Goal: Task Accomplishment & Management: Manage account settings

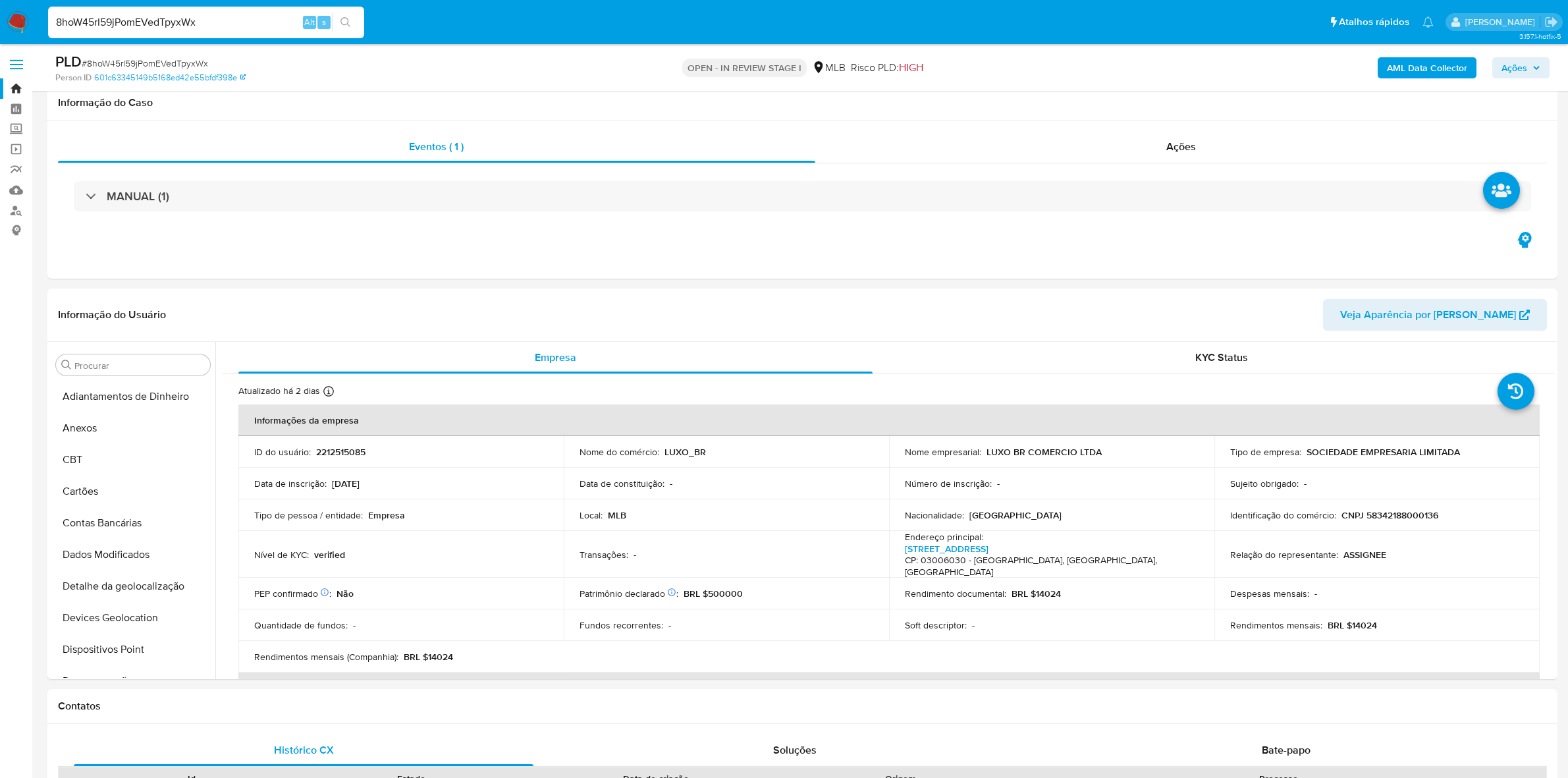
select select "10"
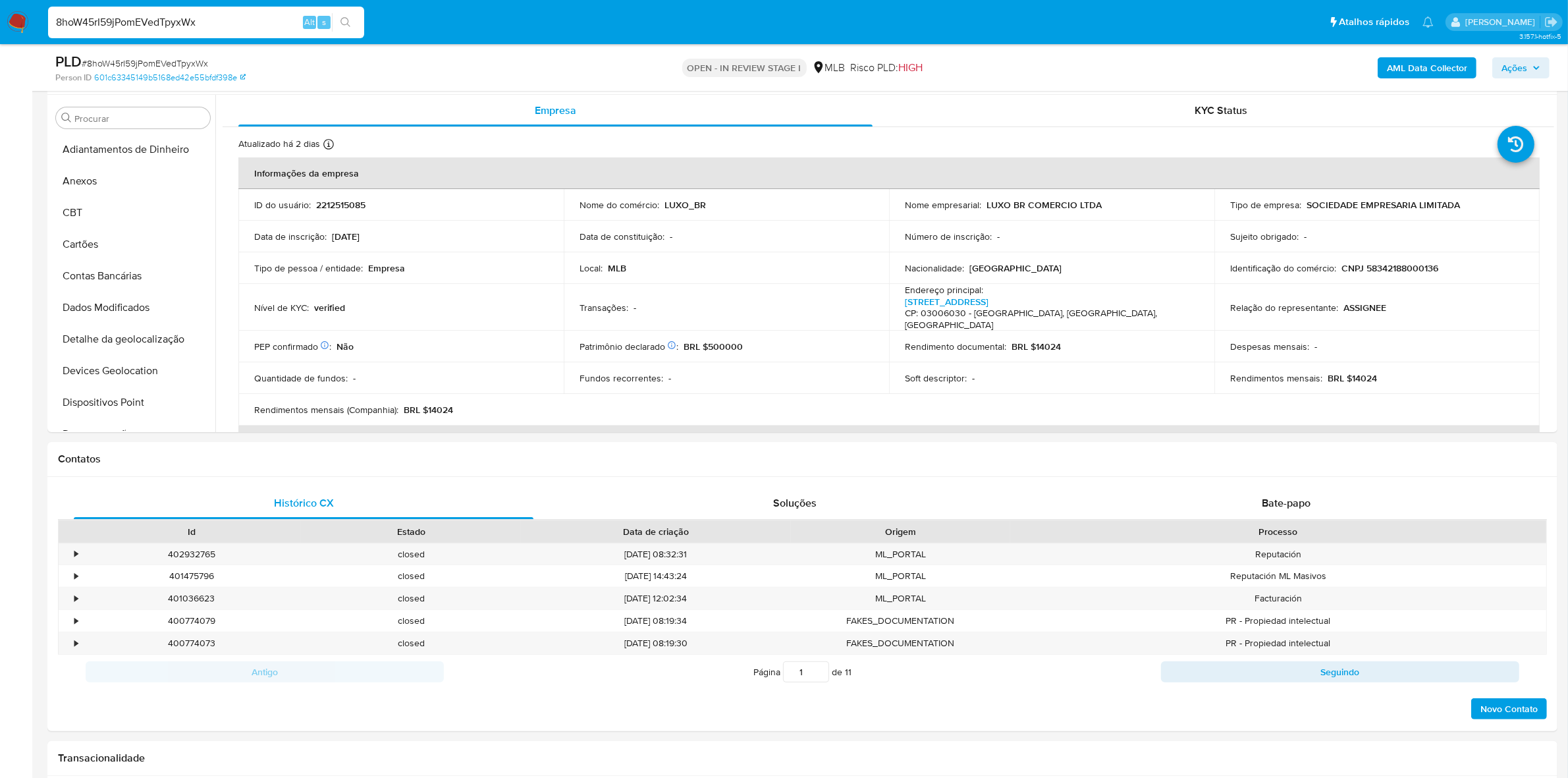
scroll to position [42, 0]
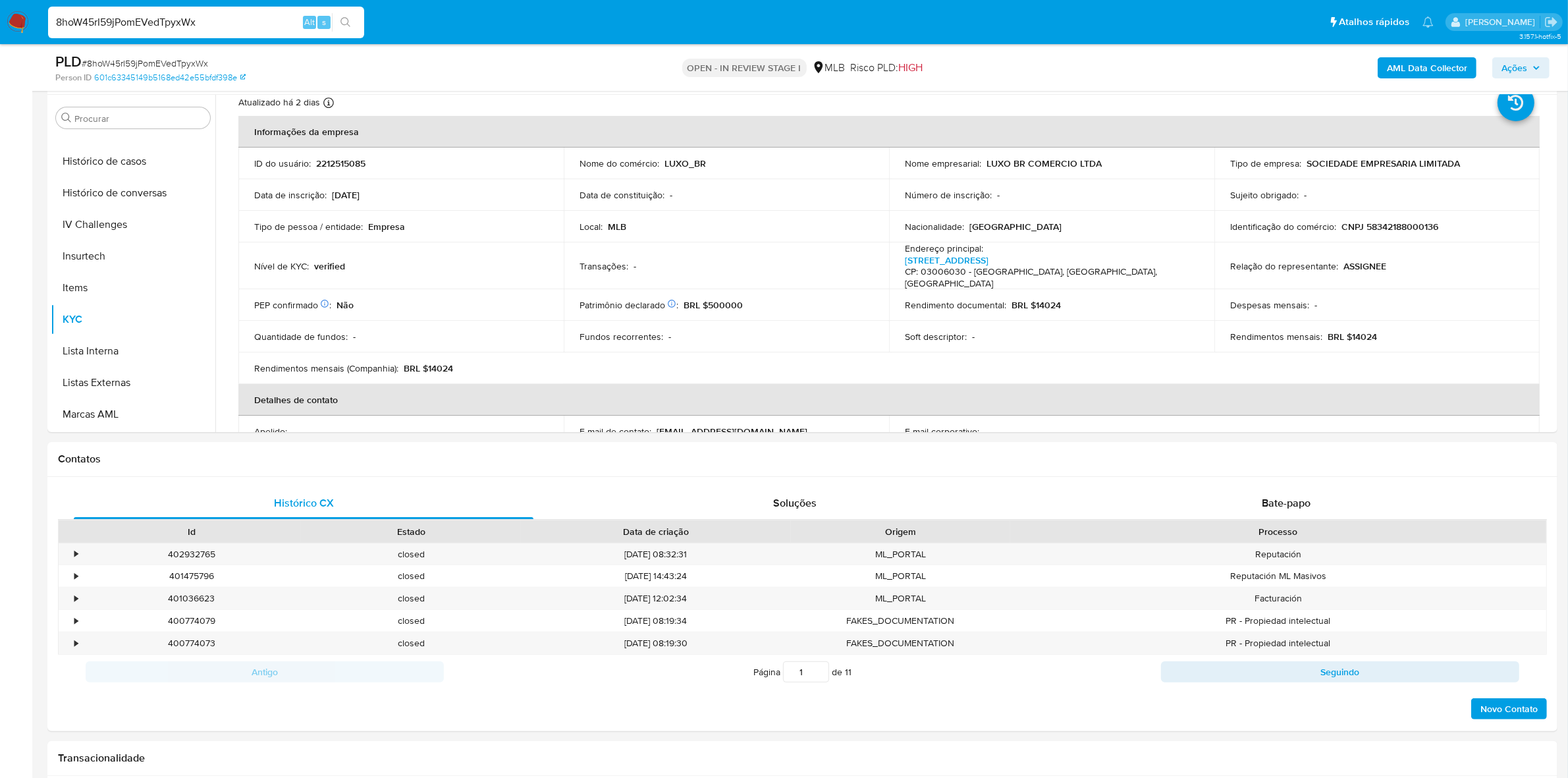
click at [210, 23] on input "8hoW45rI59jPomEVedTpyxWx" at bounding box center [206, 23] width 316 height 17
paste input "1052163138"
type input "1052163138"
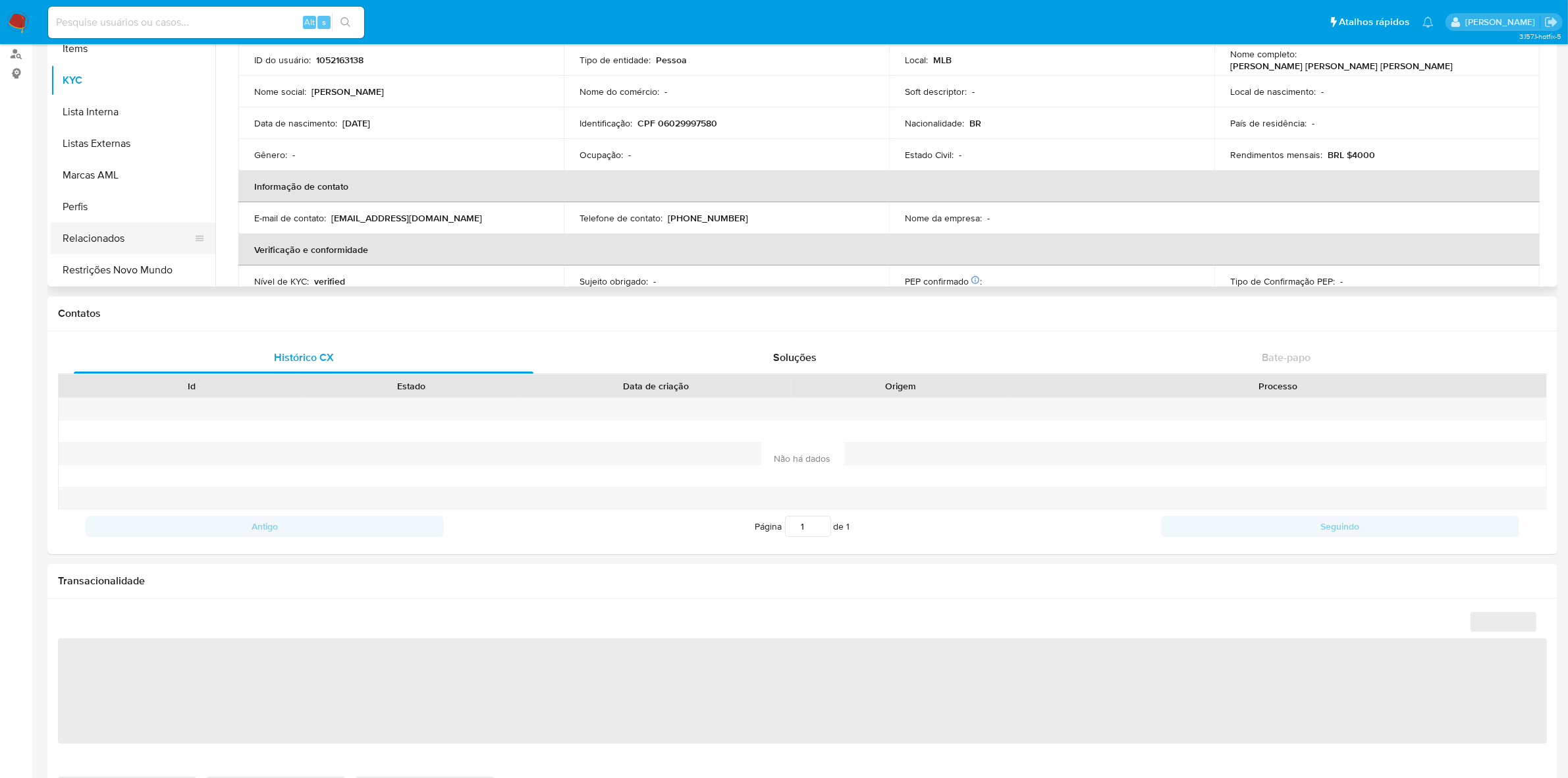
scroll to position [82, 0]
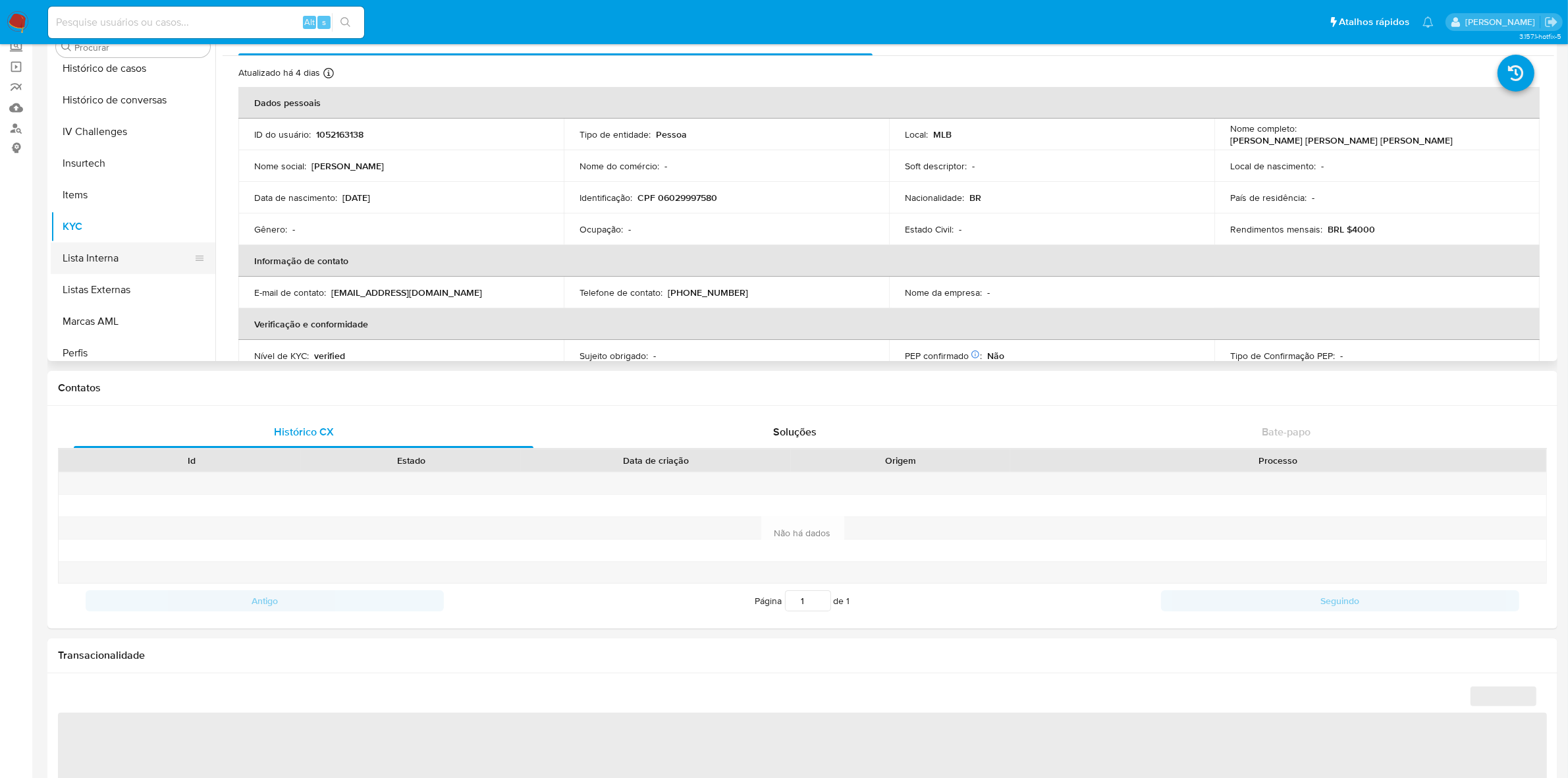
select select "10"
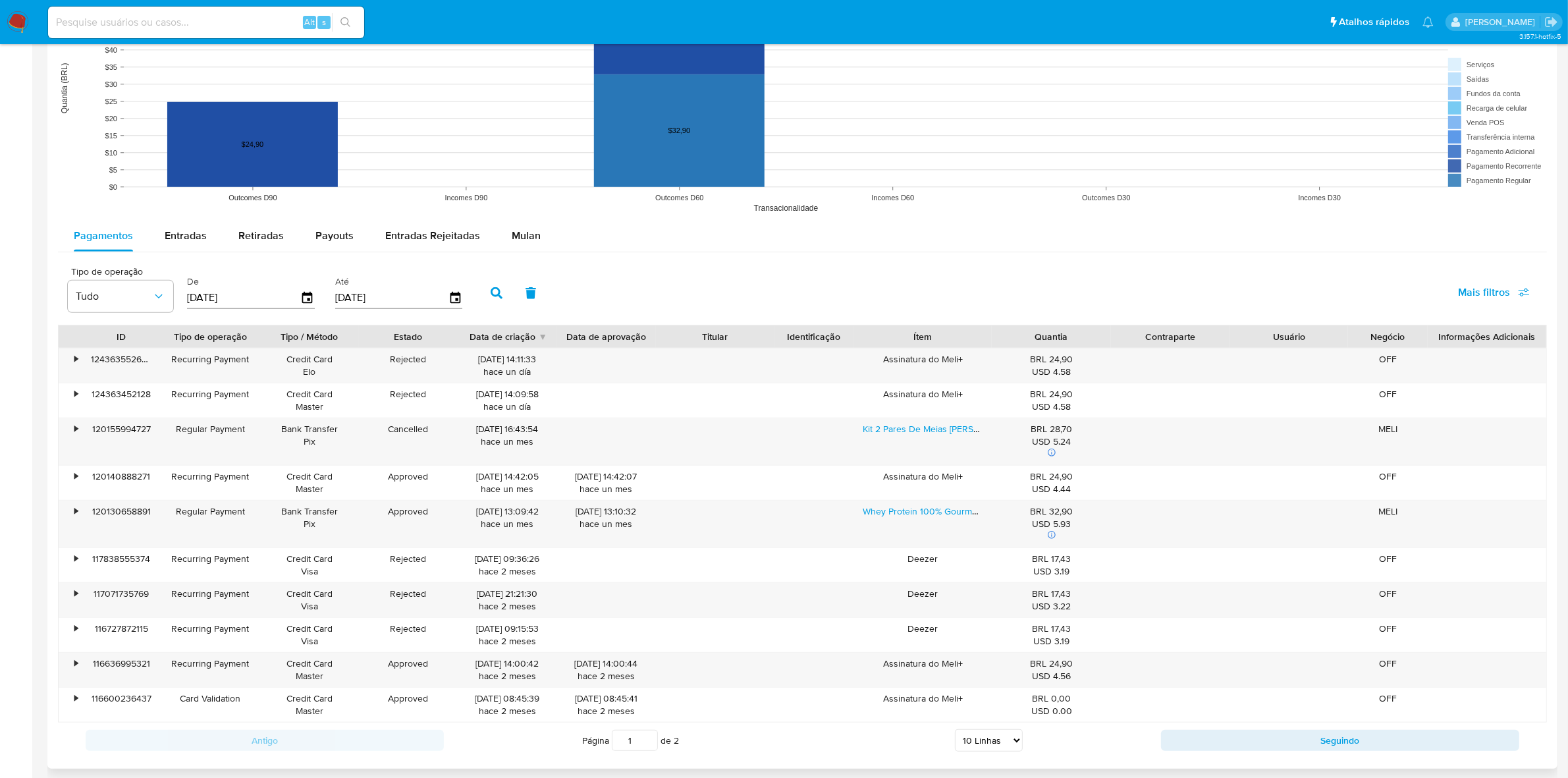
scroll to position [1152, 0]
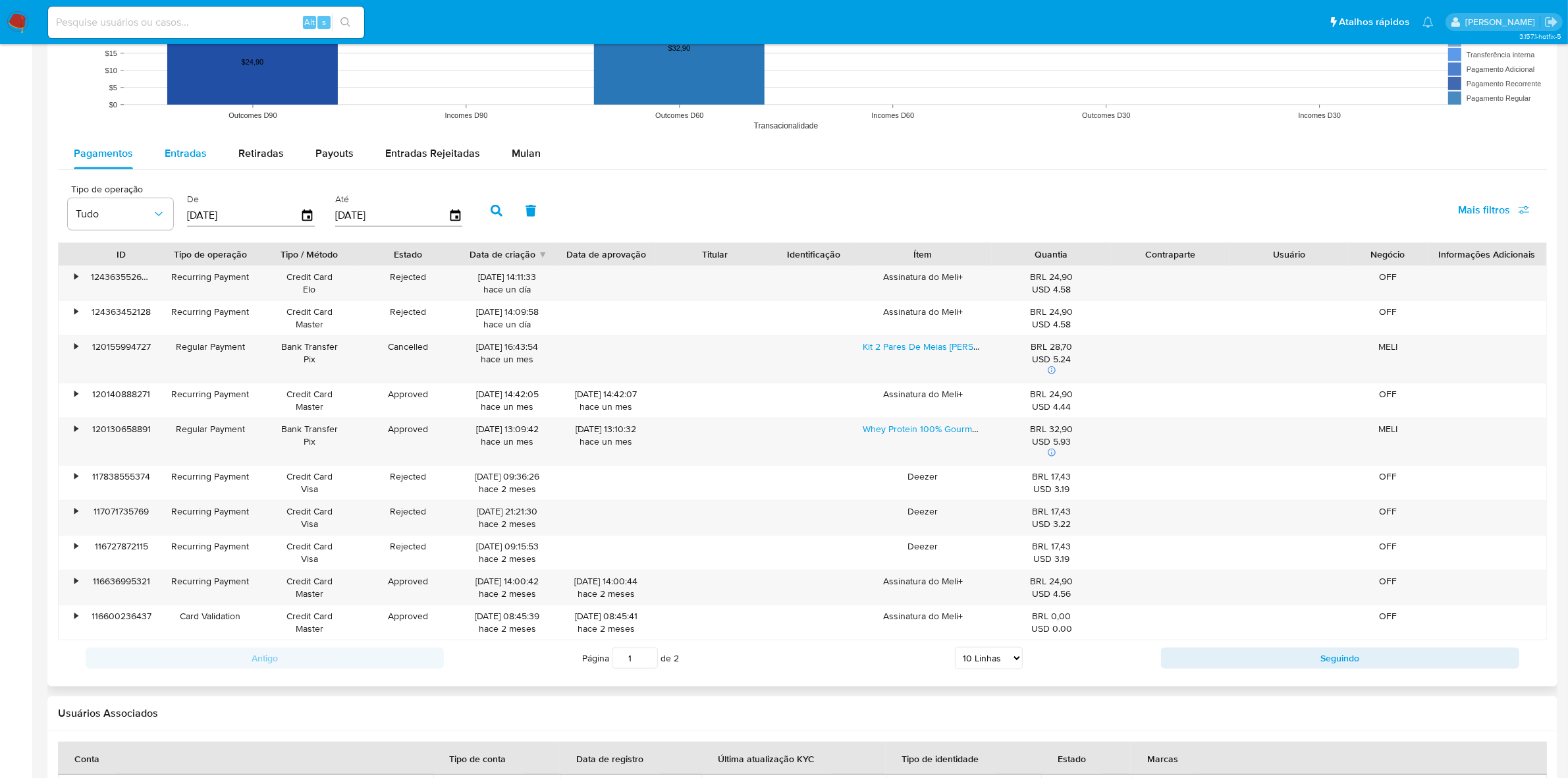
click at [183, 139] on div "Entradas" at bounding box center [186, 153] width 42 height 32
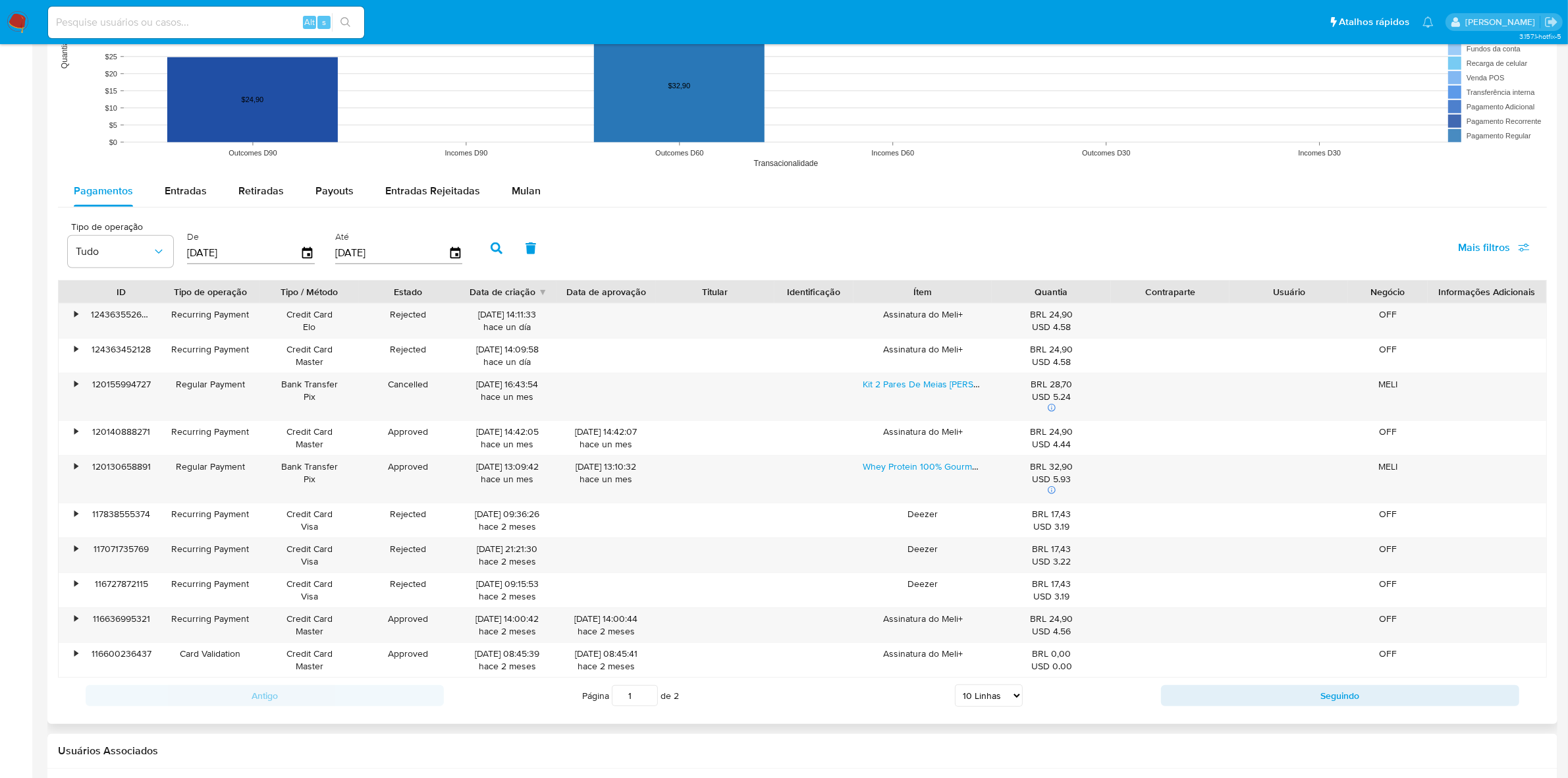
select select "10"
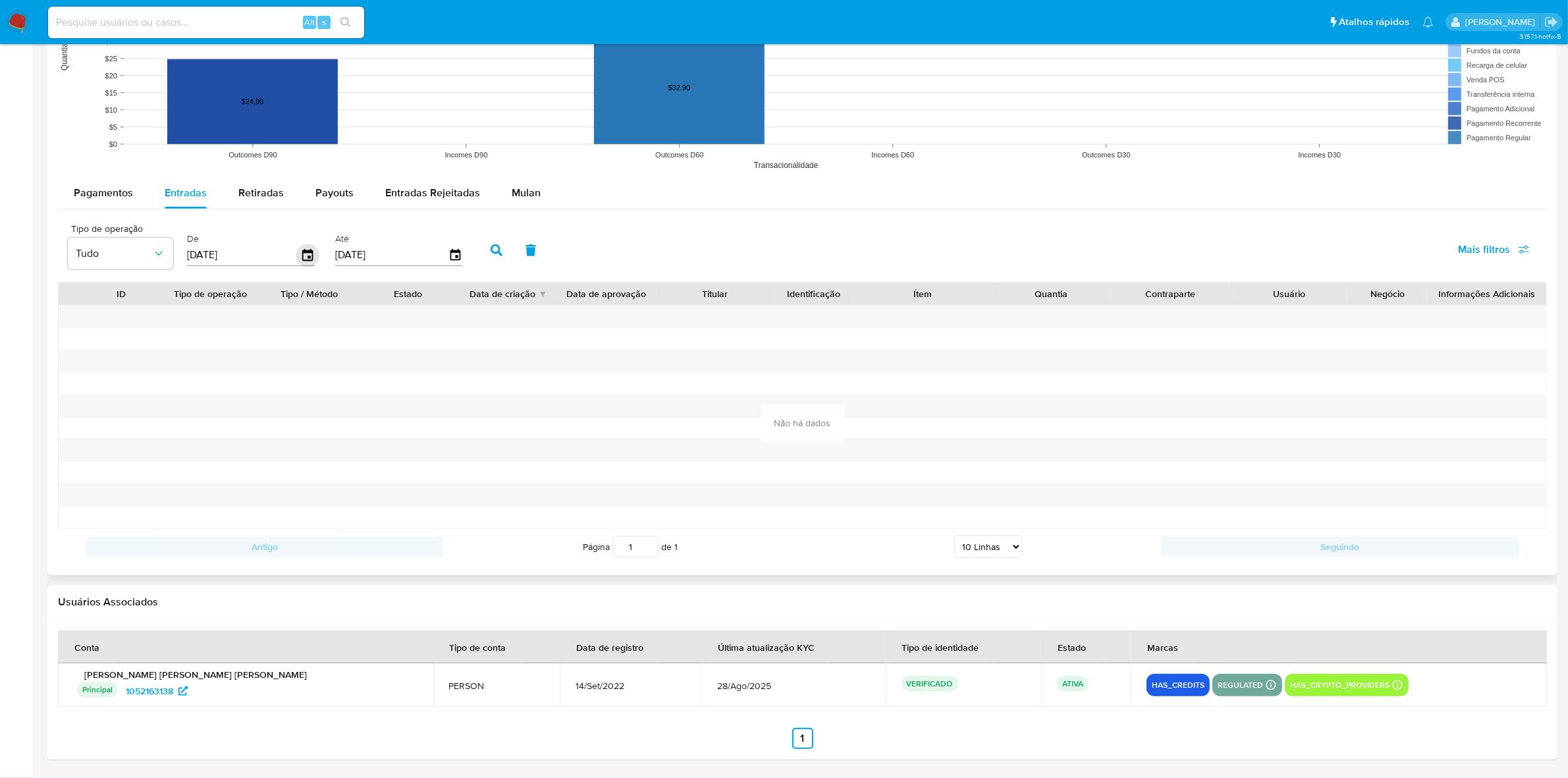
click at [301, 254] on icon "button" at bounding box center [308, 255] width 23 height 23
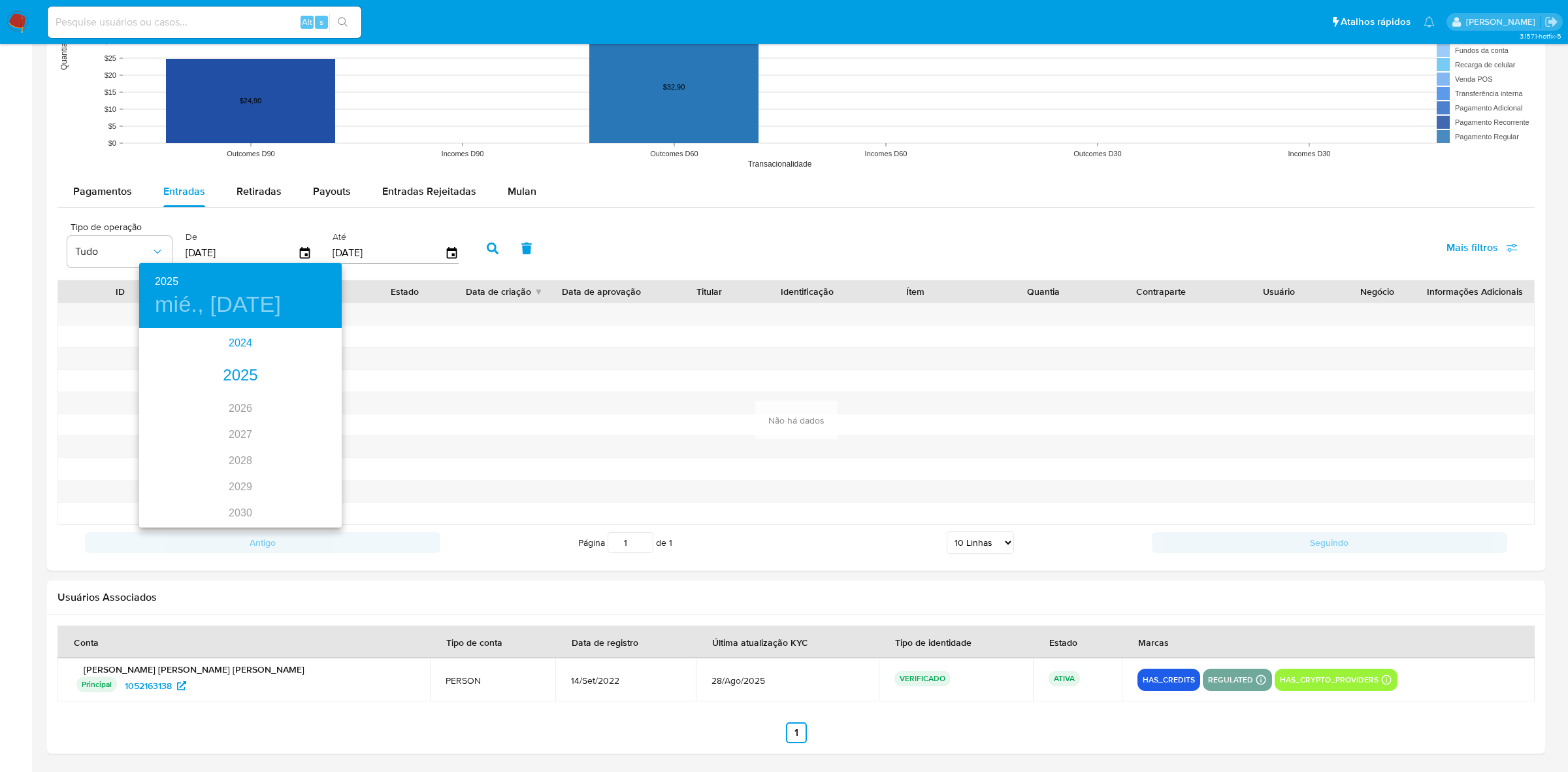
click at [216, 346] on div "2024" at bounding box center [240, 343] width 202 height 26
click at [304, 446] on div "sep." at bounding box center [308, 447] width 67 height 49
click at [327, 402] on span "1" at bounding box center [318, 397] width 23 height 13
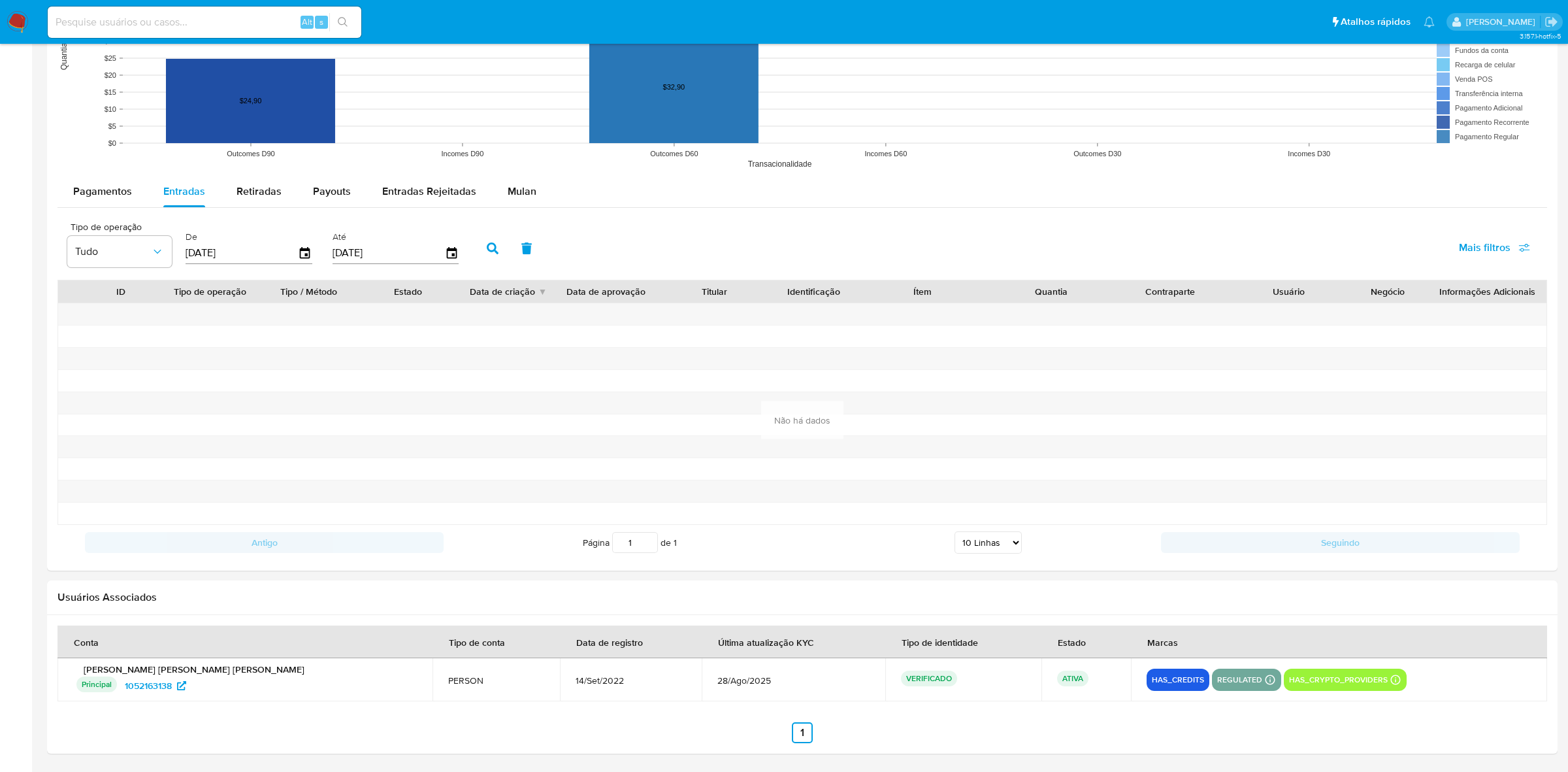
type input "01/09/2024"
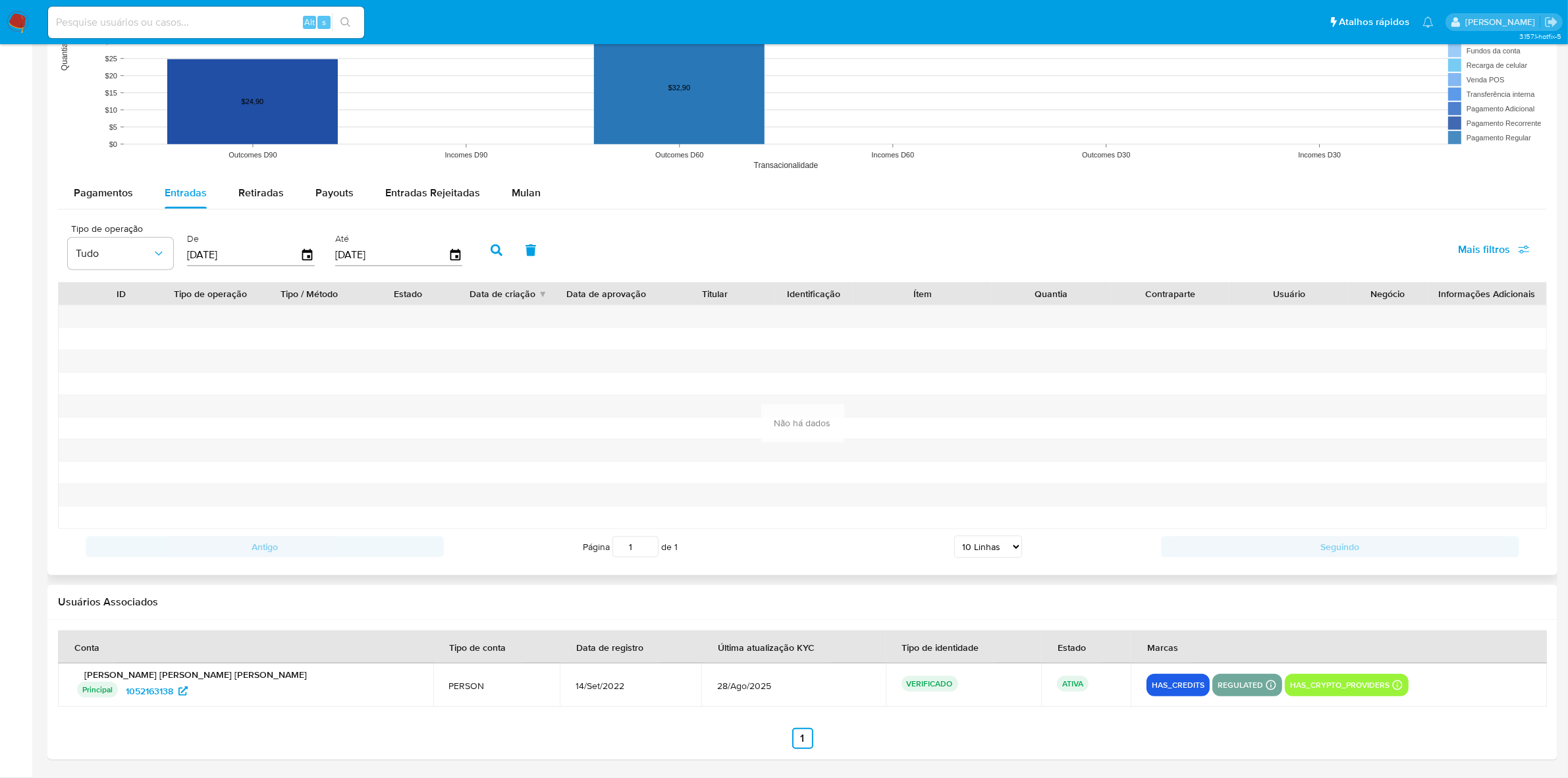
click at [487, 241] on button "button" at bounding box center [496, 250] width 34 height 32
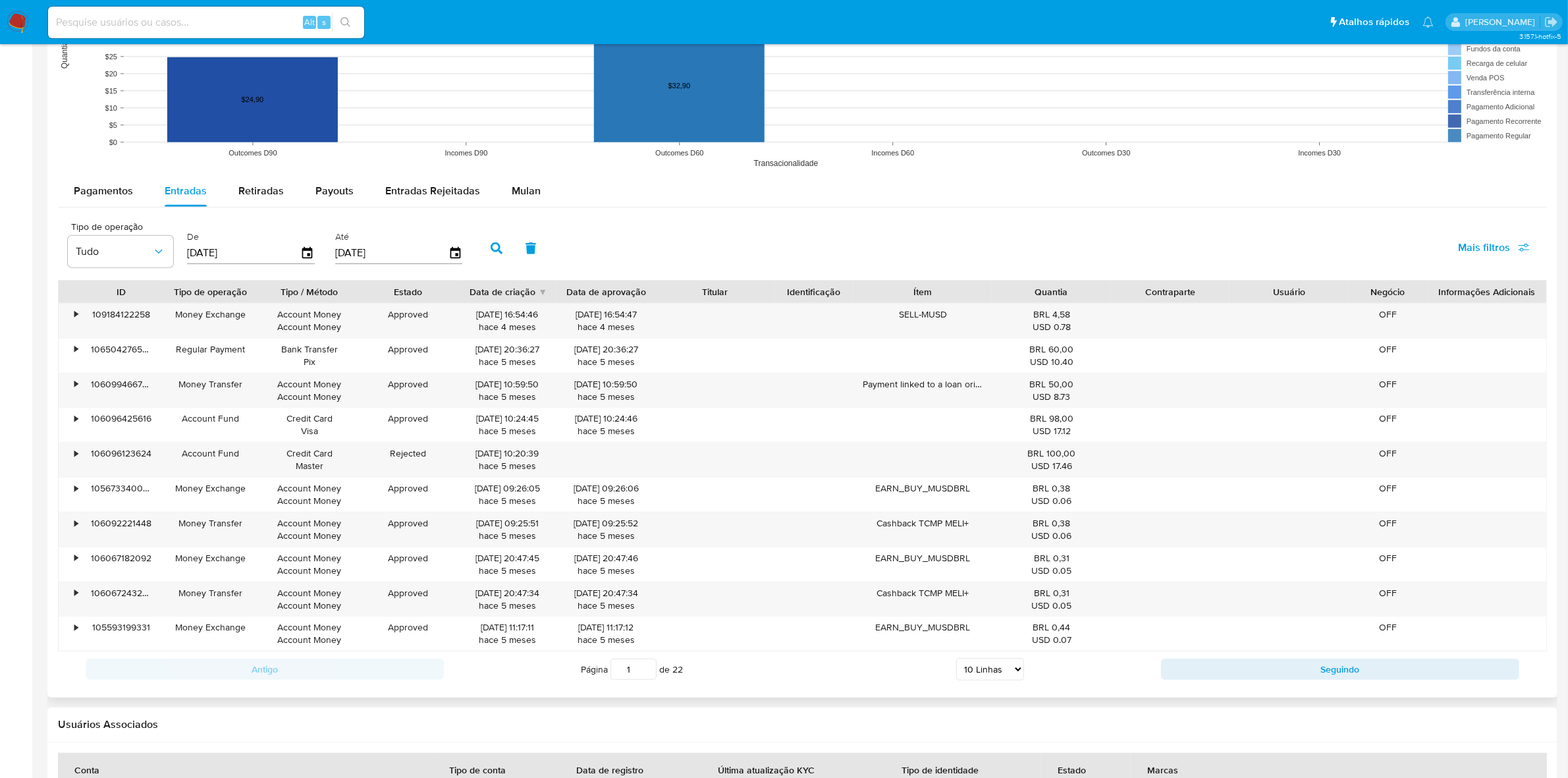
click at [986, 667] on select "5 Linhas 10 Linhas 20 Linhas 25 Linhas 50 Linhas 100 Linhas" at bounding box center [990, 669] width 68 height 23
select select "100"
click at [956, 660] on select "5 Linhas 10 Linhas 20 Linhas 25 Linhas 50 Linhas 100 Linhas" at bounding box center [990, 669] width 68 height 23
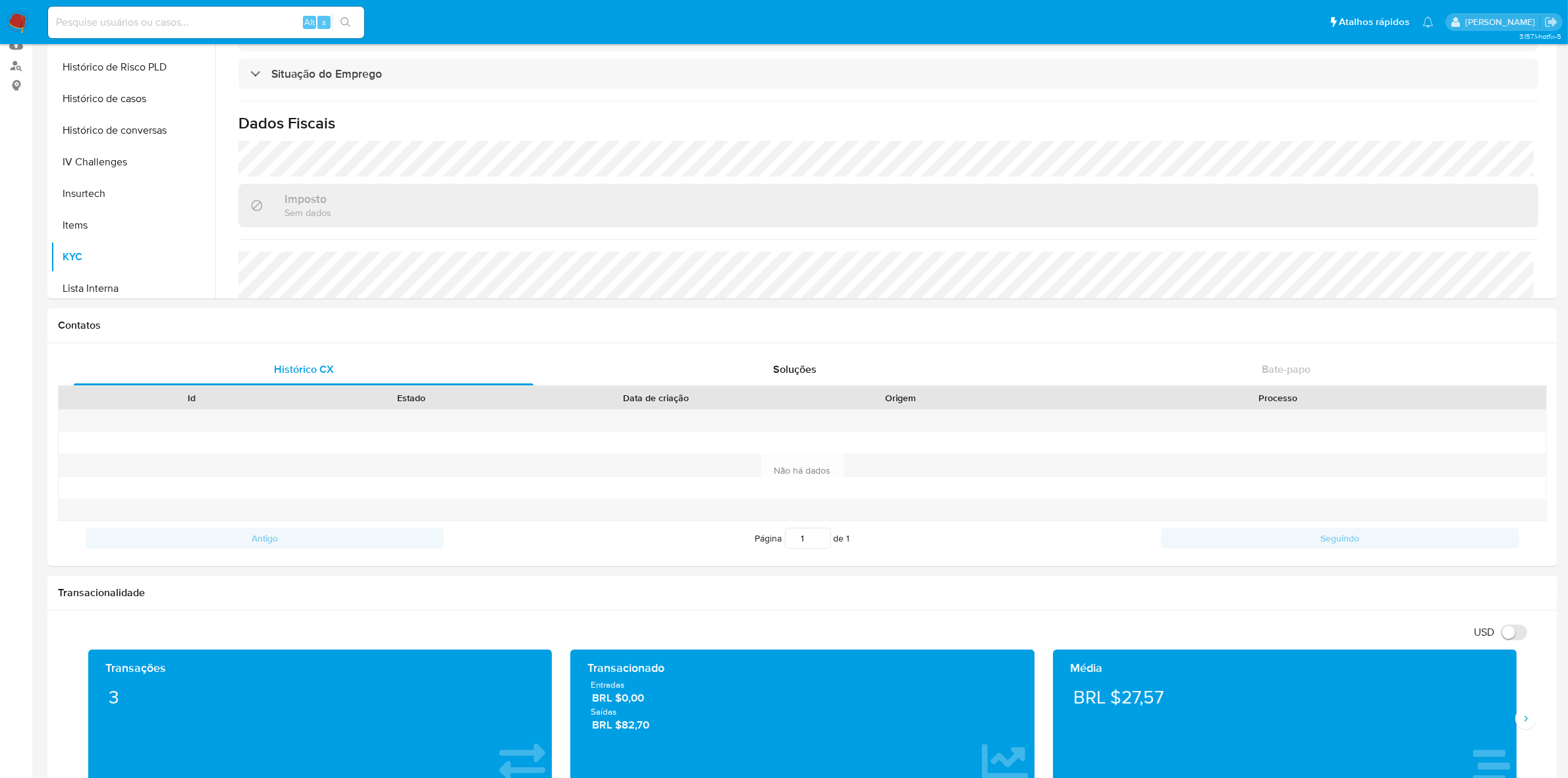
scroll to position [0, 0]
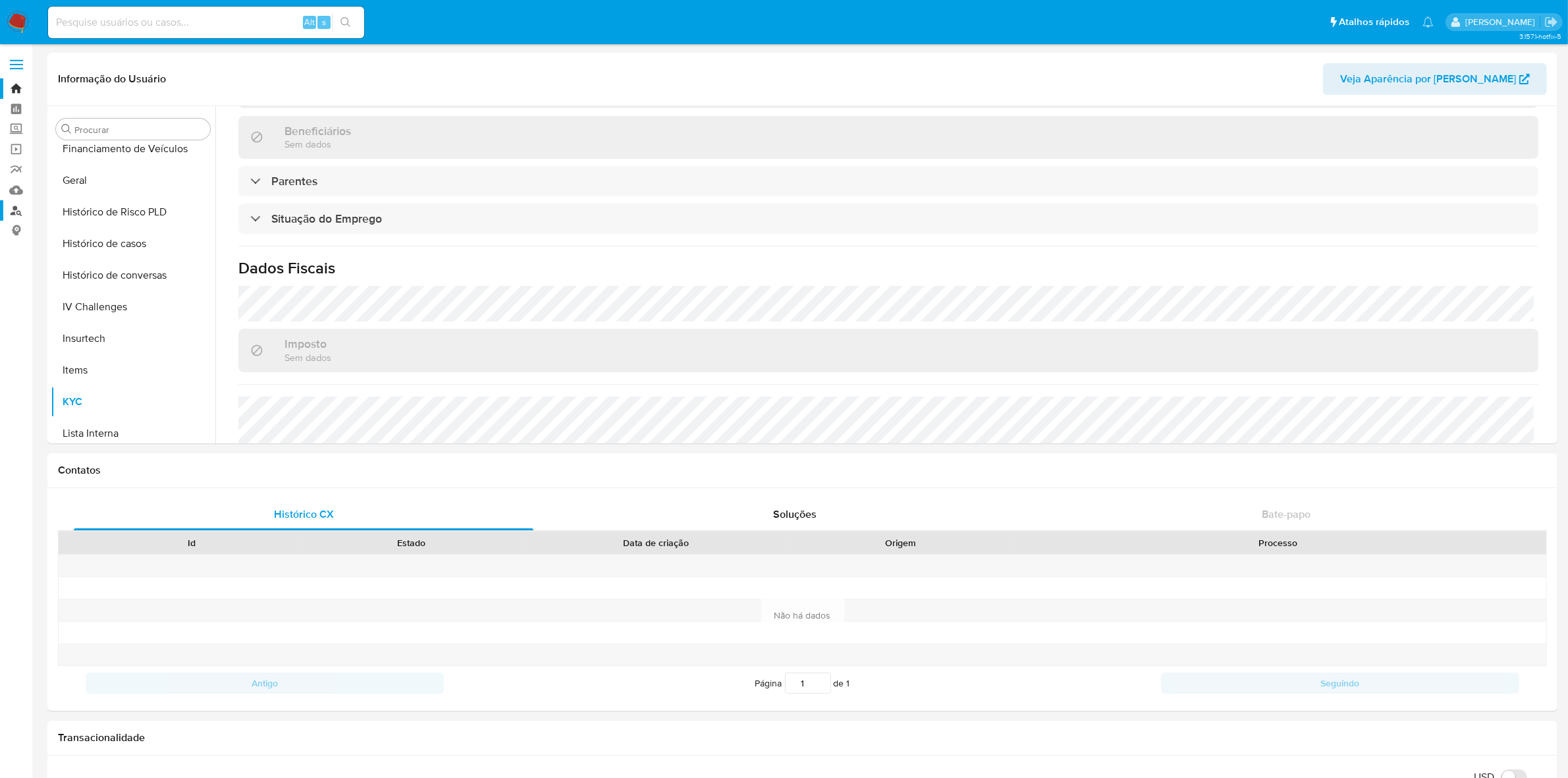
click at [15, 206] on link "Localizador de pessoas" at bounding box center [78, 210] width 156 height 21
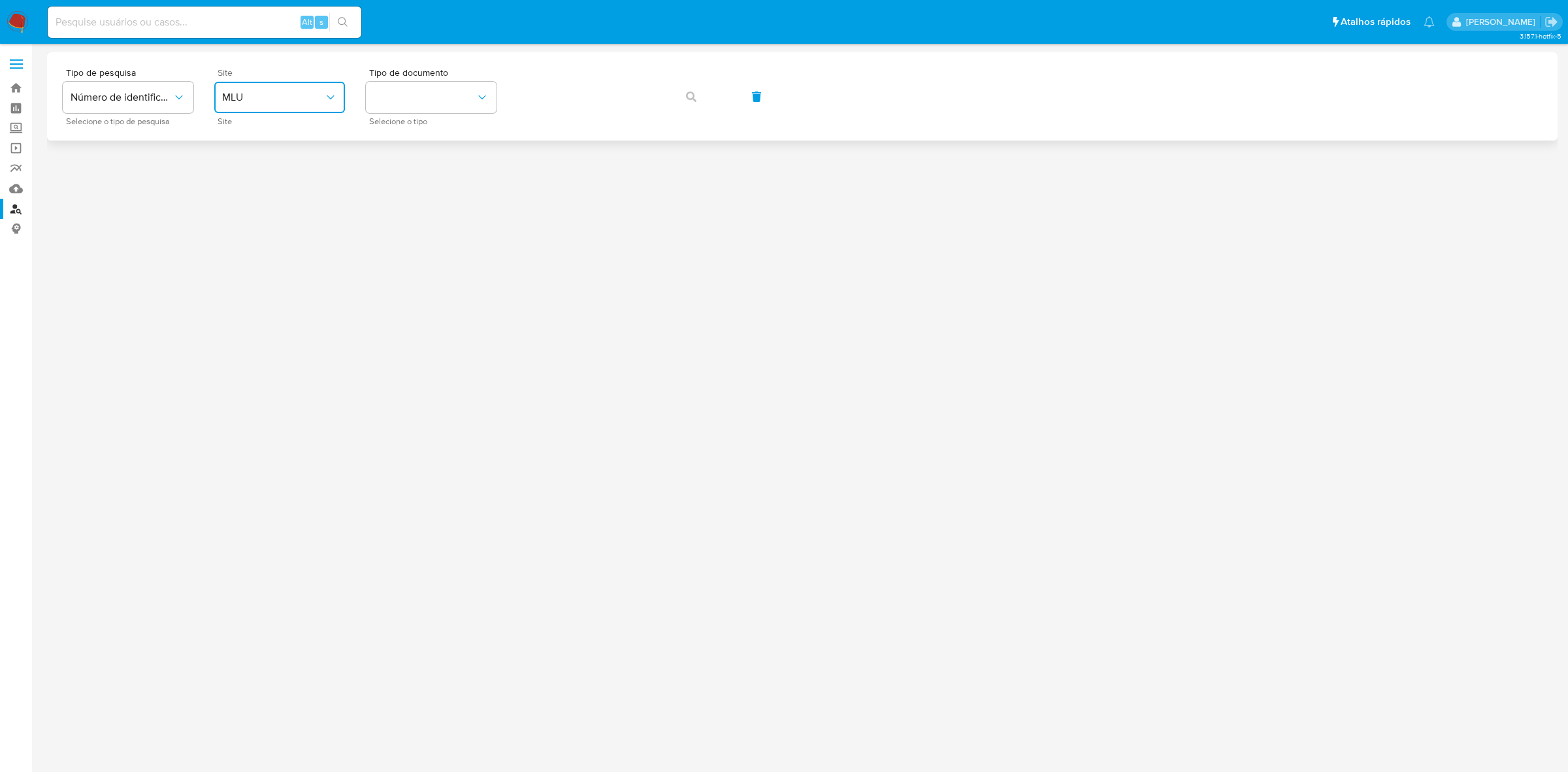
click at [291, 107] on button "MLU" at bounding box center [279, 97] width 131 height 32
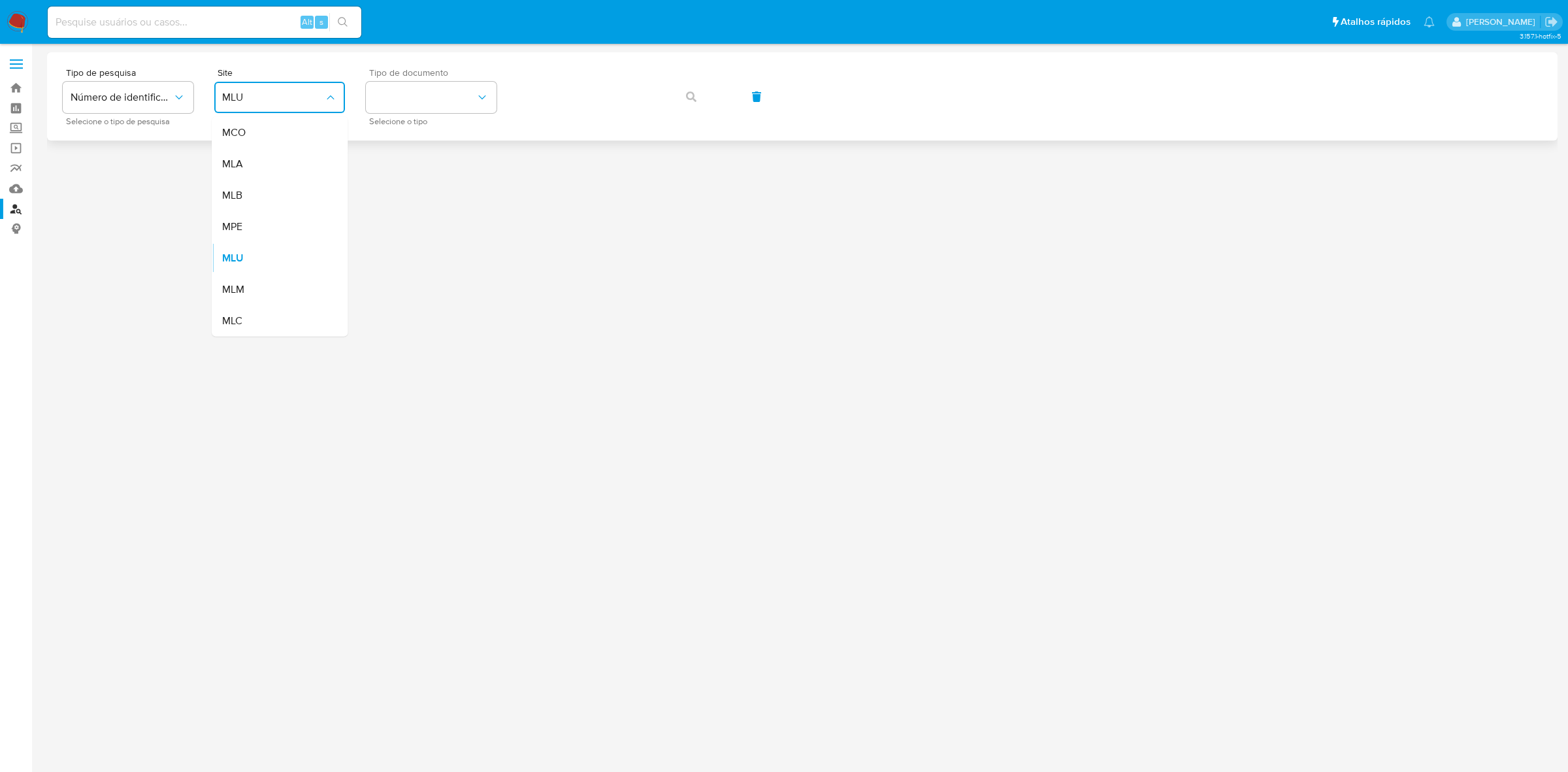
drag, startPoint x: 275, startPoint y: 196, endPoint x: 399, endPoint y: 119, distance: 146.0
click at [276, 196] on div "MLB" at bounding box center [275, 195] width 107 height 32
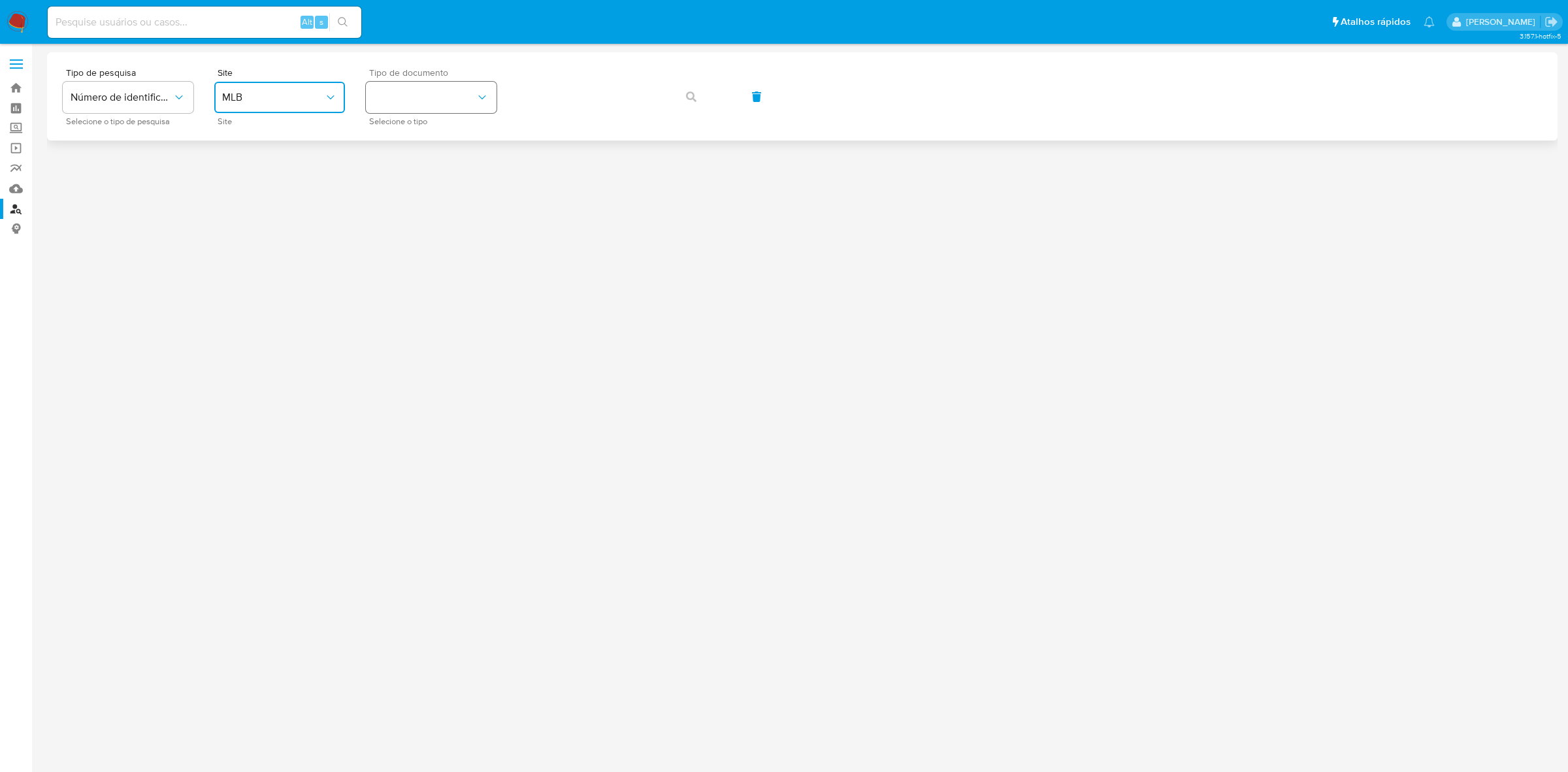
drag, startPoint x: 407, startPoint y: 105, endPoint x: 408, endPoint y: 111, distance: 6.1
click at [408, 105] on button "identificationType" at bounding box center [431, 97] width 131 height 32
click at [408, 169] on div "CPF CPF" at bounding box center [427, 183] width 107 height 44
click at [732, 100] on div "Tipo de pesquisa Número de identificação Selecione o tipo de pesquisa Site MLB …" at bounding box center [802, 96] width 1479 height 57
click at [706, 96] on button "button" at bounding box center [691, 96] width 44 height 32
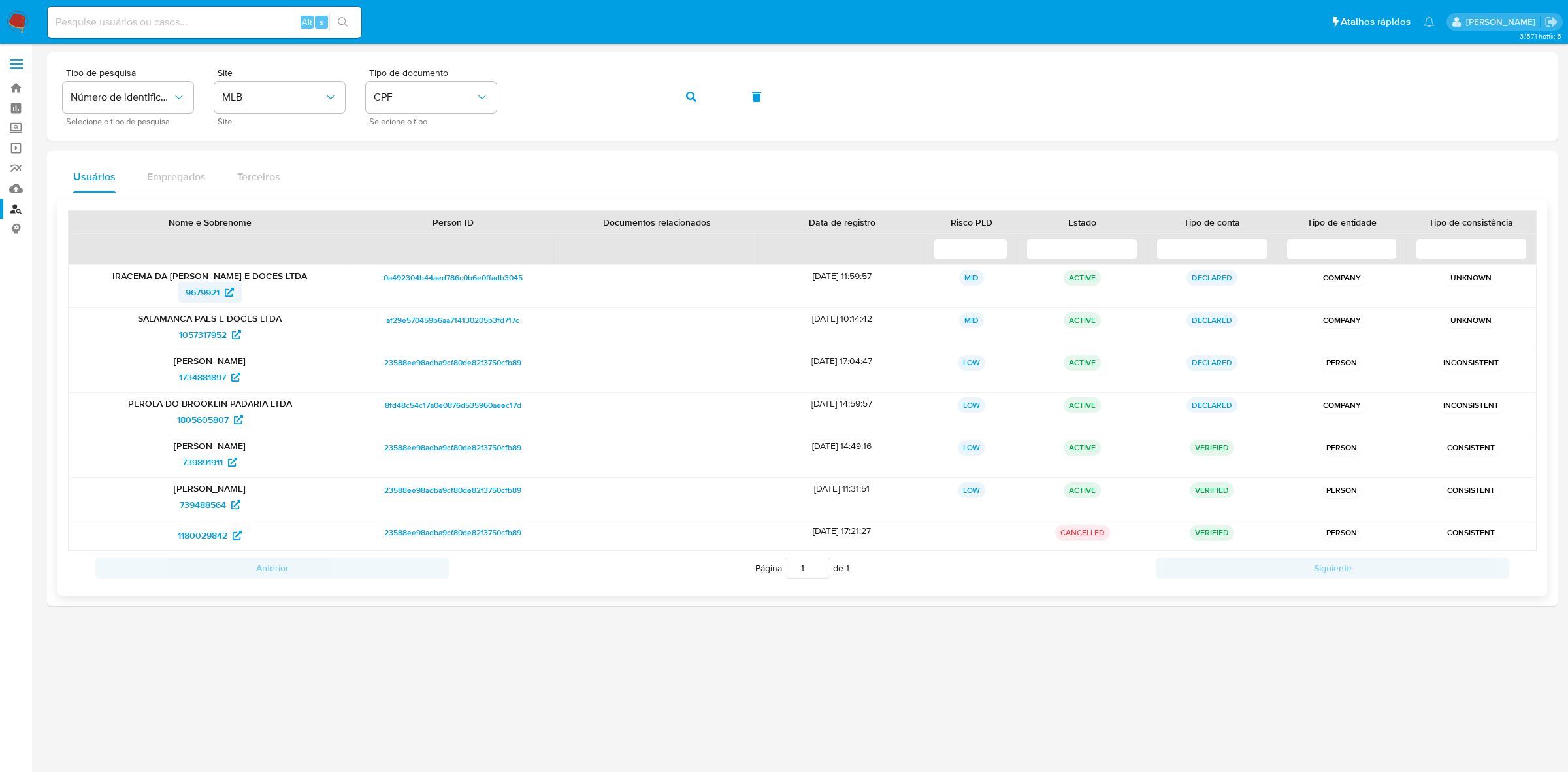
drag, startPoint x: 171, startPoint y: 296, endPoint x: 222, endPoint y: 296, distance: 51.0
click at [222, 296] on div "9679921" at bounding box center [210, 292] width 264 height 21
drag, startPoint x: 164, startPoint y: 379, endPoint x: 225, endPoint y: 380, distance: 61.0
click at [225, 380] on div "1734881897" at bounding box center [210, 377] width 264 height 21
drag, startPoint x: 183, startPoint y: 467, endPoint x: 226, endPoint y: 464, distance: 43.1
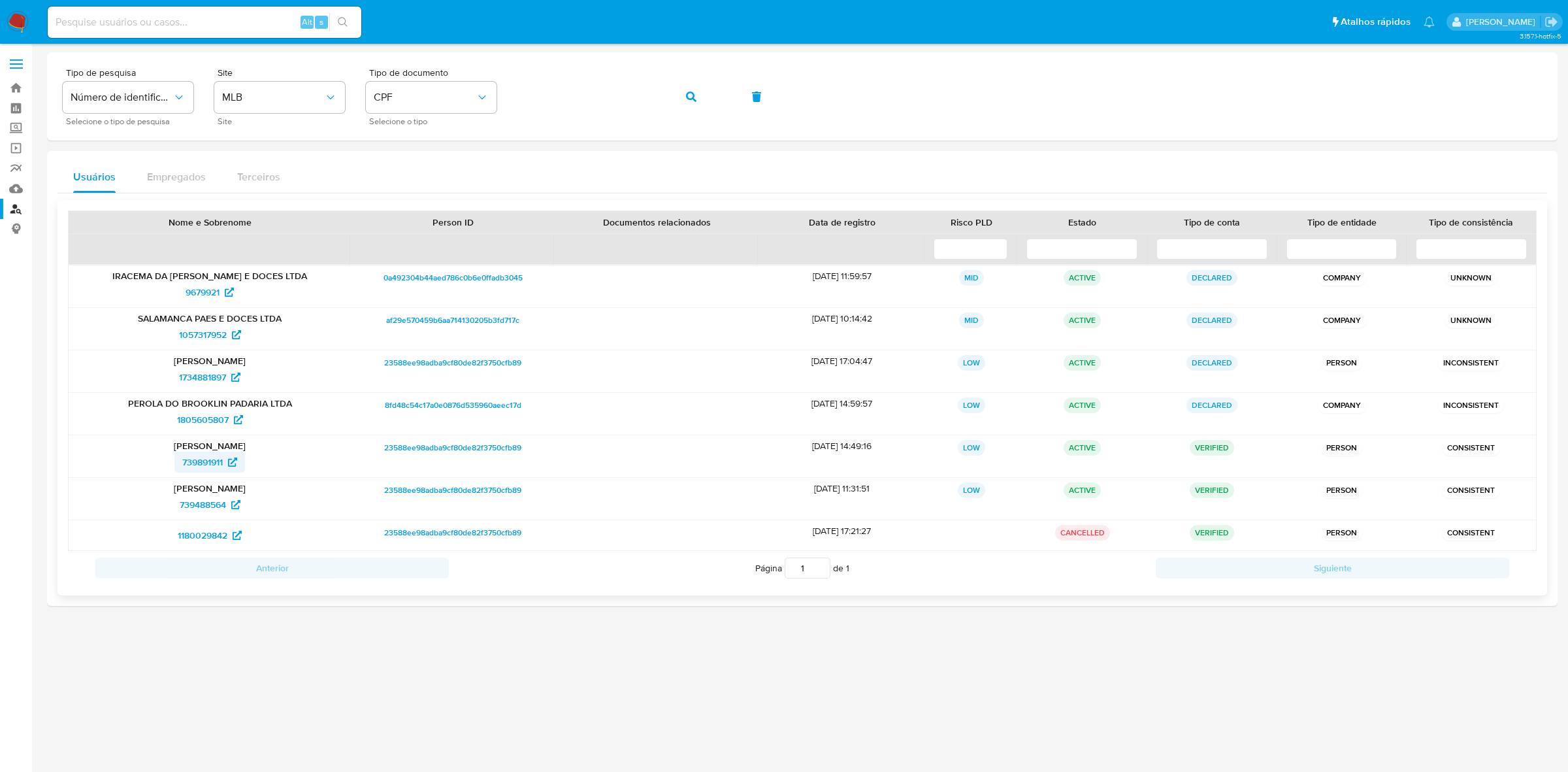
click at [226, 464] on div "739891911" at bounding box center [210, 462] width 264 height 21
drag, startPoint x: 180, startPoint y: 507, endPoint x: 227, endPoint y: 507, distance: 47.0
click at [227, 507] on div "739488564" at bounding box center [210, 504] width 264 height 21
drag, startPoint x: 152, startPoint y: 547, endPoint x: 44, endPoint y: 505, distance: 115.9
click at [226, 536] on div "1180029842" at bounding box center [210, 535] width 264 height 21
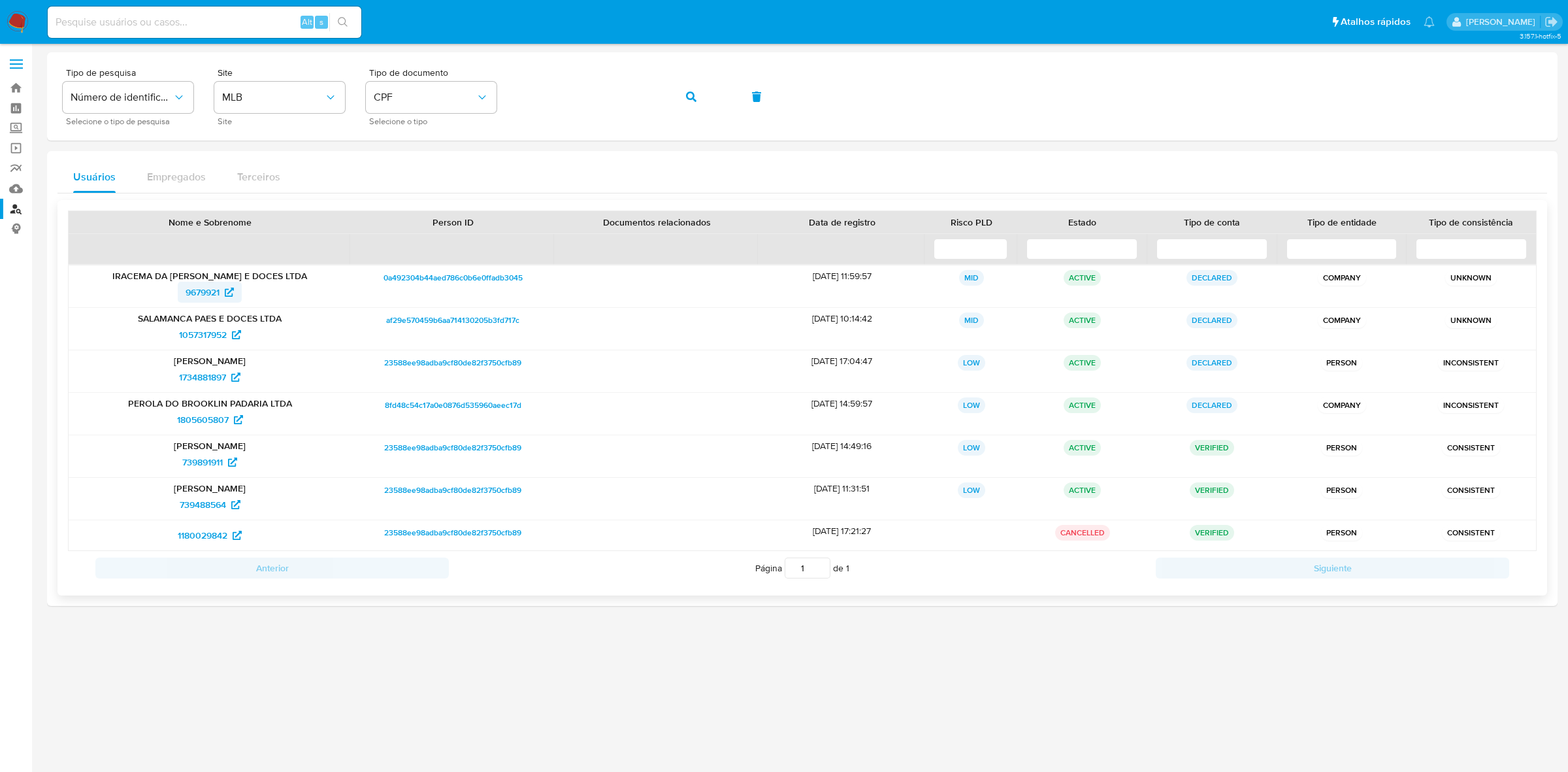
click at [207, 294] on span "9679921" at bounding box center [202, 292] width 34 height 21
click at [702, 101] on button "button" at bounding box center [691, 96] width 44 height 32
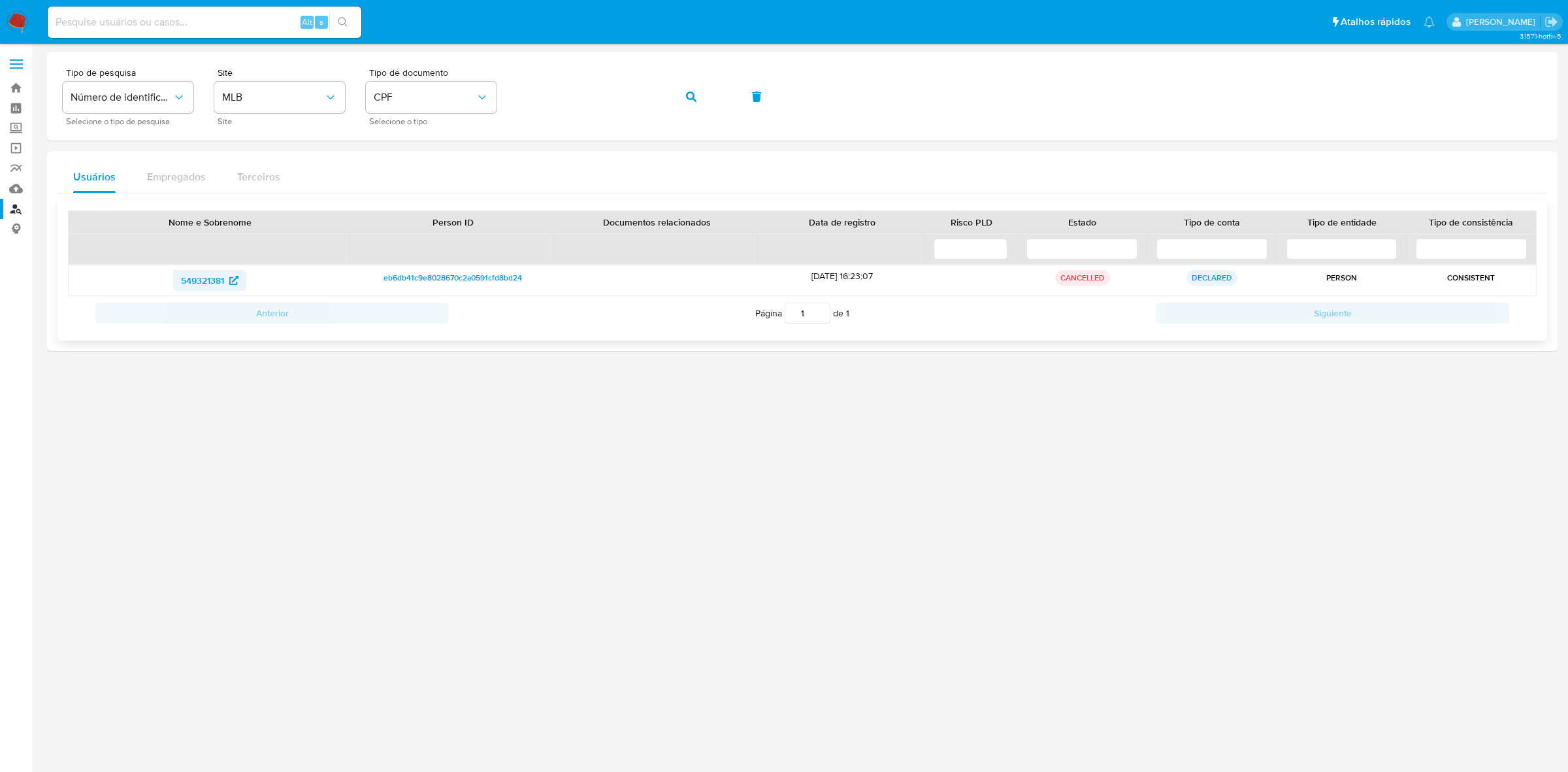
drag, startPoint x: 223, startPoint y: 288, endPoint x: 230, endPoint y: 284, distance: 8.1
click at [230, 284] on div "549321381" at bounding box center [210, 280] width 264 height 21
click at [687, 105] on span "button" at bounding box center [691, 96] width 11 height 29
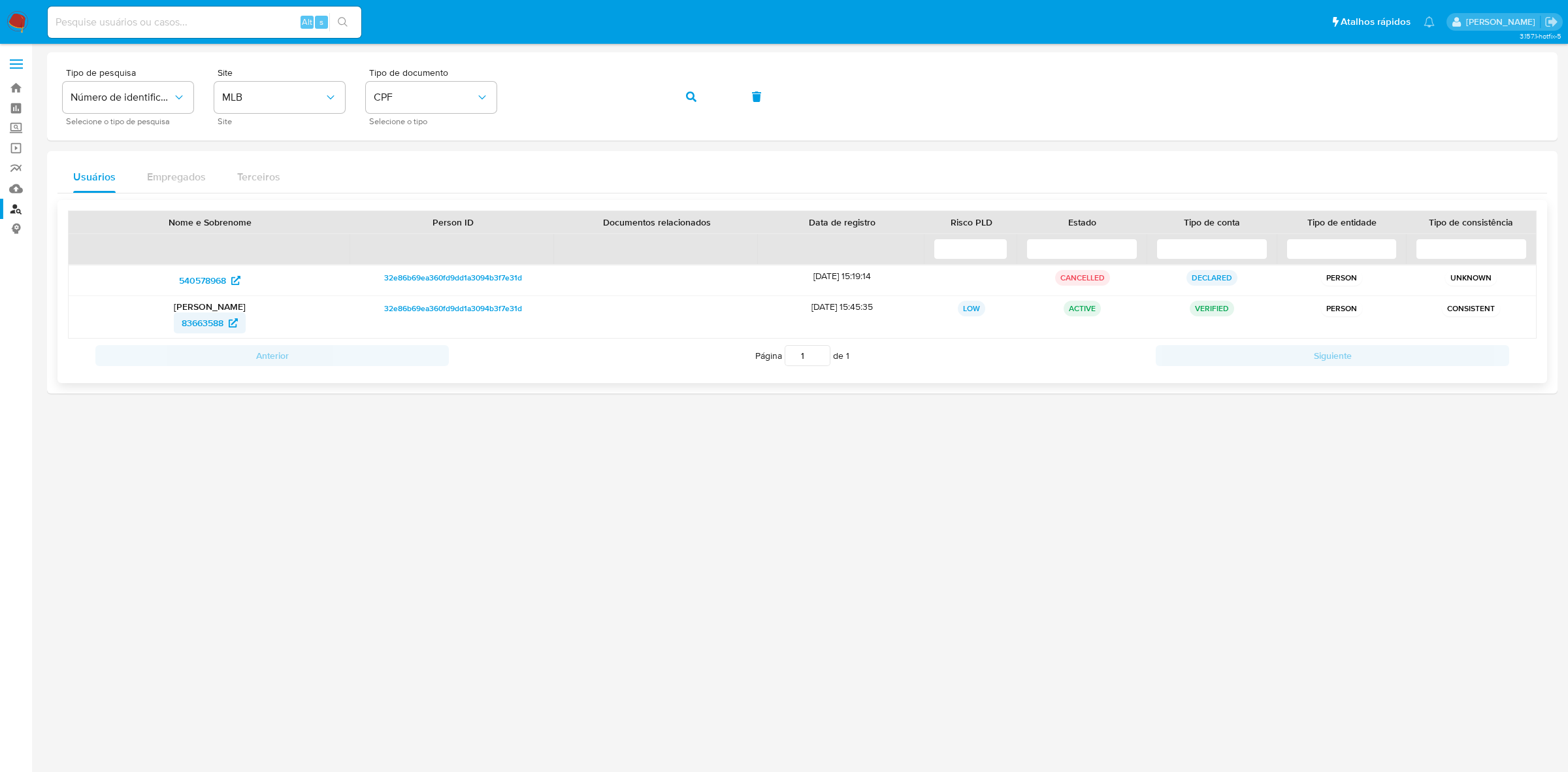
click at [202, 327] on span "83663588" at bounding box center [203, 323] width 42 height 21
drag, startPoint x: 202, startPoint y: 327, endPoint x: 230, endPoint y: 327, distance: 28.0
click at [230, 327] on div "83663588" at bounding box center [210, 323] width 264 height 21
click at [213, 325] on span "83663588" at bounding box center [203, 323] width 42 height 21
drag, startPoint x: 164, startPoint y: 276, endPoint x: 226, endPoint y: 275, distance: 62.0
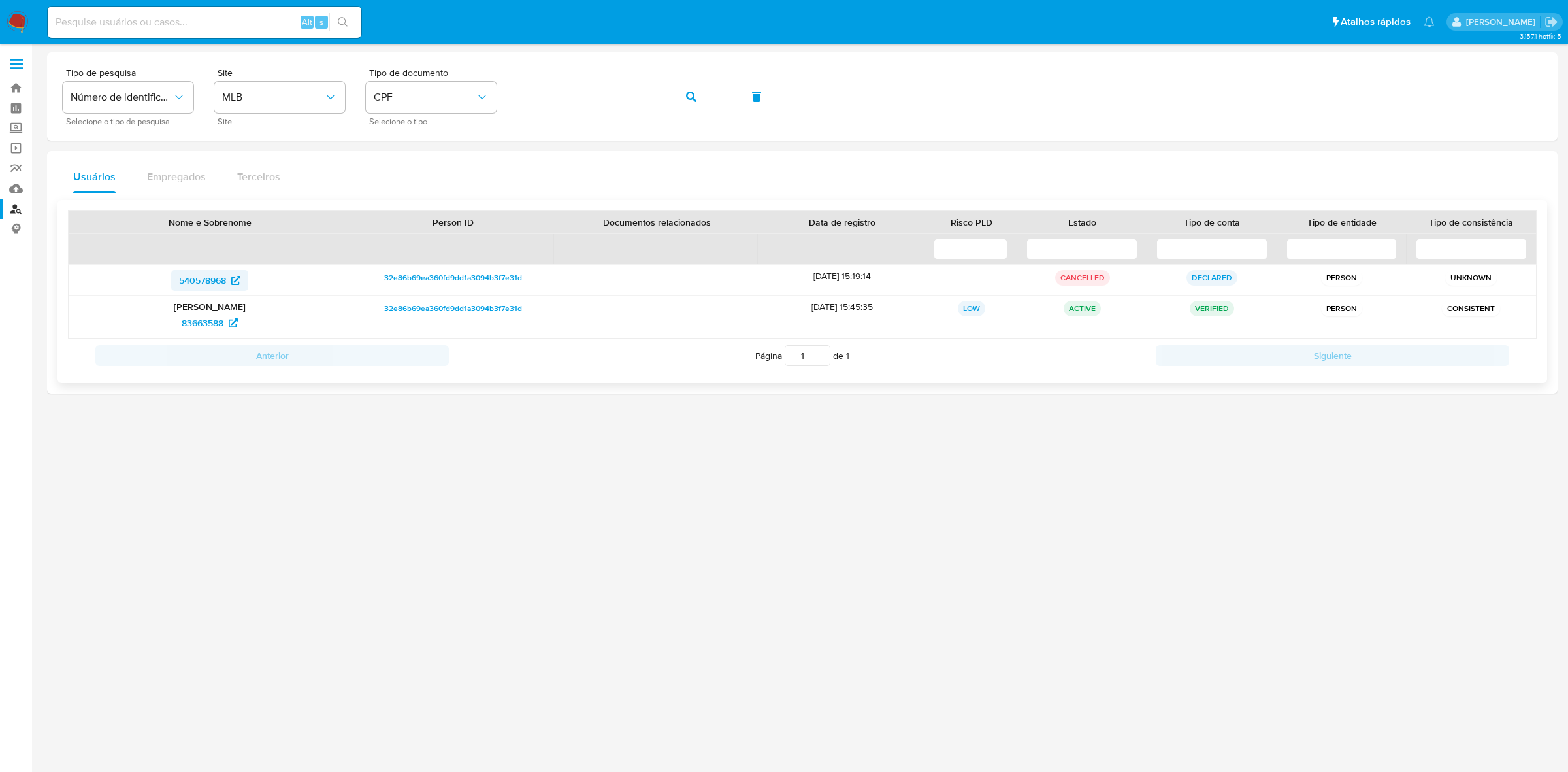
click at [226, 275] on div "540578968" at bounding box center [210, 280] width 264 height 21
drag, startPoint x: 166, startPoint y: 317, endPoint x: 227, endPoint y: 324, distance: 61.4
click at [227, 324] on div "83663588" at bounding box center [210, 323] width 264 height 21
drag, startPoint x: 145, startPoint y: 285, endPoint x: 225, endPoint y: 280, distance: 80.2
click at [225, 280] on div "540578968" at bounding box center [210, 280] width 264 height 21
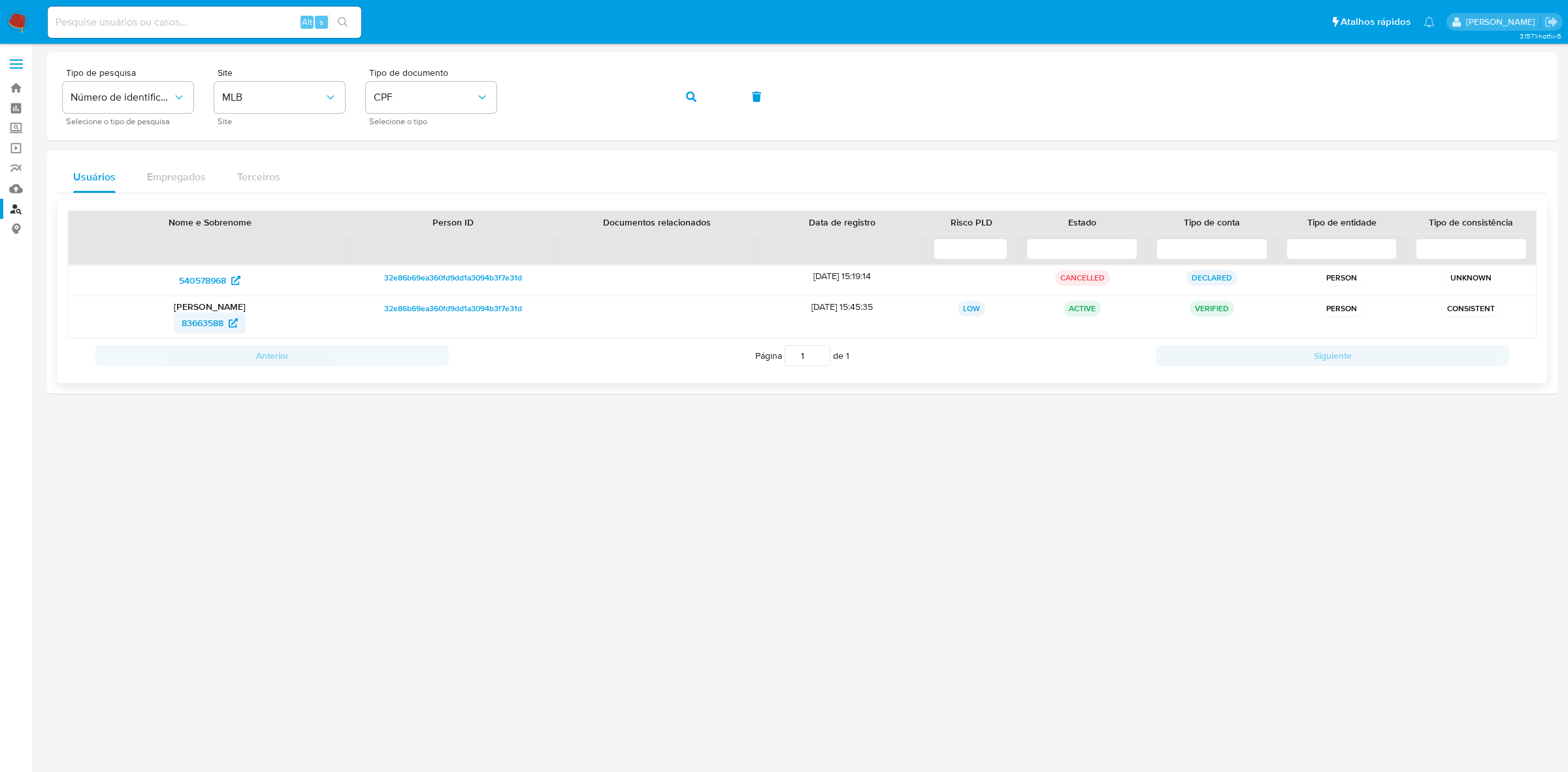
click at [204, 327] on span "83663588" at bounding box center [203, 323] width 42 height 21
click at [699, 103] on button "button" at bounding box center [691, 96] width 44 height 32
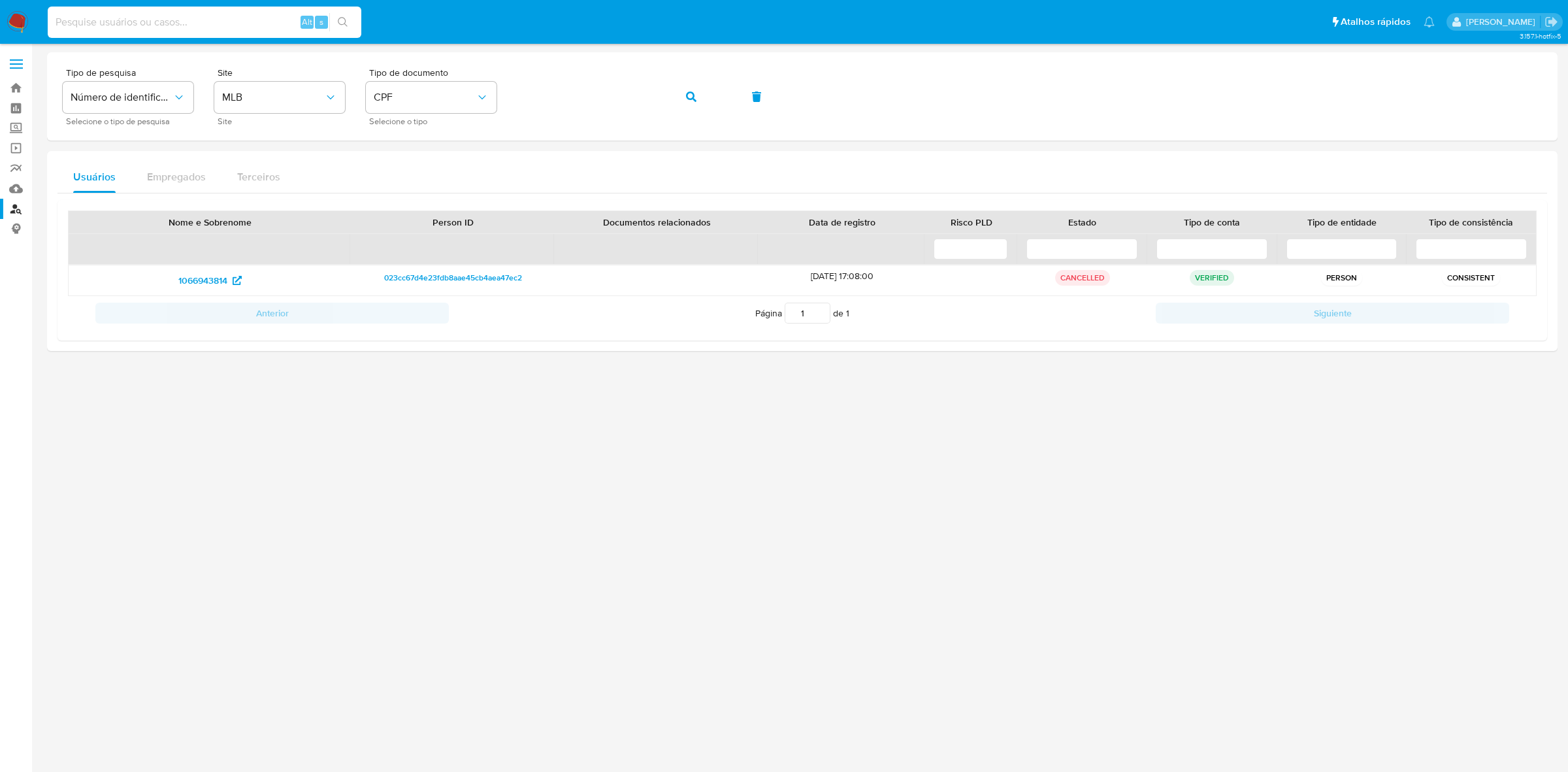
drag, startPoint x: 250, startPoint y: 16, endPoint x: 243, endPoint y: 8, distance: 10.6
click at [249, 17] on input at bounding box center [204, 22] width 314 height 17
paste input "167349512"
type input "167349512"
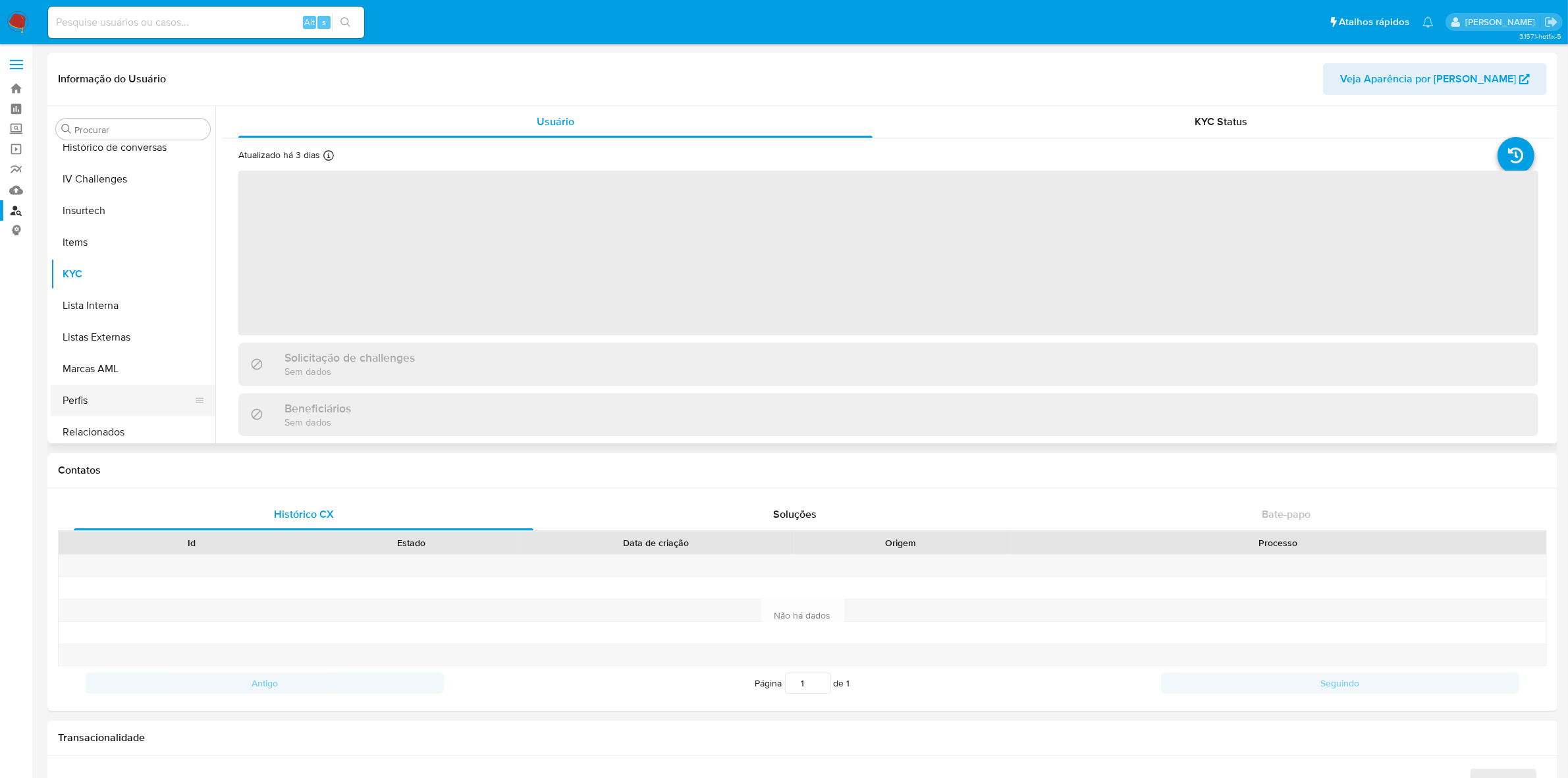
scroll to position [588, 0]
click at [105, 431] on button "Restrições Novo Mundo" at bounding box center [128, 427] width 154 height 32
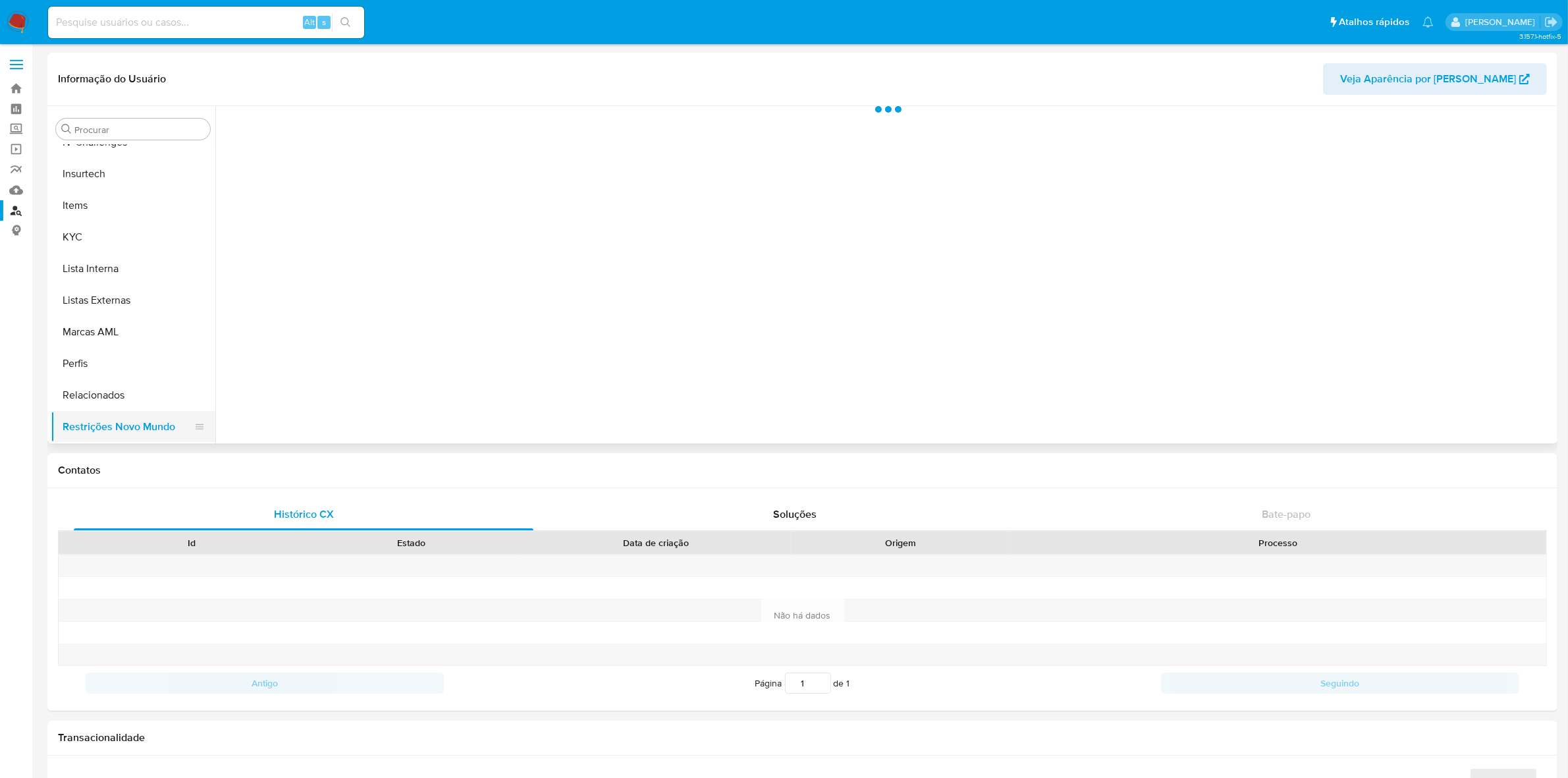
select select "10"
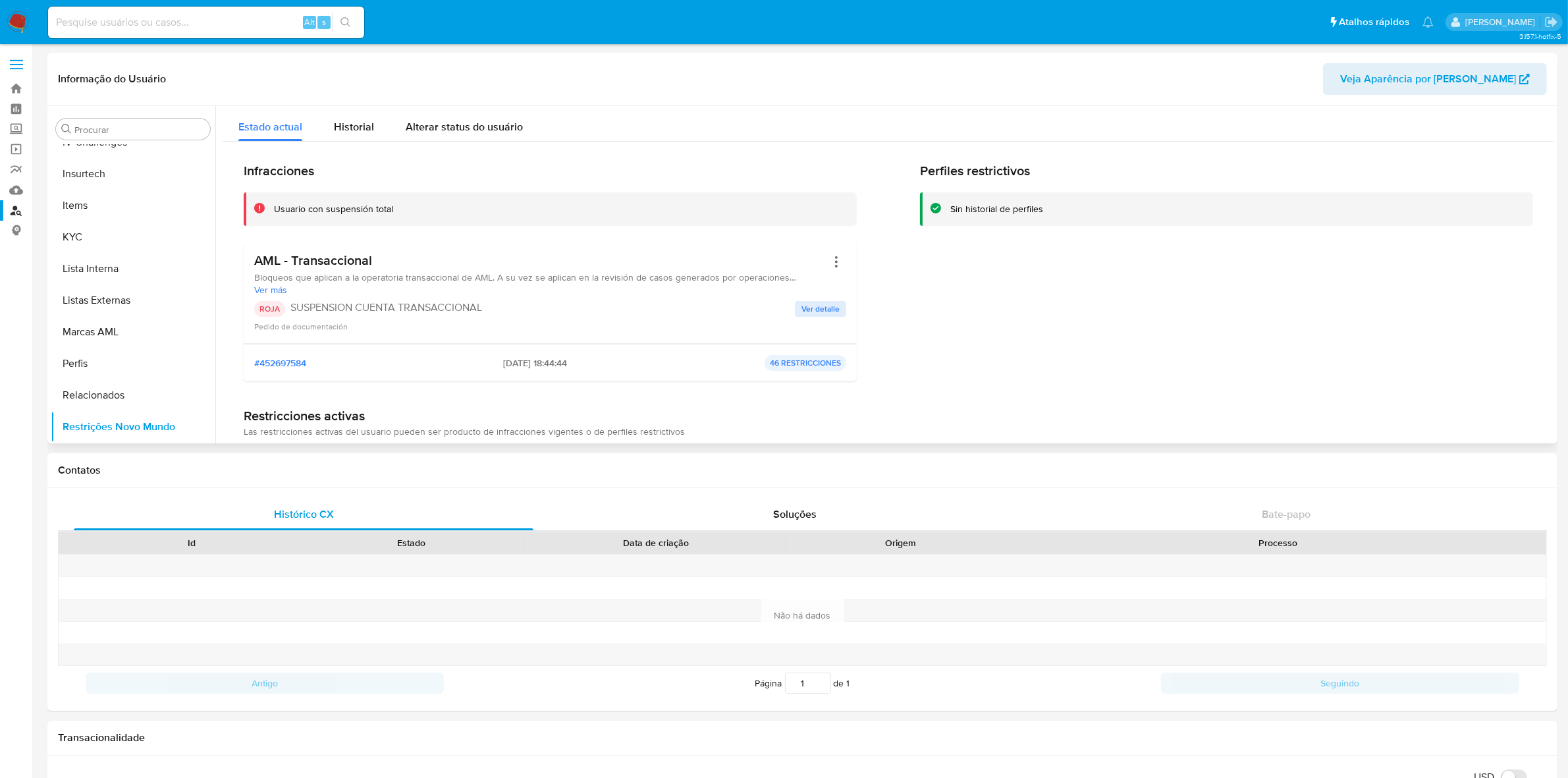
click at [799, 305] on button "Ver detalle" at bounding box center [820, 309] width 52 height 16
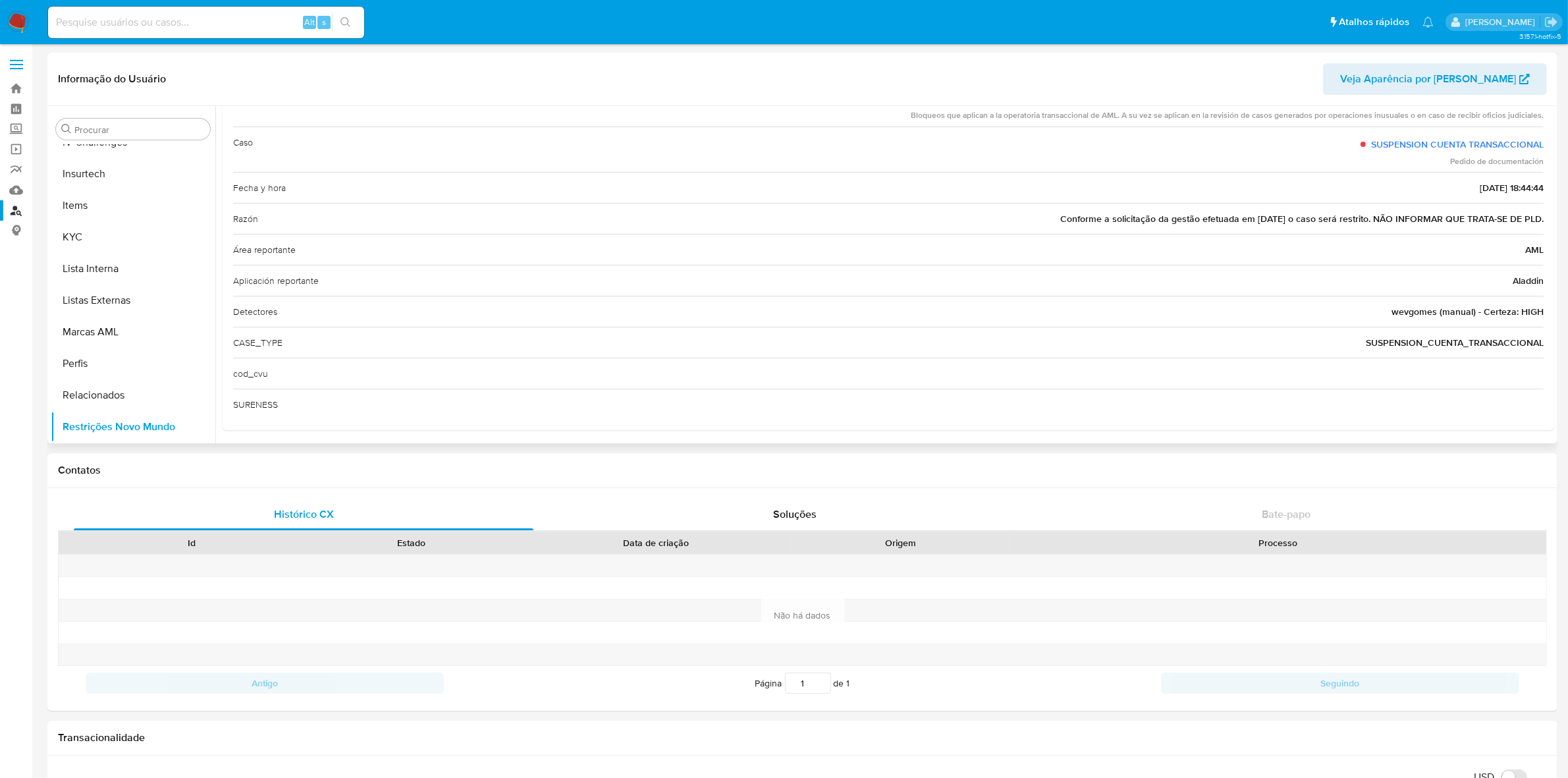
scroll to position [108, 0]
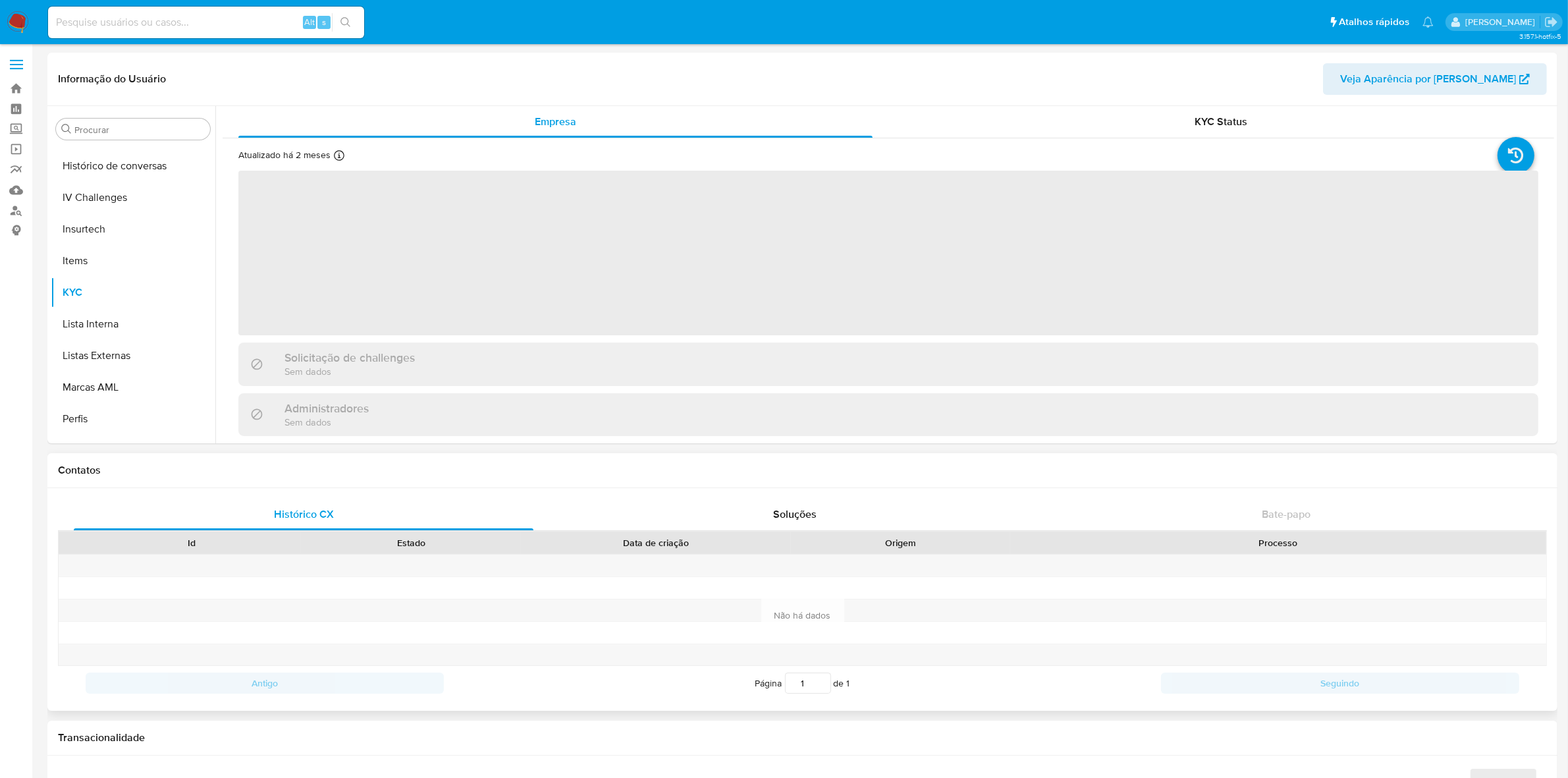
scroll to position [588, 0]
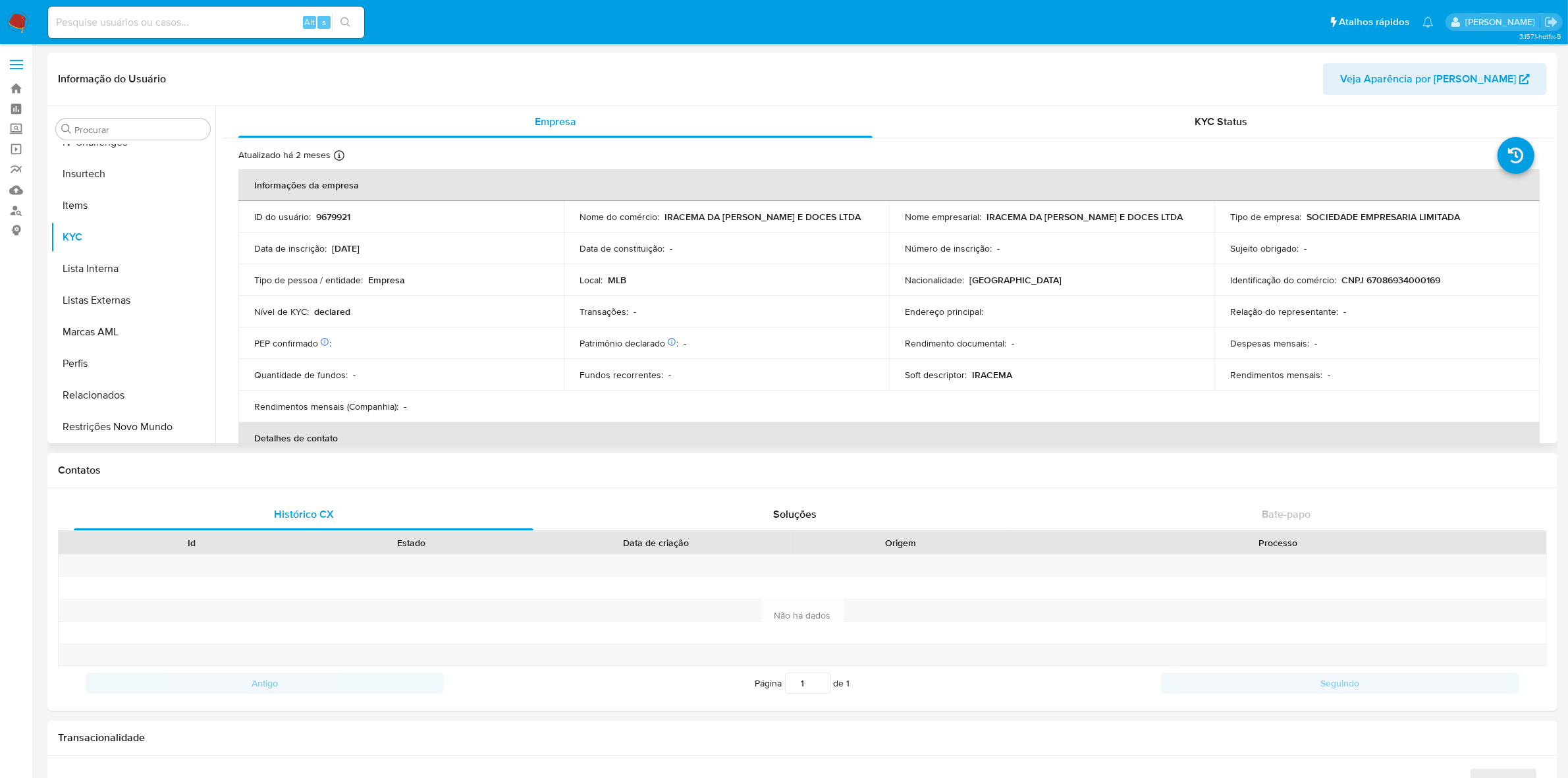
select select "10"
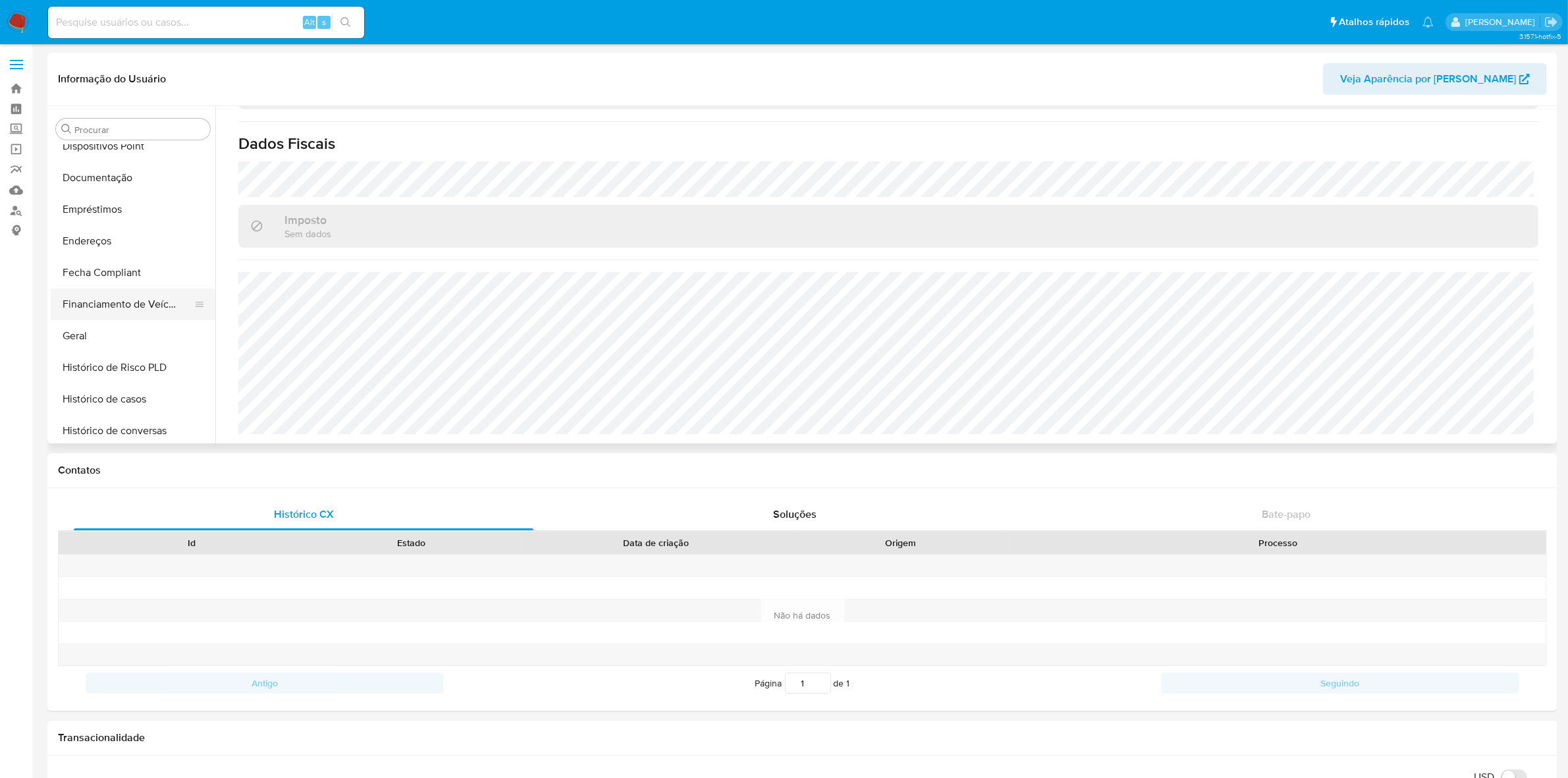
scroll to position [258, 0]
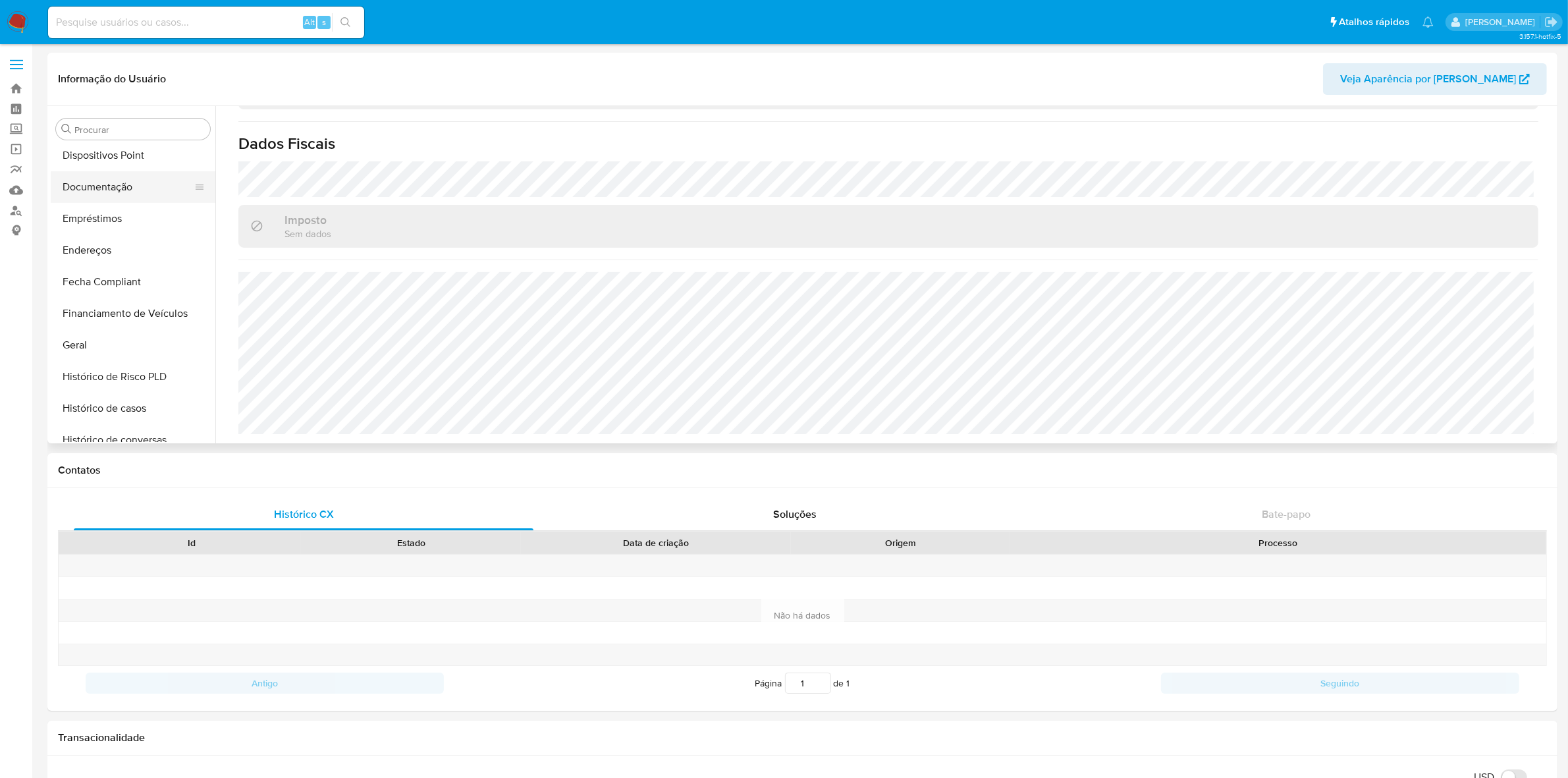
click at [128, 195] on button "Documentação" at bounding box center [128, 187] width 154 height 32
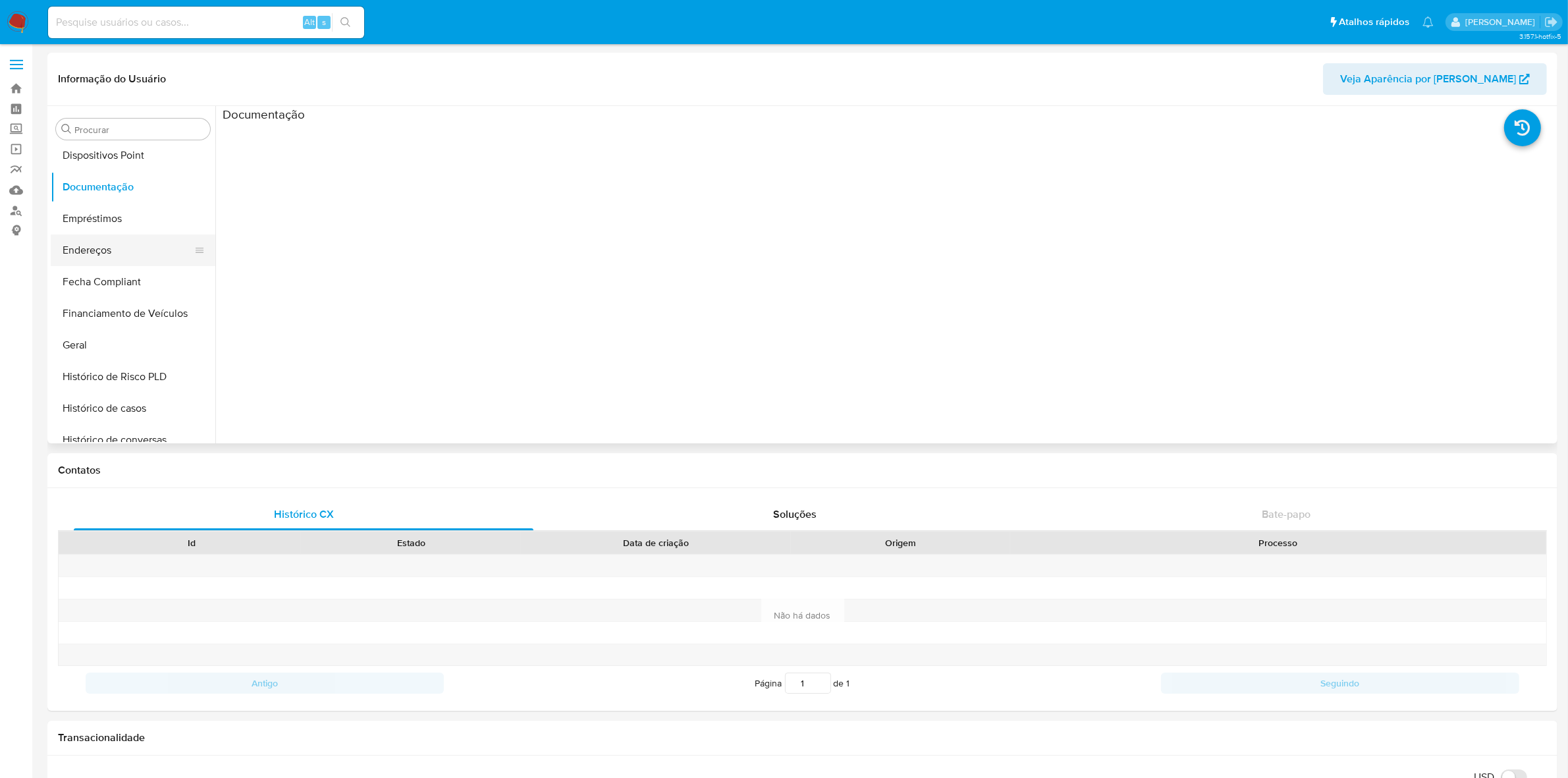
scroll to position [505, 0]
click at [112, 305] on button "KYC" at bounding box center [128, 319] width 154 height 32
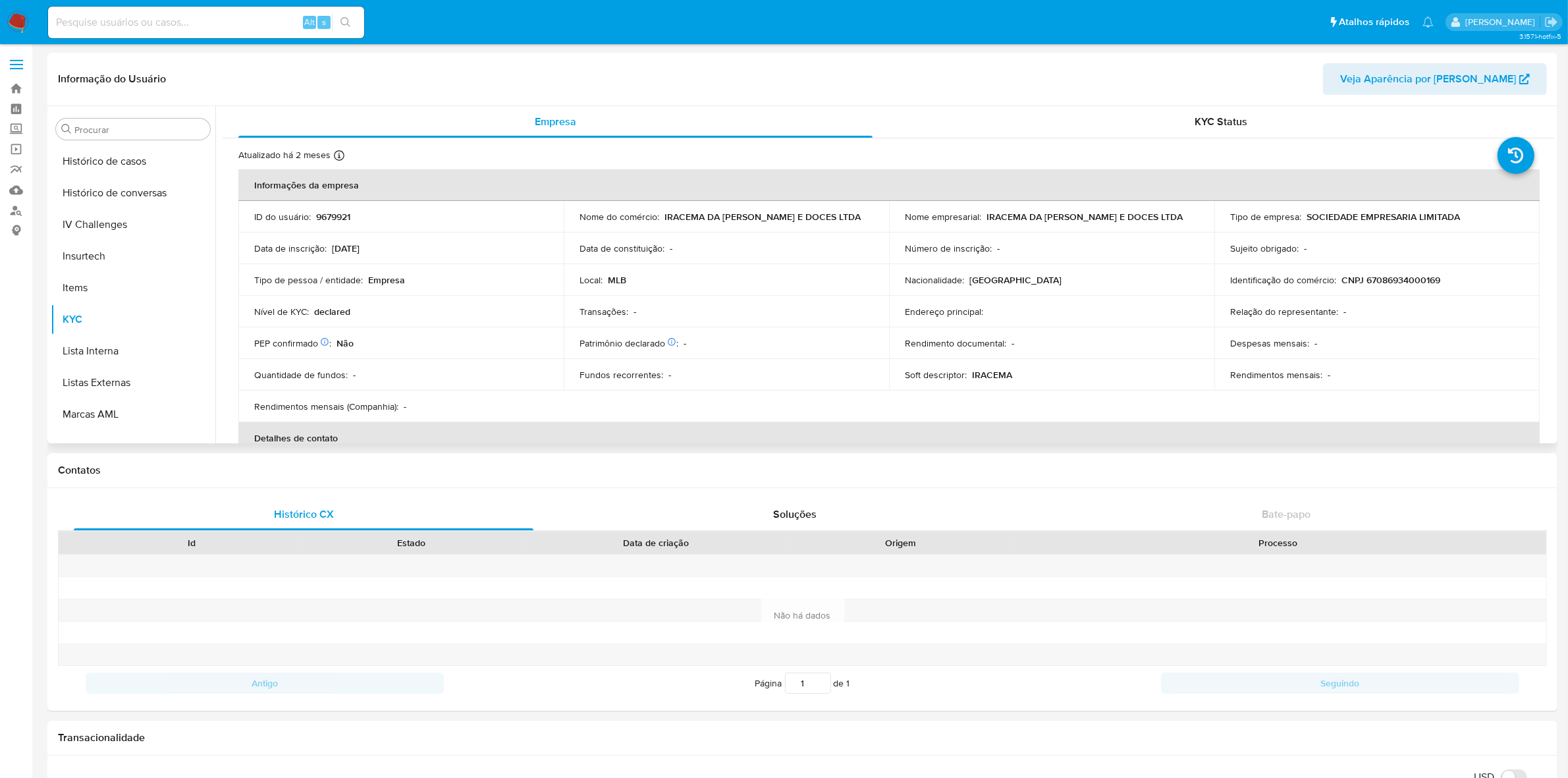
click at [988, 215] on p "IRACEMA DA ANGELICA PAES E DOCES LTDA" at bounding box center [1085, 217] width 196 height 12
click at [1164, 216] on p "IRACEMA DA ANGELICA PAES E DOCES LTDA" at bounding box center [1085, 217] width 196 height 12
drag, startPoint x: 1169, startPoint y: 216, endPoint x: 1128, endPoint y: 217, distance: 41.0
click at [1017, 218] on p "IRACEMA DA ANGELICA PAES E DOCES LTDA" at bounding box center [1085, 217] width 196 height 12
drag, startPoint x: 1203, startPoint y: 215, endPoint x: 985, endPoint y: 214, distance: 218.0
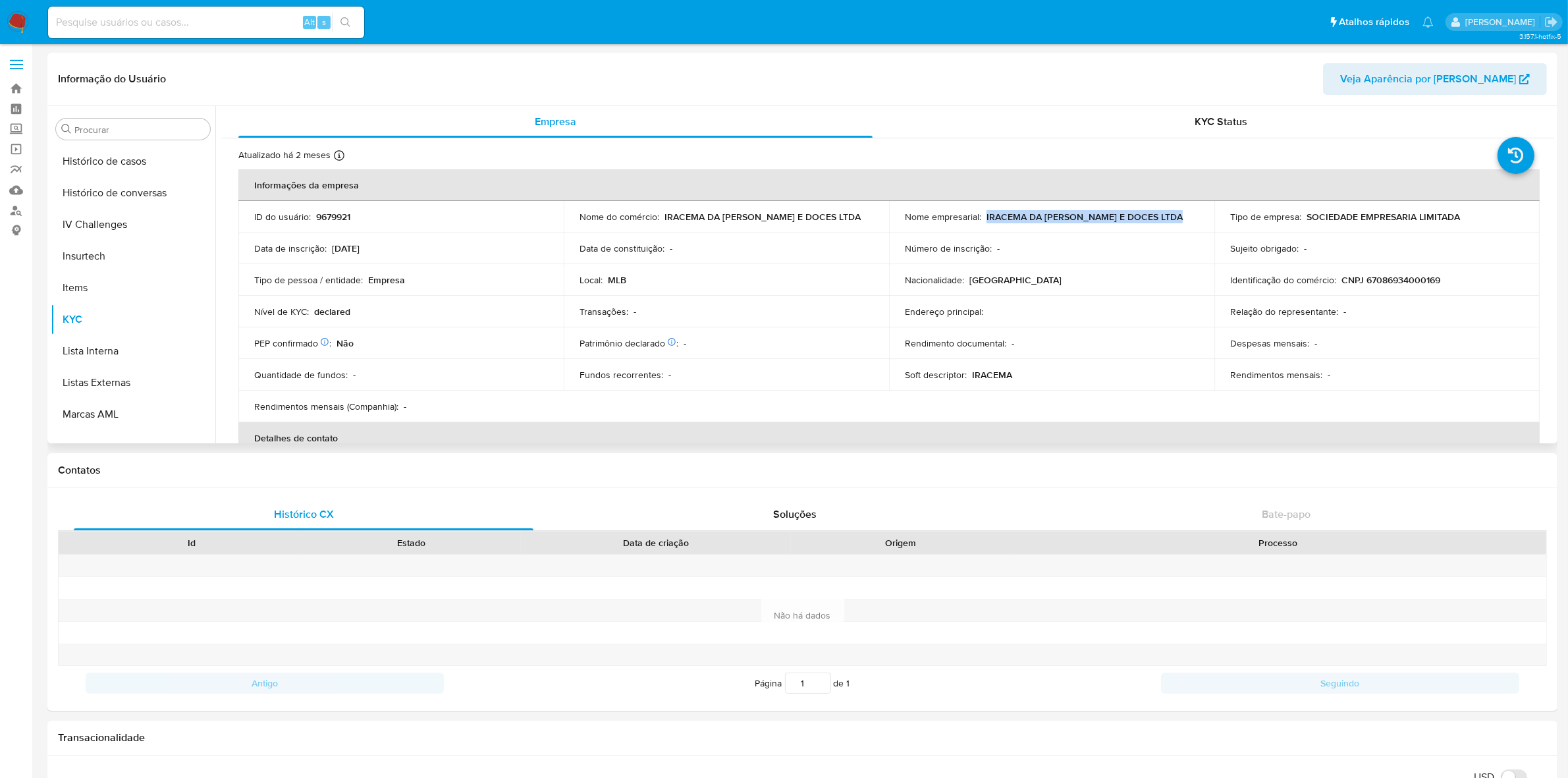
click at [985, 214] on td "Nome empresarial : IRACEMA DA ANGELICA PAES E DOCES LTDA" at bounding box center [1052, 217] width 326 height 32
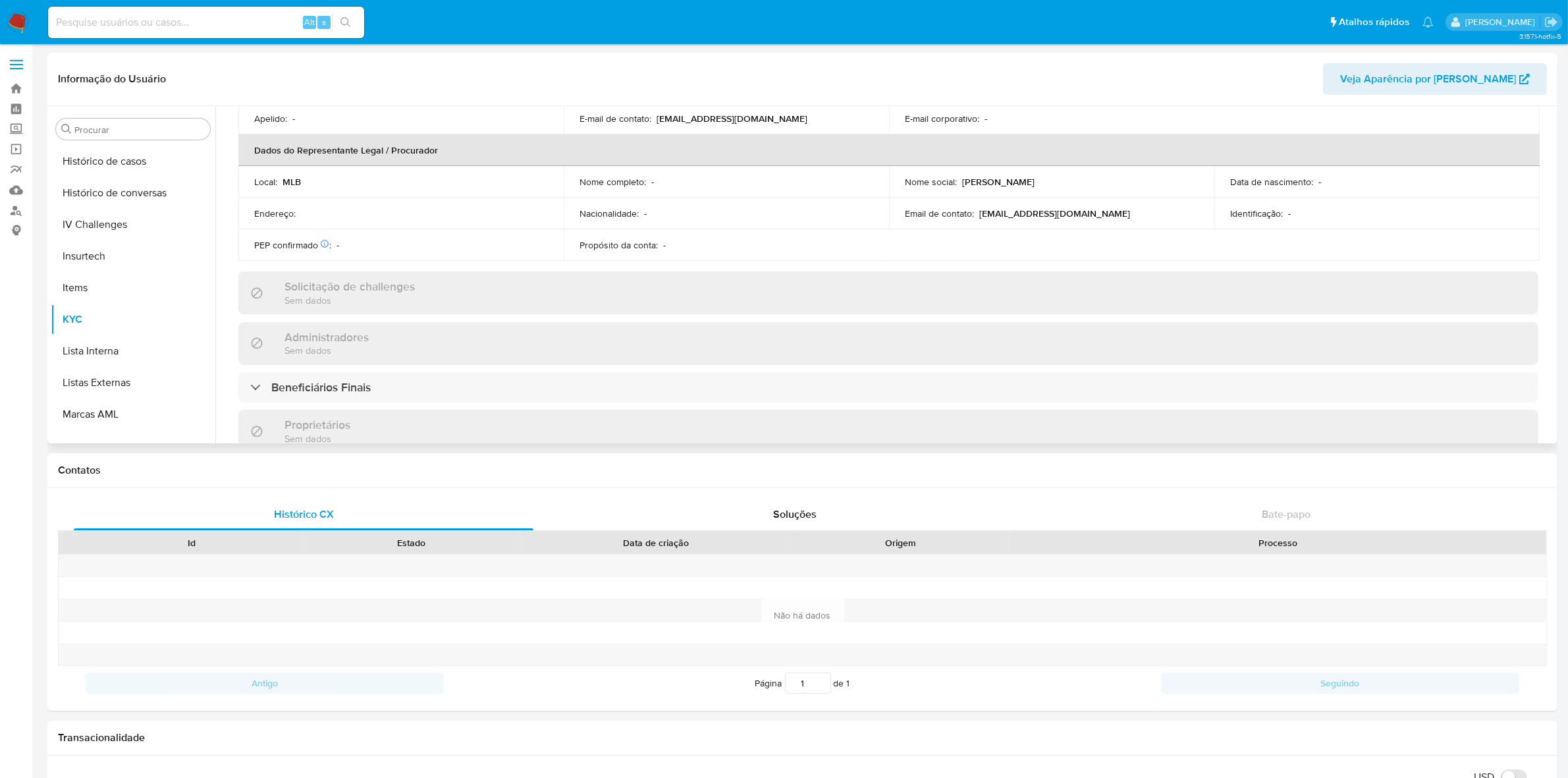
scroll to position [0, 0]
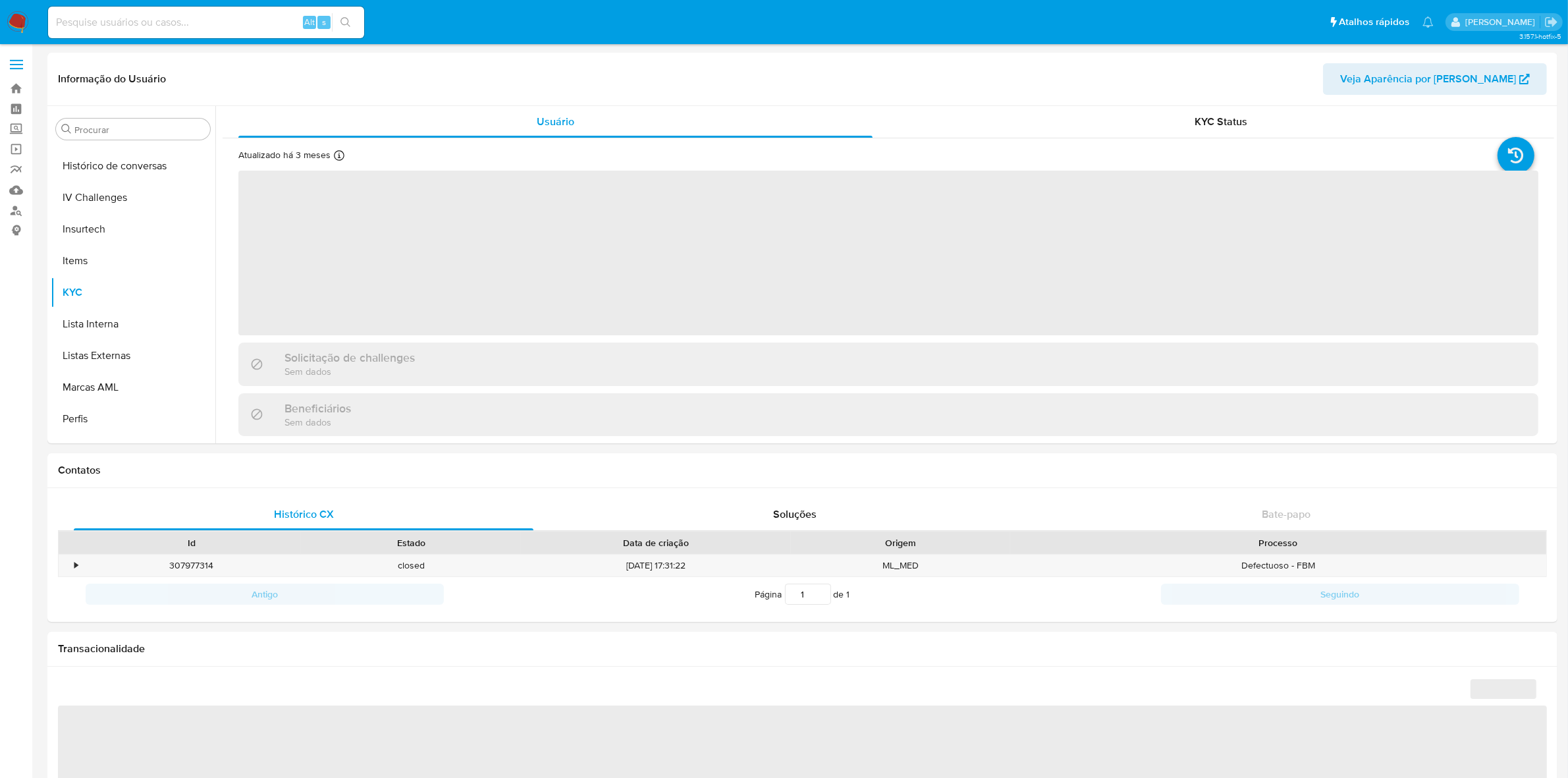
scroll to position [588, 0]
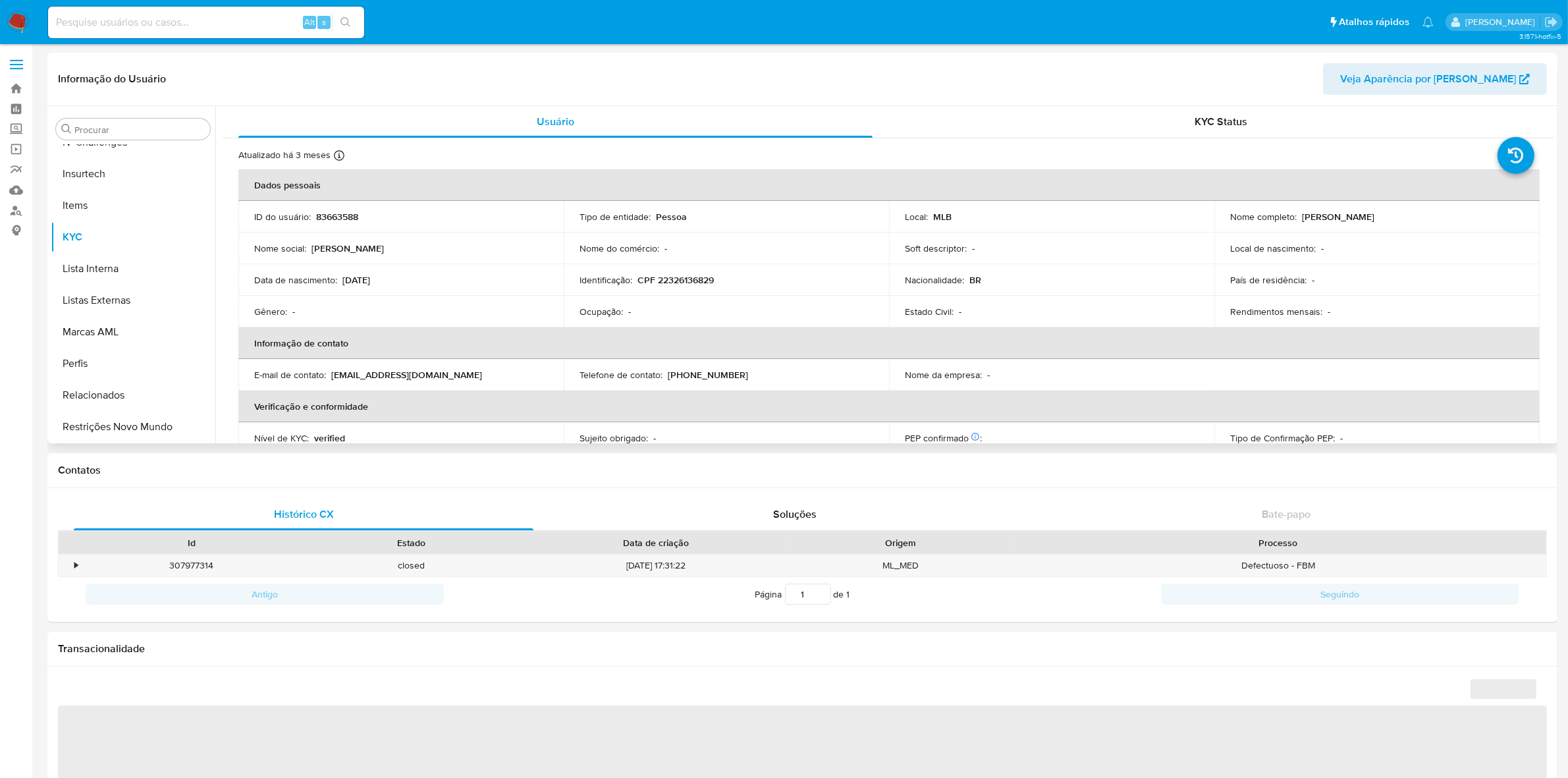
select select "10"
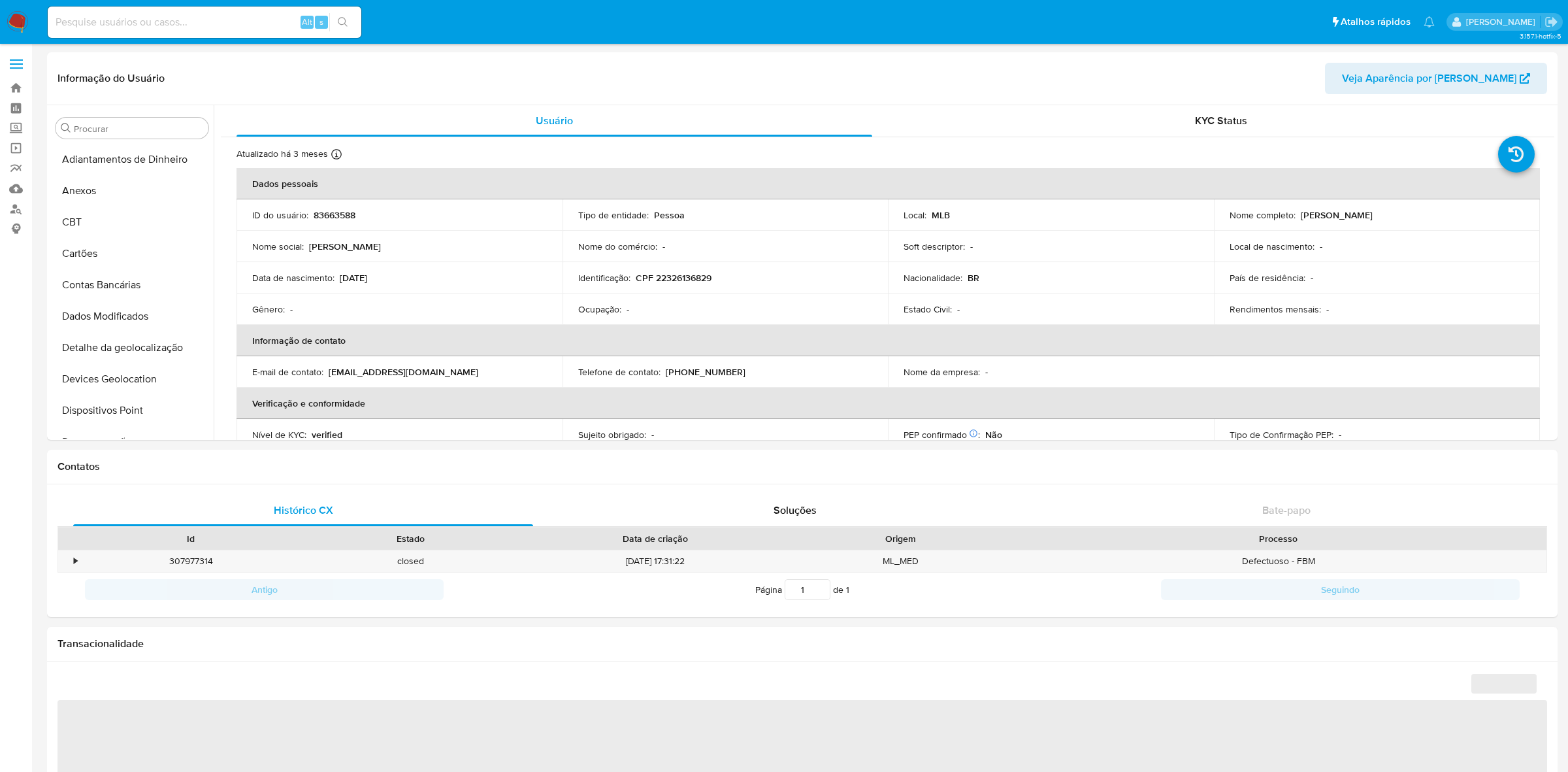
select select "10"
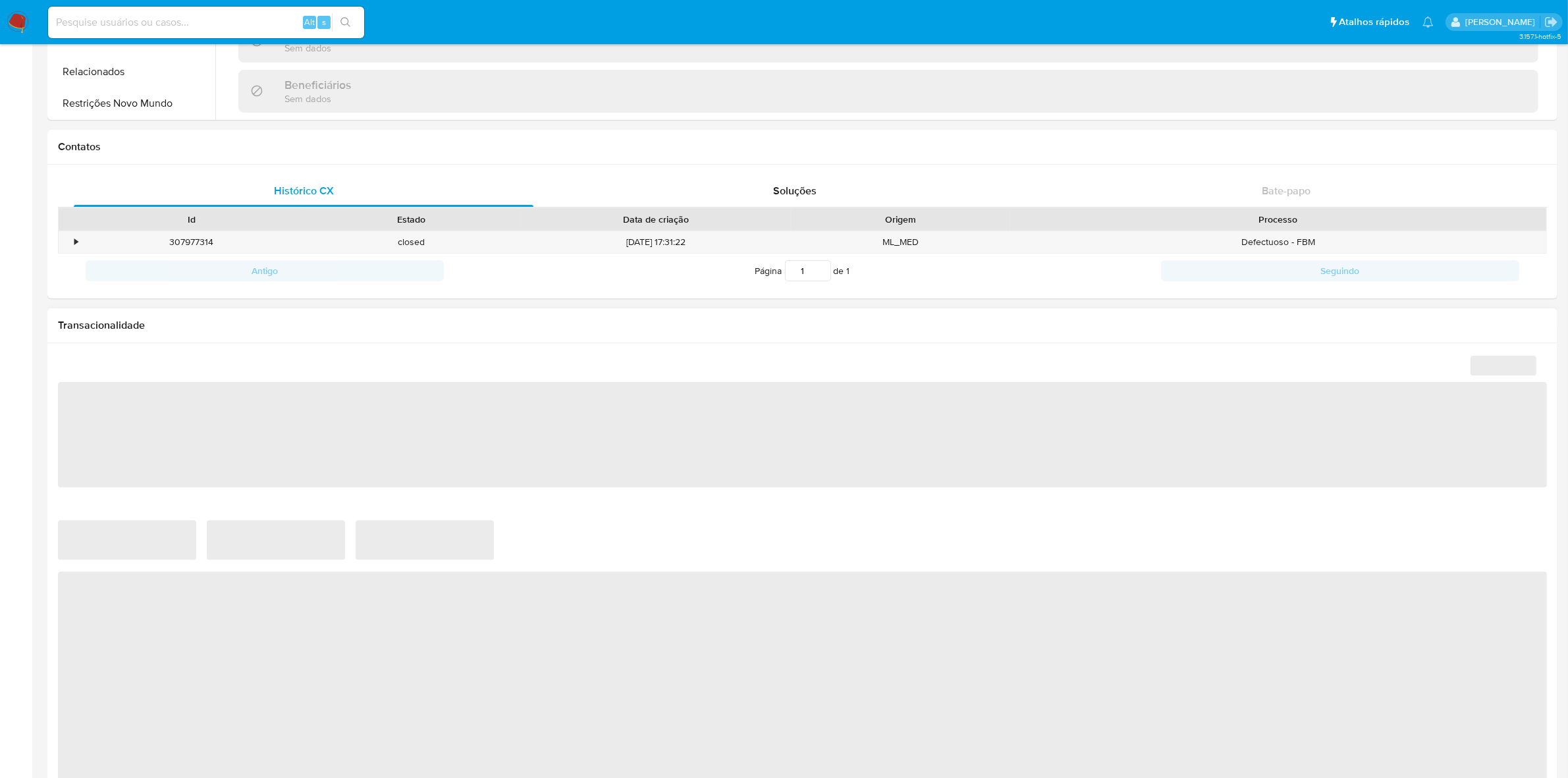
scroll to position [329, 0]
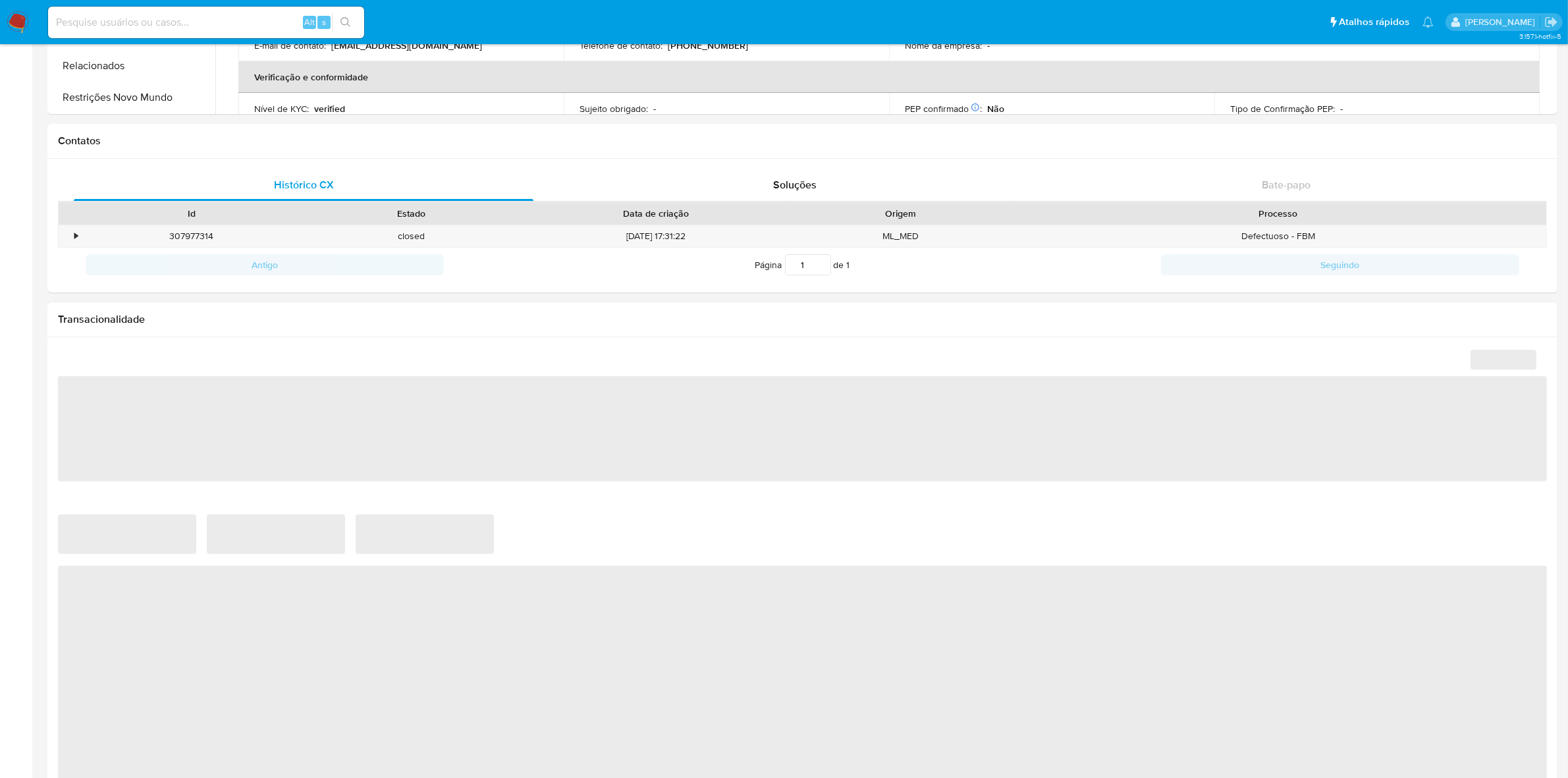
select select "10"
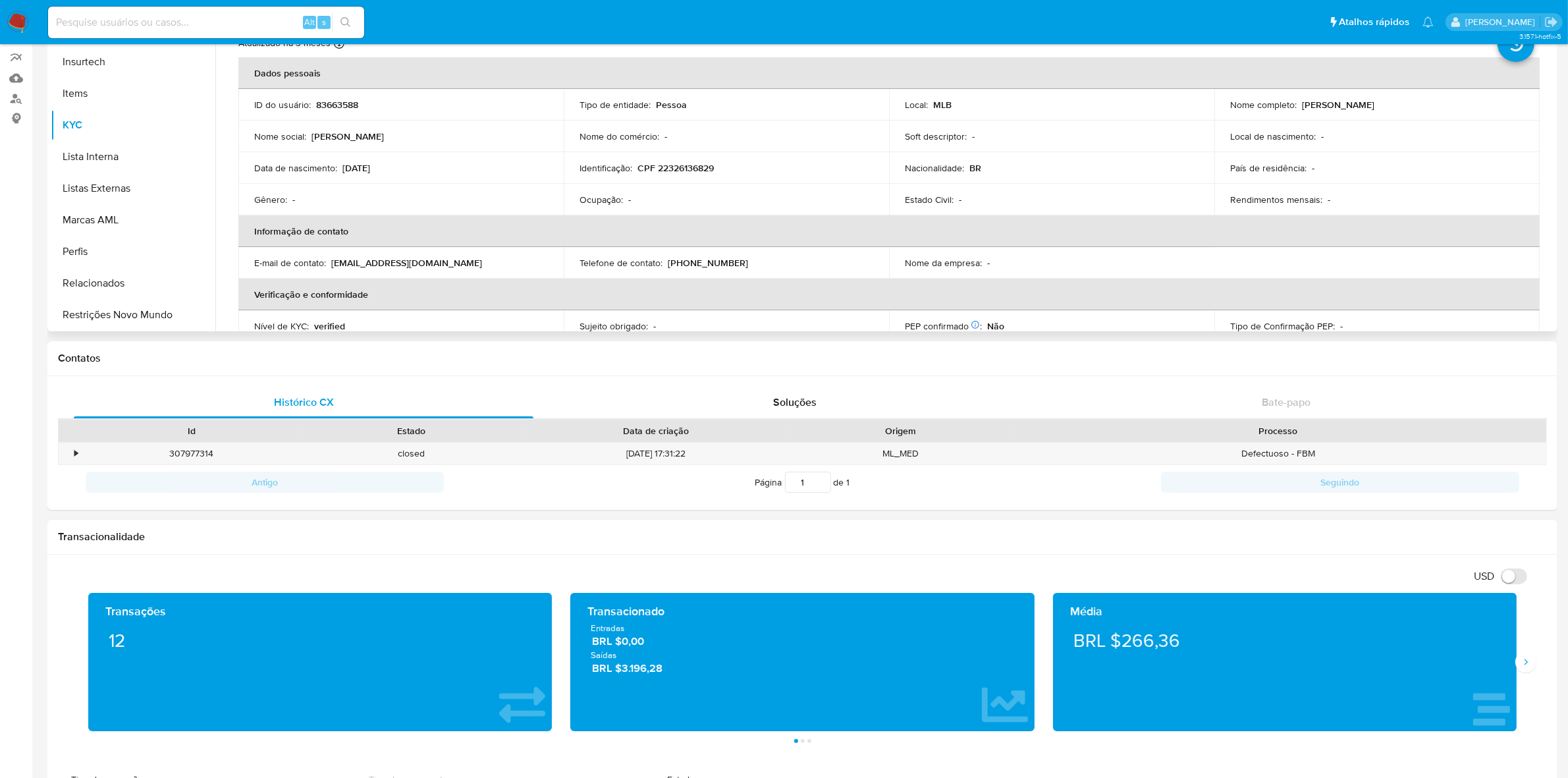
scroll to position [0, 0]
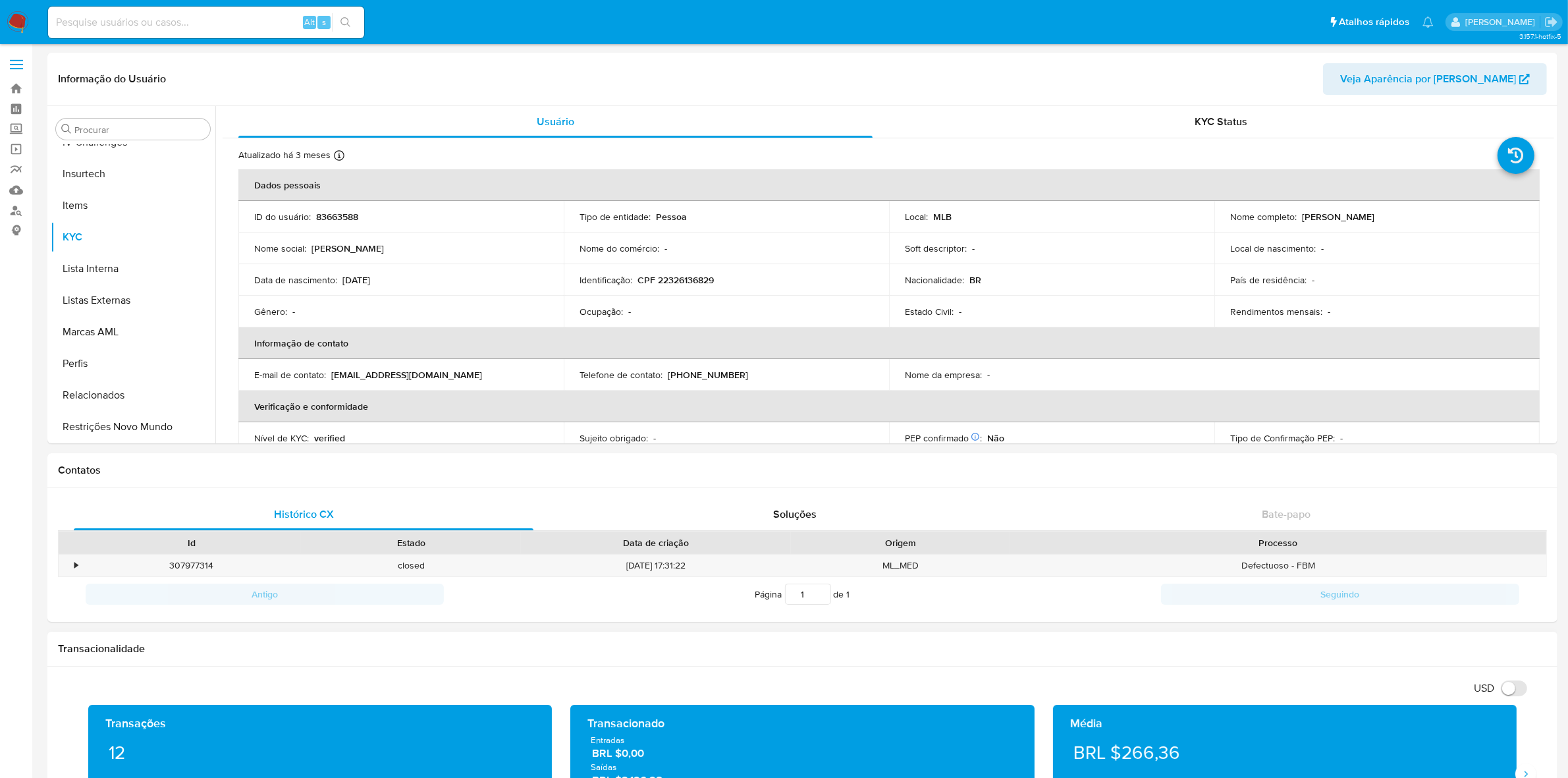
click at [129, 425] on button "Restrições Novo Mundo" at bounding box center [128, 427] width 154 height 32
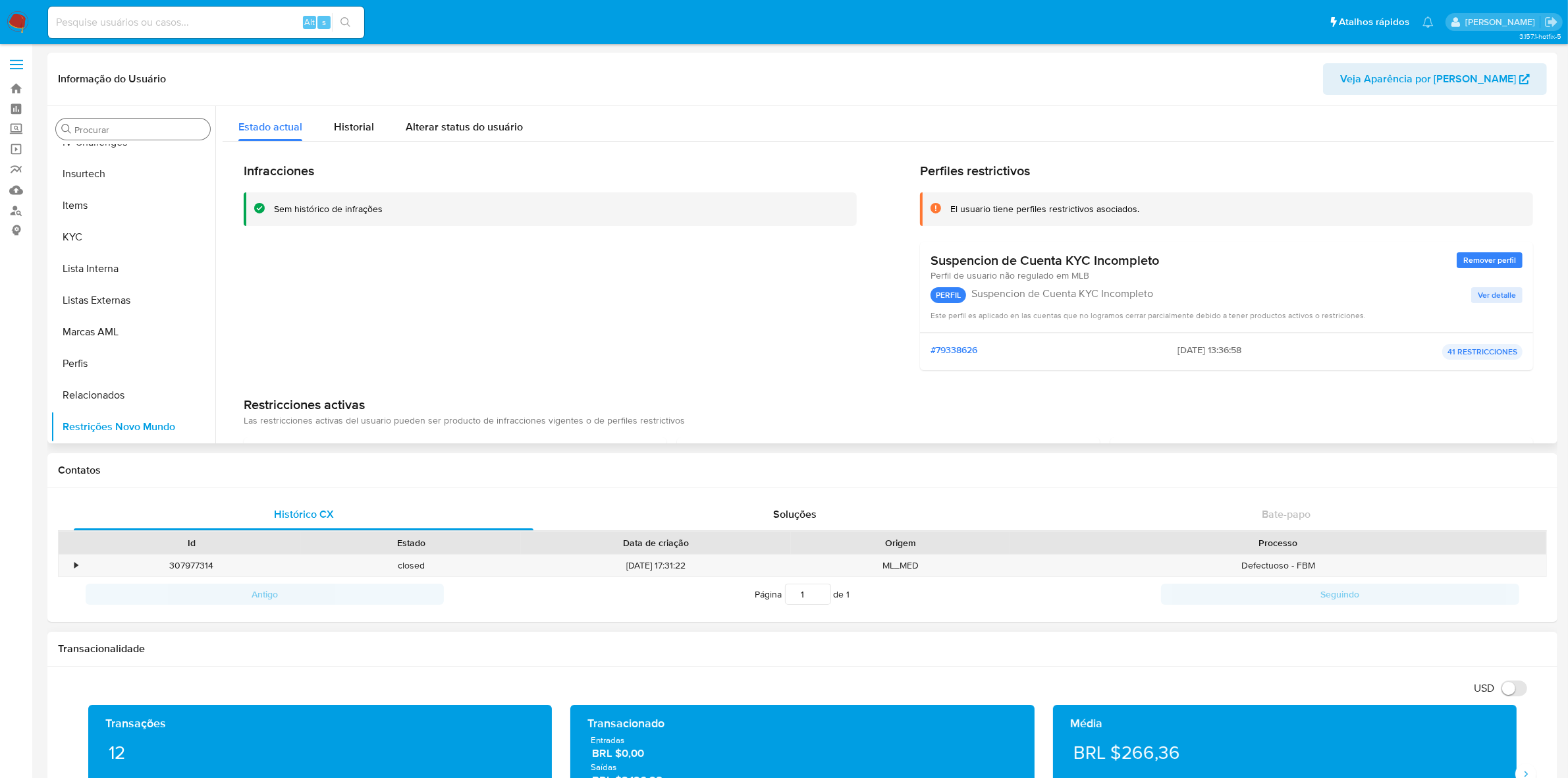
click at [126, 130] on input "Procurar" at bounding box center [139, 130] width 130 height 12
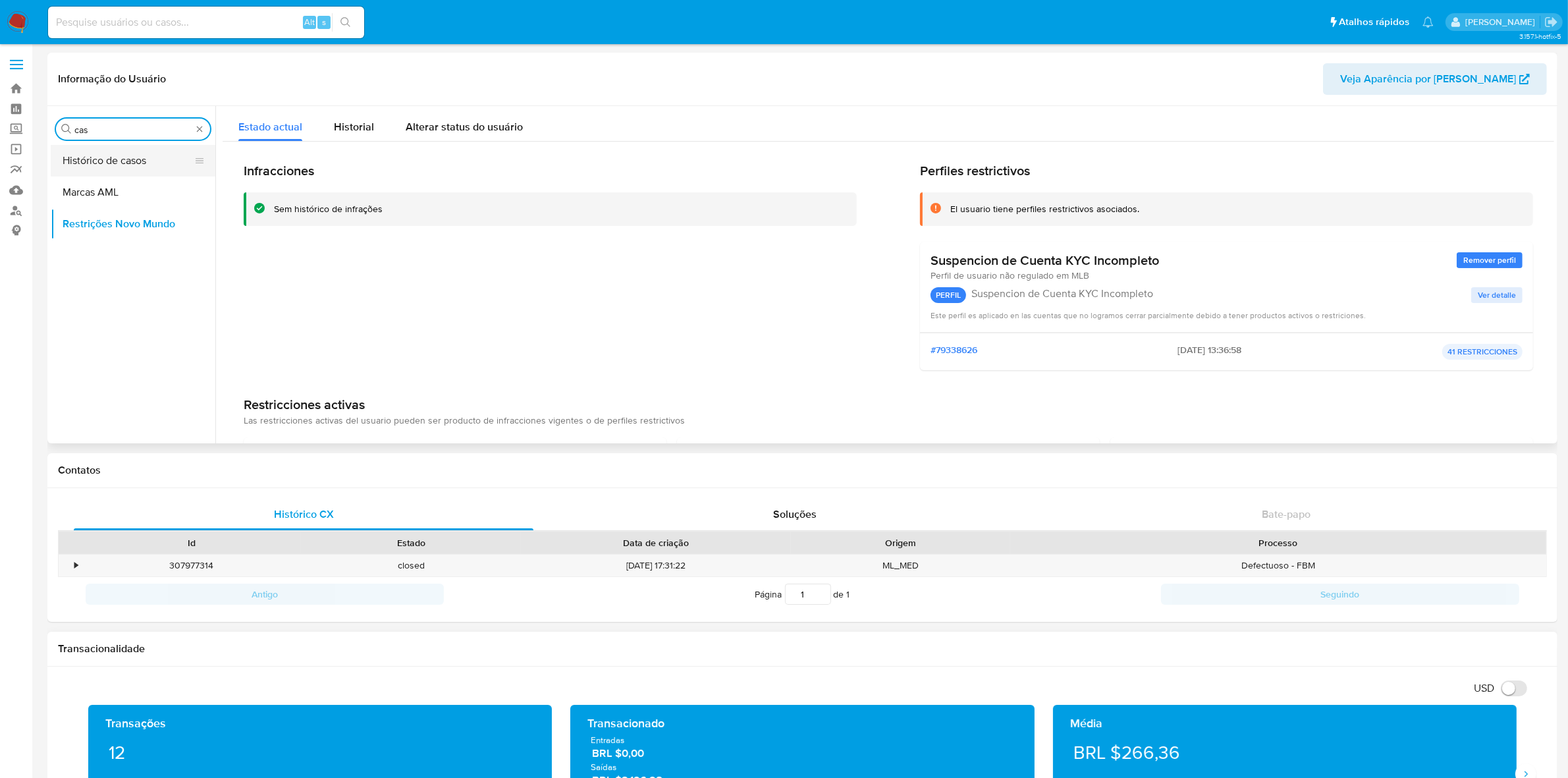
type input "cas"
click at [163, 165] on button "Histórico de casos" at bounding box center [128, 161] width 154 height 32
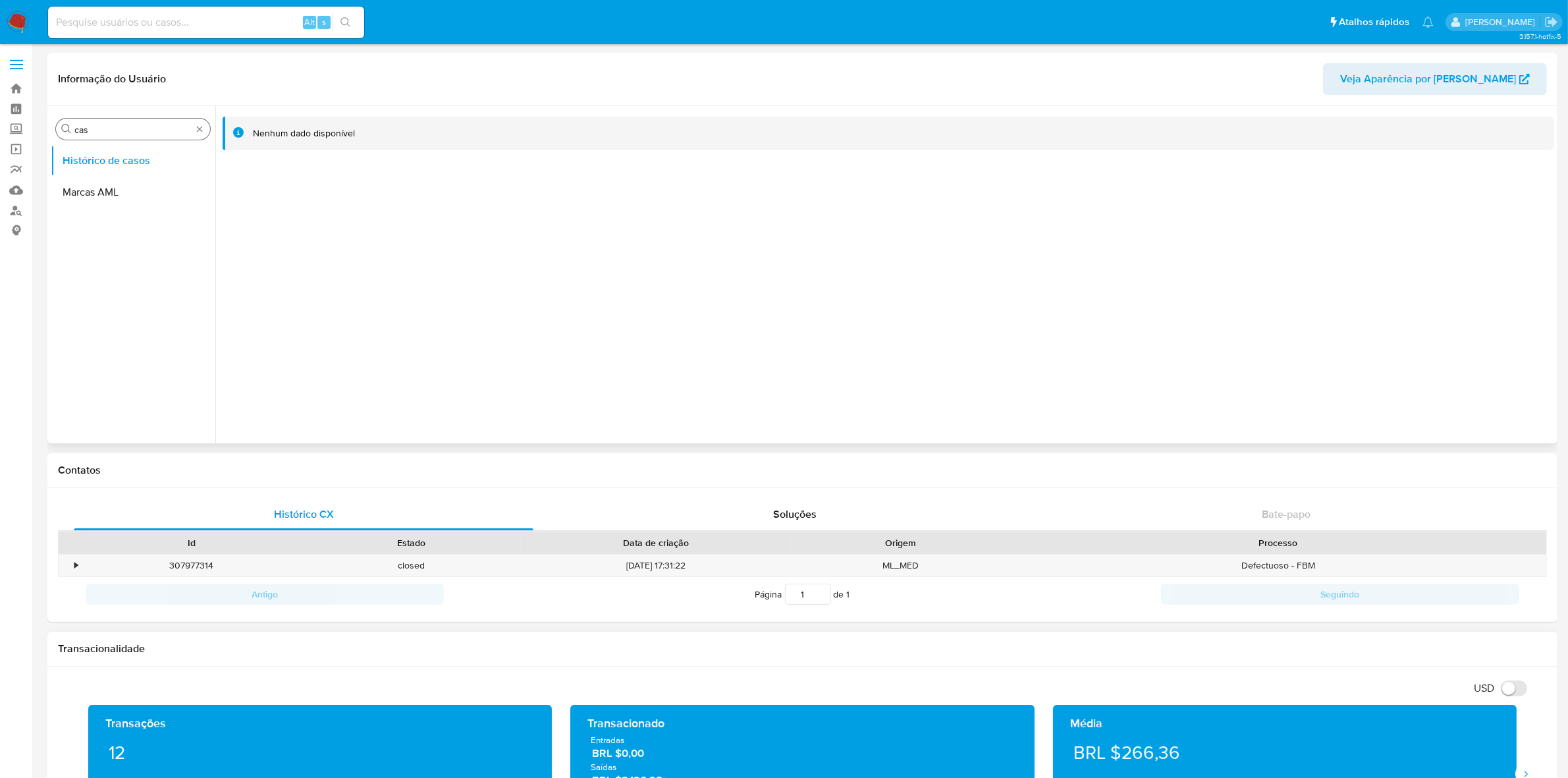
click at [194, 137] on div "Procurar cas" at bounding box center [133, 129] width 154 height 21
click at [206, 132] on div "Procurar cas" at bounding box center [133, 129] width 154 height 21
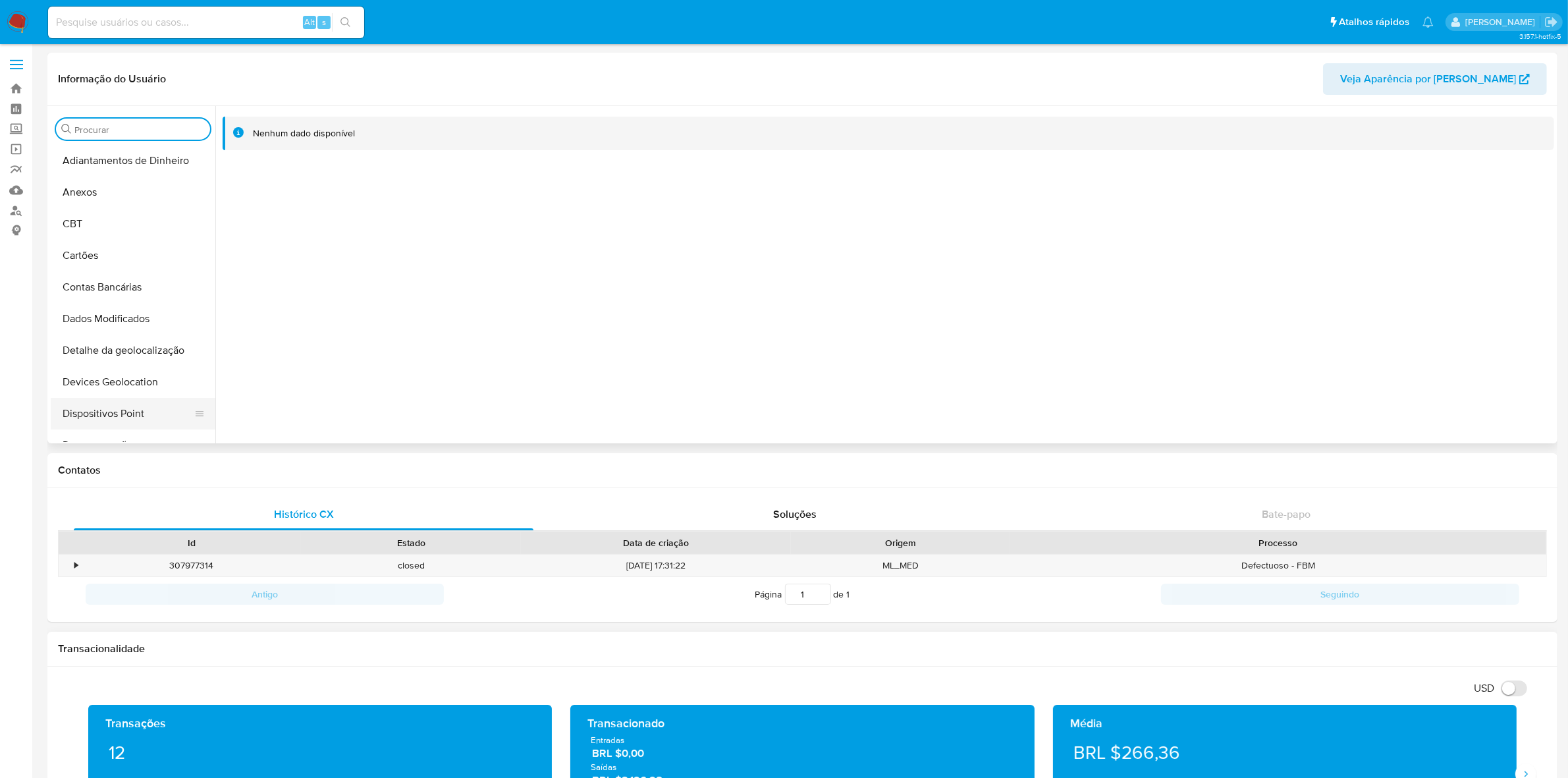
scroll to position [82, 0]
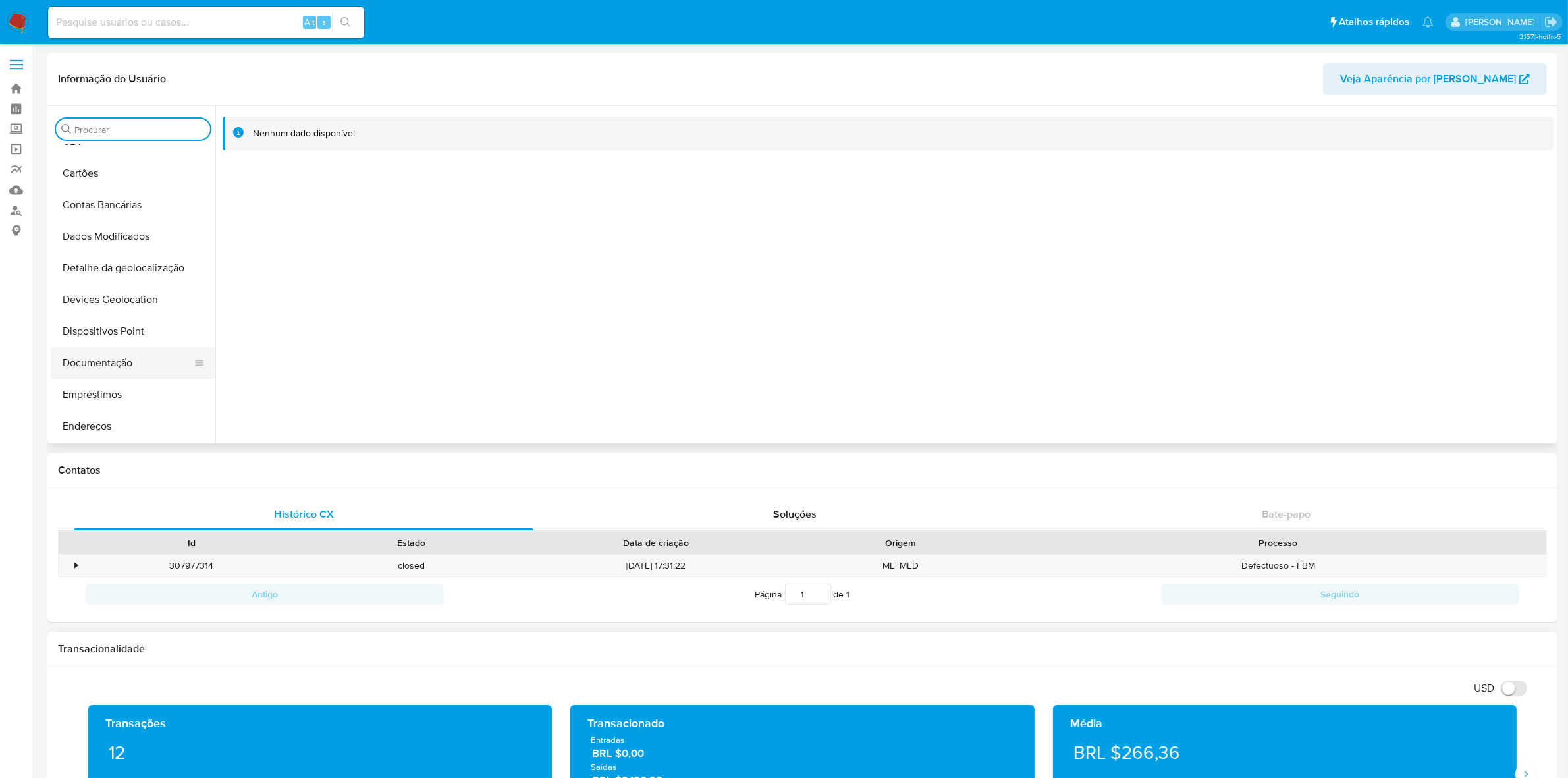
click at [113, 369] on button "Documentação" at bounding box center [128, 362] width 154 height 32
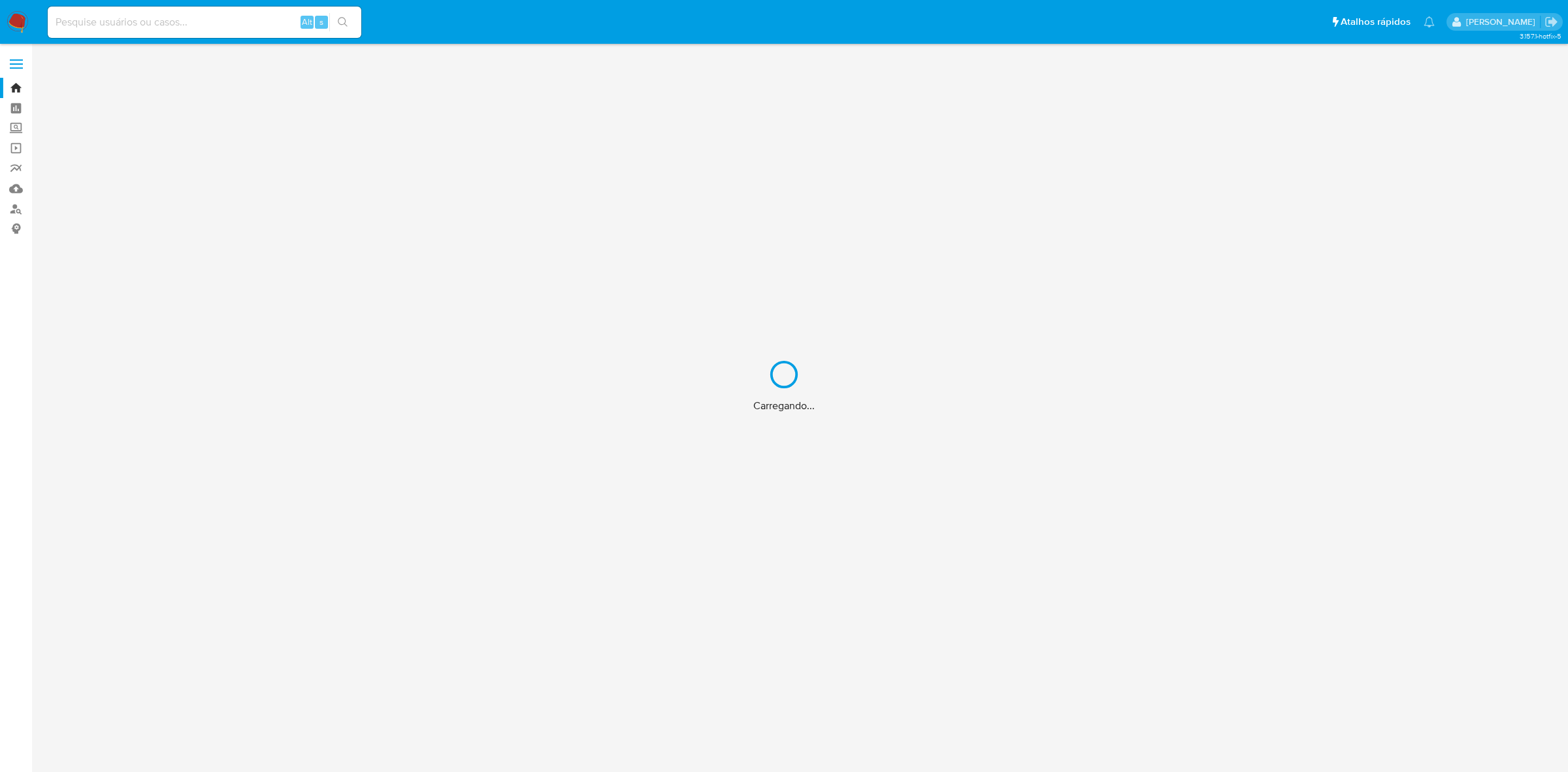
click at [11, 208] on div "Carregando..." at bounding box center [784, 386] width 1568 height 772
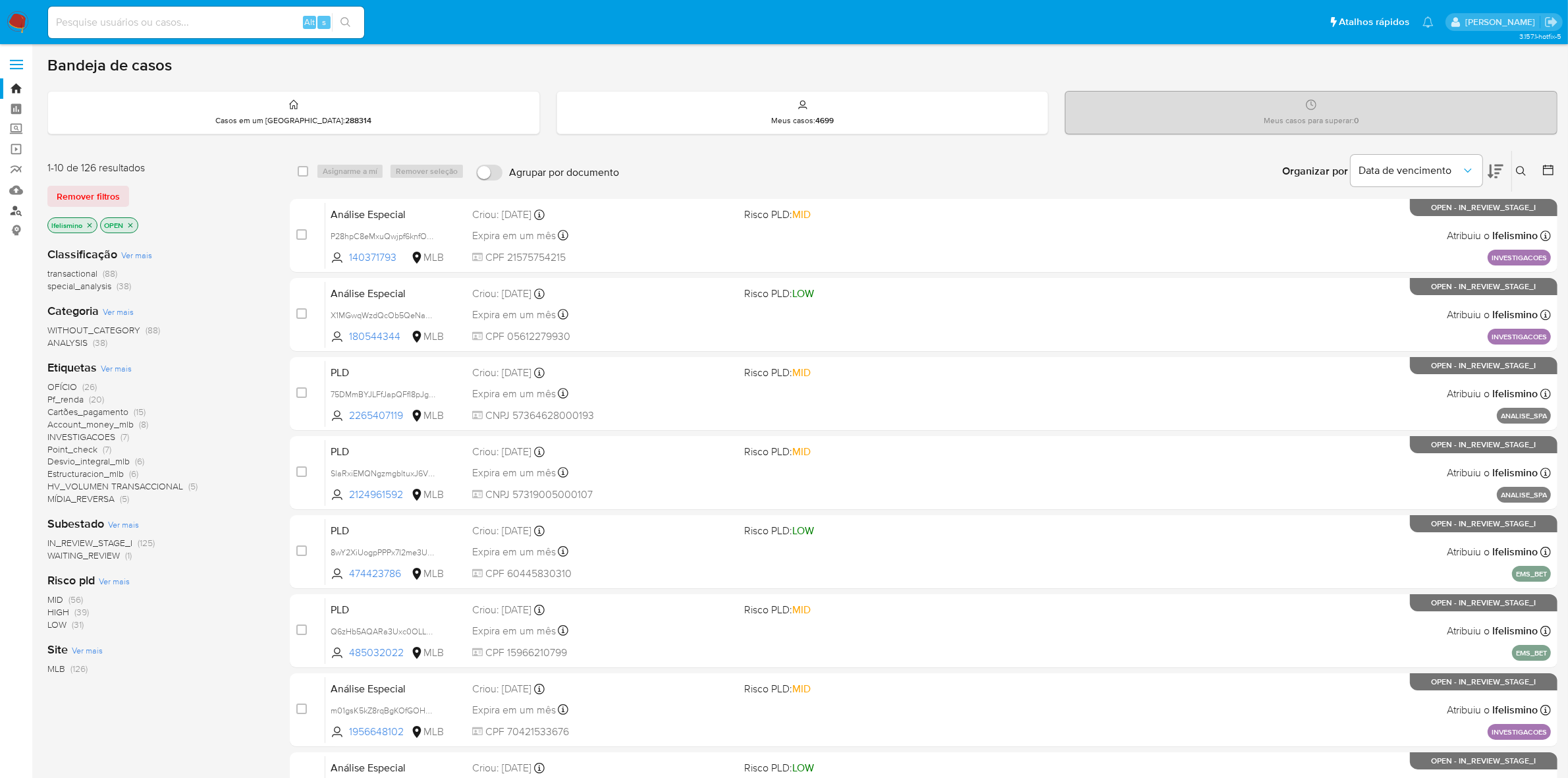
click at [14, 209] on link "Localizador de pessoas" at bounding box center [78, 210] width 156 height 21
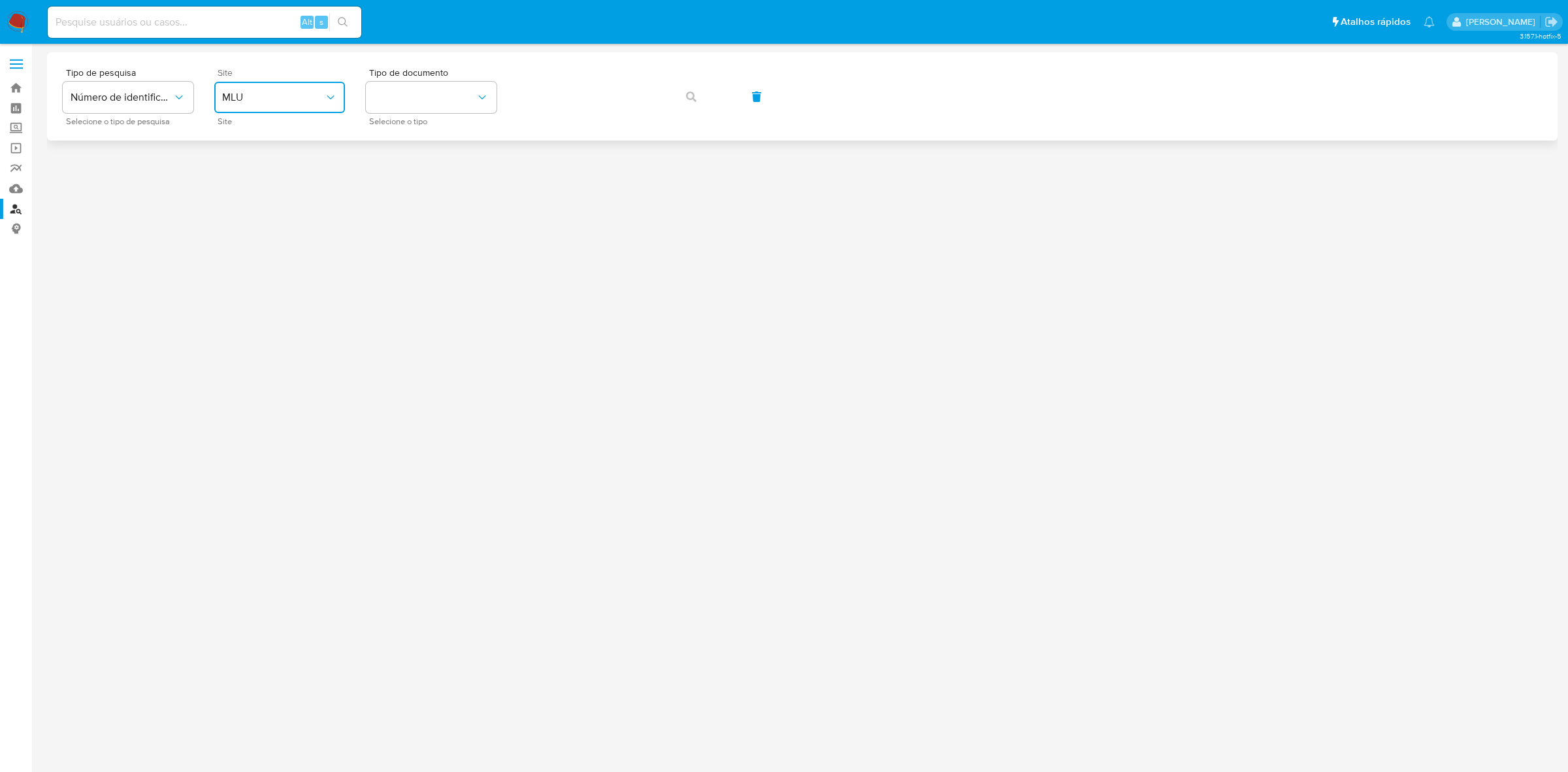
drag, startPoint x: 249, startPoint y: 97, endPoint x: 252, endPoint y: 105, distance: 8.5
click at [249, 97] on span "MLU" at bounding box center [272, 97] width 102 height 13
click at [276, 197] on div "MLB" at bounding box center [275, 195] width 107 height 32
click at [433, 89] on button "identificationType" at bounding box center [431, 97] width 131 height 32
drag, startPoint x: 433, startPoint y: 182, endPoint x: 596, endPoint y: 124, distance: 173.0
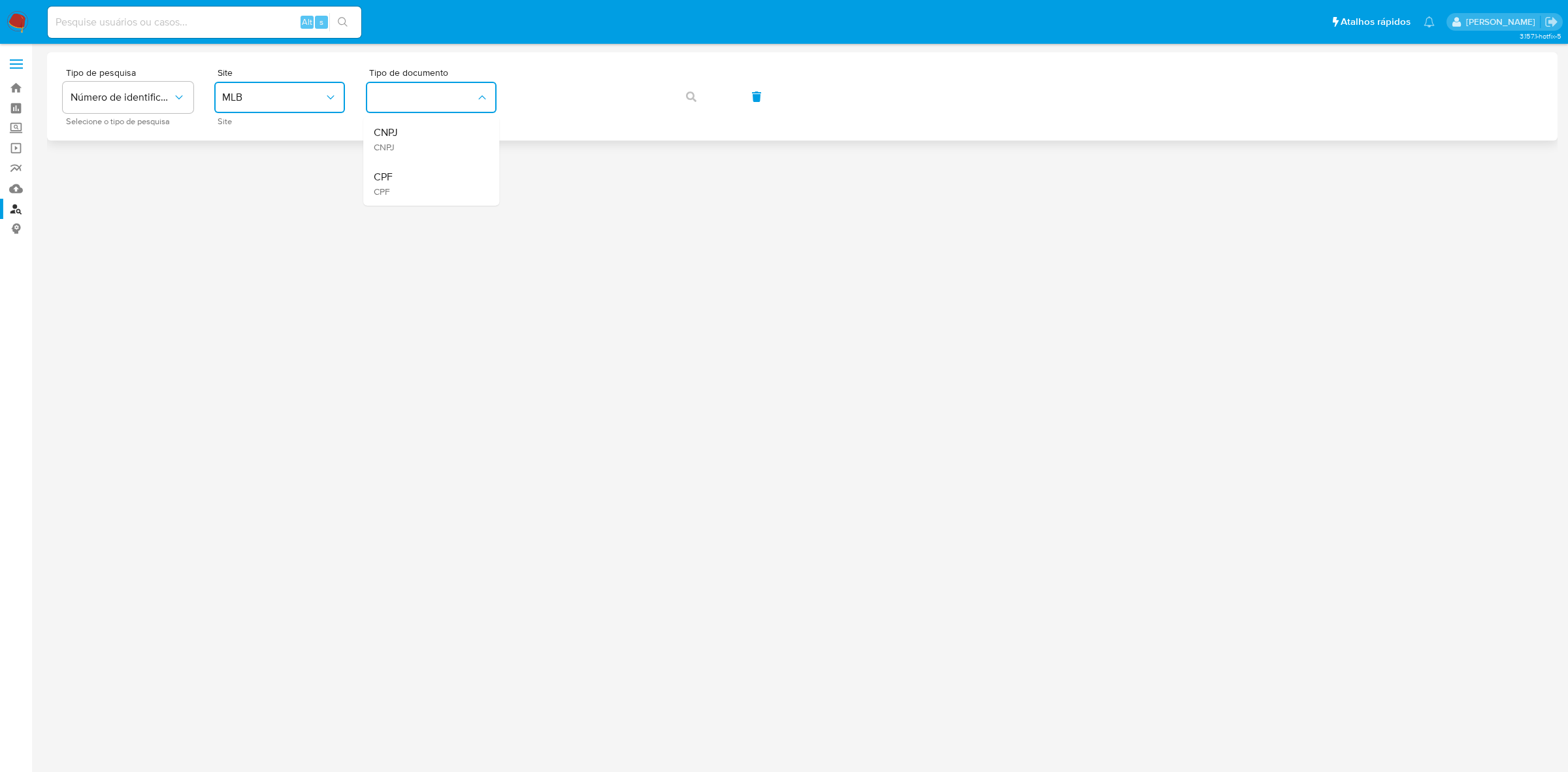
click at [433, 181] on div "CPF CPF" at bounding box center [427, 183] width 107 height 44
click at [691, 95] on icon "button" at bounding box center [691, 96] width 11 height 11
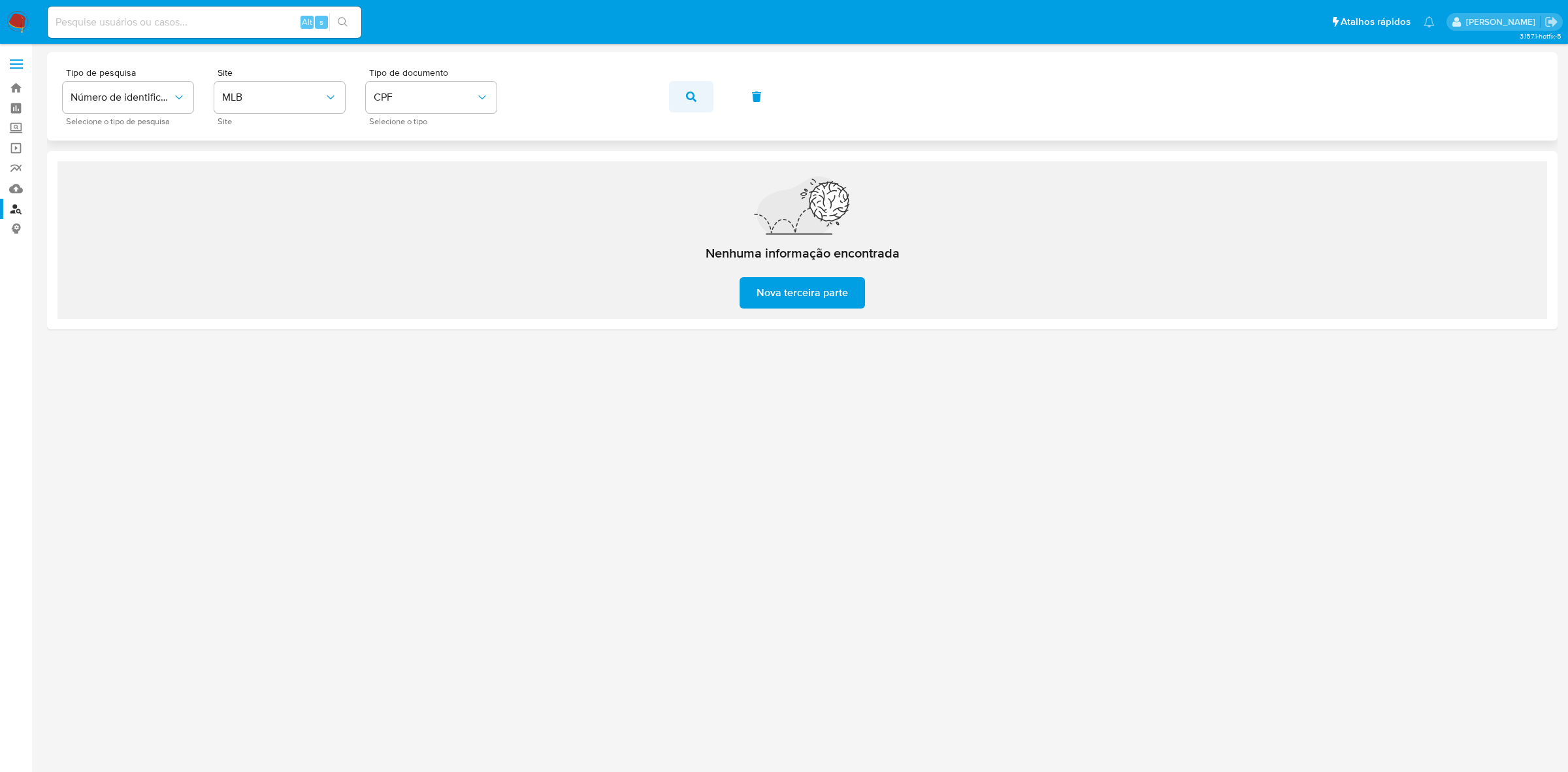
click at [681, 96] on button "button" at bounding box center [691, 96] width 44 height 32
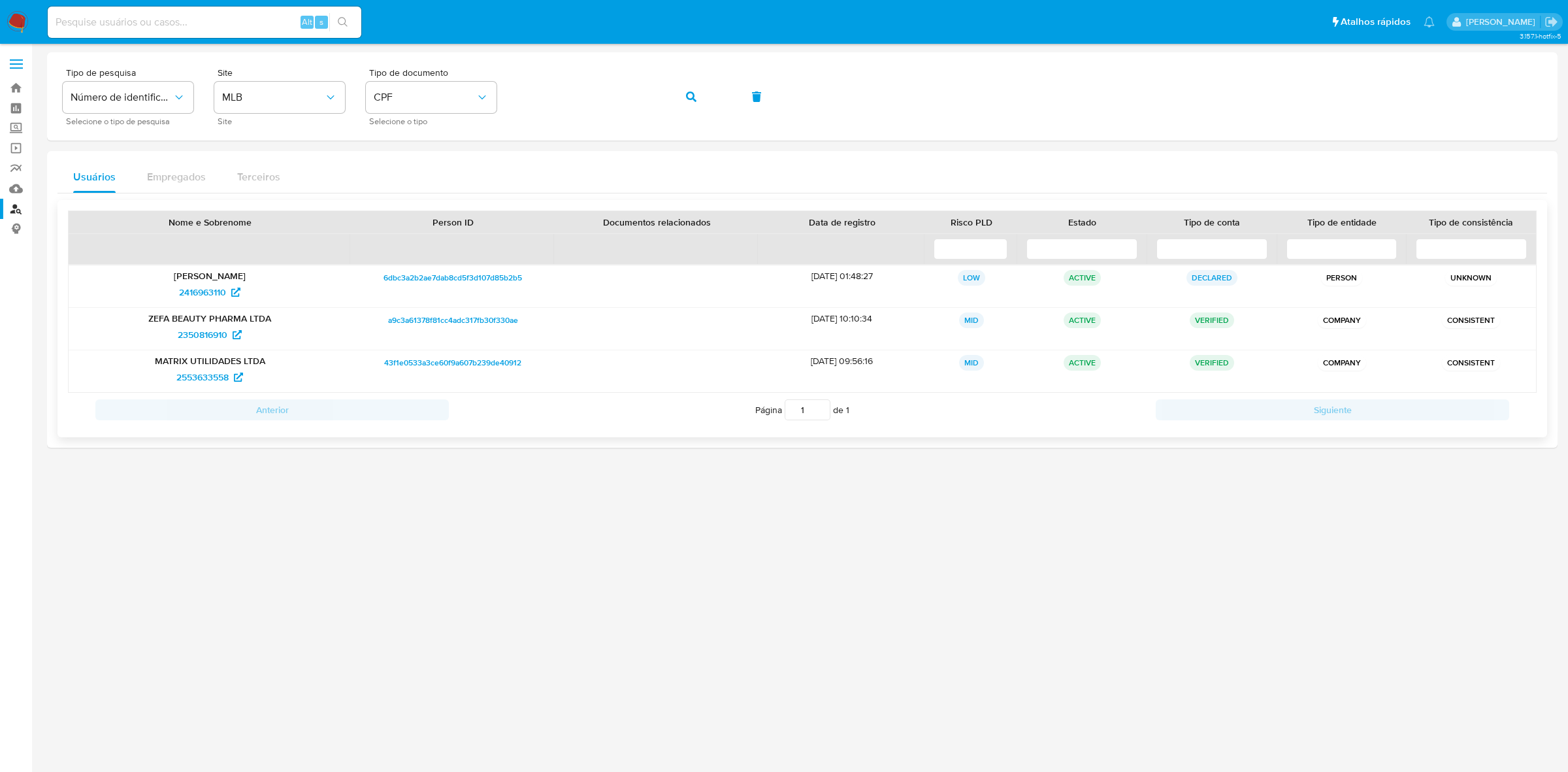
drag, startPoint x: 208, startPoint y: 268, endPoint x: 272, endPoint y: 273, distance: 64.2
click at [272, 273] on div "Rafael Renard Gineste 2416963110" at bounding box center [210, 287] width 282 height 42
drag, startPoint x: 164, startPoint y: 289, endPoint x: 1, endPoint y: 289, distance: 163.0
click at [222, 294] on div "2416963110" at bounding box center [210, 292] width 264 height 21
click at [208, 294] on span "2416963110" at bounding box center [202, 292] width 47 height 21
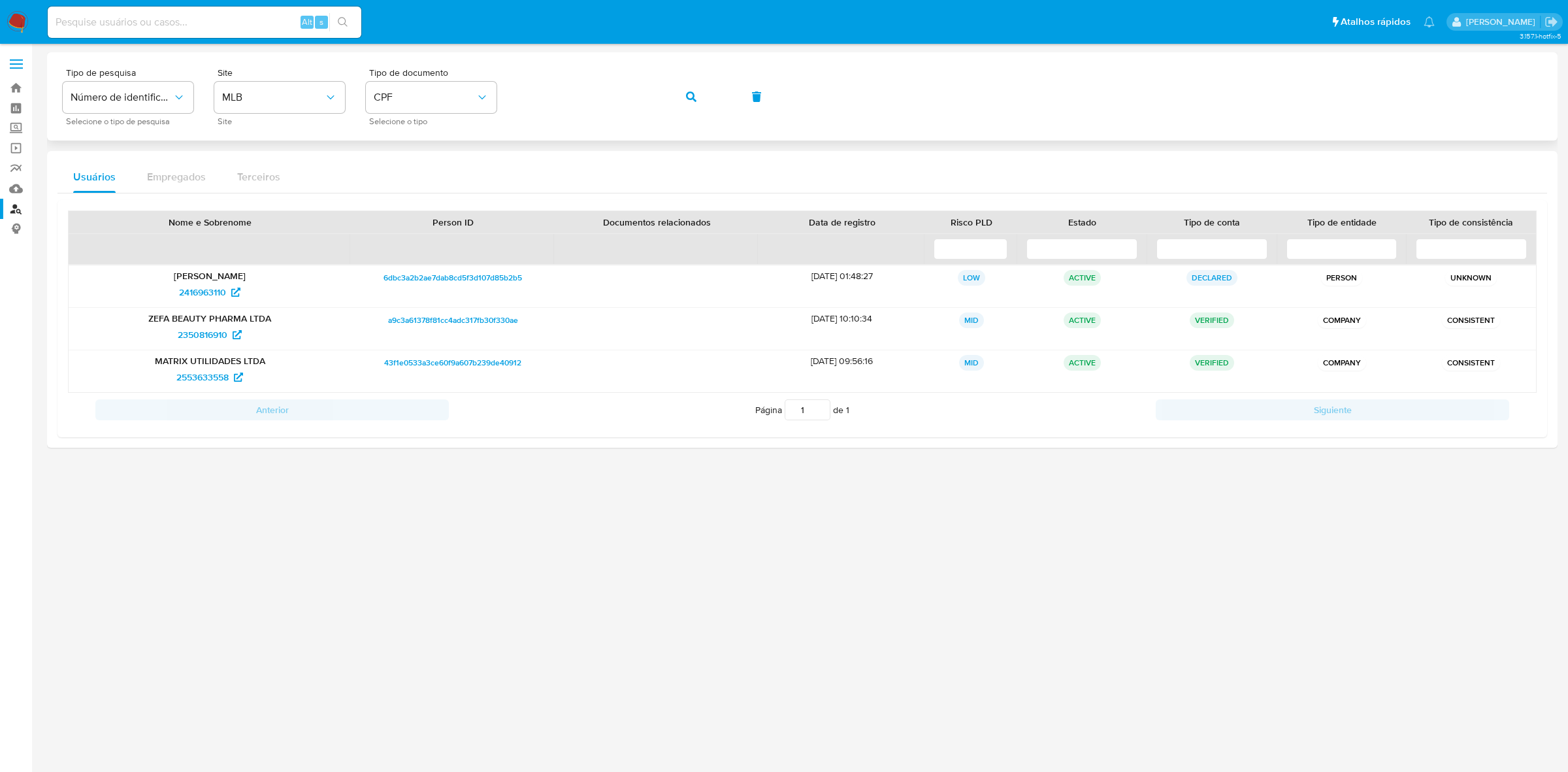
click at [701, 115] on div "Tipo de pesquisa Número de identificação Selecione o tipo de pesquisa Site MLB …" at bounding box center [802, 96] width 1479 height 57
click at [699, 91] on button "button" at bounding box center [691, 96] width 44 height 32
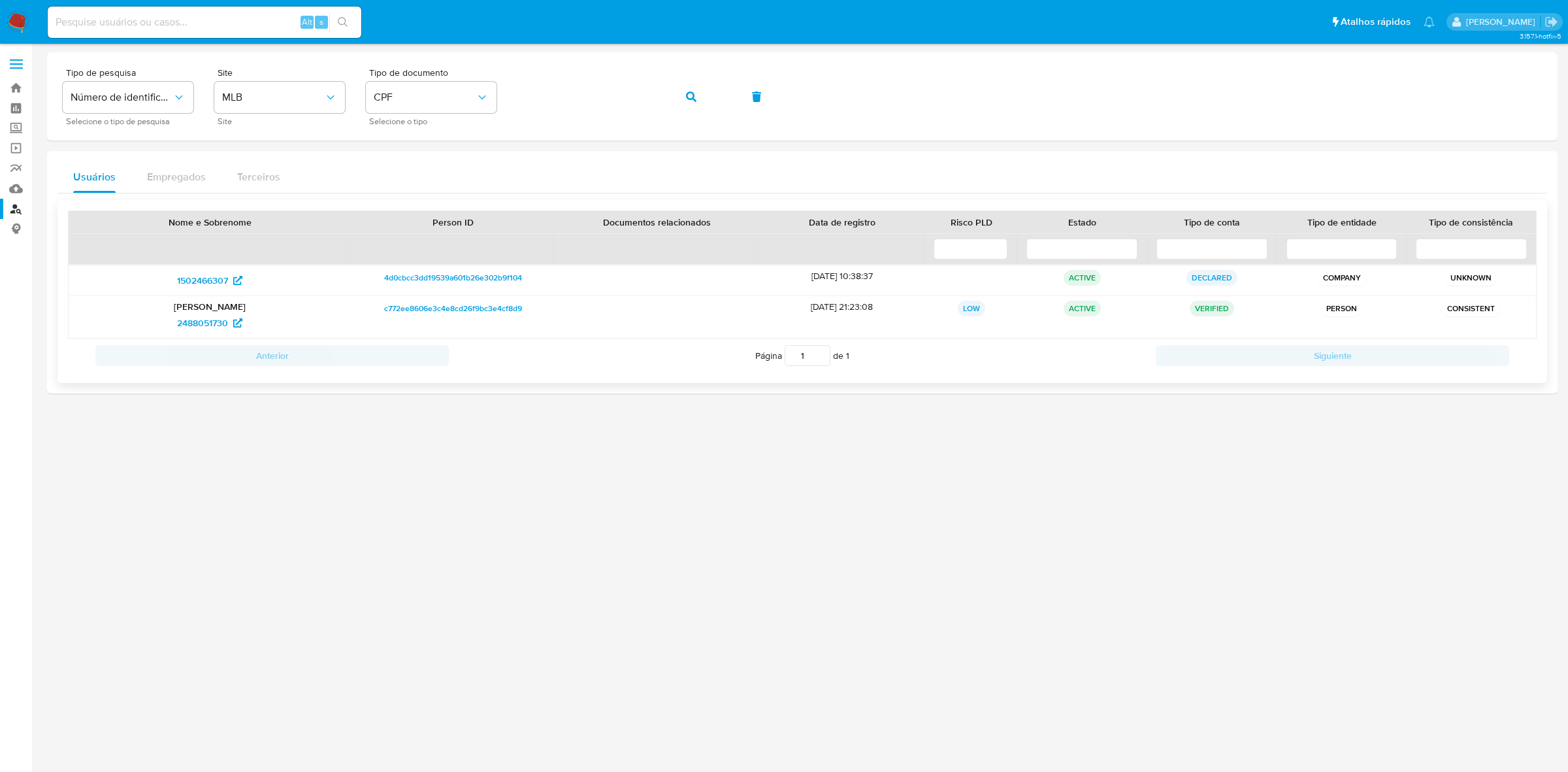
drag, startPoint x: 245, startPoint y: 311, endPoint x: 292, endPoint y: 311, distance: 47.0
click at [292, 311] on p "[PERSON_NAME]" at bounding box center [210, 306] width 264 height 12
click at [207, 324] on span "2488051730" at bounding box center [202, 323] width 51 height 21
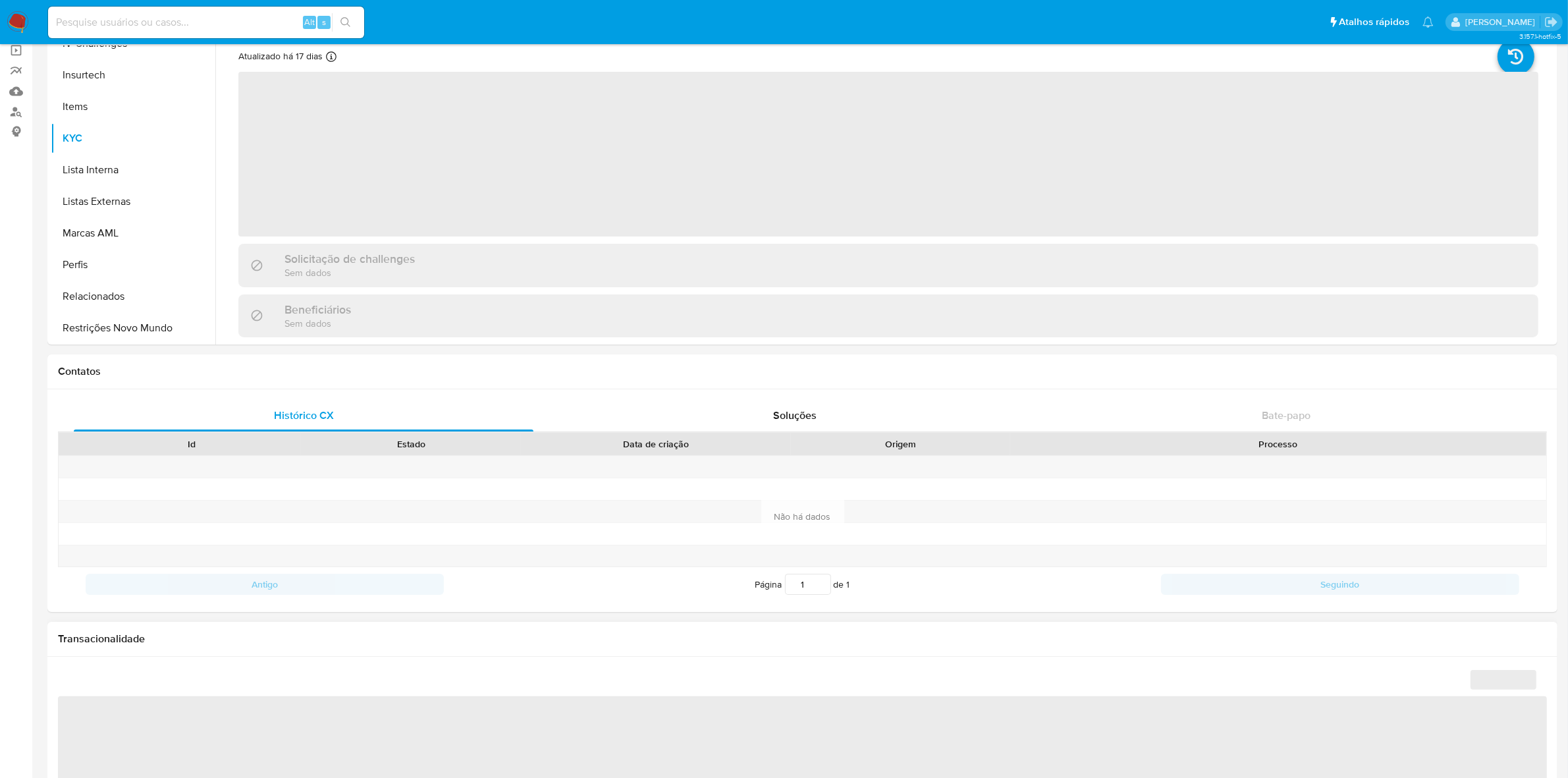
scroll to position [741, 0]
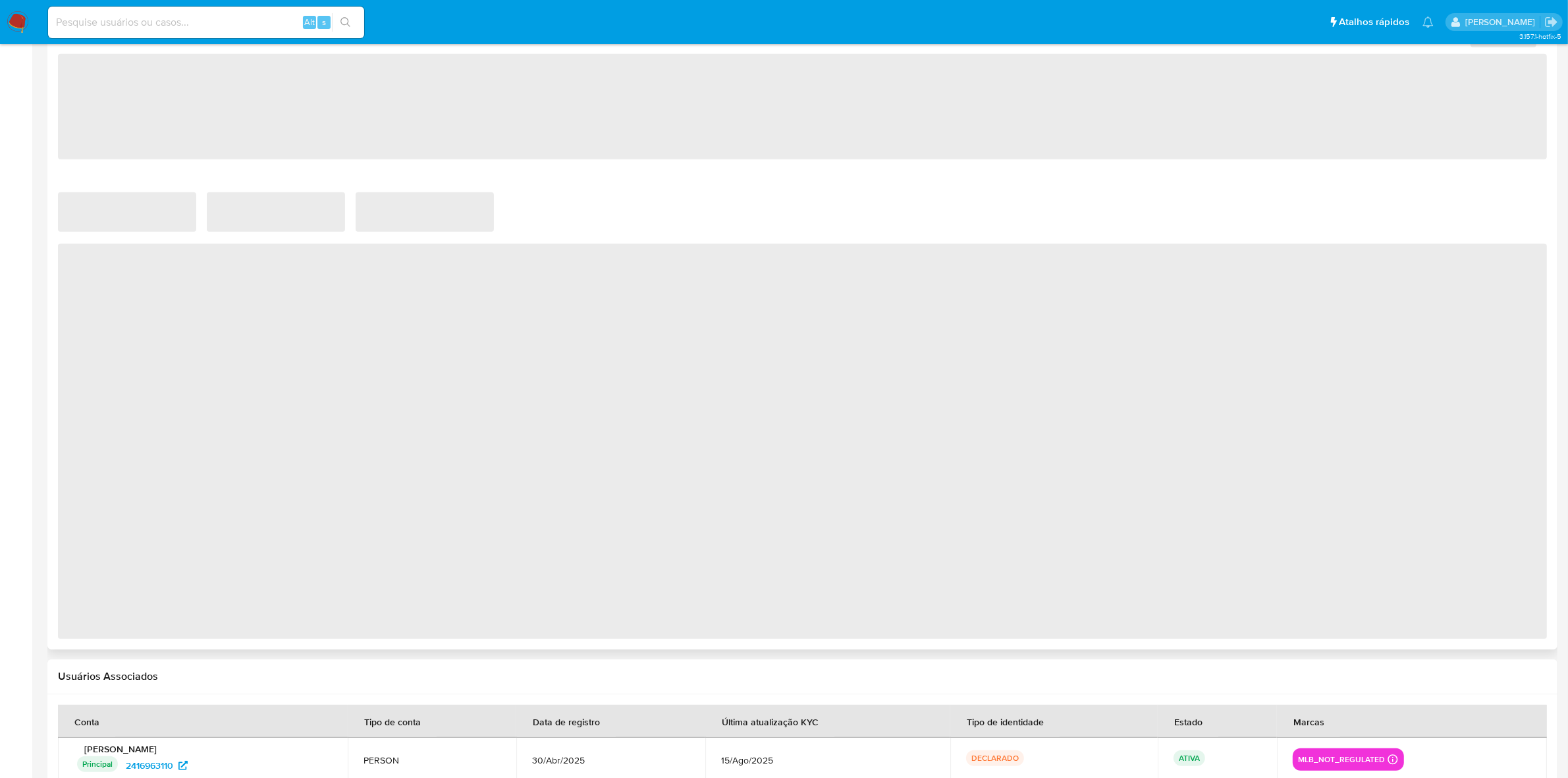
select select "10"
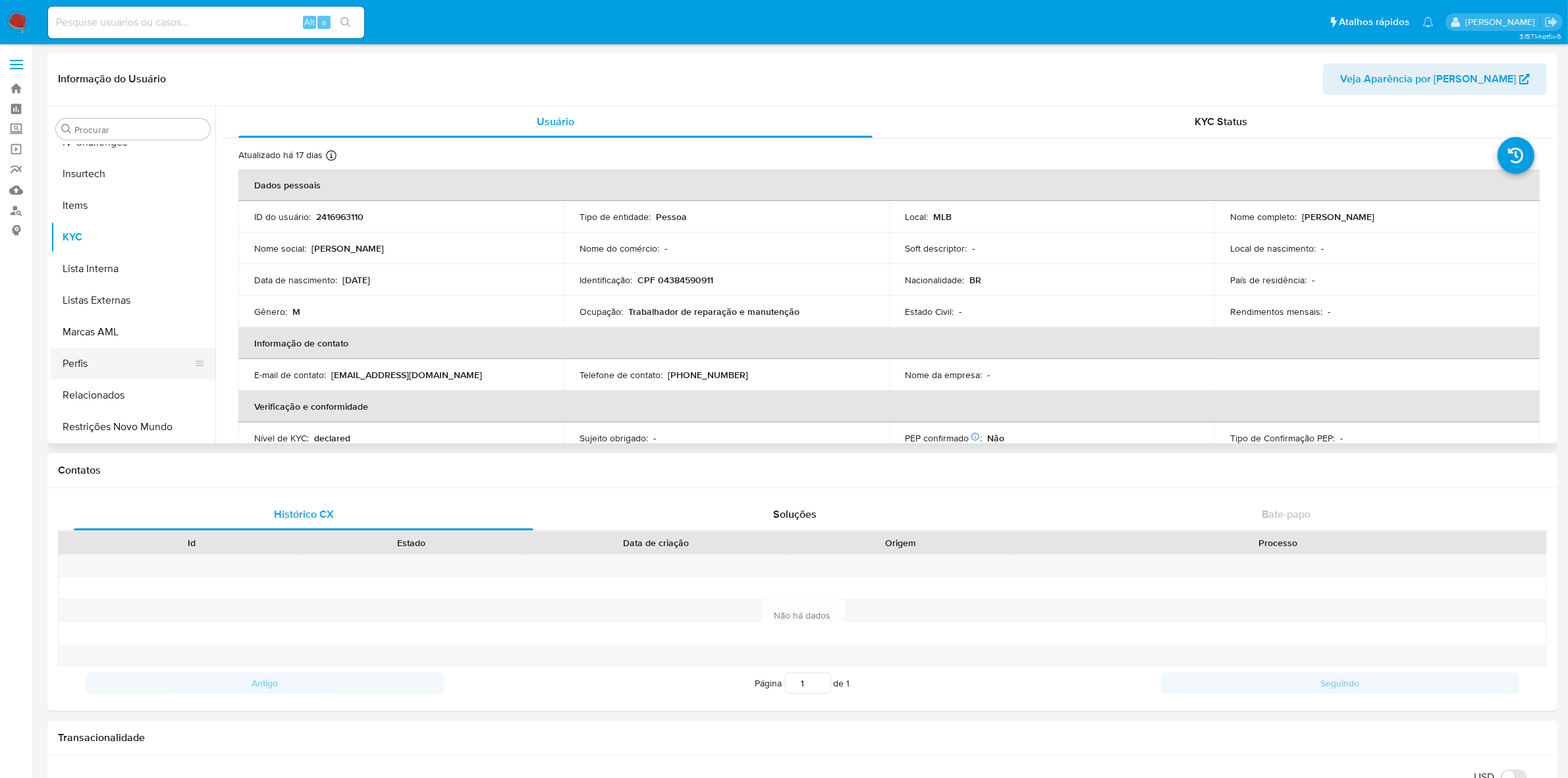
scroll to position [423, 0]
click at [125, 188] on button "Geral" at bounding box center [128, 181] width 154 height 32
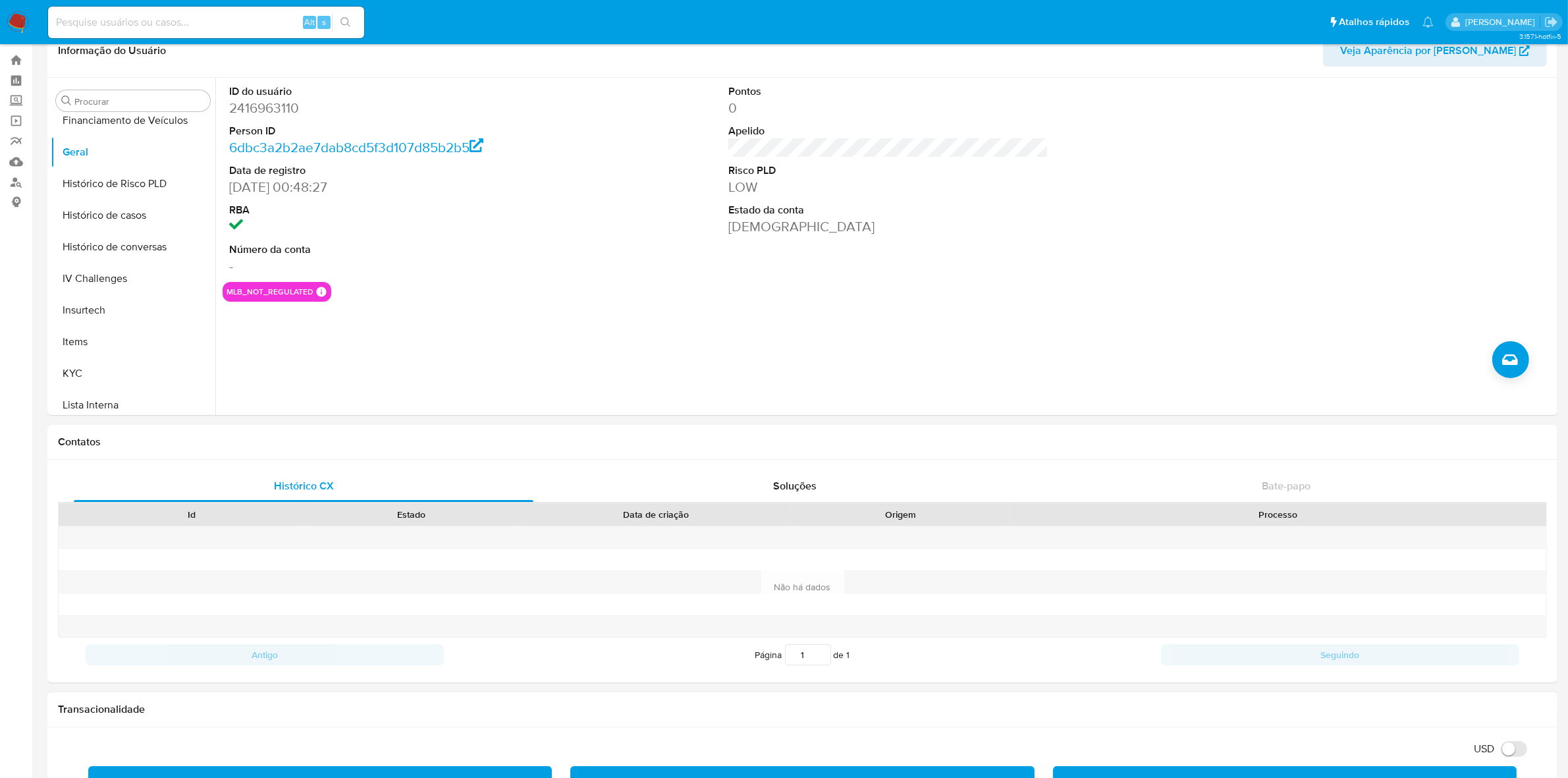
scroll to position [0, 0]
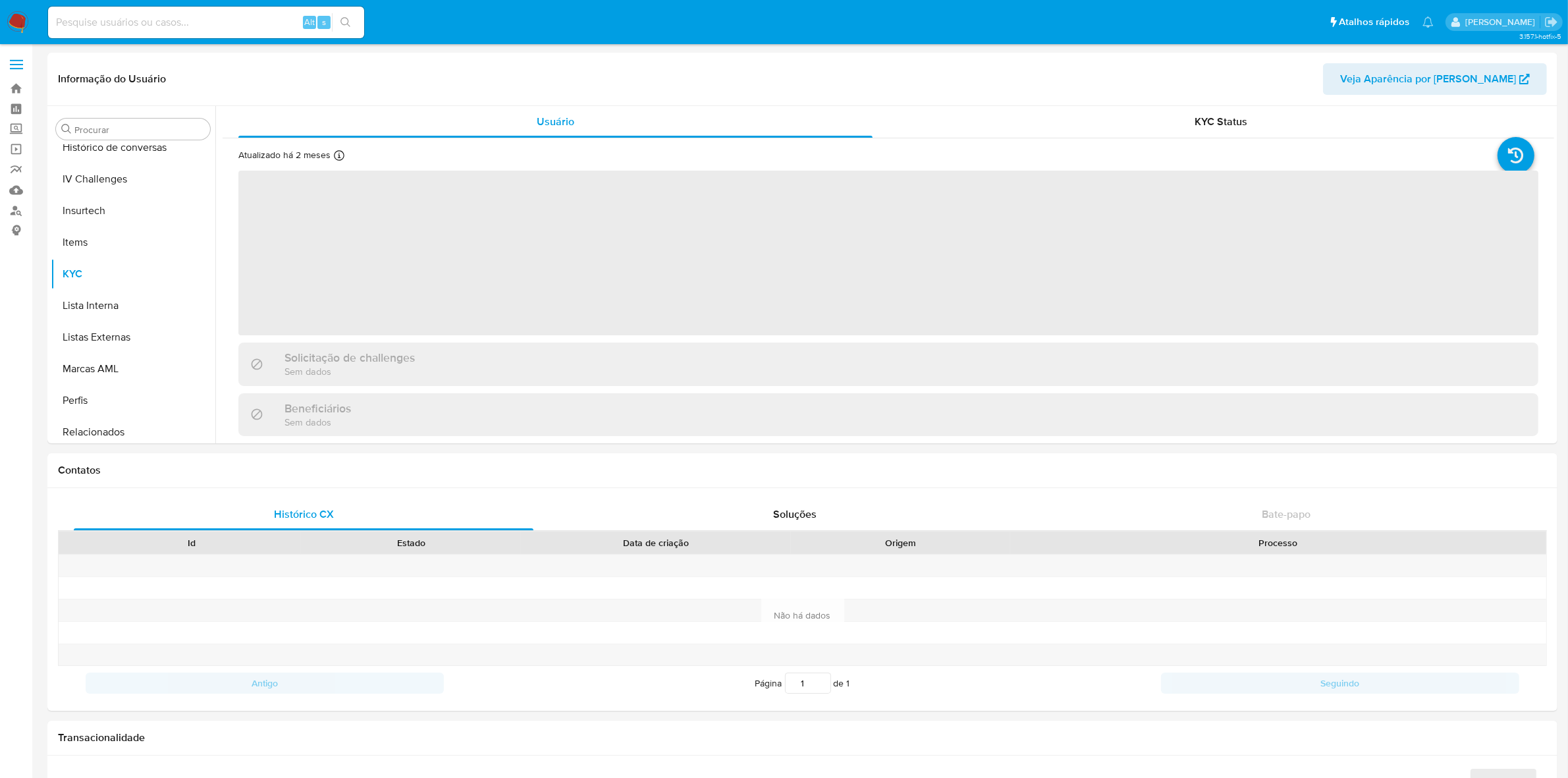
scroll to position [588, 0]
select select "10"
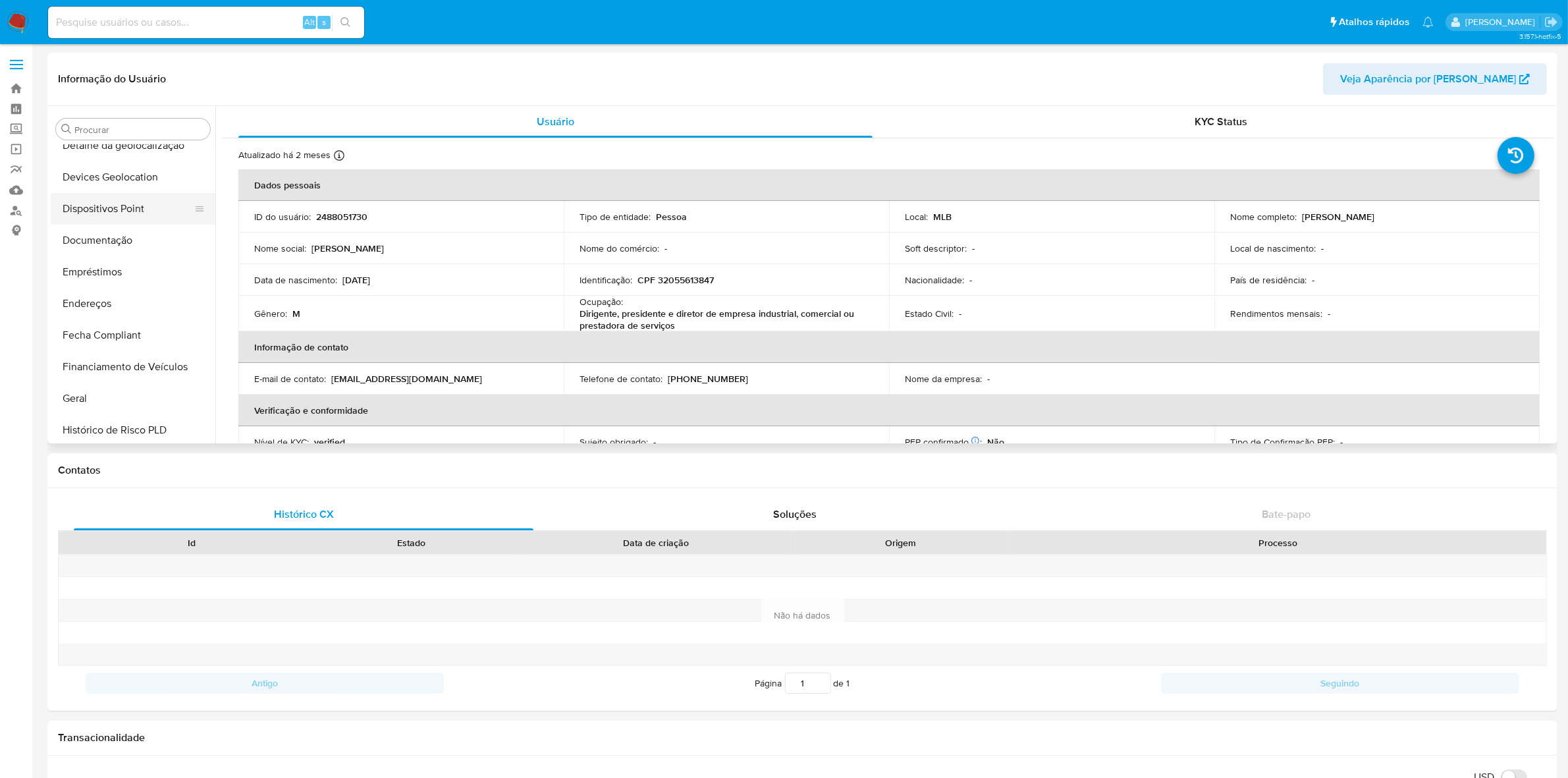
scroll to position [176, 0]
click at [58, 269] on button "Documentação" at bounding box center [133, 269] width 165 height 32
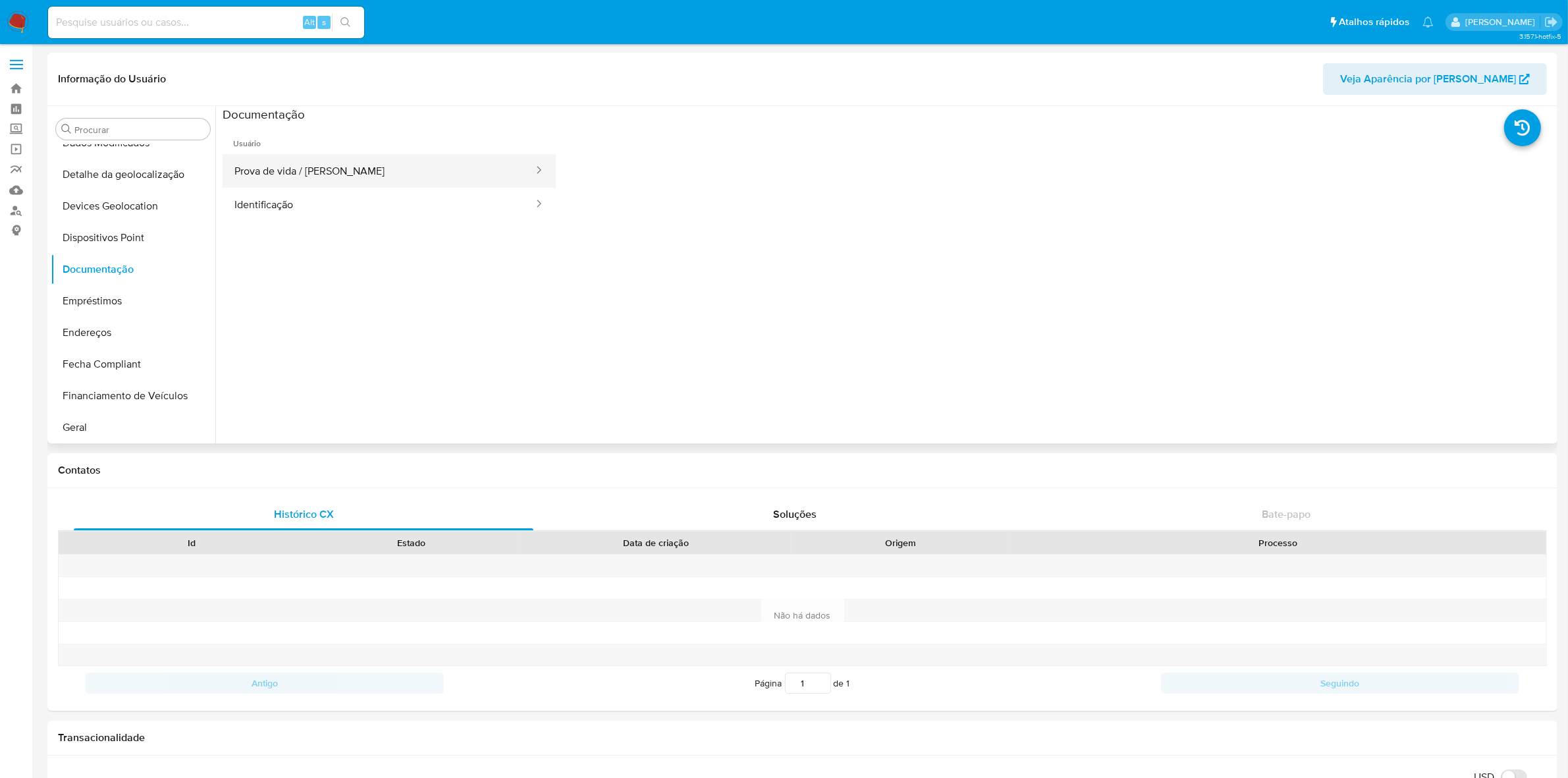
click at [403, 161] on button "Prova de vida / Selfie" at bounding box center [378, 171] width 312 height 33
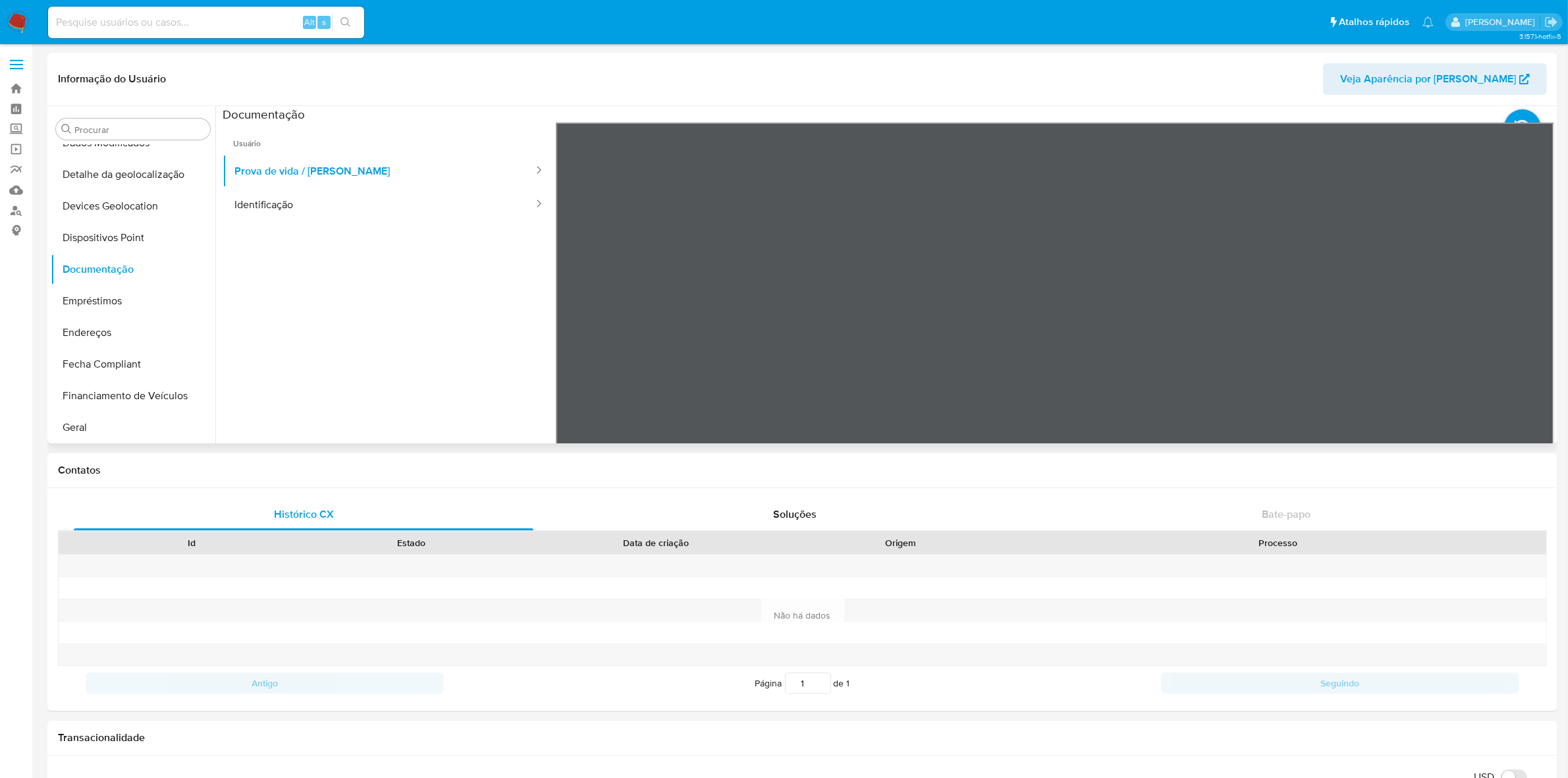
drag, startPoint x: 370, startPoint y: 207, endPoint x: 532, endPoint y: 234, distance: 164.2
click at [370, 206] on button "Identificação" at bounding box center [378, 204] width 312 height 33
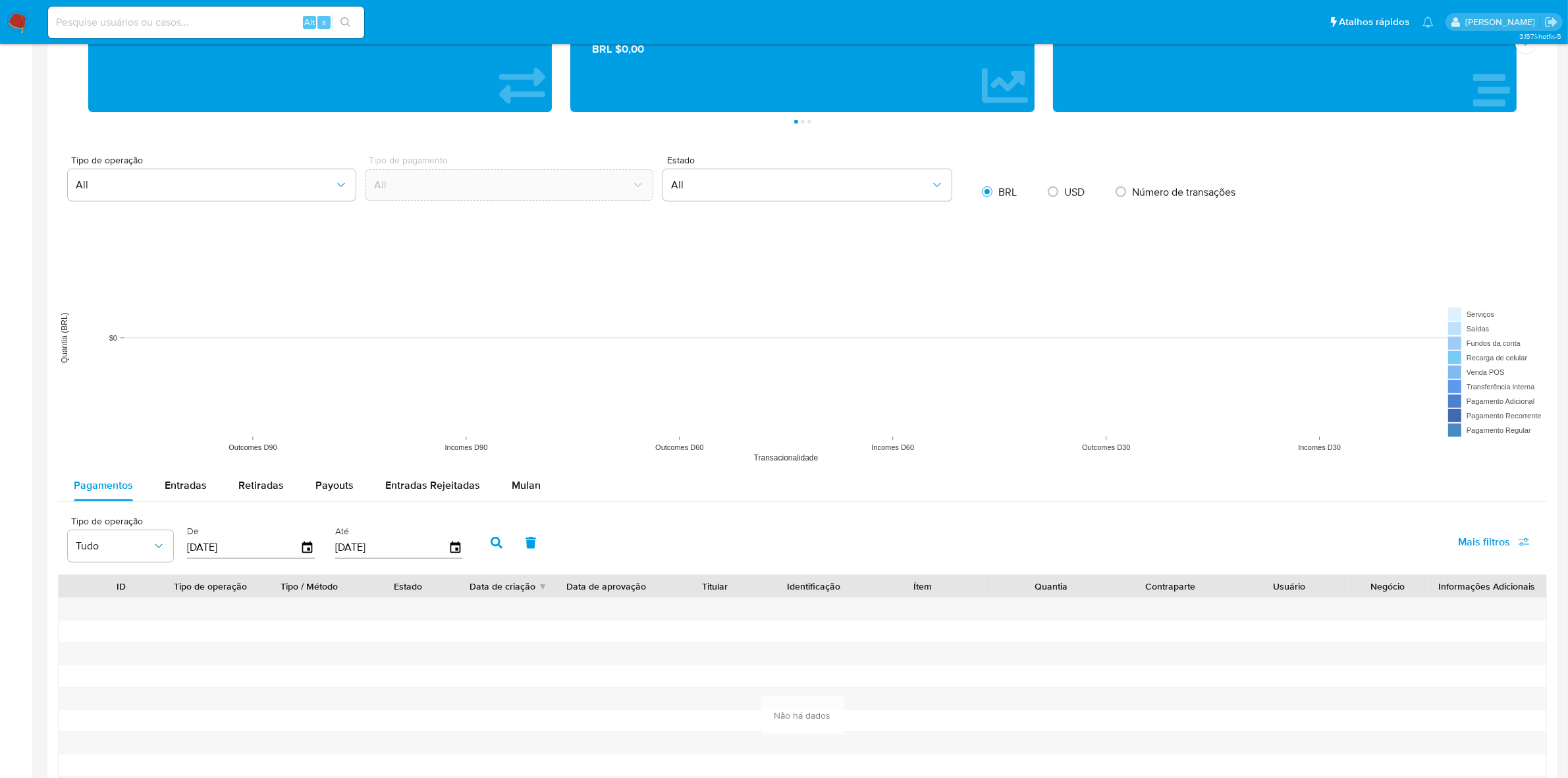
scroll to position [905, 0]
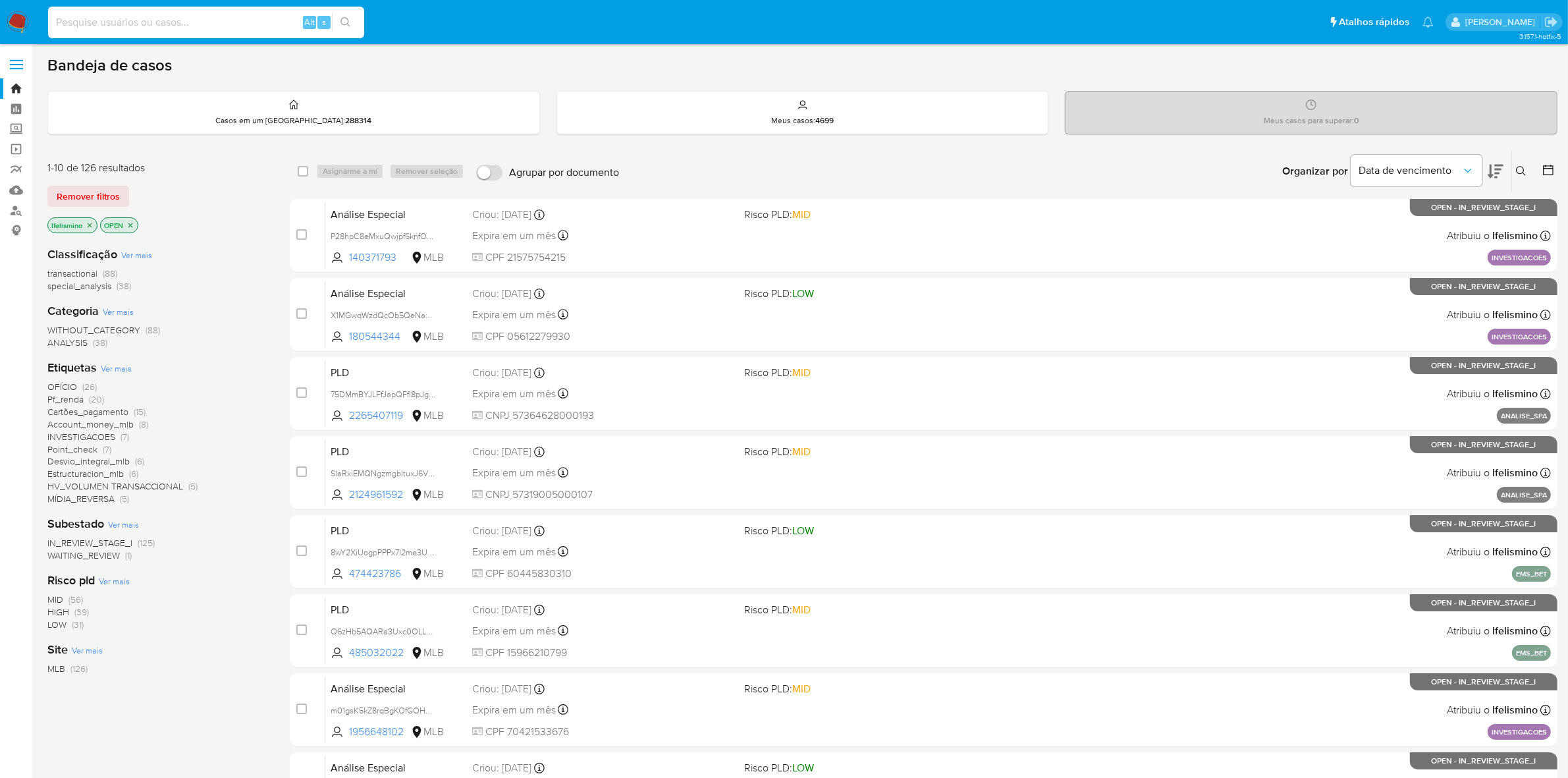
paste input "aPMqFr3tMpVT7vJpjhyecSCK"
type input "aPMqFr3tMpVT7vJpjhyecSCK"
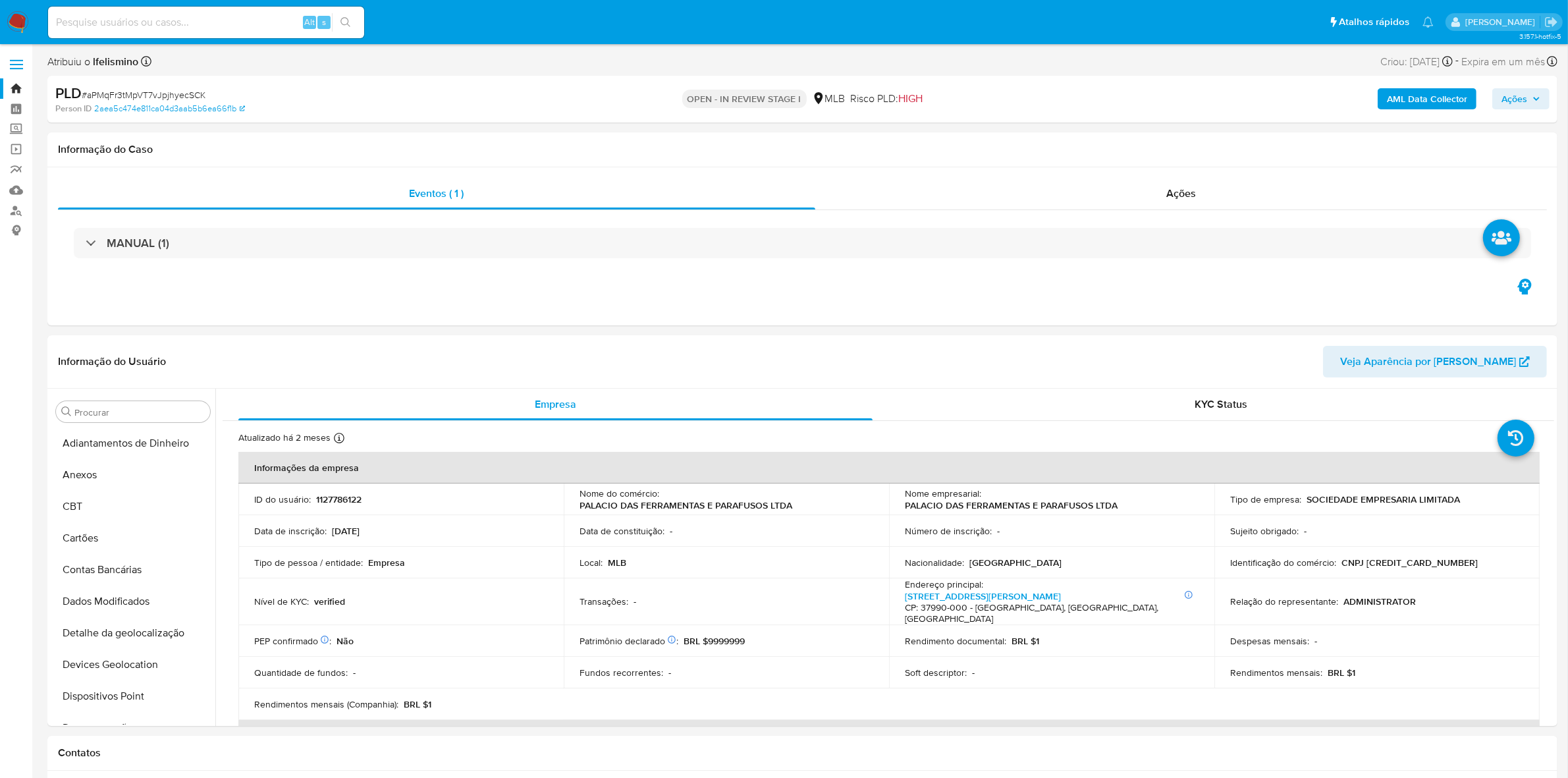
select select "10"
click at [110, 472] on button "Anexos" at bounding box center [128, 474] width 154 height 32
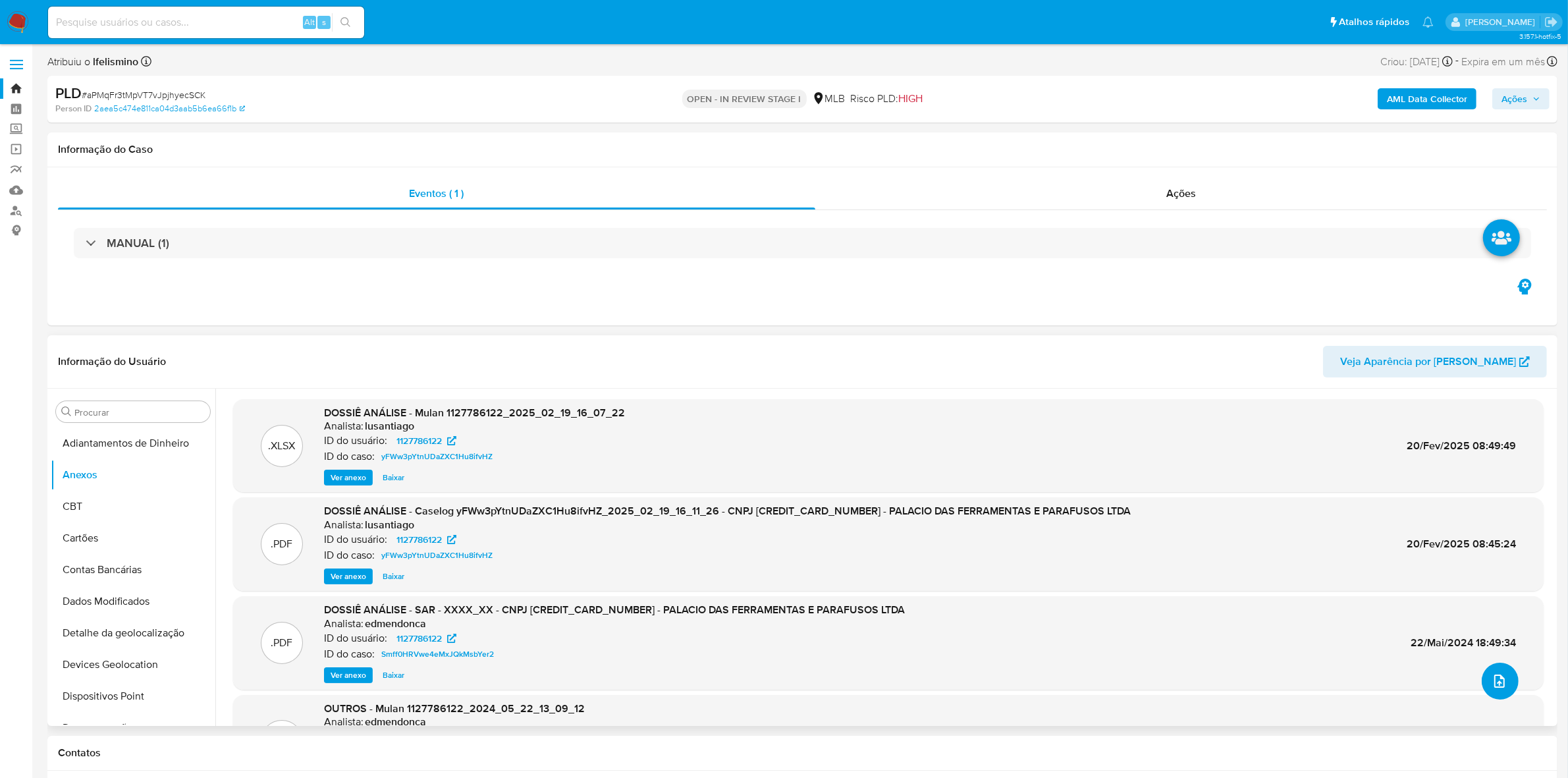
click at [1492, 688] on icon "upload-file" at bounding box center [1499, 681] width 16 height 16
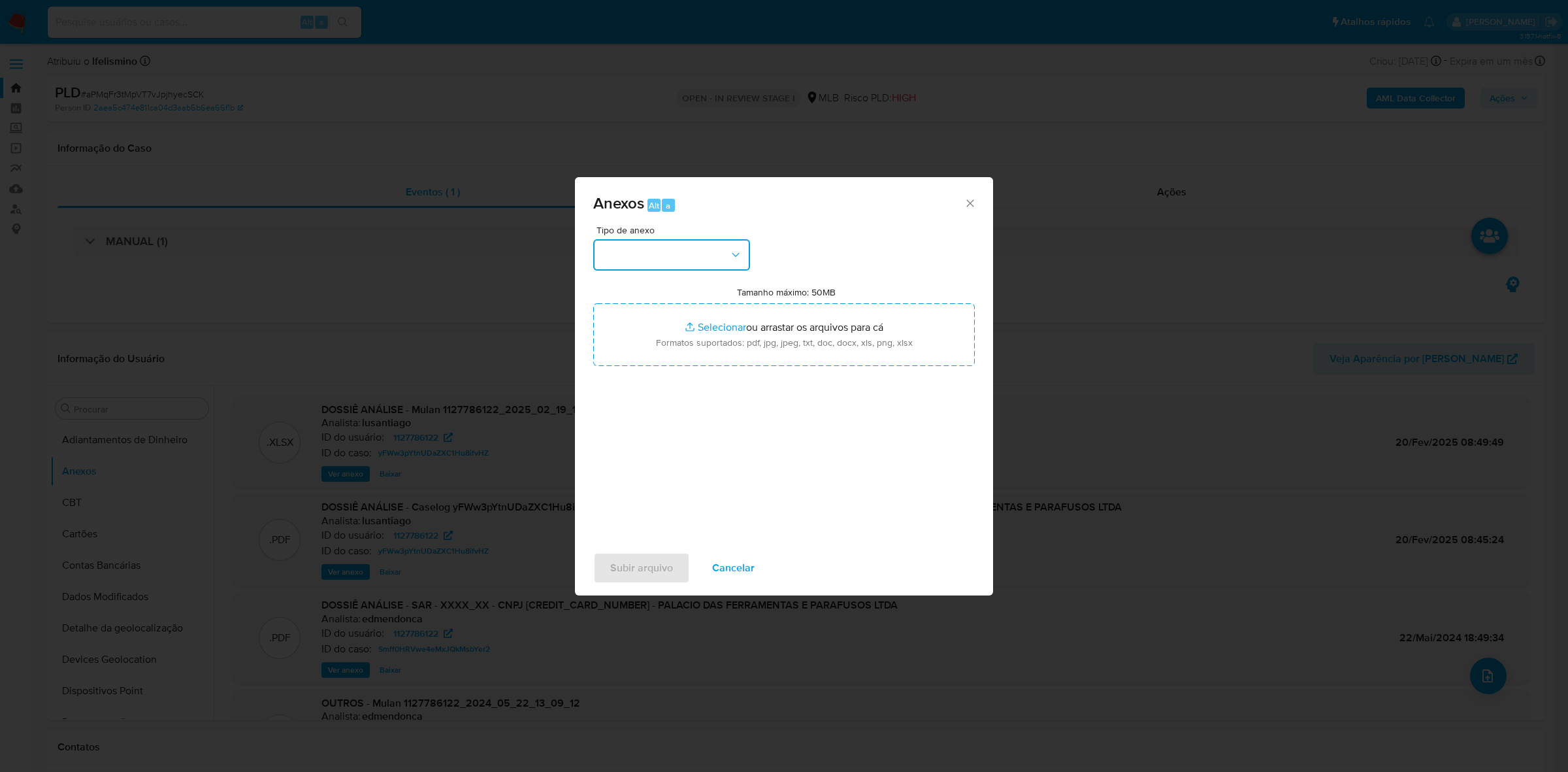
click at [713, 255] on button "button" at bounding box center [671, 255] width 157 height 32
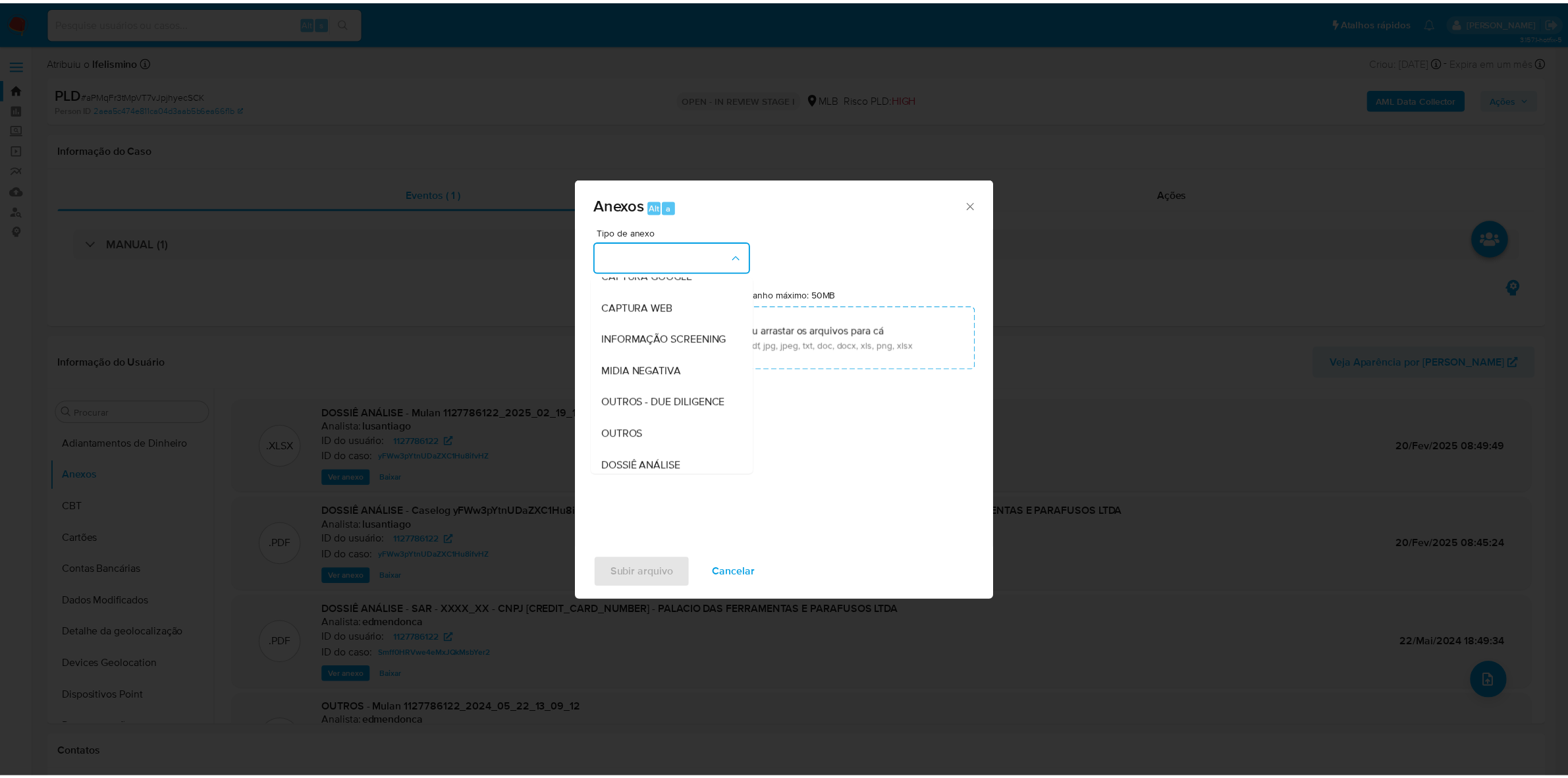
scroll to position [202, 0]
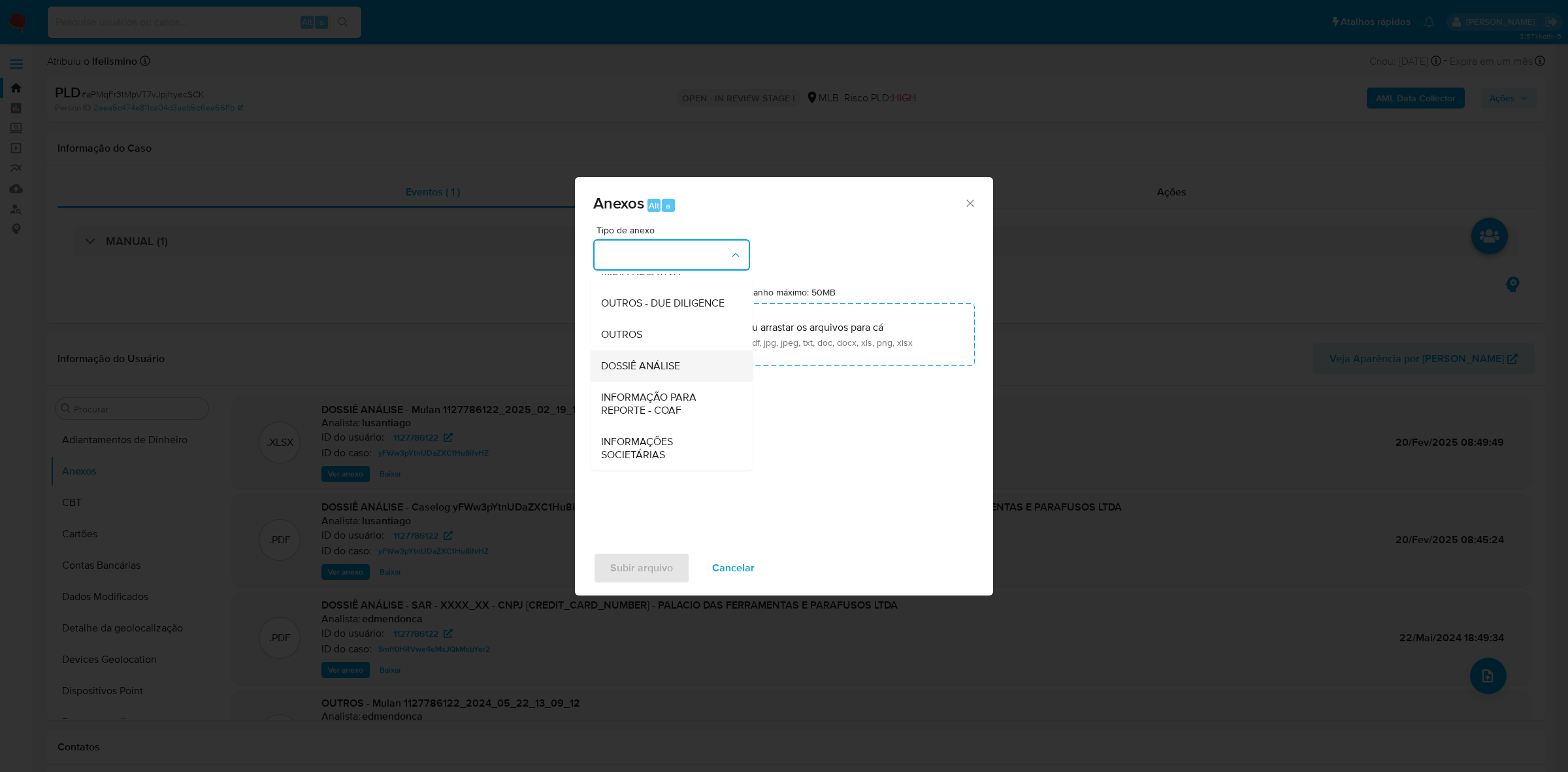
click at [680, 376] on div "DOSSIÊ ANÁLISE" at bounding box center [668, 366] width 133 height 32
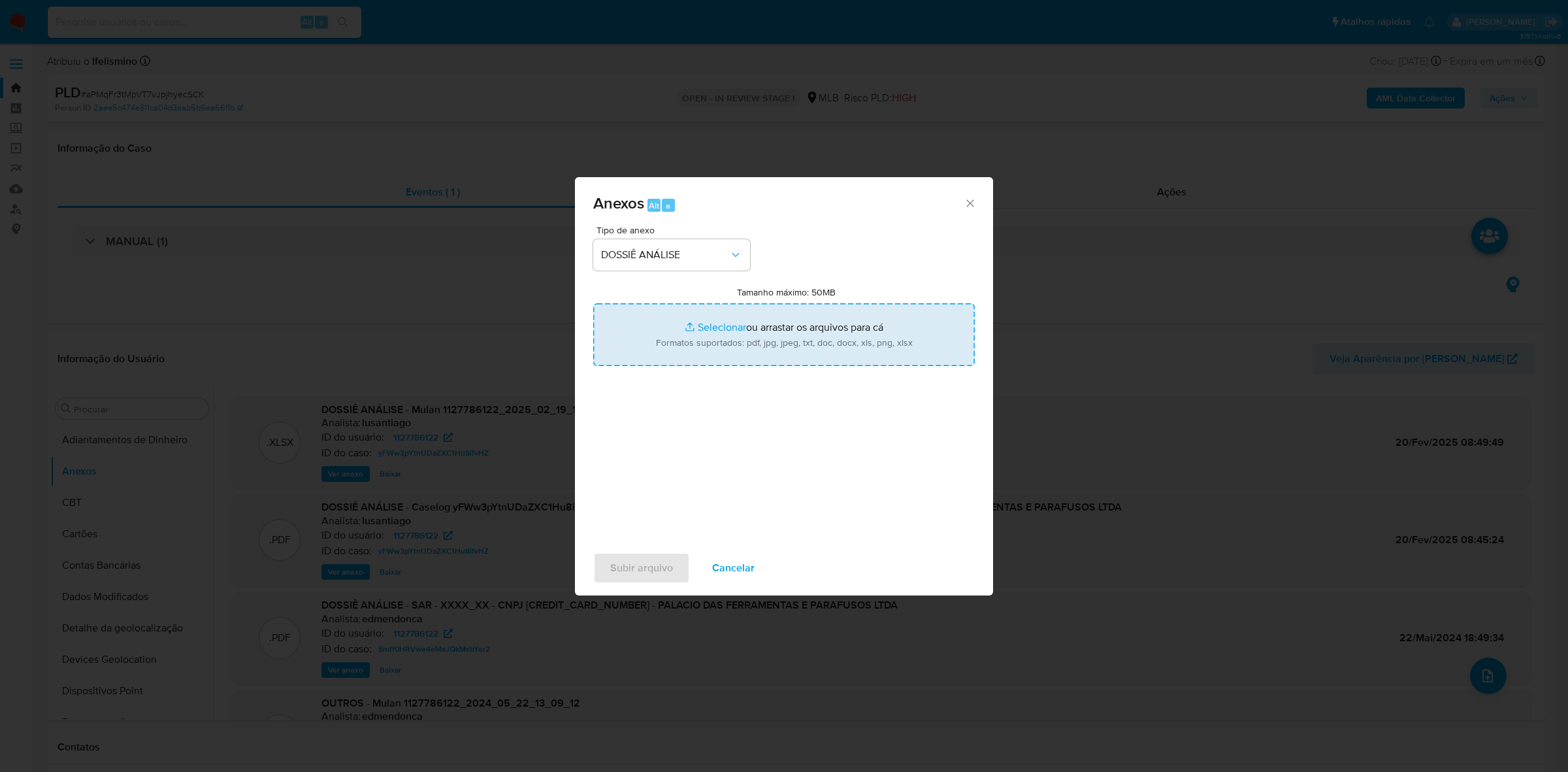
type input "C:\fakepath\SAR - CNPJ 68422419000760 - PALÁCIO DAS FERRAMENTAS E PARAFUSOS LTD…"
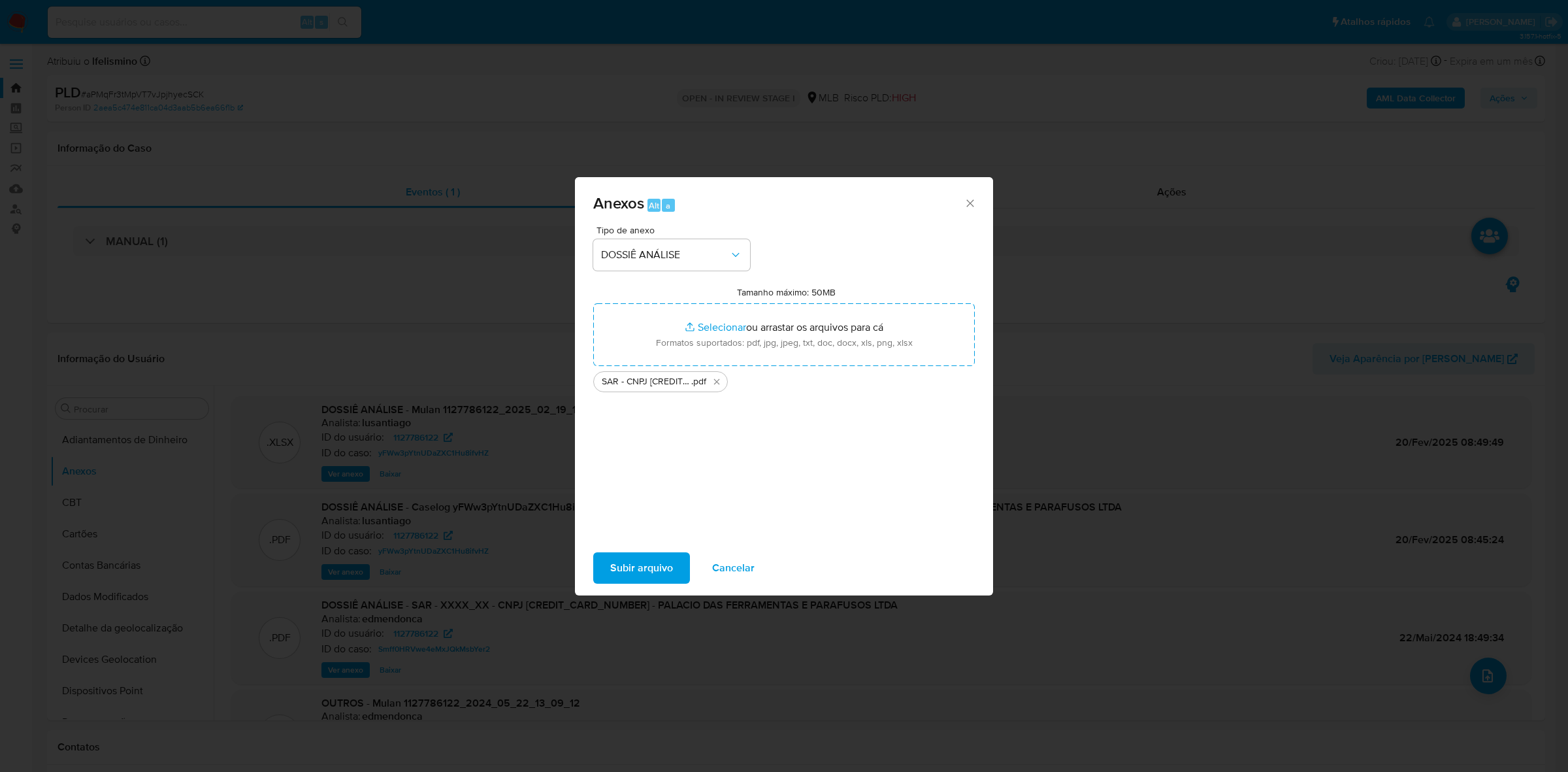
click at [637, 576] on span "Subir arquivo" at bounding box center [641, 568] width 62 height 29
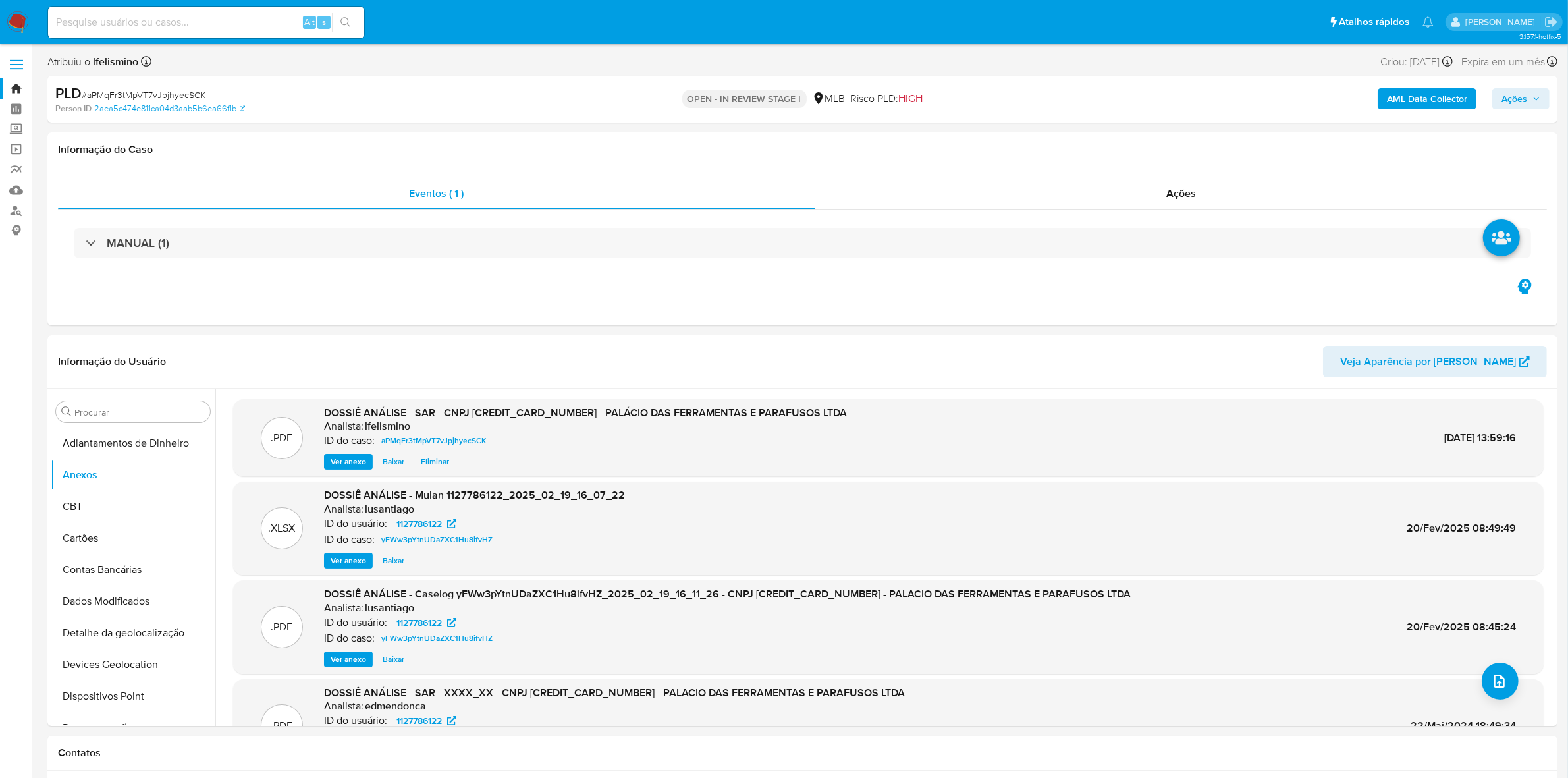
click at [1505, 93] on span "Ações" at bounding box center [1514, 99] width 25 height 21
click at [1180, 152] on div "Resolução do caso Alt r" at bounding box center [1154, 141] width 120 height 34
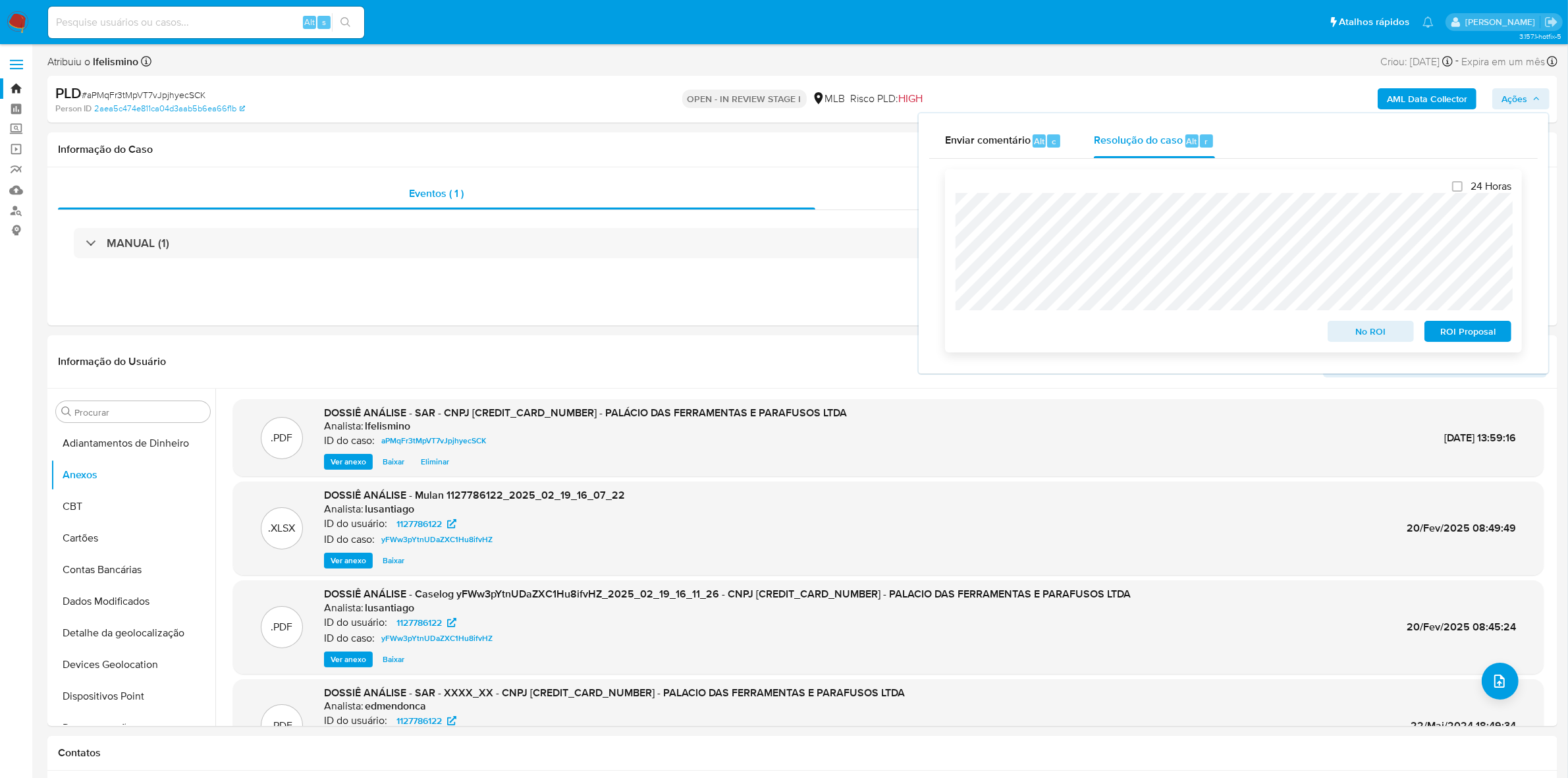
click at [1341, 333] on span "No ROI" at bounding box center [1371, 331] width 69 height 18
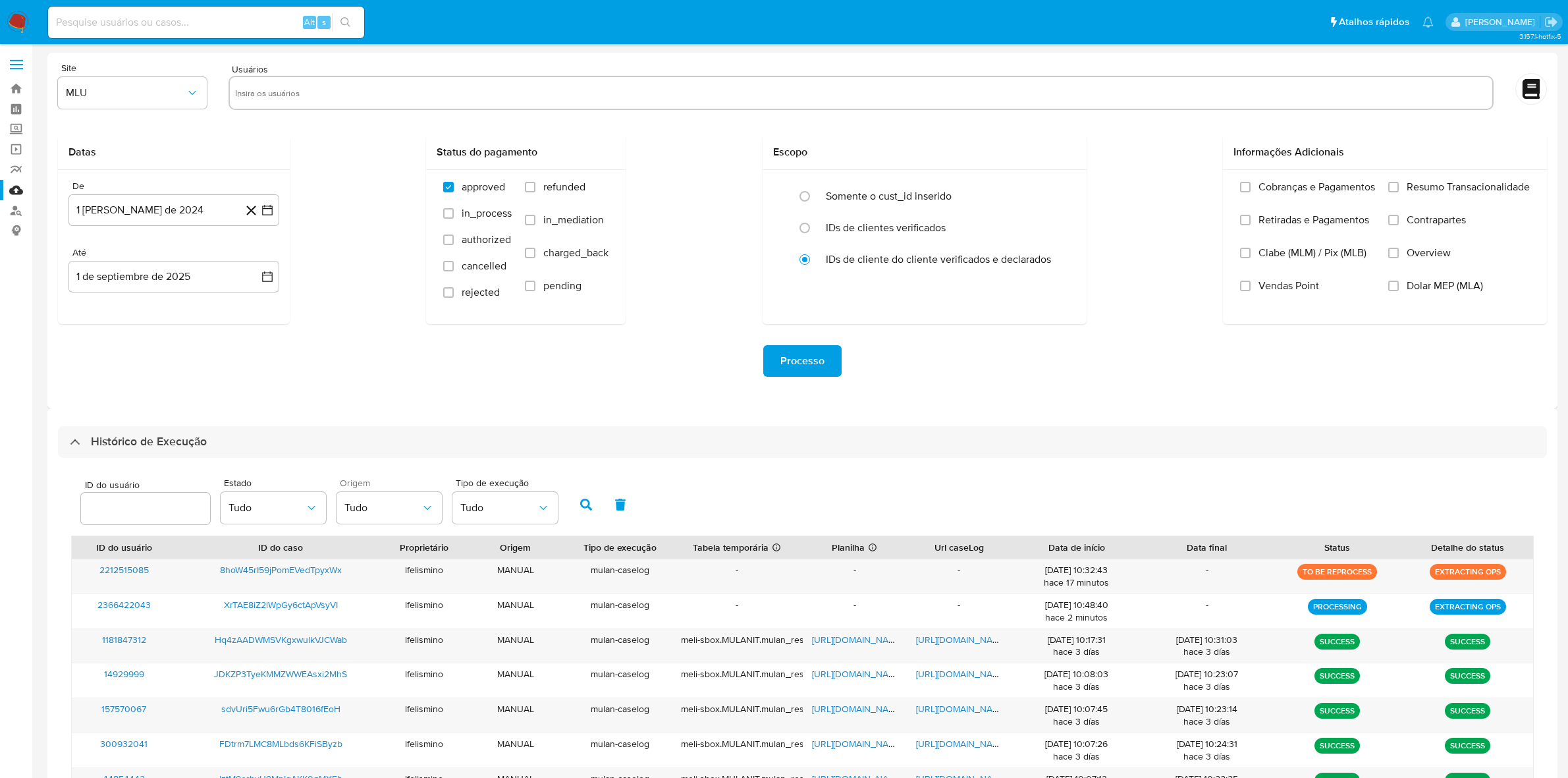
scroll to position [204, 0]
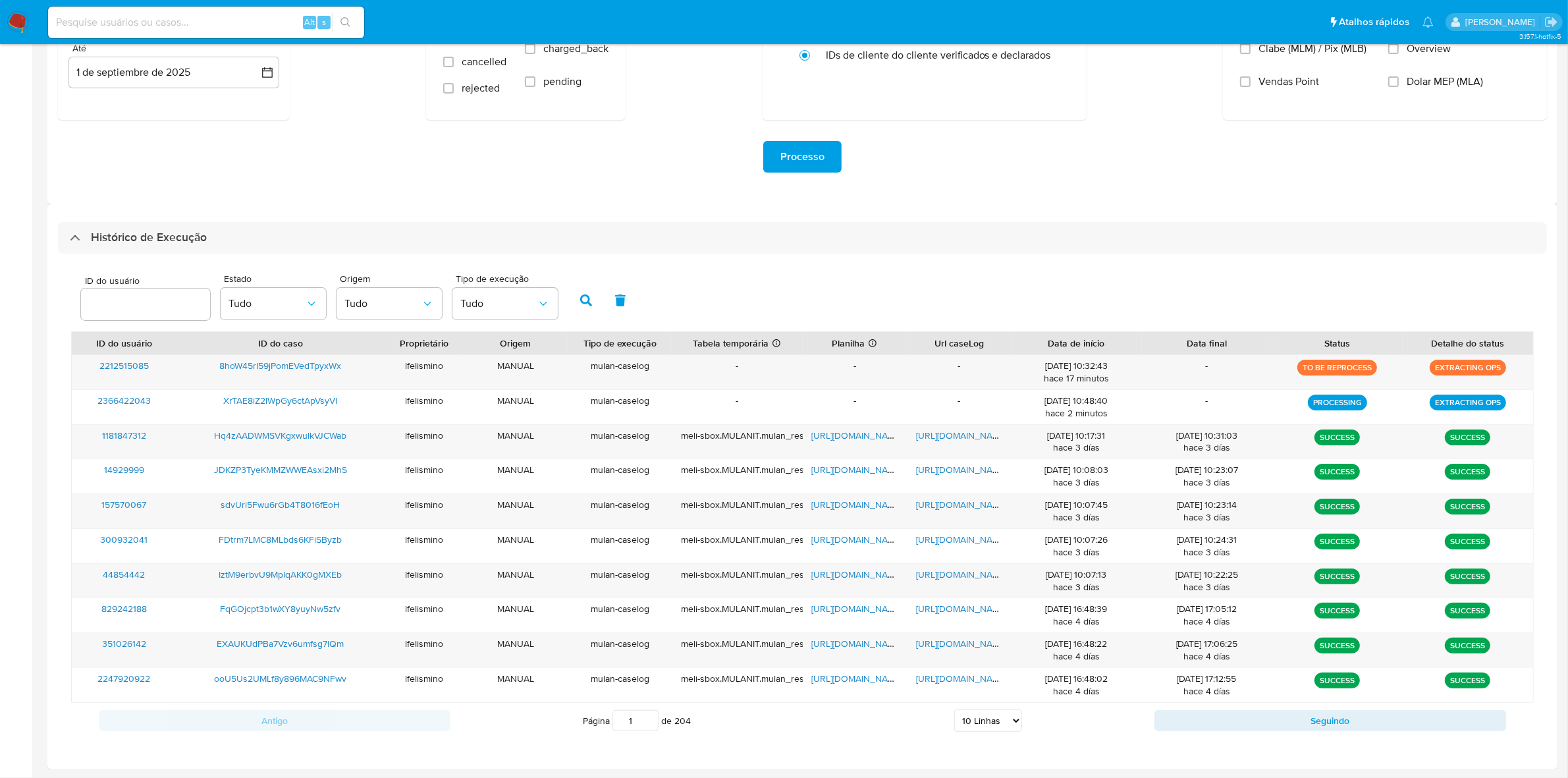
click at [1026, 722] on div "Página 1 de 204 5 Linhas 10 Linhas 20 Linhas 25 Linhas 50 Linhas 100 Linhas" at bounding box center [802, 720] width 704 height 26
click at [1005, 718] on select "5 Linhas 10 Linhas 20 Linhas 25 Linhas 50 Linhas 100 Linhas" at bounding box center [988, 721] width 68 height 23
click at [954, 711] on select "5 Linhas 10 Linhas 20 Linhas 25 Linhas 50 Linhas 100 Linhas" at bounding box center [988, 721] width 68 height 23
click at [983, 730] on select "5 Linhas 10 Linhas 20 Linhas 25 Linhas 50 Linhas 100 Linhas" at bounding box center [988, 721] width 68 height 23
select select "50"
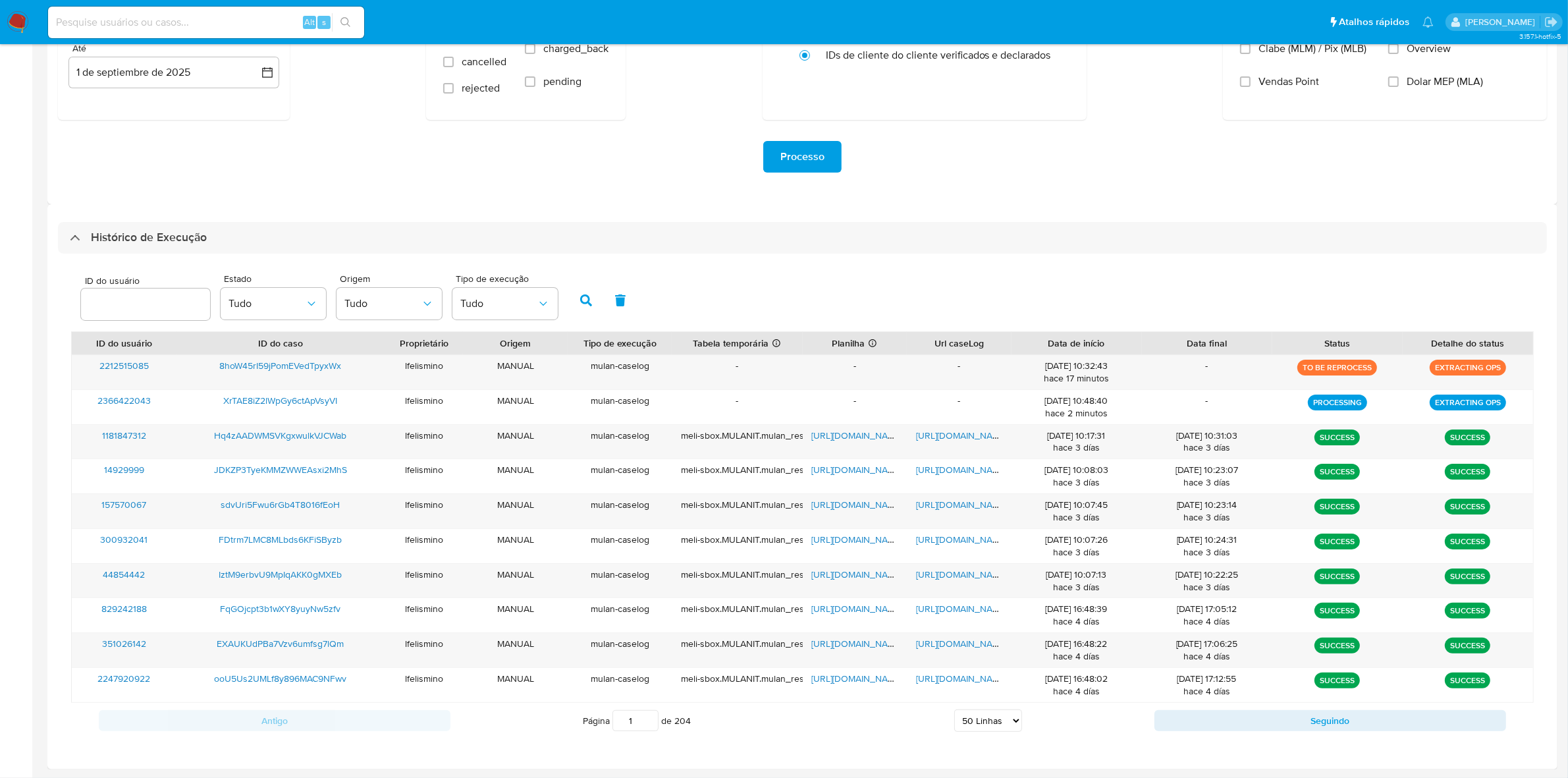
click at [954, 711] on select "5 Linhas 10 Linhas 20 Linhas 25 Linhas 50 Linhas 100 Linhas" at bounding box center [988, 721] width 68 height 23
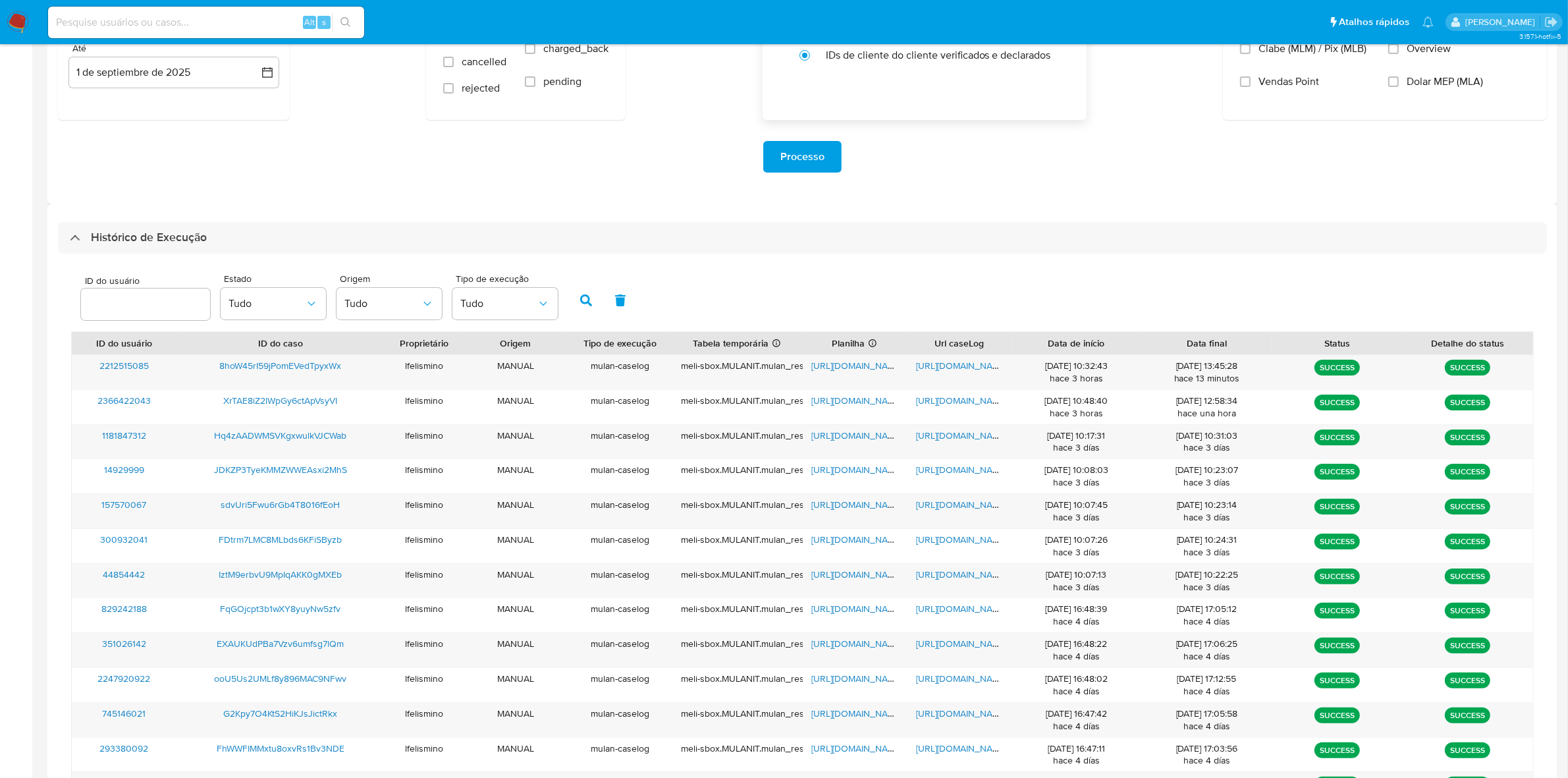
scroll to position [669, 0]
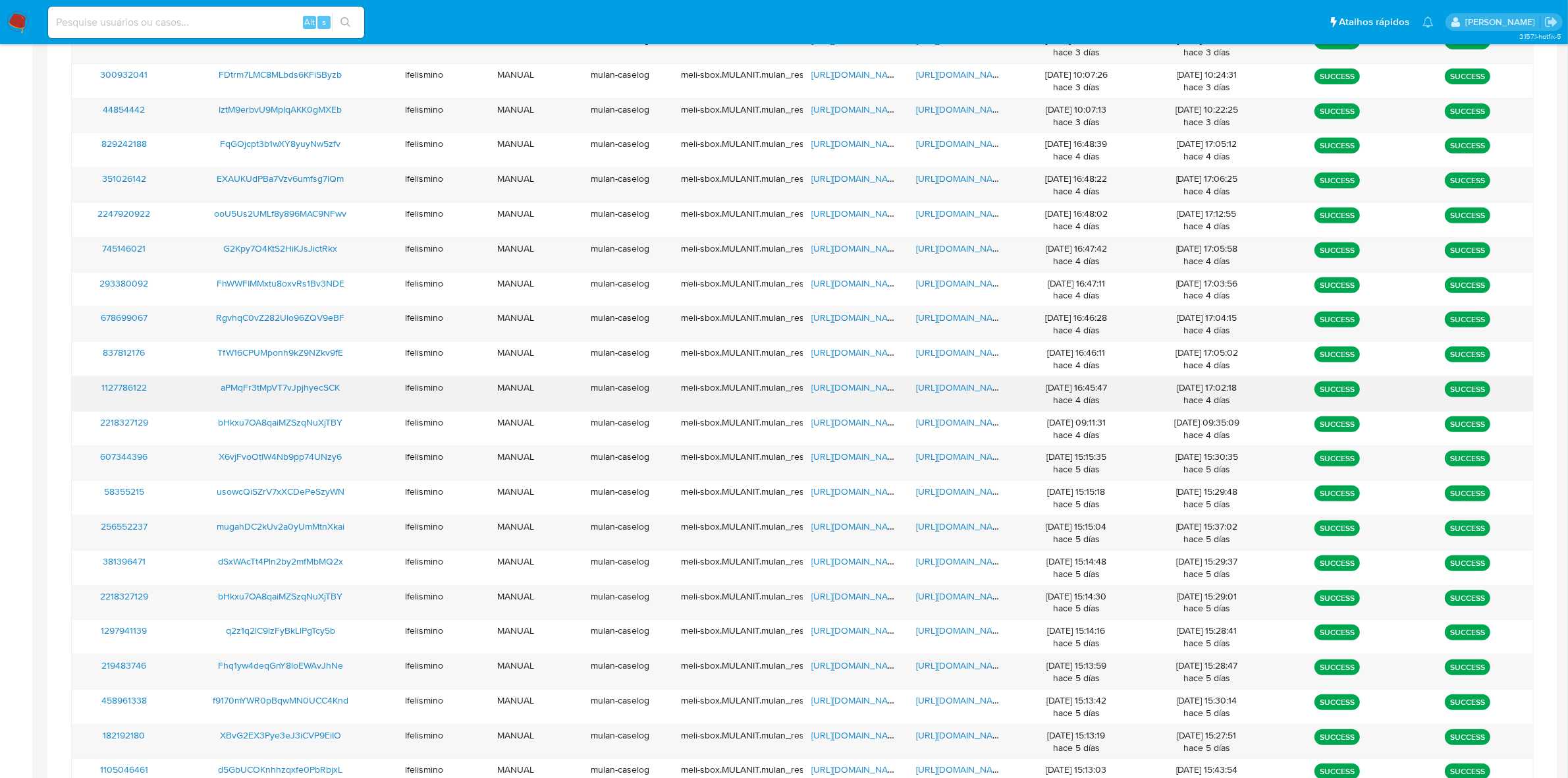
click at [959, 390] on span "https://docs.google.com/document/d/13uMoUgIteSrDgk478KYQNJzsV5xbkzvqBnFvE6TuOuc…" at bounding box center [961, 387] width 91 height 13
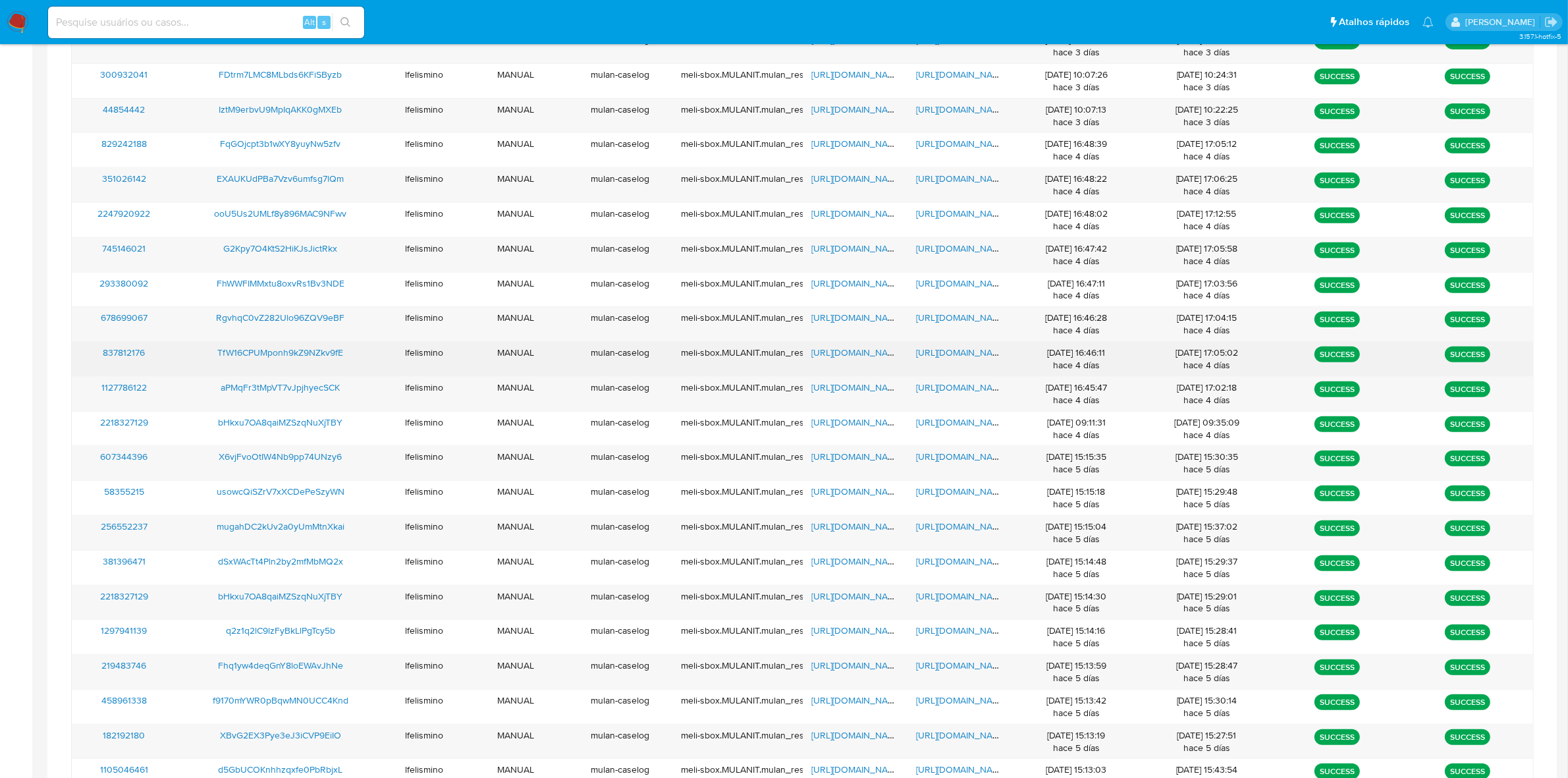
click at [966, 357] on span "https://docs.google.com/document/d/1Be6hcV5sYCeSGrktP1ID1NgpJ5hM9I2AHcXjeTbalDU…" at bounding box center [961, 352] width 91 height 13
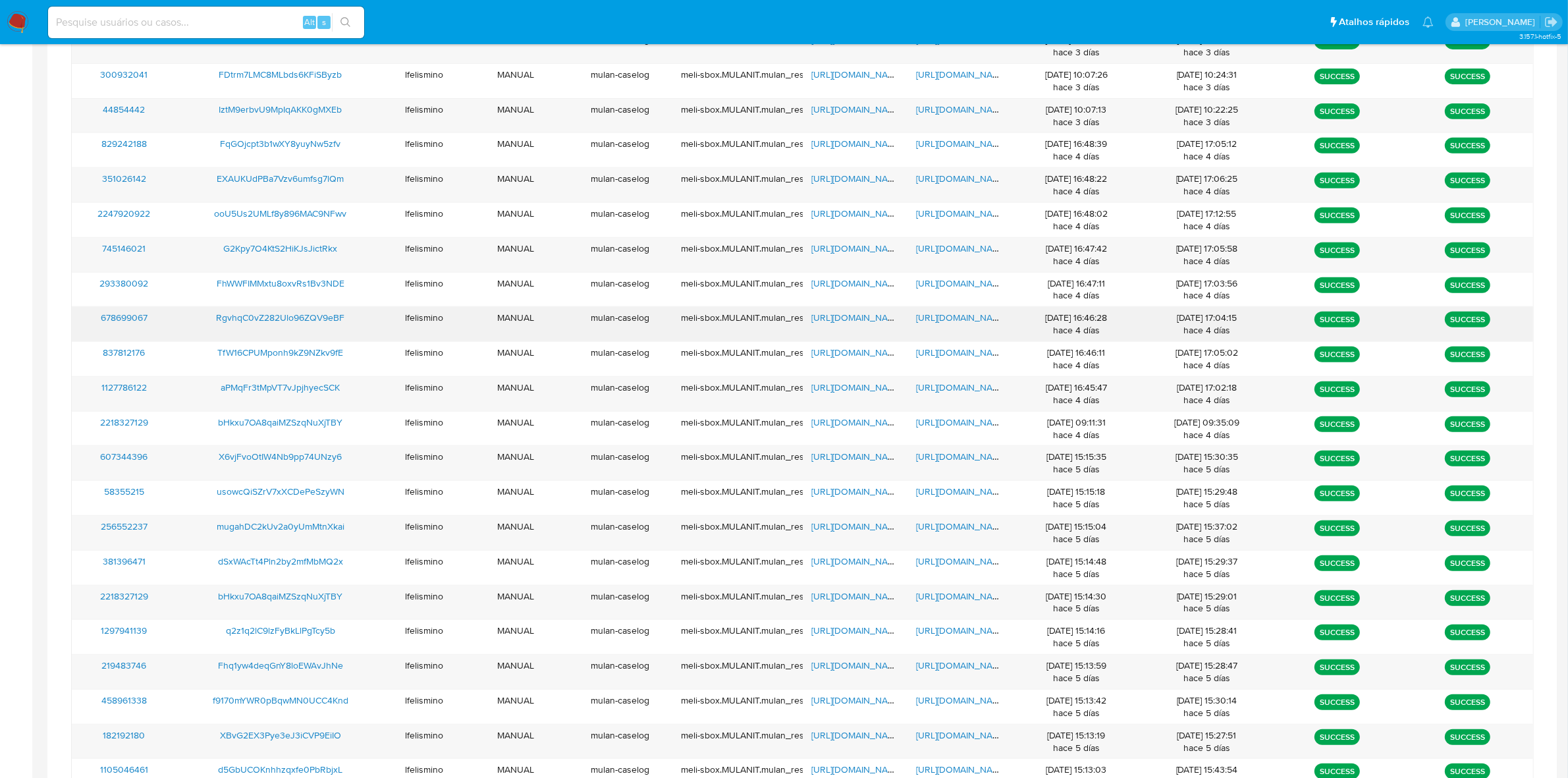
click at [975, 314] on span "https://docs.google.com/document/d/1FReiuzIEVOBc4eqAjczsSzqQc-LgNMyP1AdzPpjYmoI…" at bounding box center [961, 317] width 91 height 13
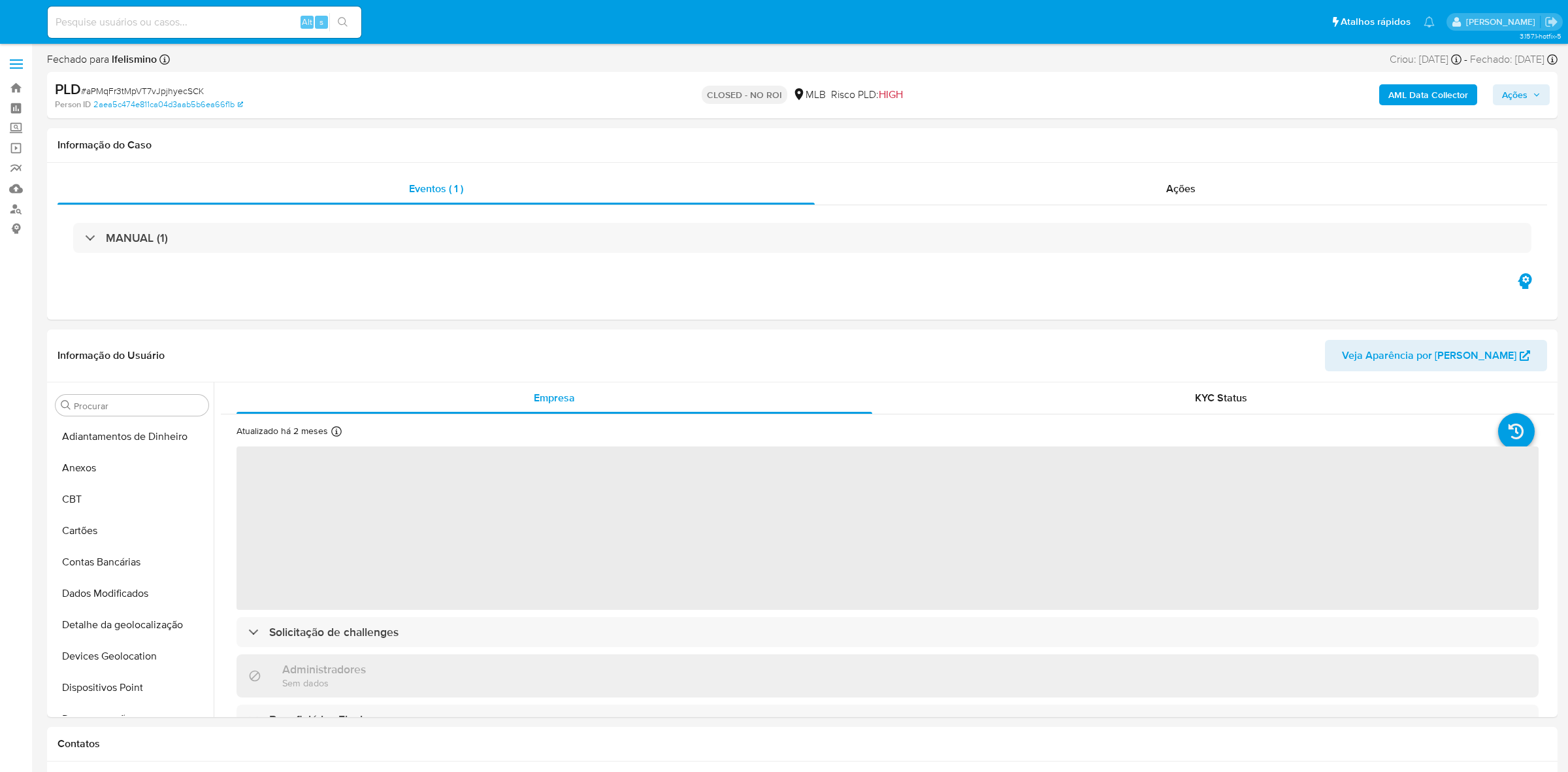
select select "10"
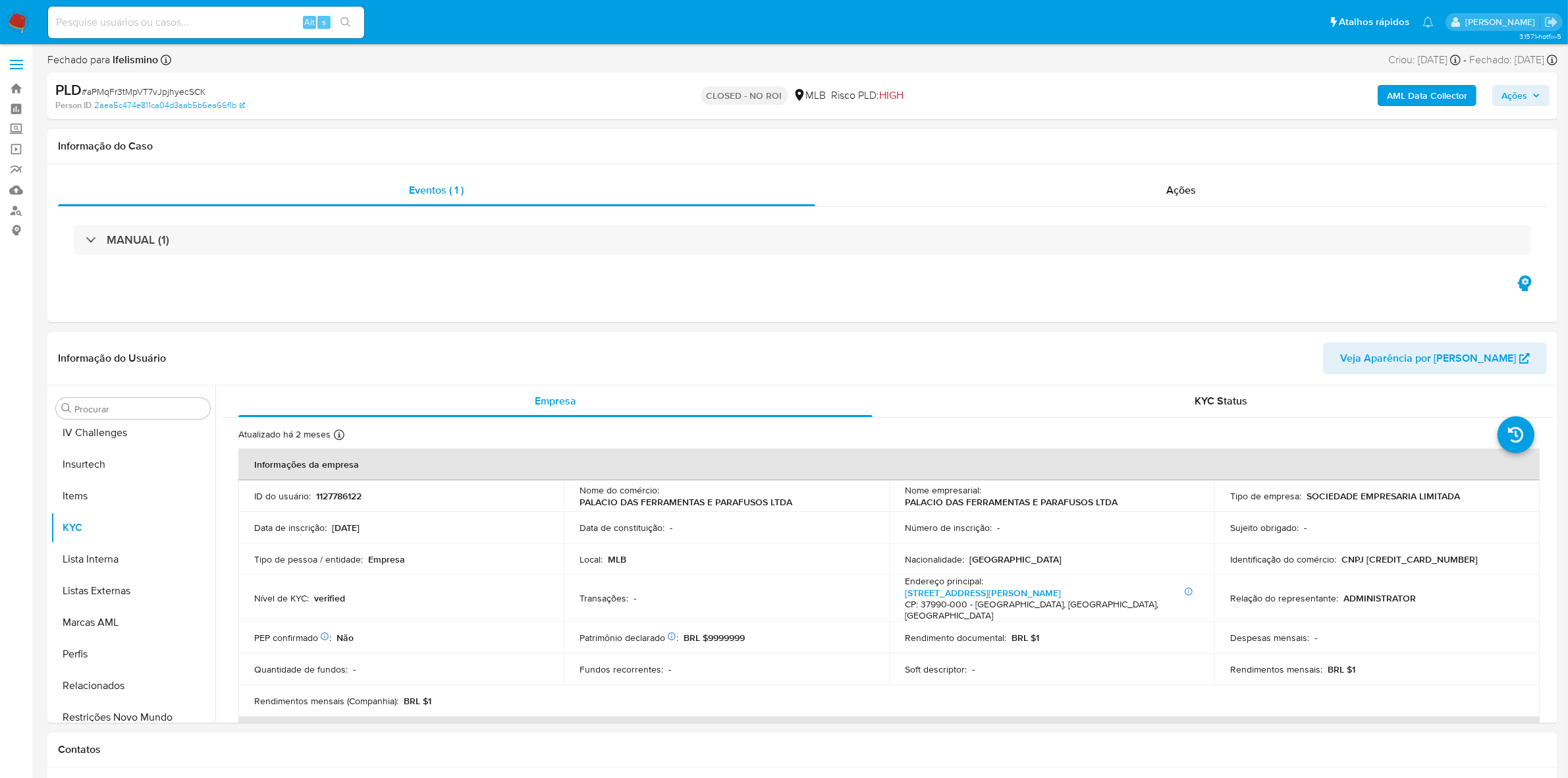
scroll to position [588, 0]
paste input "TfW16CPUMponh9kZ9NZkv9fE"
type input "TfW16CPUMponh9kZ9NZkv9fE"
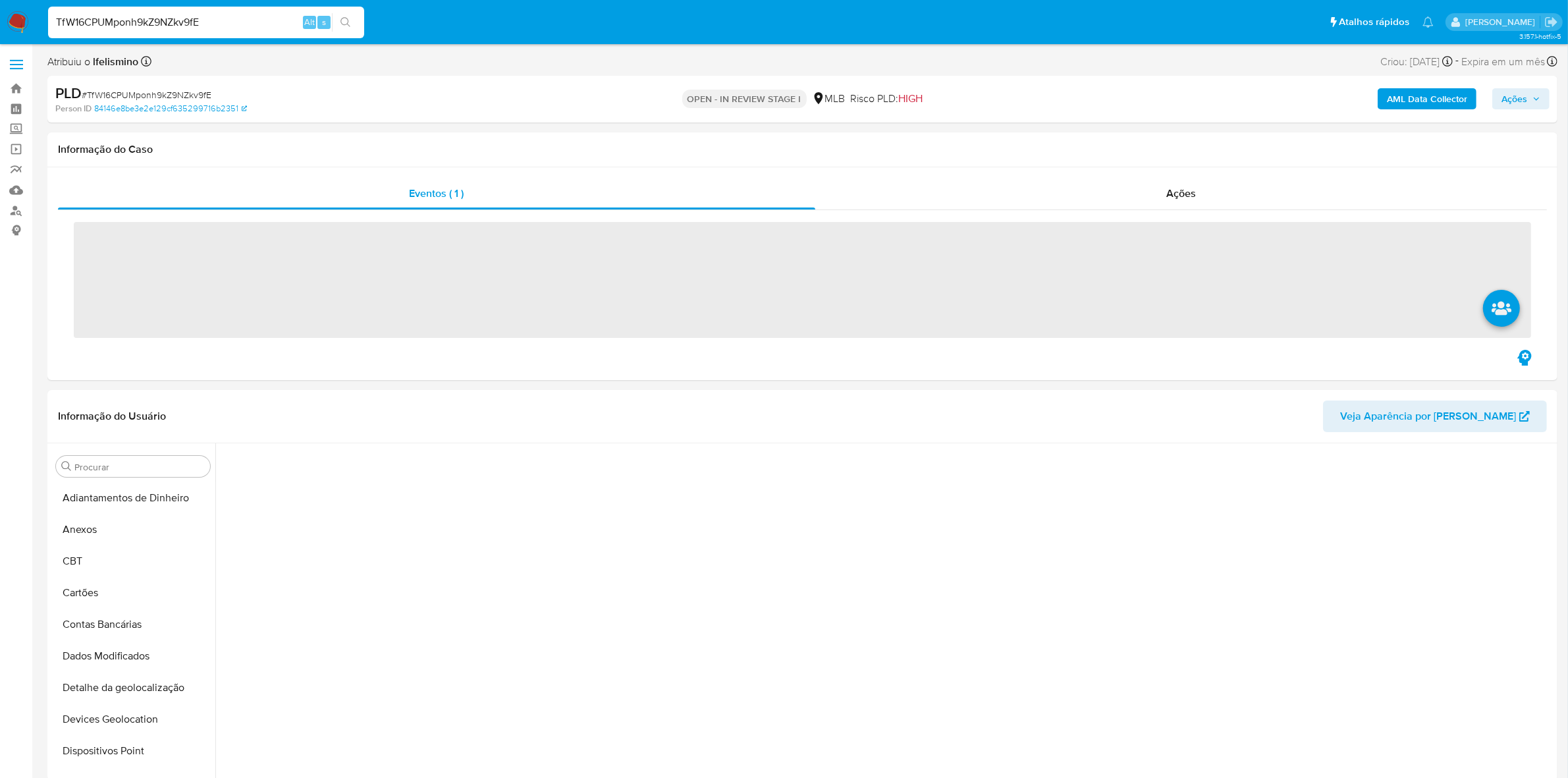
scroll to position [355, 0]
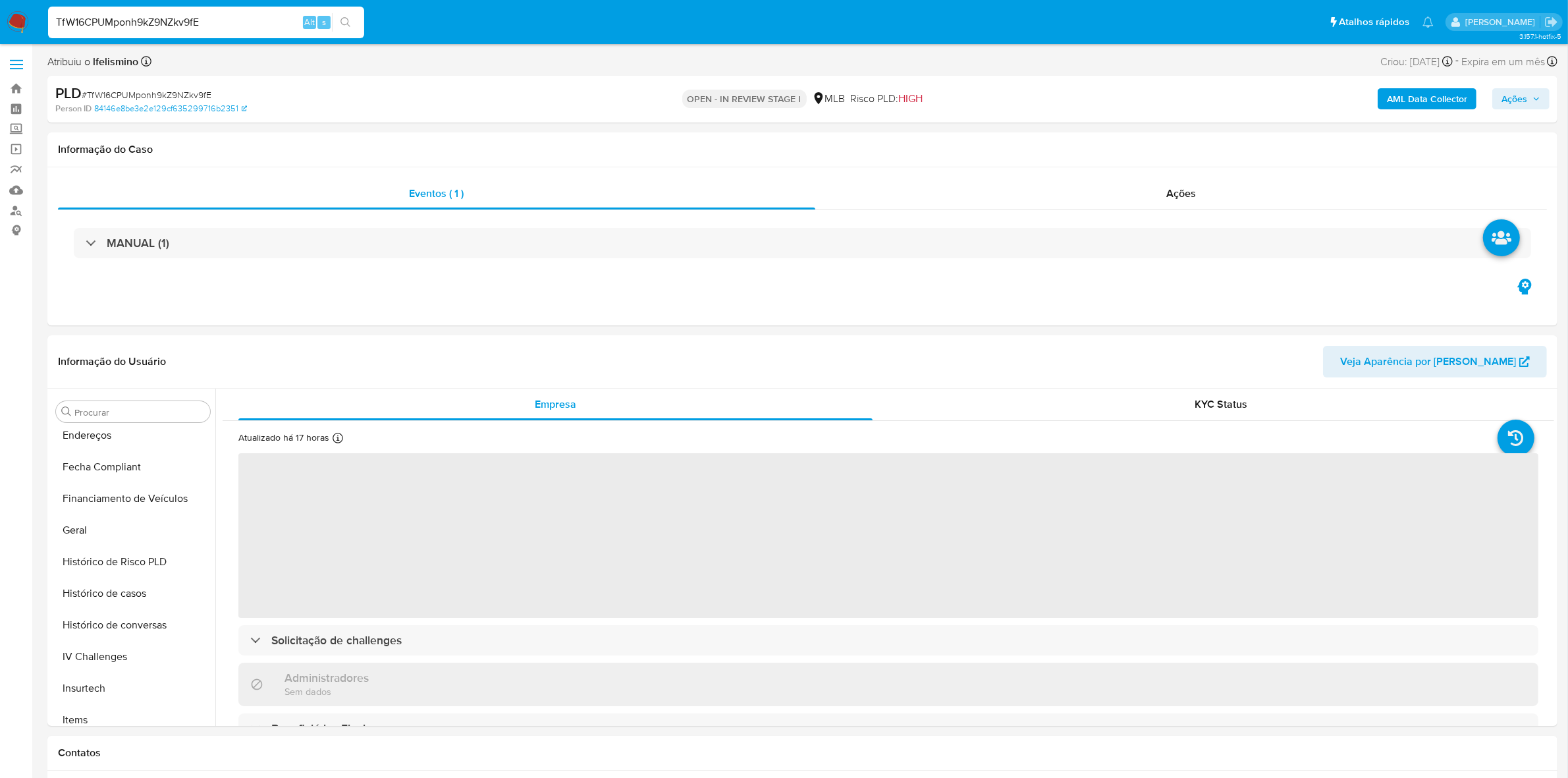
select select "10"
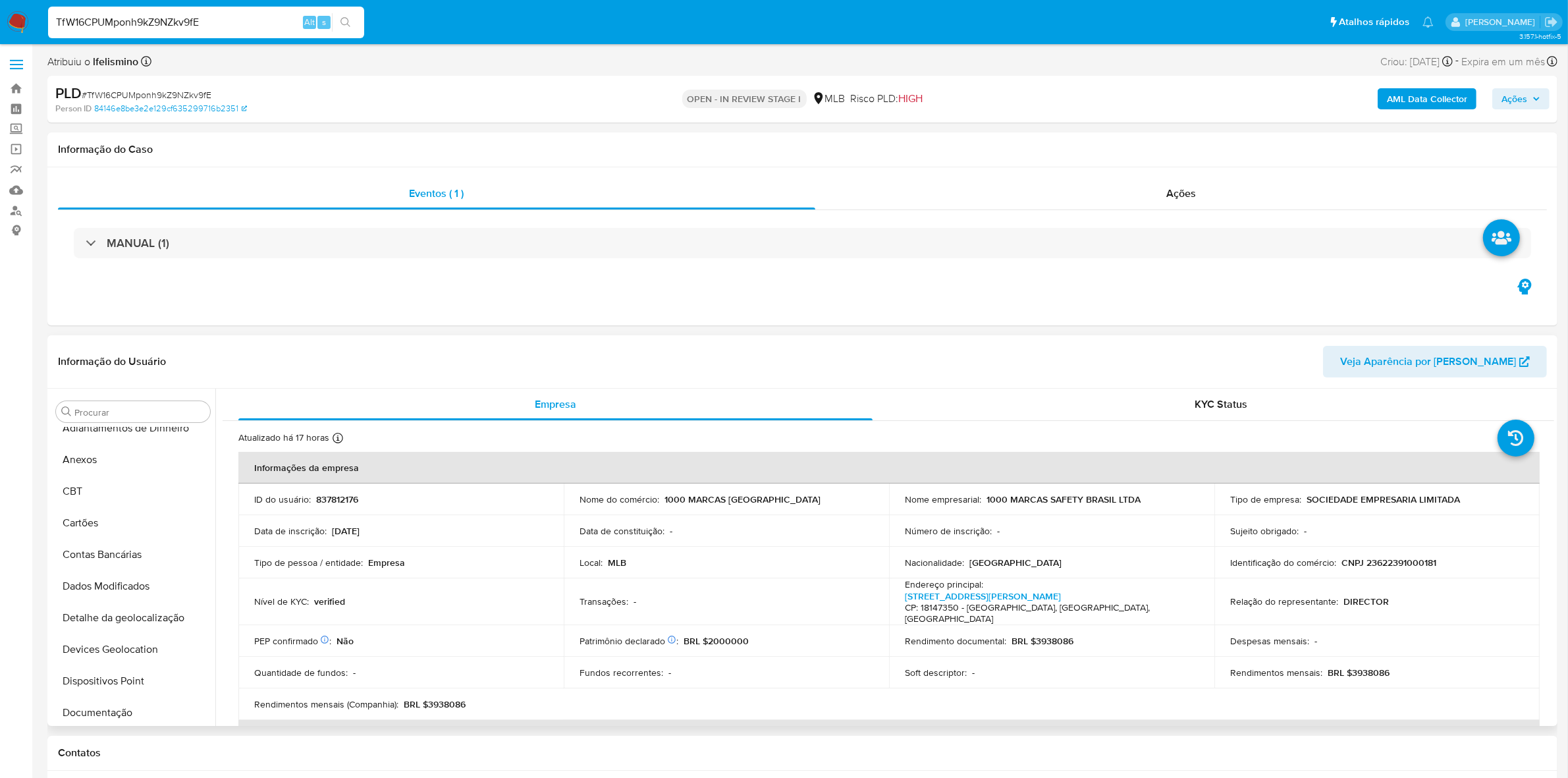
scroll to position [11, 0]
click at [139, 476] on button "Anexos" at bounding box center [133, 464] width 165 height 32
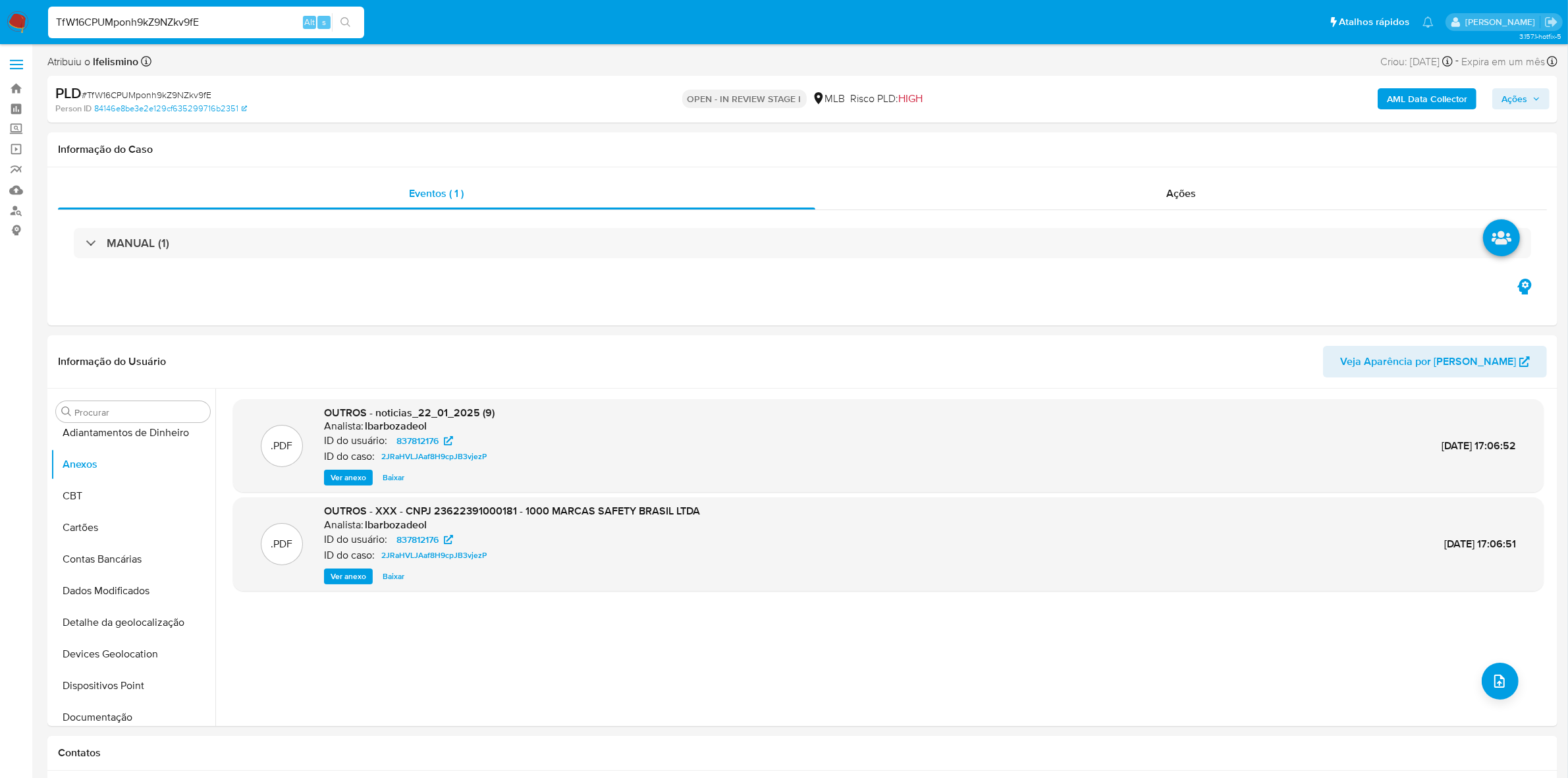
click at [1393, 96] on b "AML Data Collector" at bounding box center [1427, 99] width 81 height 21
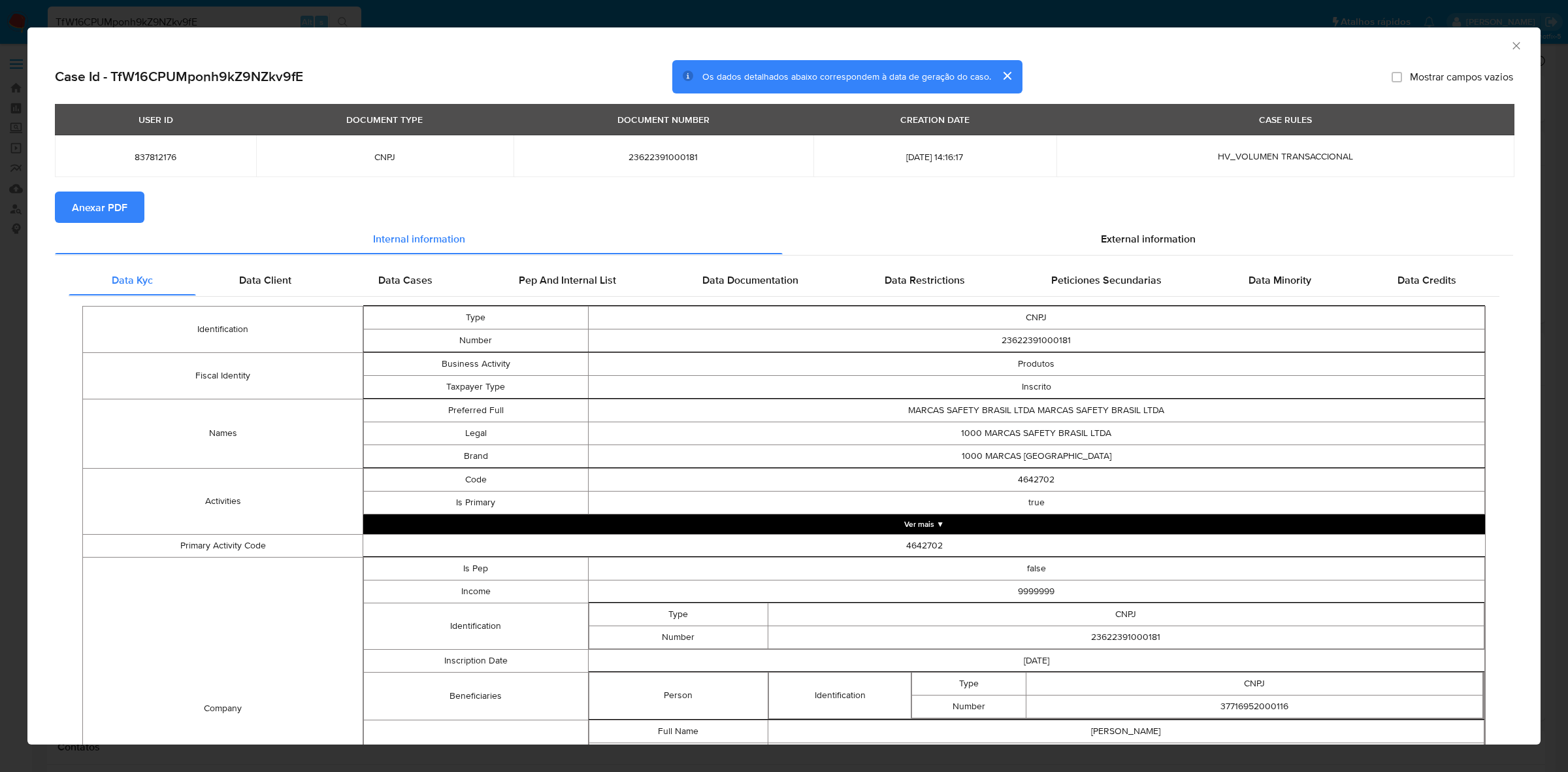
click at [84, 207] on span "Anexar PDF" at bounding box center [99, 207] width 55 height 29
click at [1513, 48] on icon "Fechar a janela" at bounding box center [1516, 46] width 7 height 7
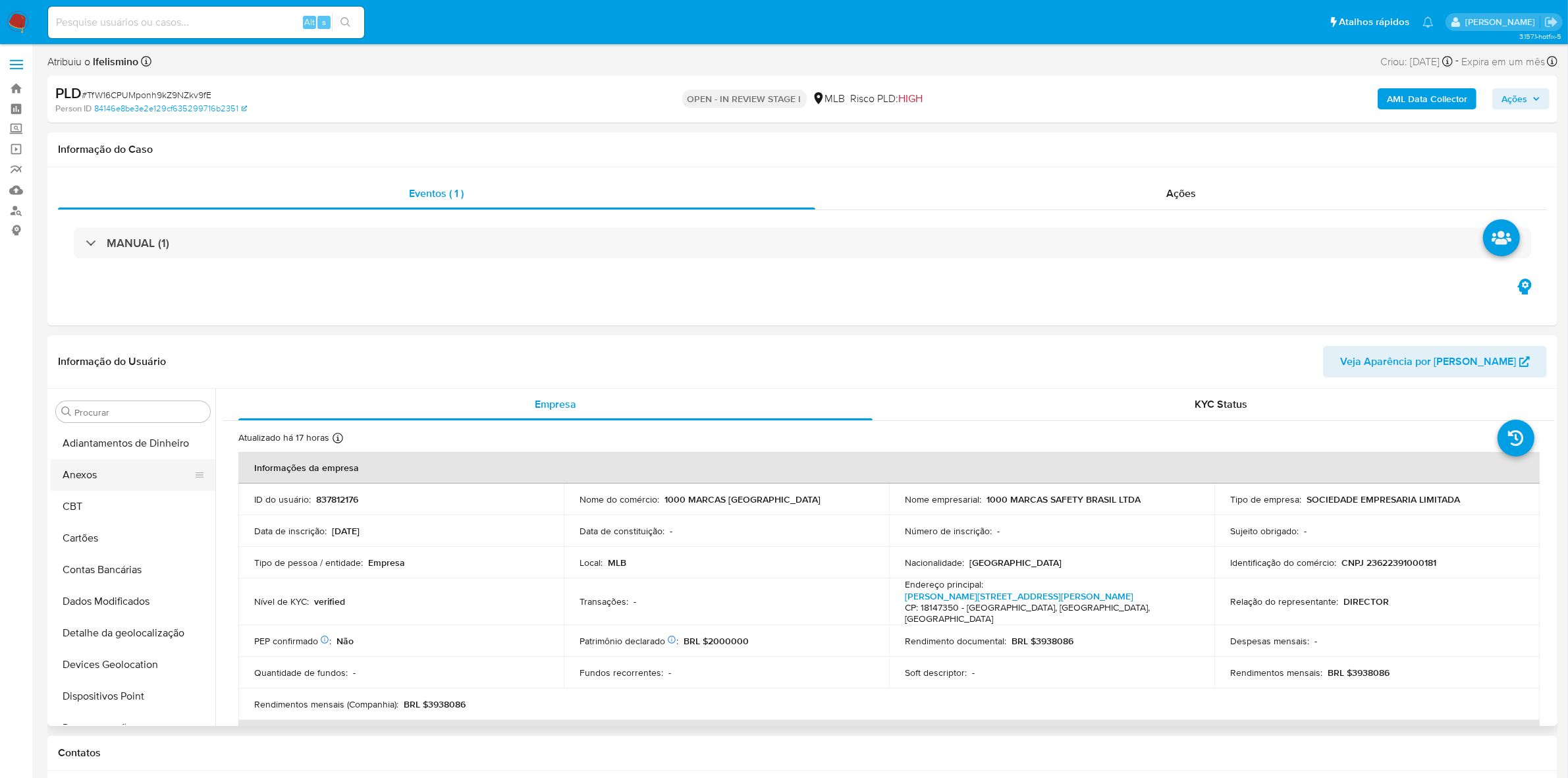
click at [118, 478] on button "Anexos" at bounding box center [128, 474] width 154 height 32
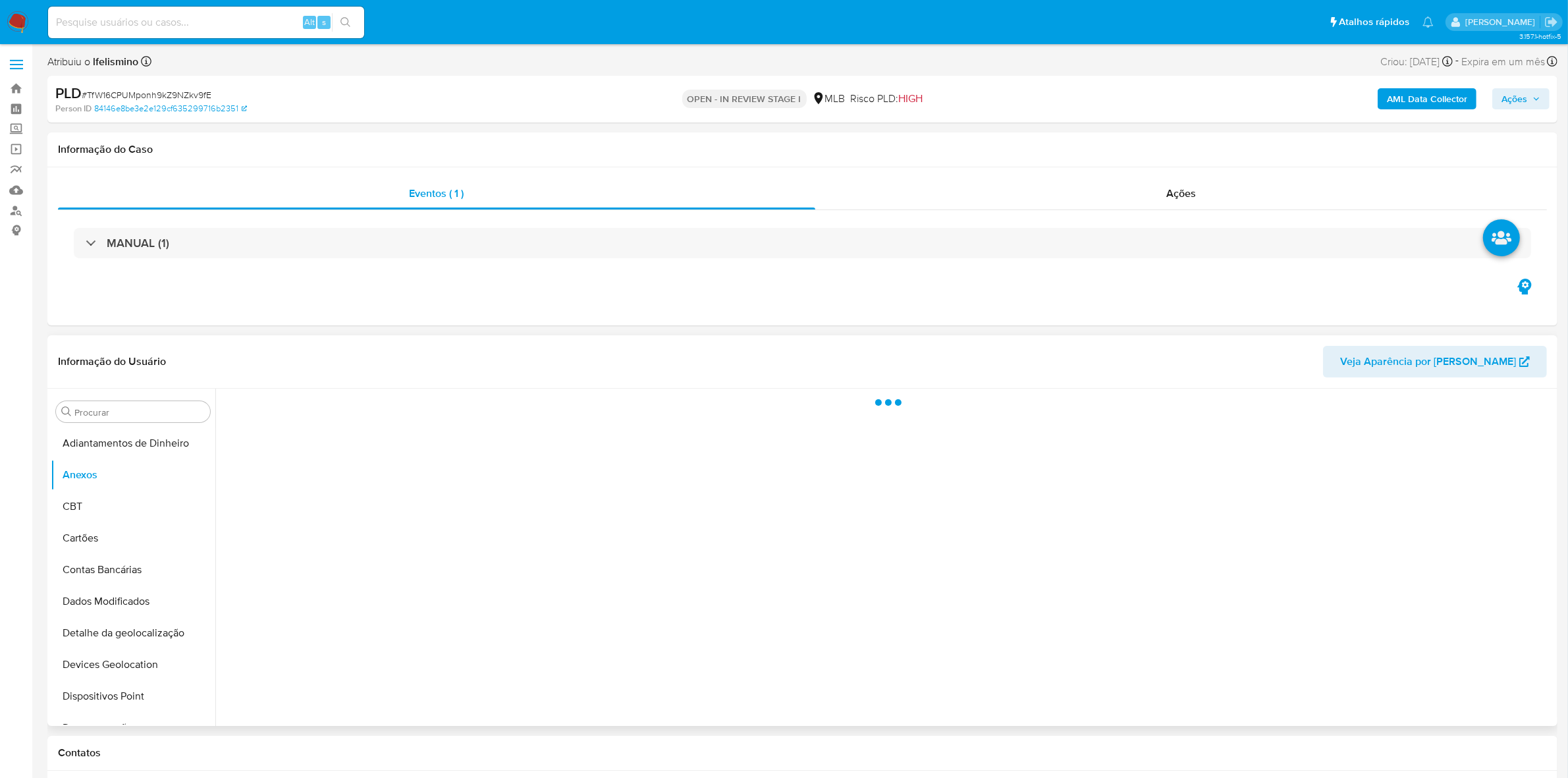
select select "10"
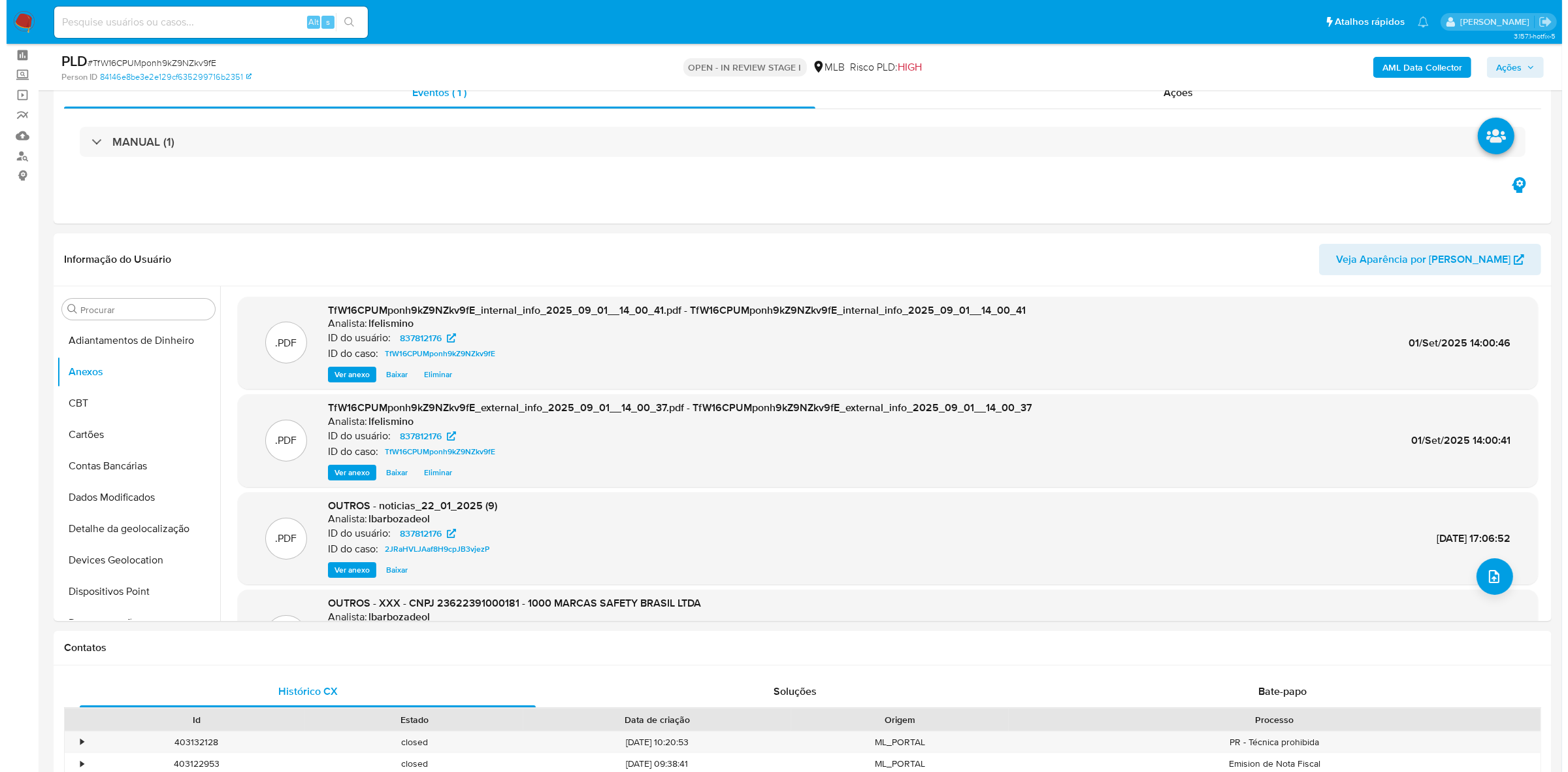
scroll to position [81, 0]
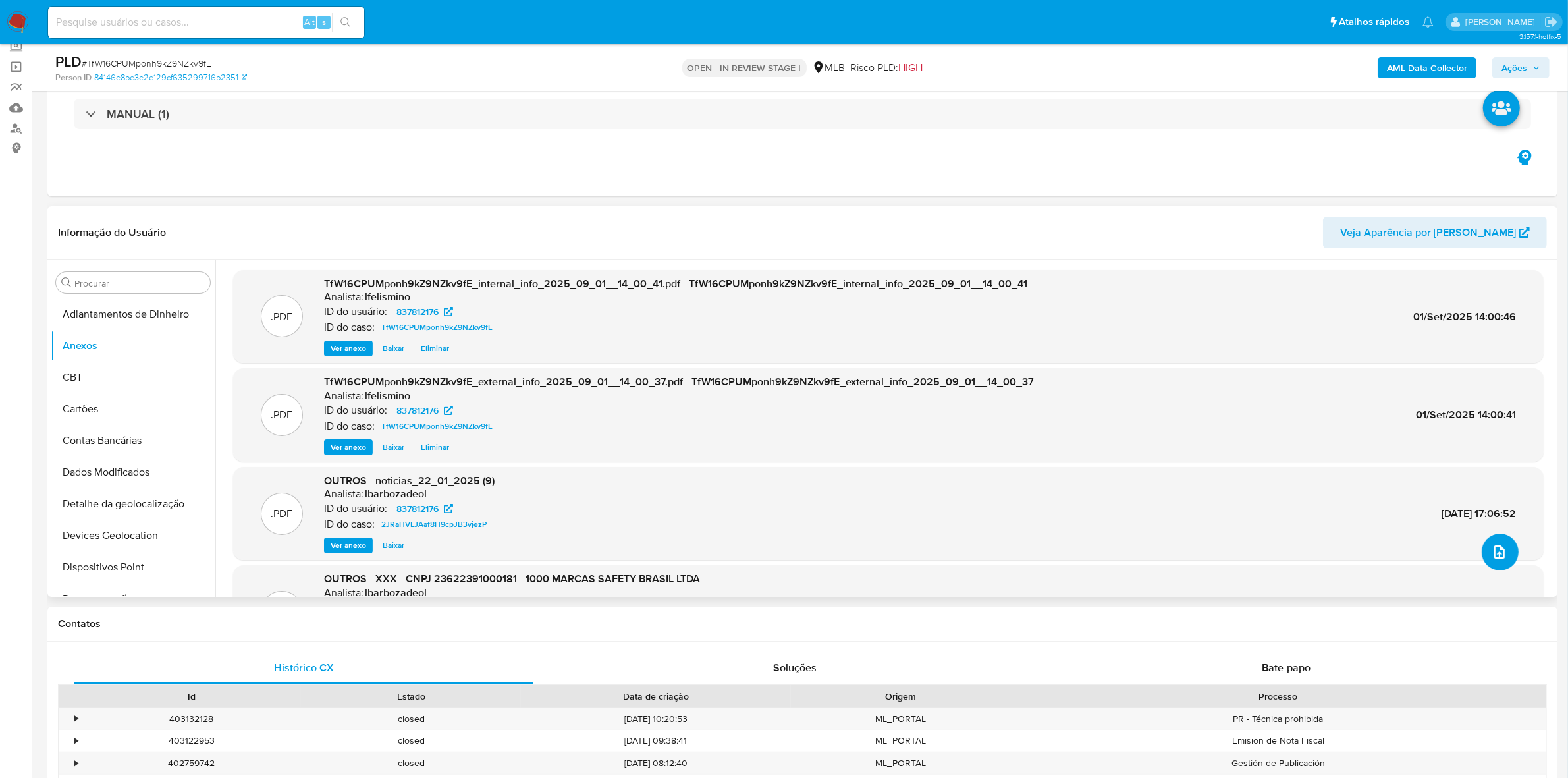
click at [1482, 557] on button "upload-file" at bounding box center [1500, 552] width 37 height 37
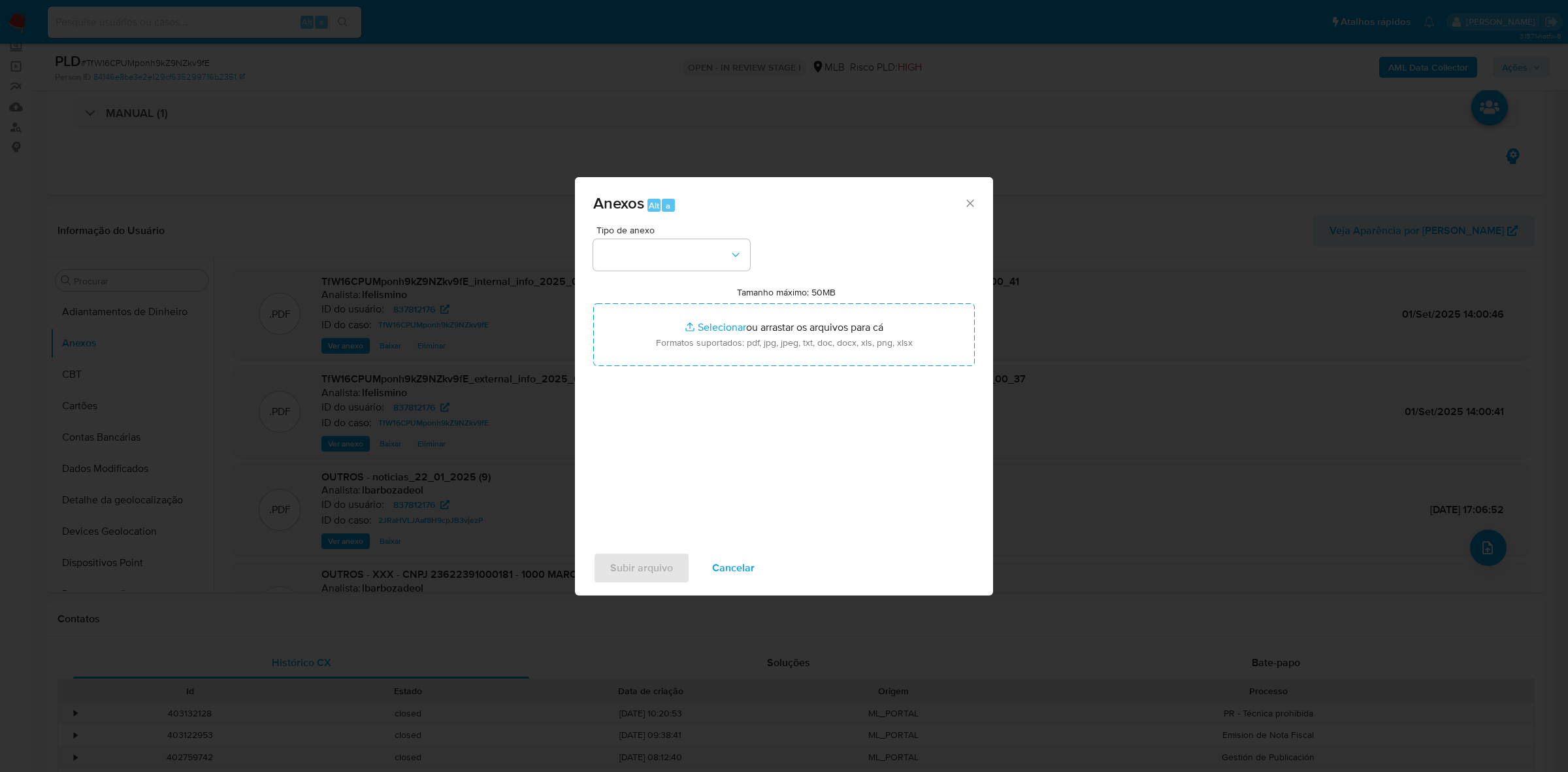
click at [710, 237] on div "Tipo de anexo" at bounding box center [671, 248] width 157 height 45
drag, startPoint x: 704, startPoint y: 246, endPoint x: 698, endPoint y: 254, distance: 10.0
click at [702, 247] on button "button" at bounding box center [671, 255] width 157 height 32
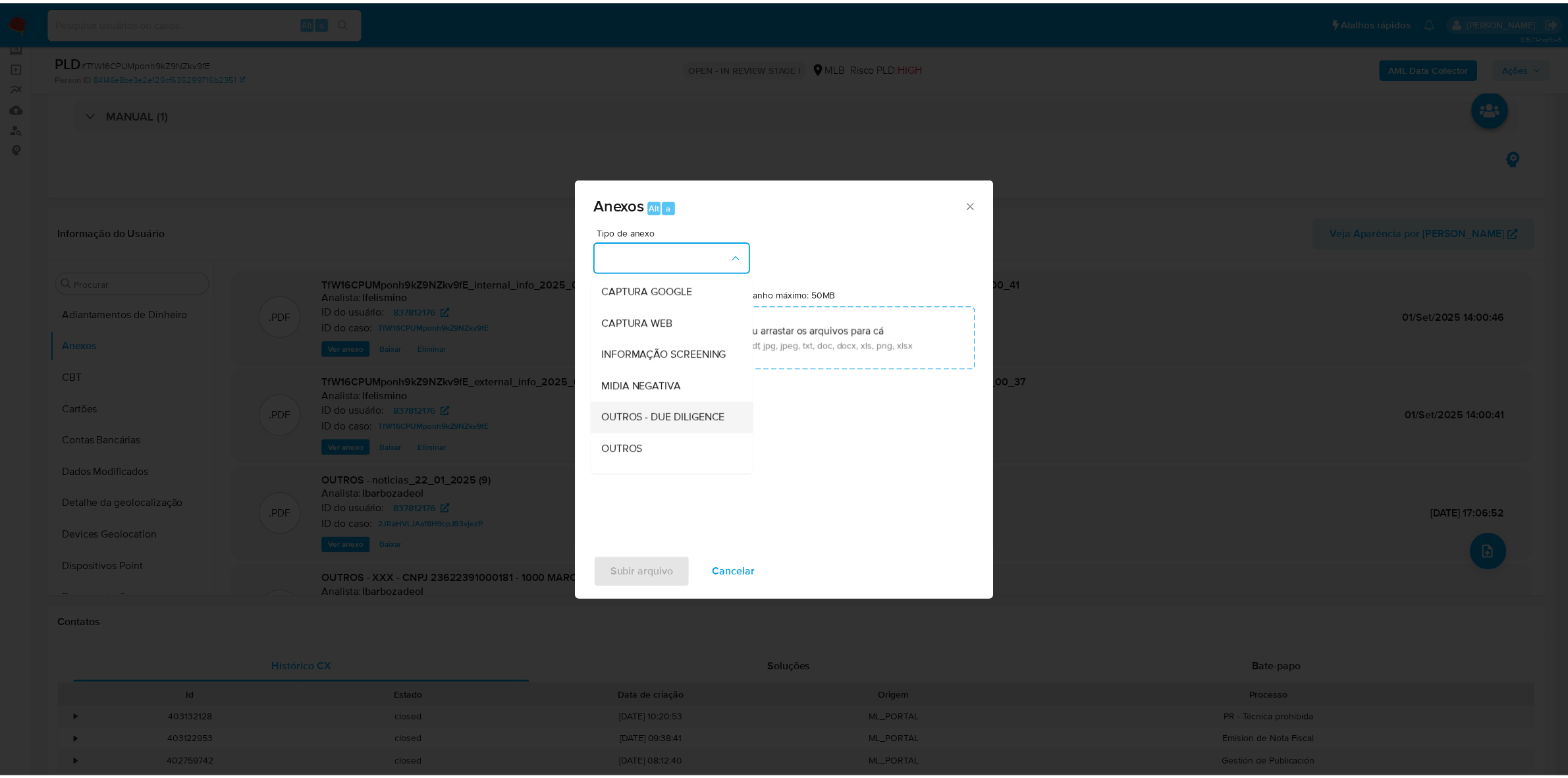
scroll to position [202, 0]
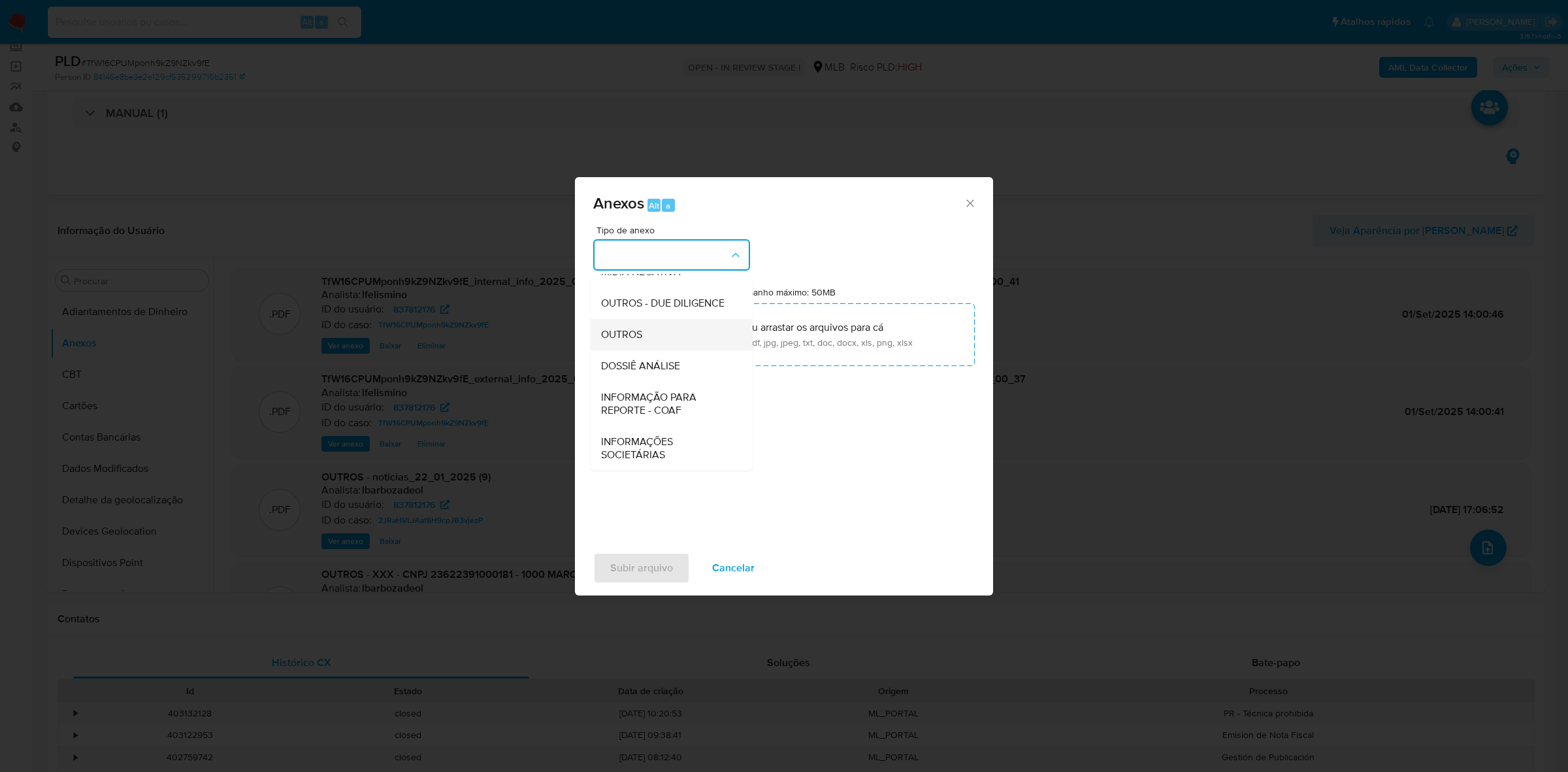
click at [632, 348] on div "OUTROS" at bounding box center [668, 334] width 133 height 32
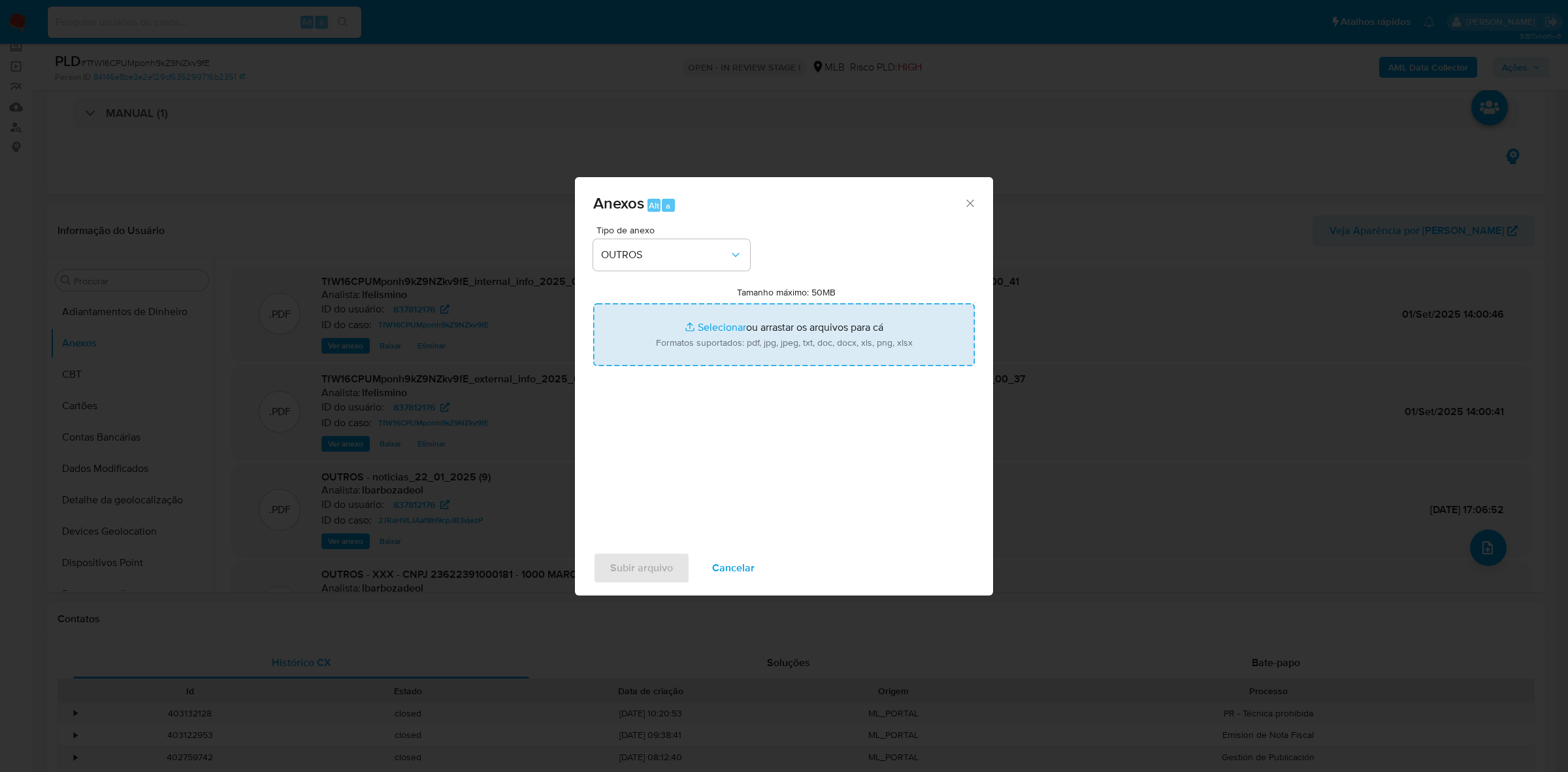
type input "C:\fakepath\SAR - CNPJ 23622391000181 - 1000 MARCAS SAFETY BRASIL LTDA.pdf"
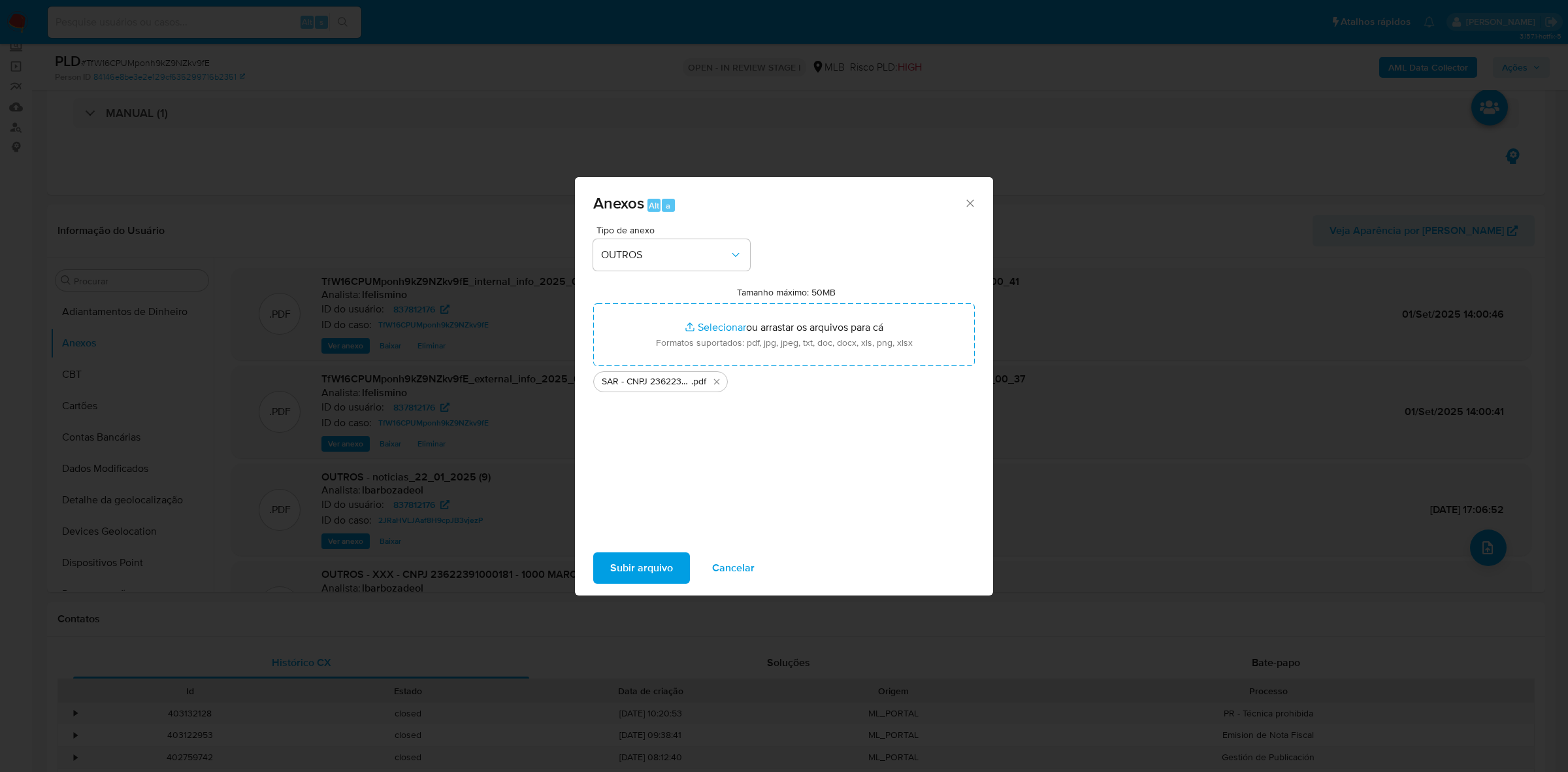
click at [638, 560] on span "Subir arquivo" at bounding box center [641, 568] width 62 height 29
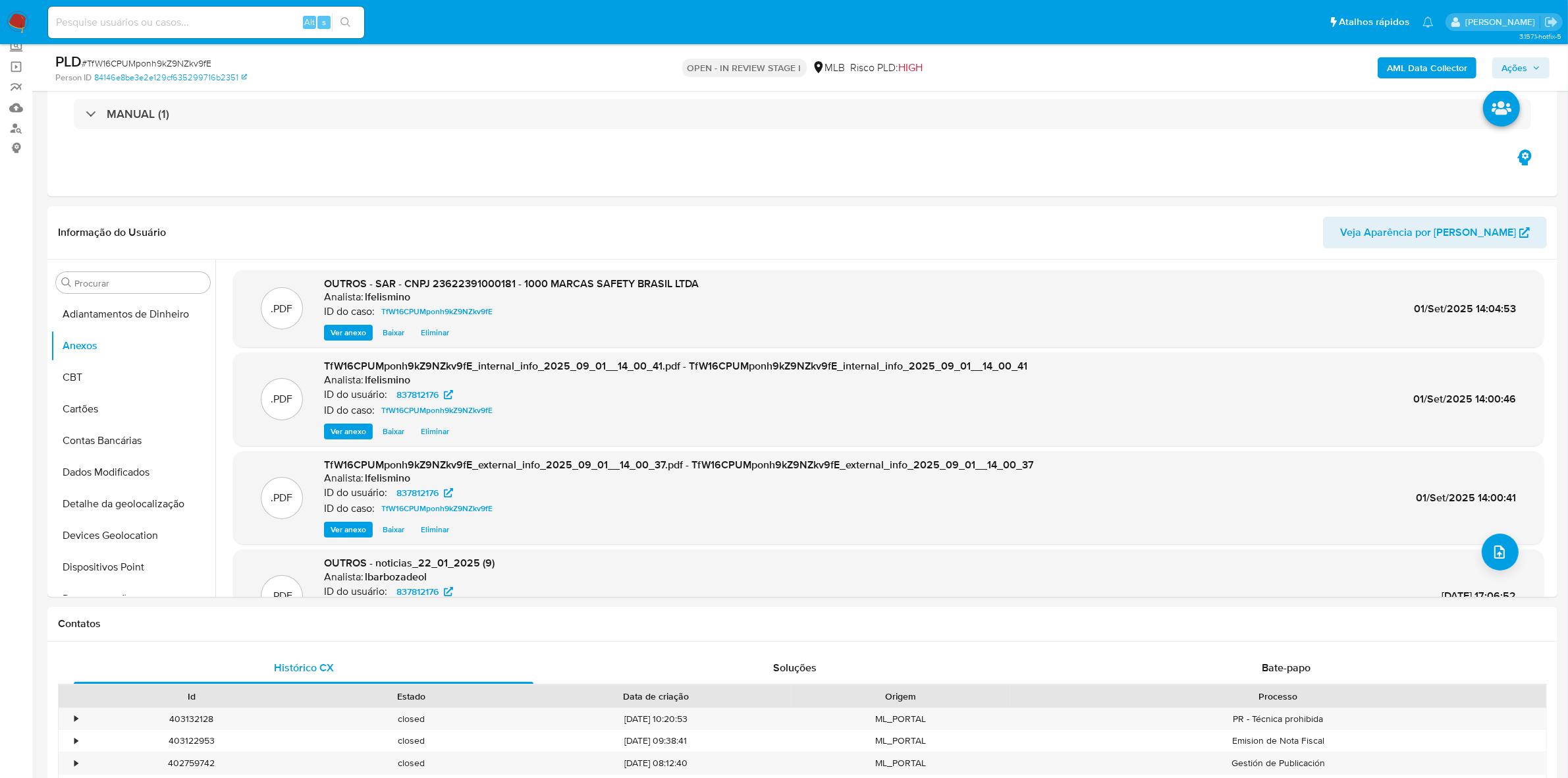
click at [1516, 73] on span "Ações" at bounding box center [1514, 68] width 25 height 21
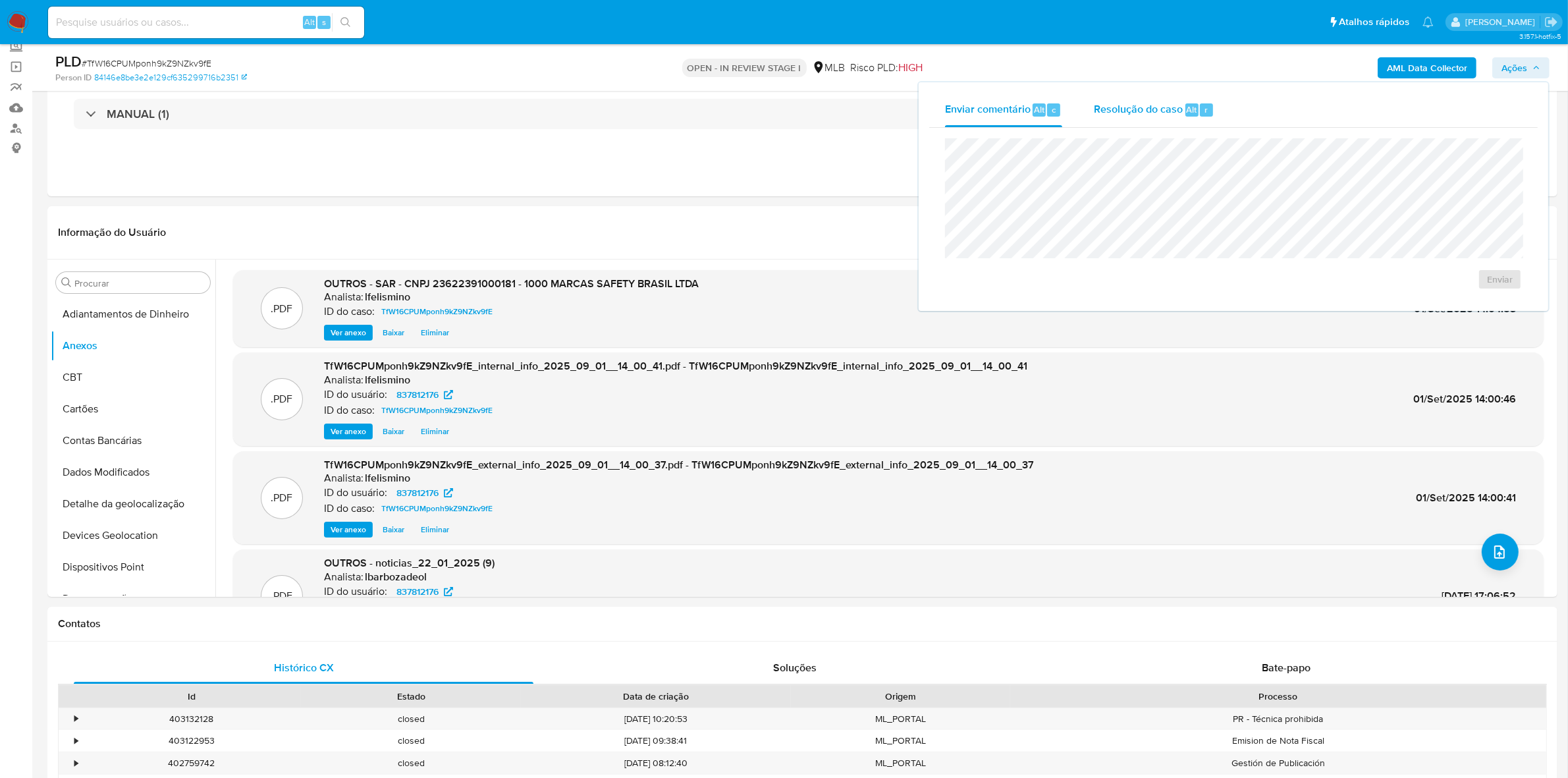
drag, startPoint x: 1210, startPoint y: 117, endPoint x: 1192, endPoint y: 122, distance: 18.7
click at [1209, 116] on div "Resolução do caso Alt r" at bounding box center [1154, 110] width 120 height 34
click at [1356, 307] on span "No ROI" at bounding box center [1371, 300] width 69 height 18
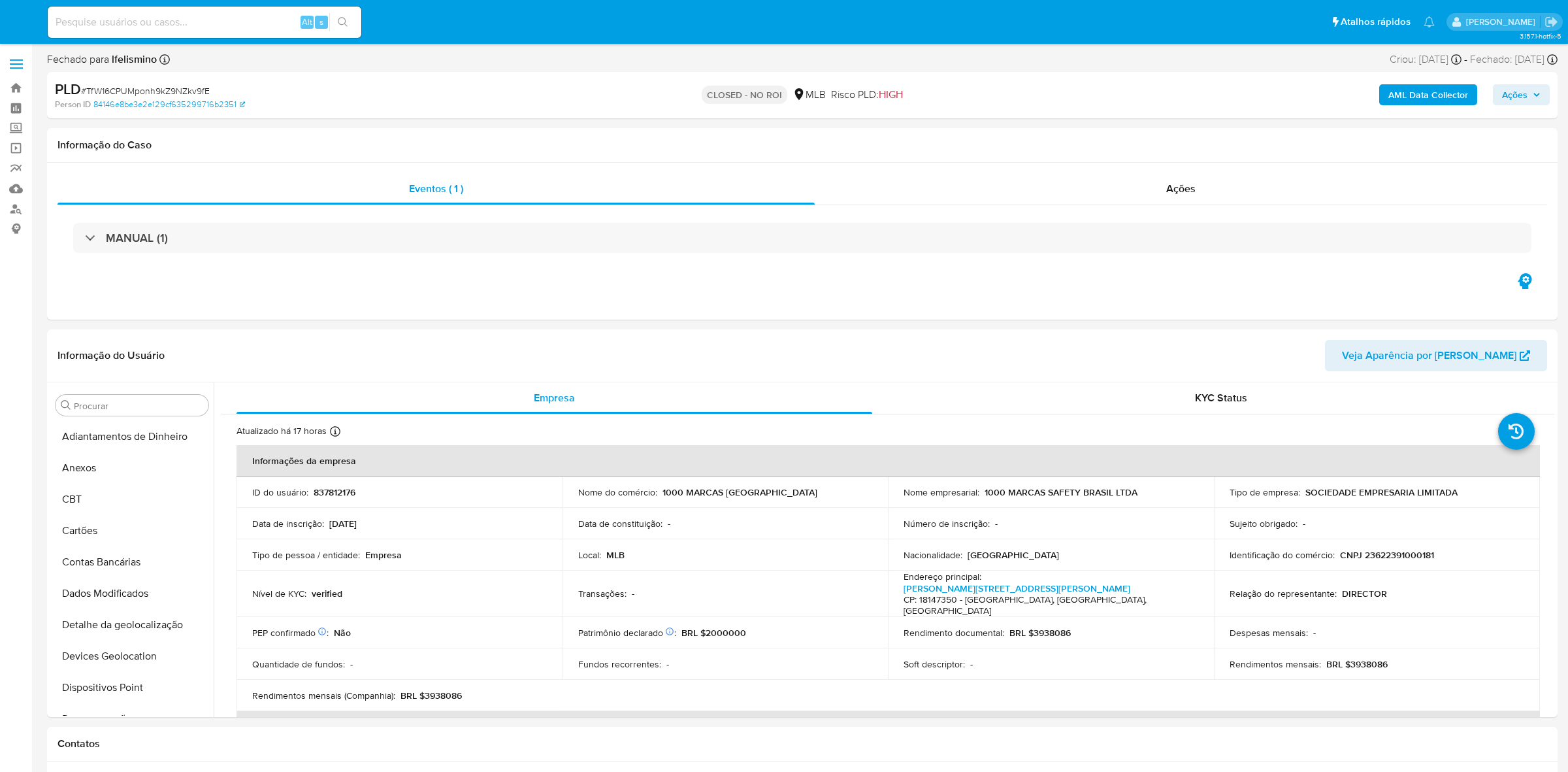
select select "10"
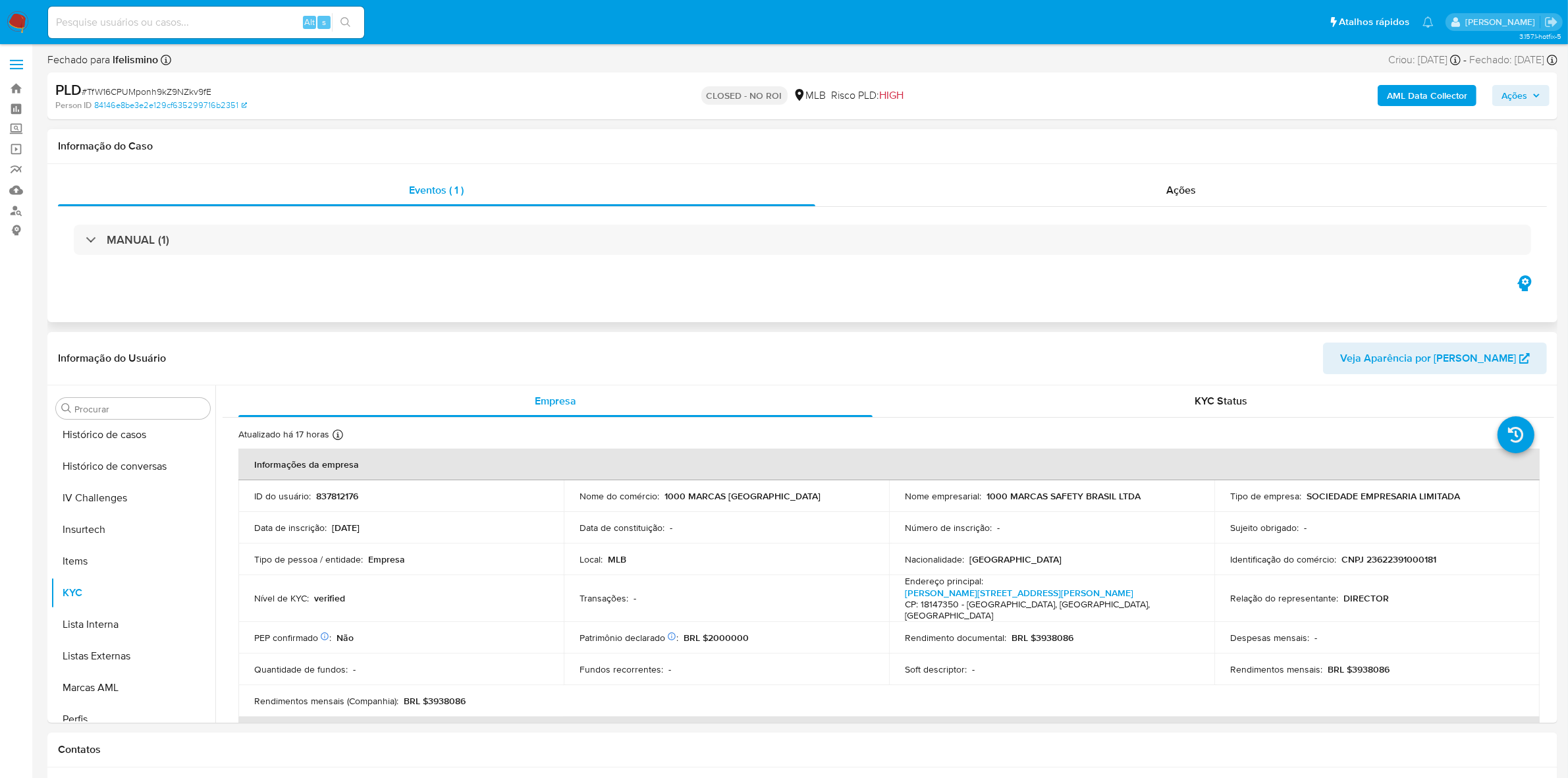
scroll to position [588, 0]
click at [211, 16] on input at bounding box center [206, 23] width 316 height 17
paste input "RgvhqC0vZ282Ulo96ZQV9eBF"
type input "RgvhqC0vZ282Ulo96ZQV9eBF"
click at [353, 25] on button "search-icon" at bounding box center [345, 23] width 27 height 18
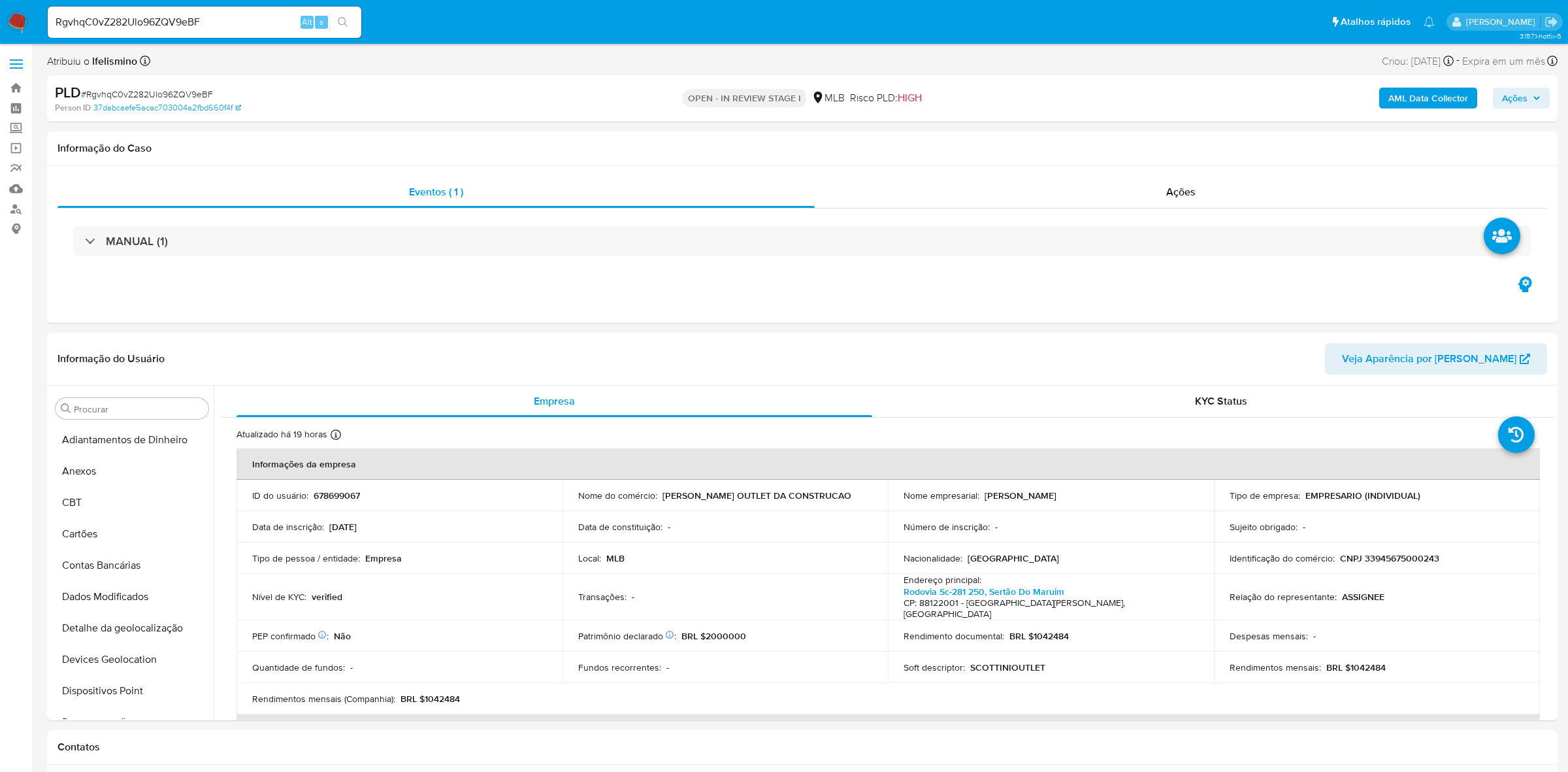
select select "10"
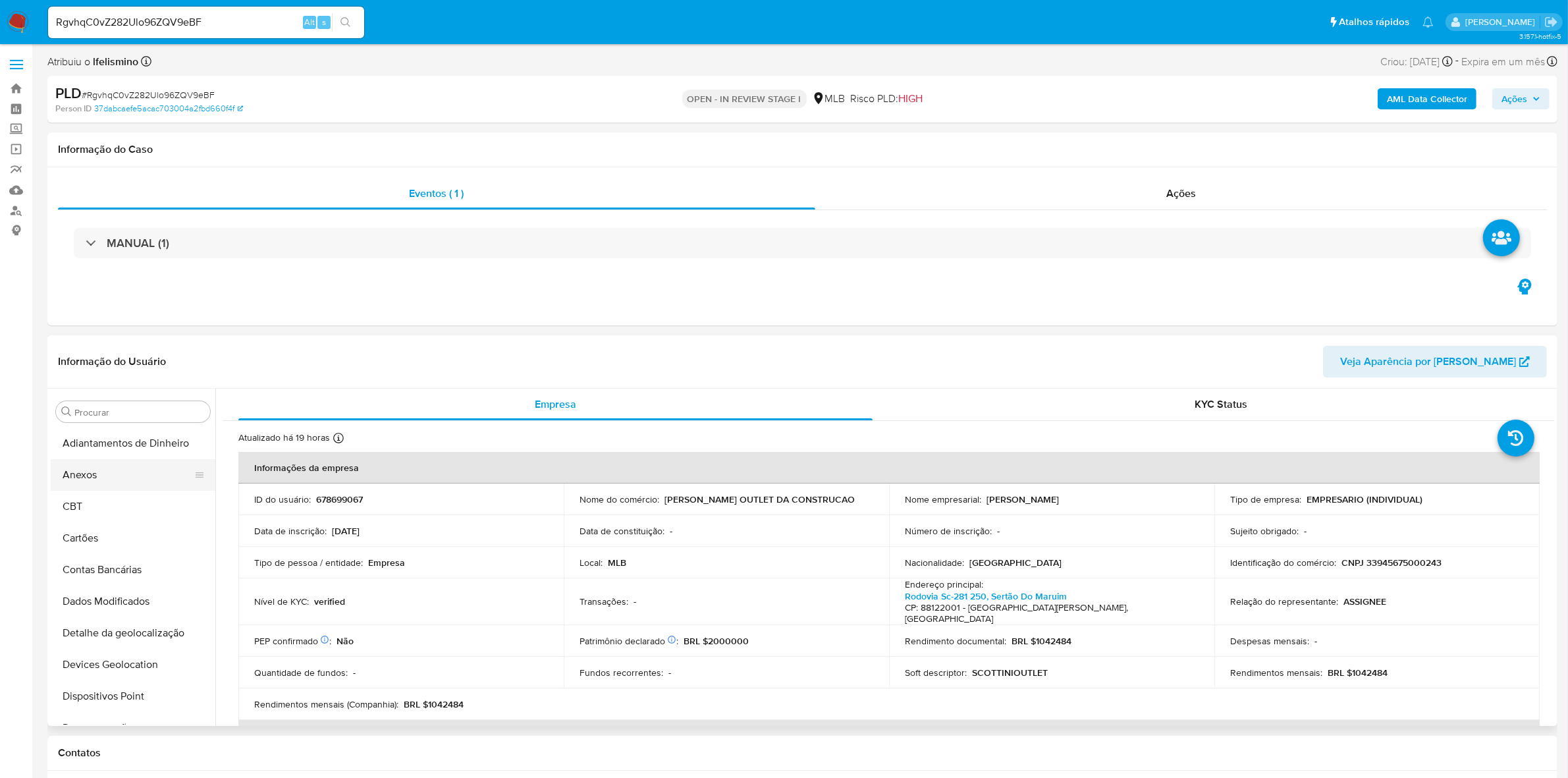
drag, startPoint x: 148, startPoint y: 489, endPoint x: 136, endPoint y: 489, distance: 12.0
click at [142, 491] on ul "Adiantamentos de Dinheiro Anexos CBT Cartões Contas Bancárias Dados Modificados…" at bounding box center [133, 576] width 165 height 297
drag, startPoint x: 132, startPoint y: 487, endPoint x: 314, endPoint y: 430, distance: 190.7
click at [132, 487] on button "Anexos" at bounding box center [133, 474] width 165 height 32
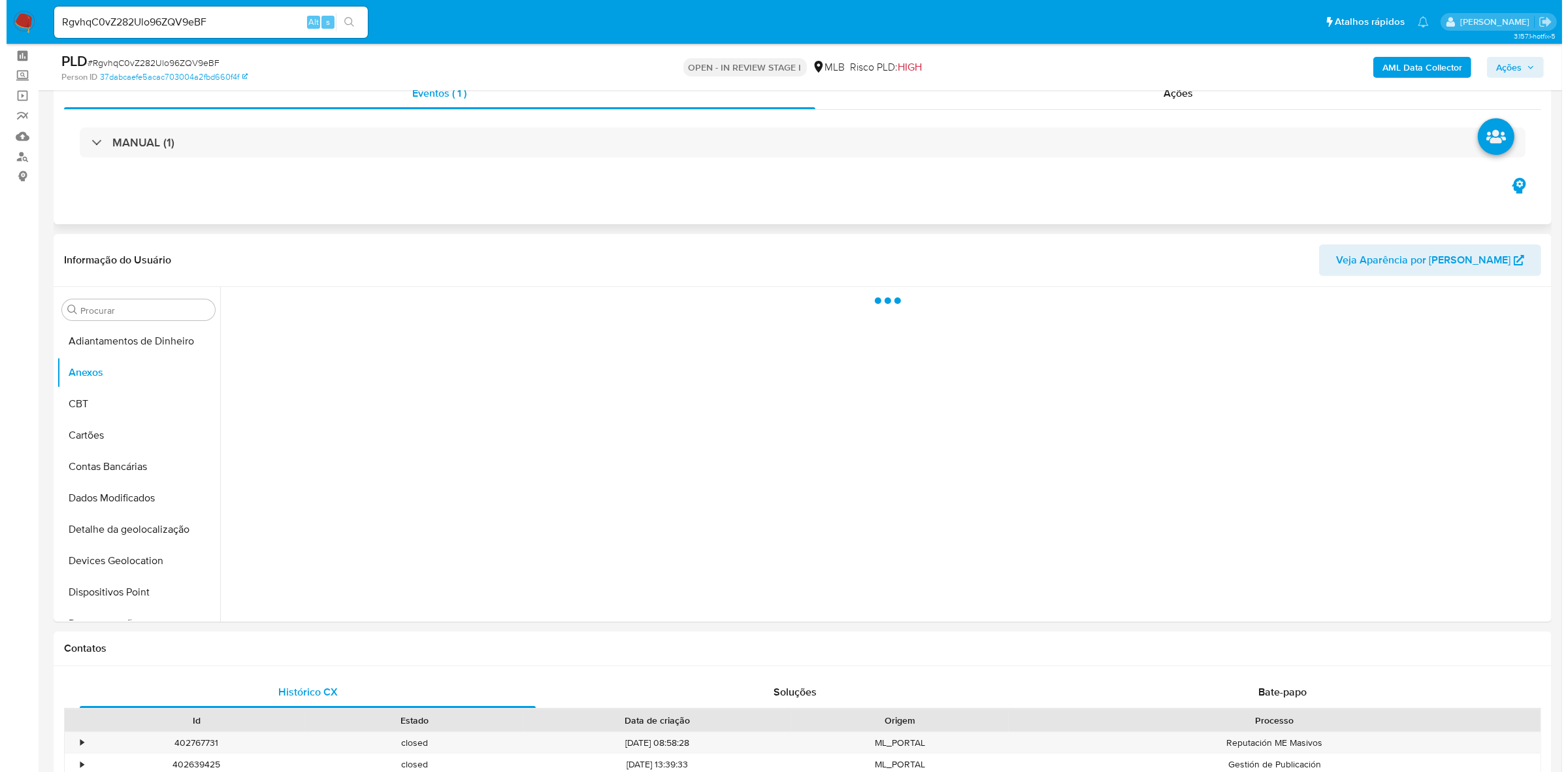
scroll to position [81, 0]
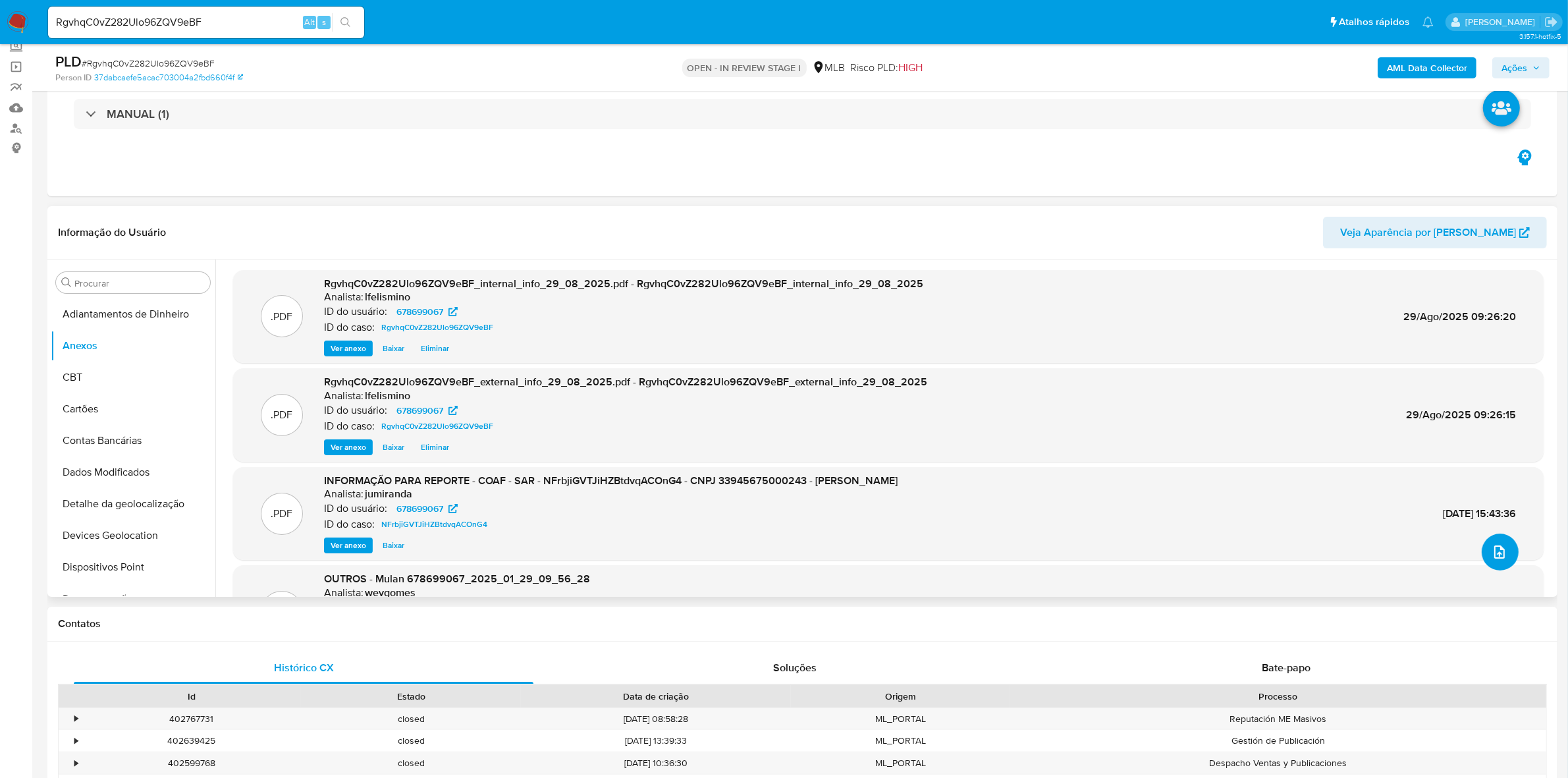
click at [1485, 559] on button "upload-file" at bounding box center [1500, 552] width 37 height 37
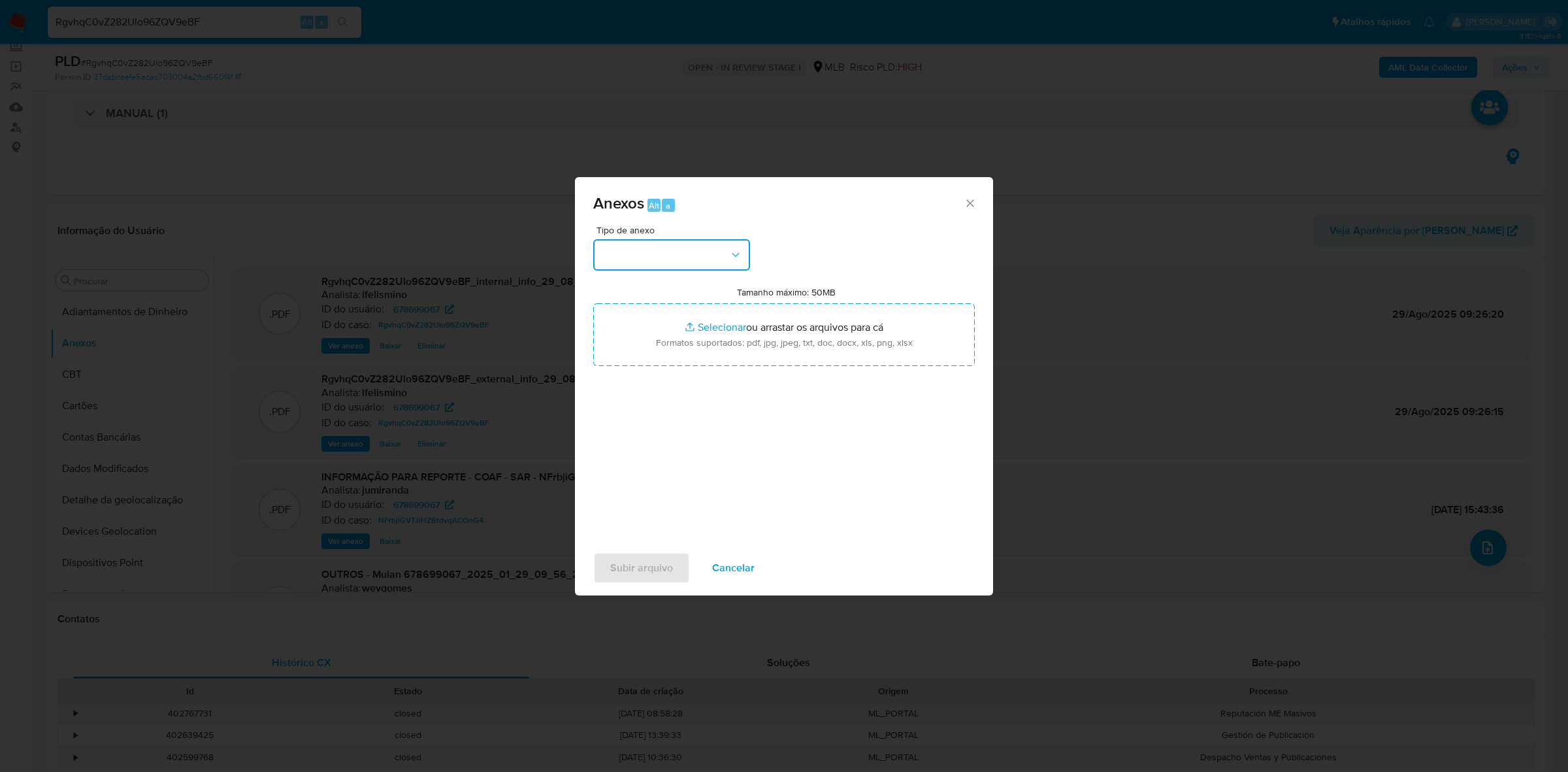
click at [677, 263] on button "button" at bounding box center [671, 255] width 157 height 32
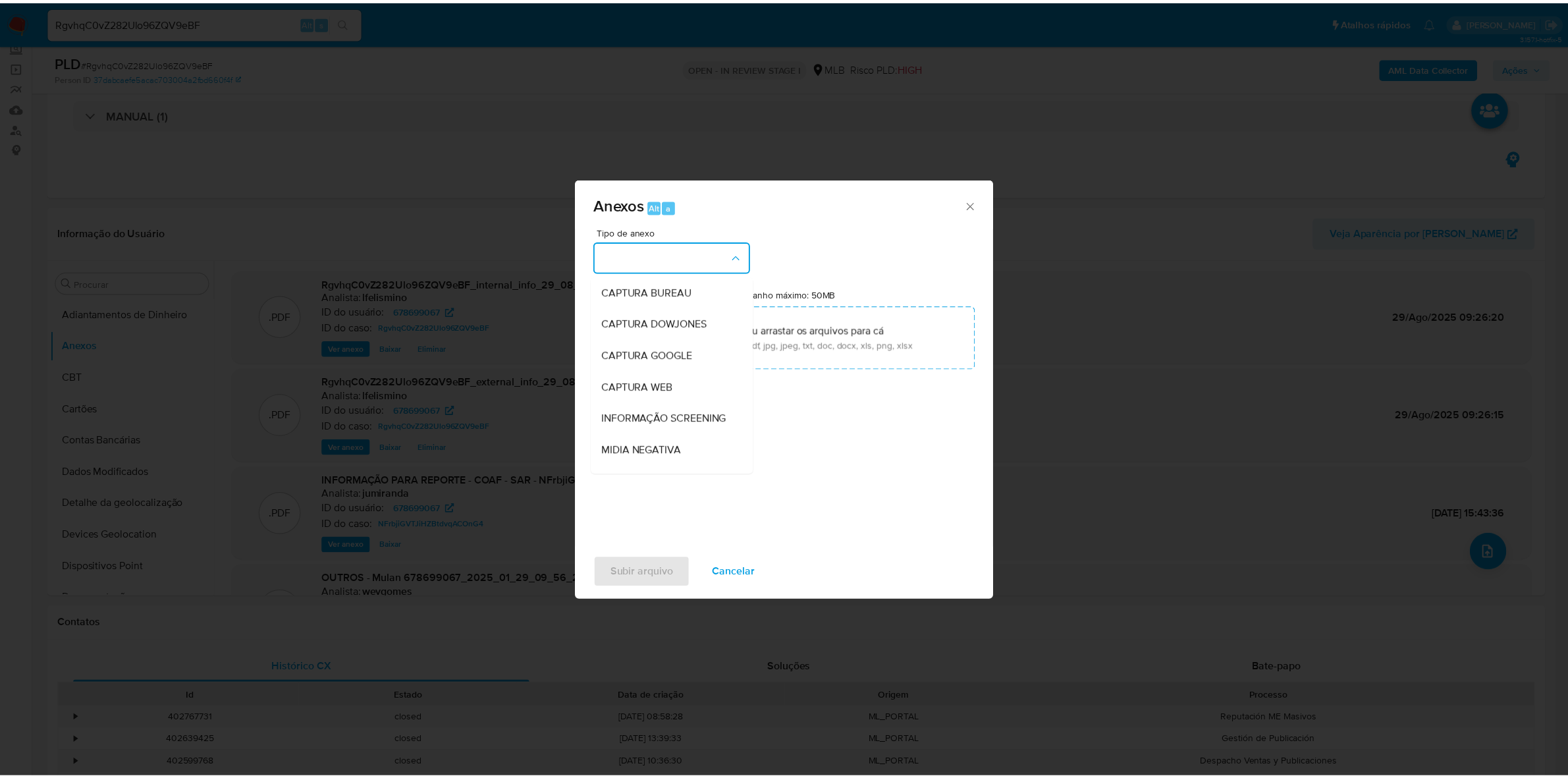
scroll to position [202, 0]
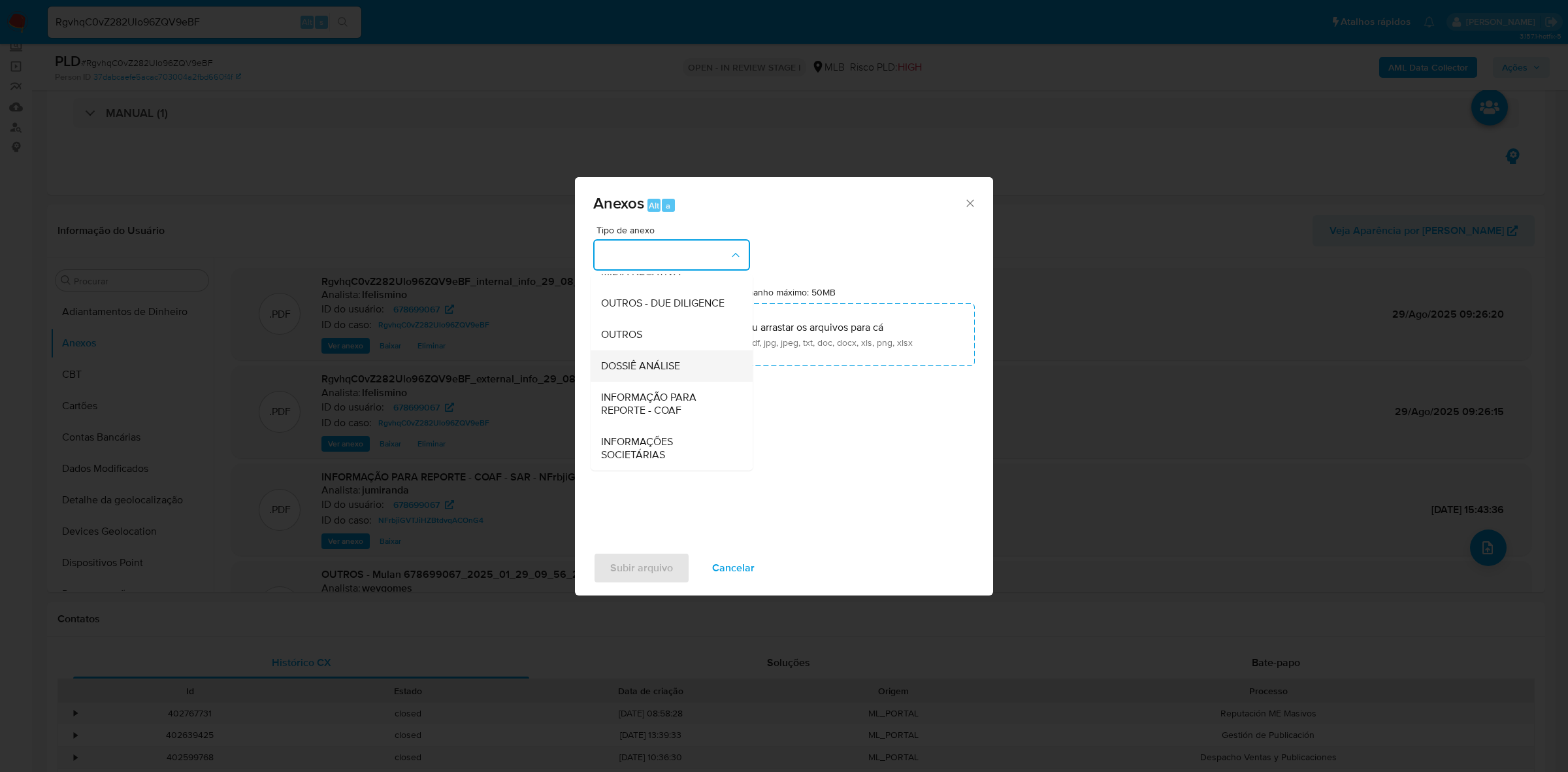
click at [687, 368] on div "DOSSIÊ ANÁLISE" at bounding box center [668, 366] width 133 height 32
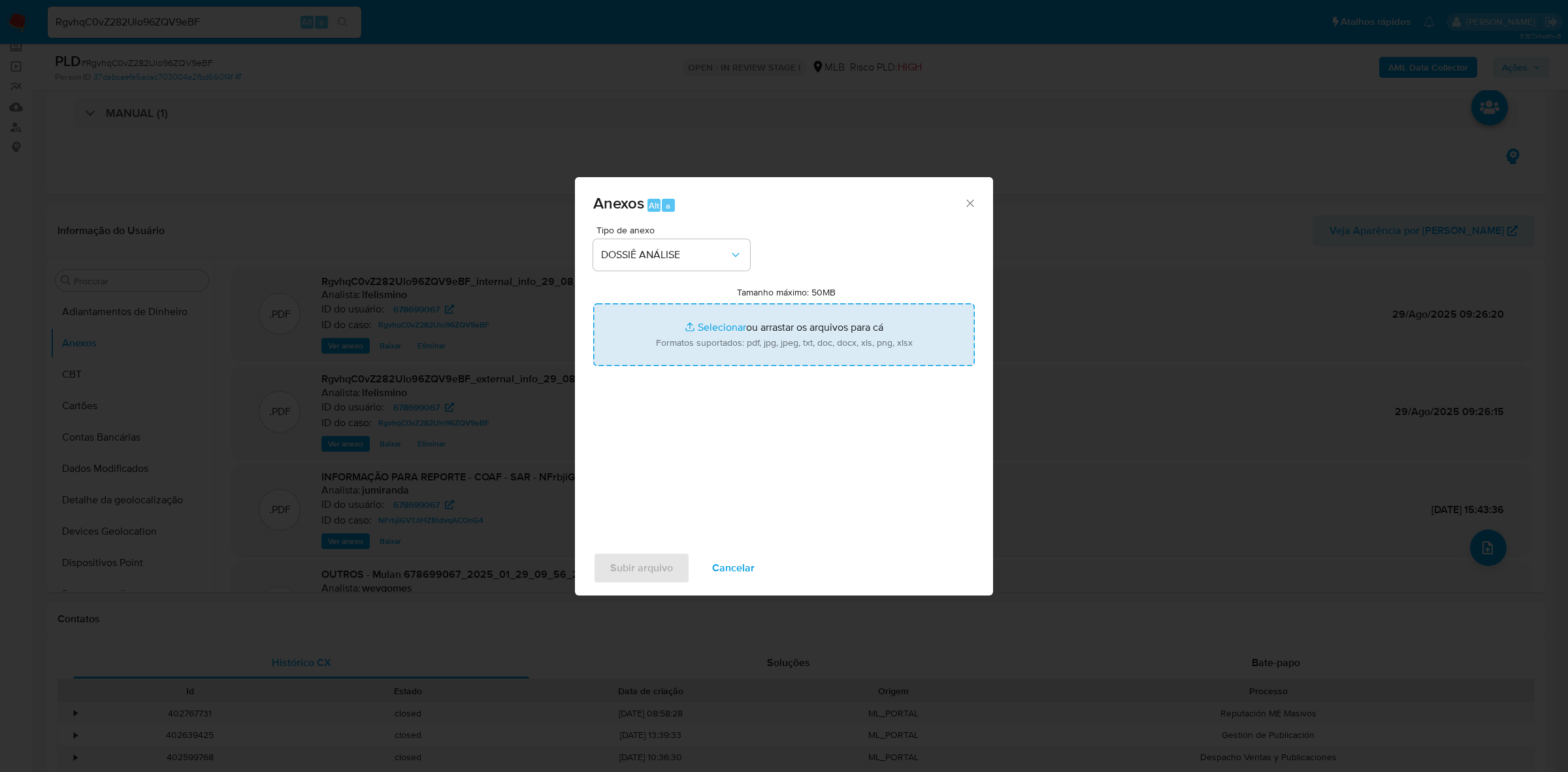
type input "C:\fakepath\2.º SAR - CNPJ 33945675000243 - MARIA EMILIA FARIAS.pdf"
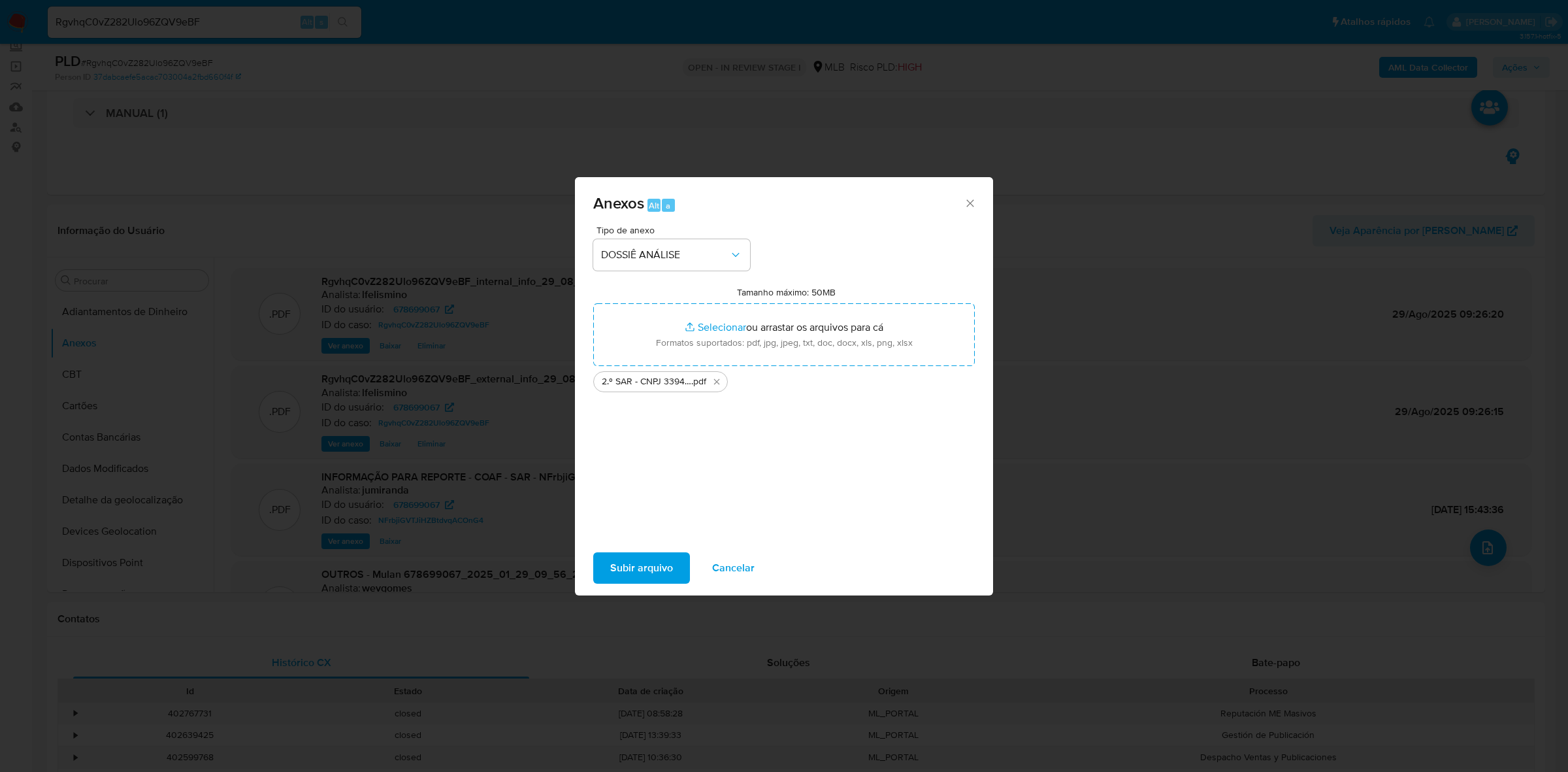
click at [637, 565] on span "Subir arquivo" at bounding box center [641, 568] width 62 height 29
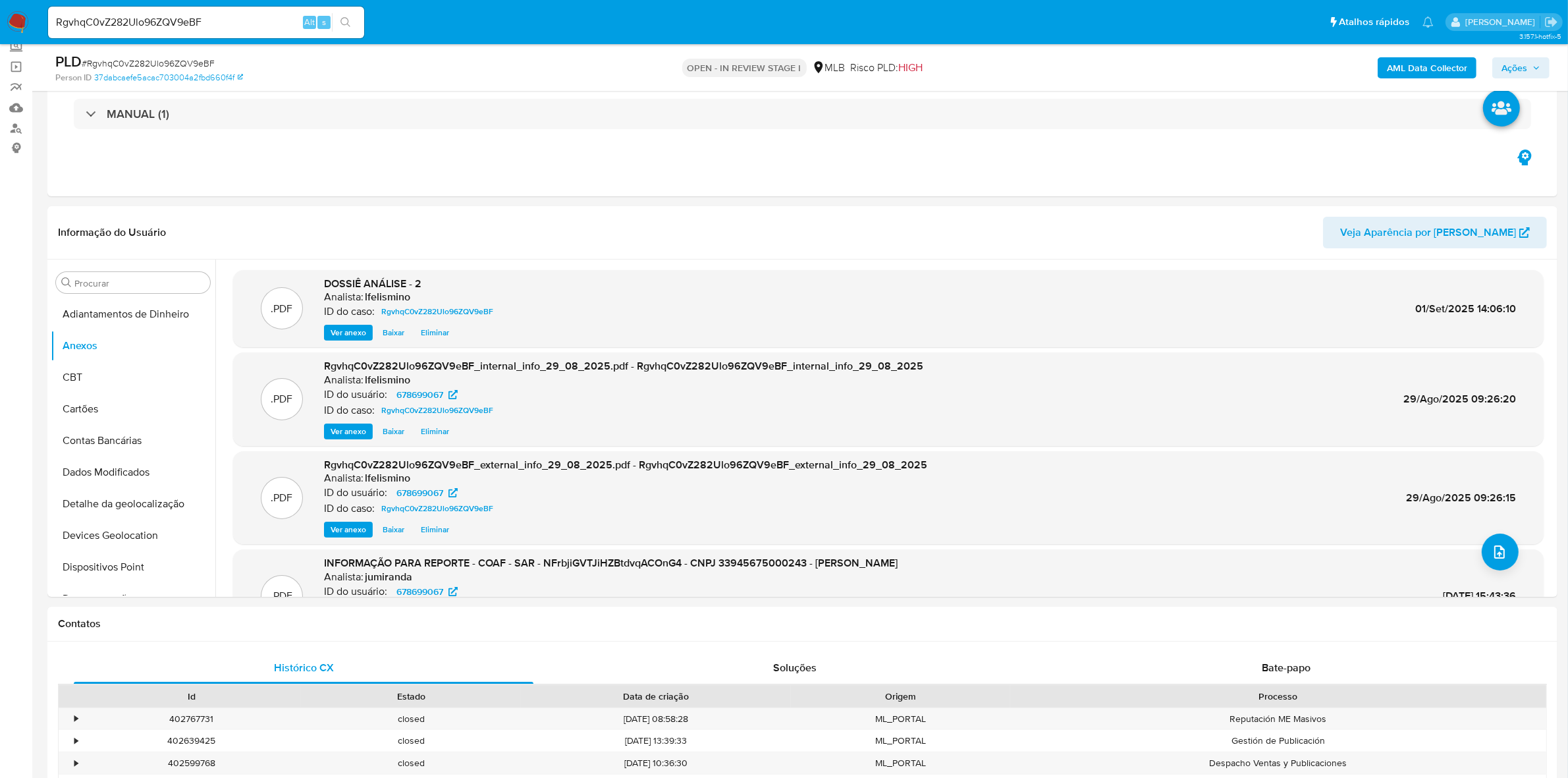
click at [1536, 74] on span "Ações" at bounding box center [1521, 68] width 39 height 18
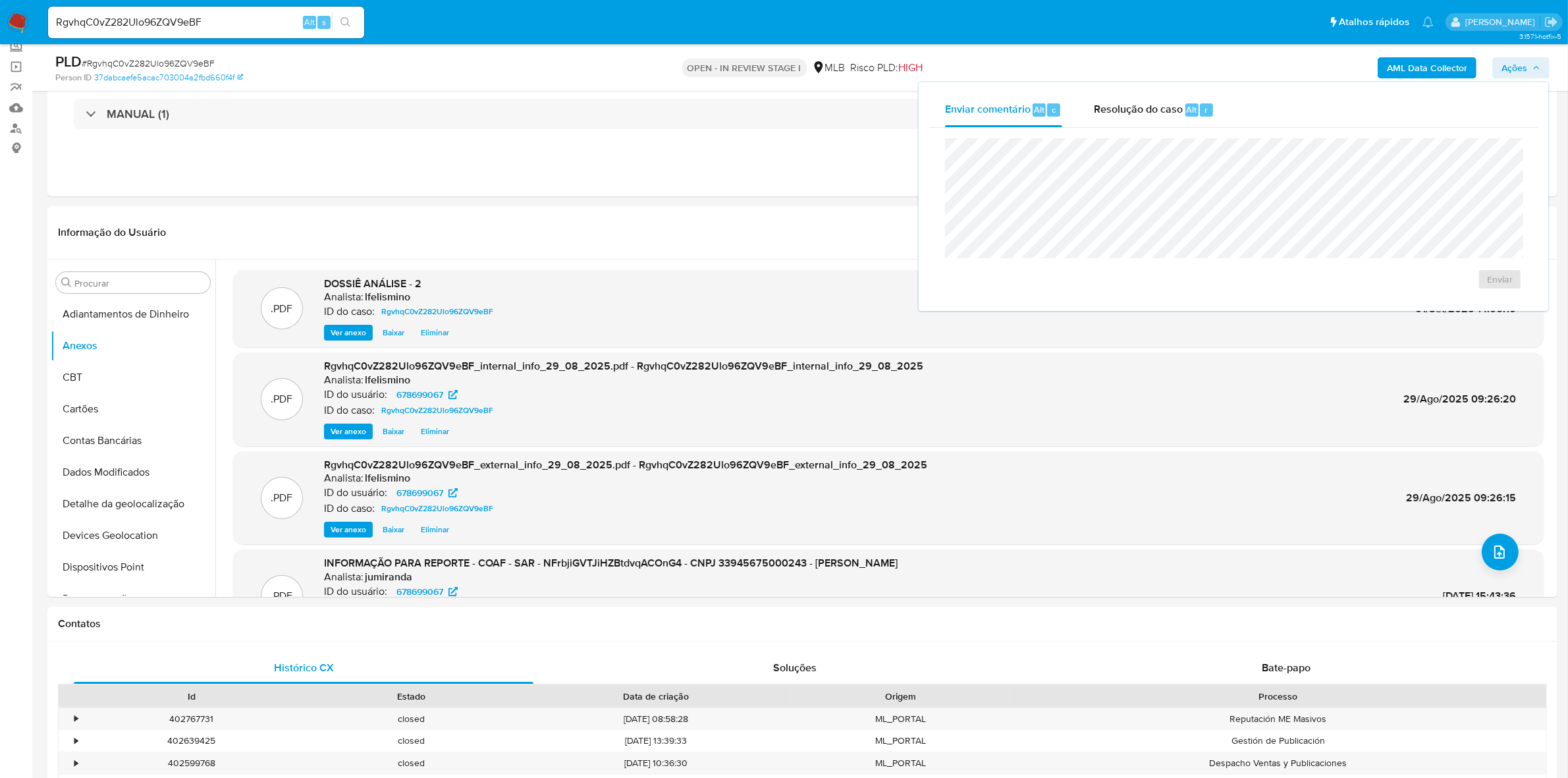
click at [1133, 109] on span "Resolução do caso" at bounding box center [1138, 108] width 89 height 15
click at [1368, 298] on span "No ROI" at bounding box center [1371, 300] width 69 height 18
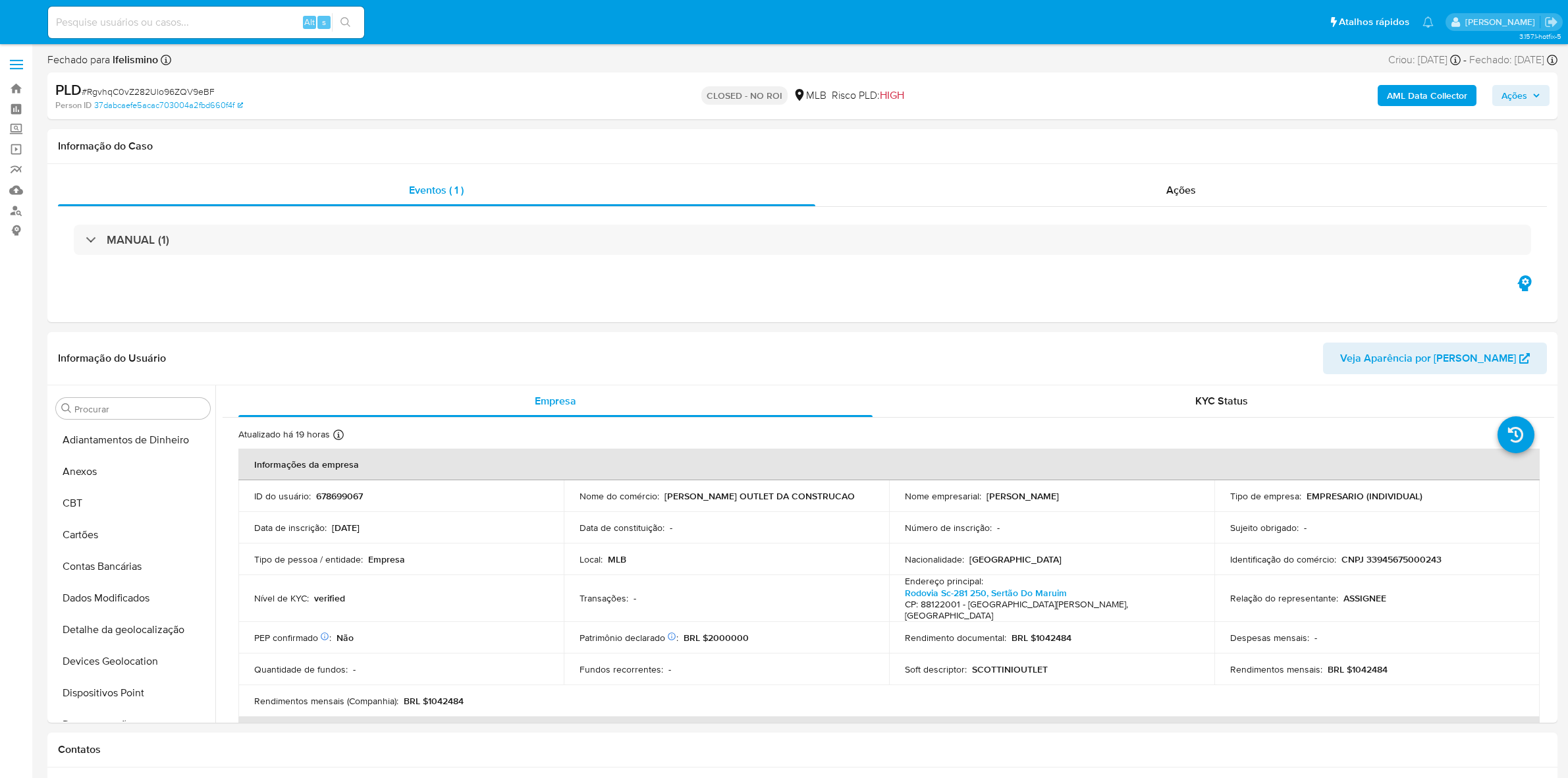
select select "10"
